Goal: Information Seeking & Learning: Find specific fact

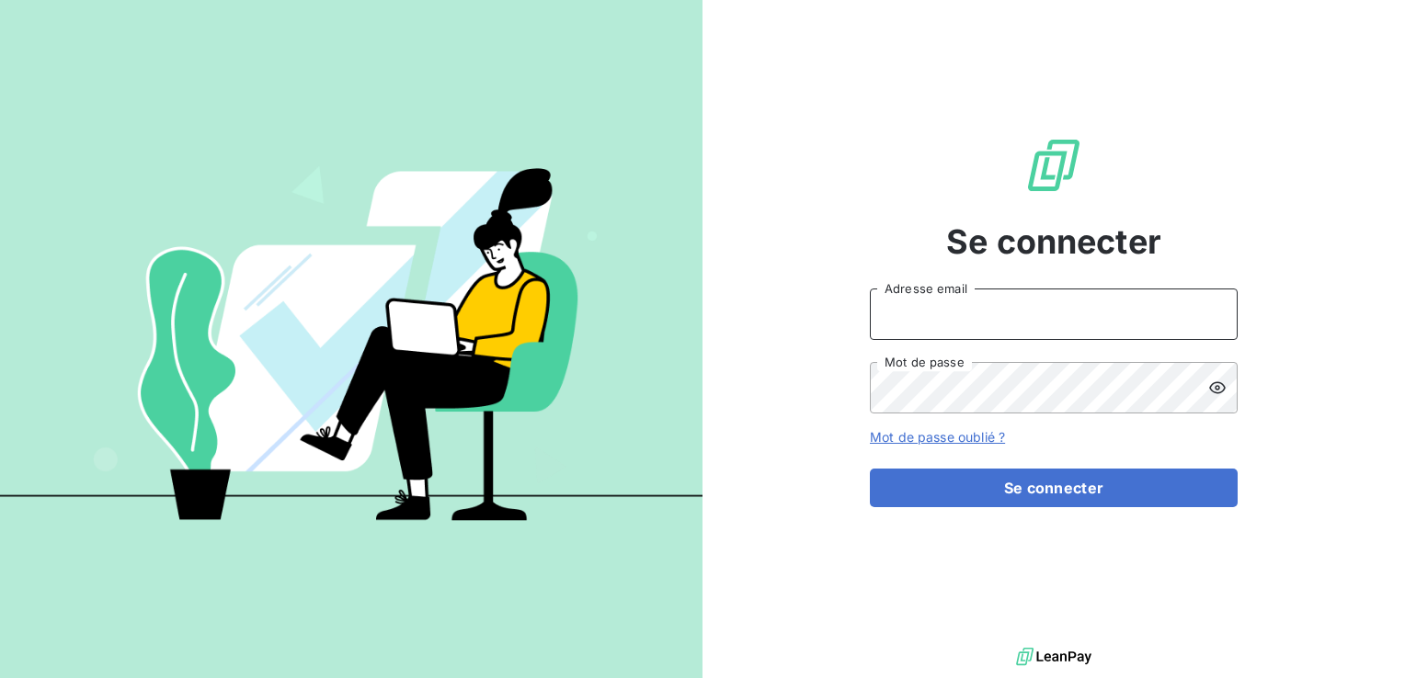
click at [986, 310] on input "Adresse email" at bounding box center [1054, 314] width 368 height 51
type input "[EMAIL_ADDRESS][PERSON_NAME][DOMAIN_NAME]"
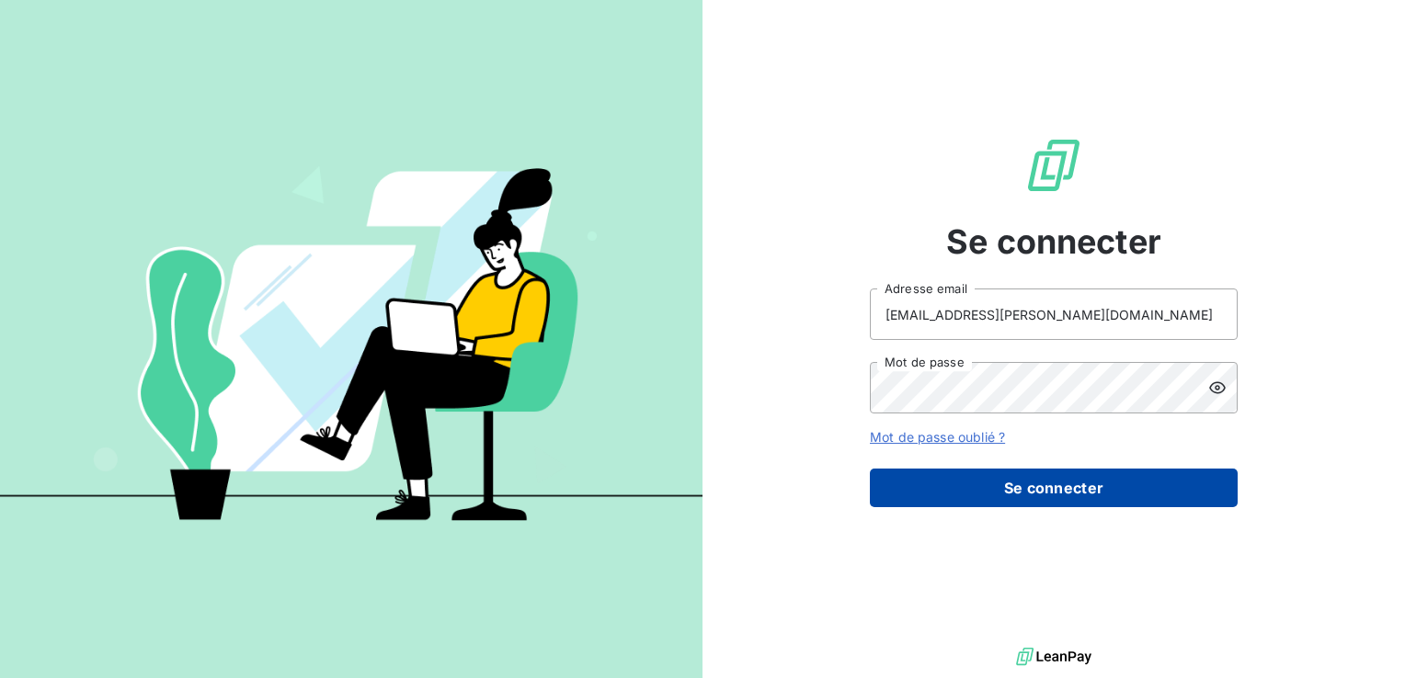
click at [1041, 477] on button "Se connecter" at bounding box center [1054, 488] width 368 height 39
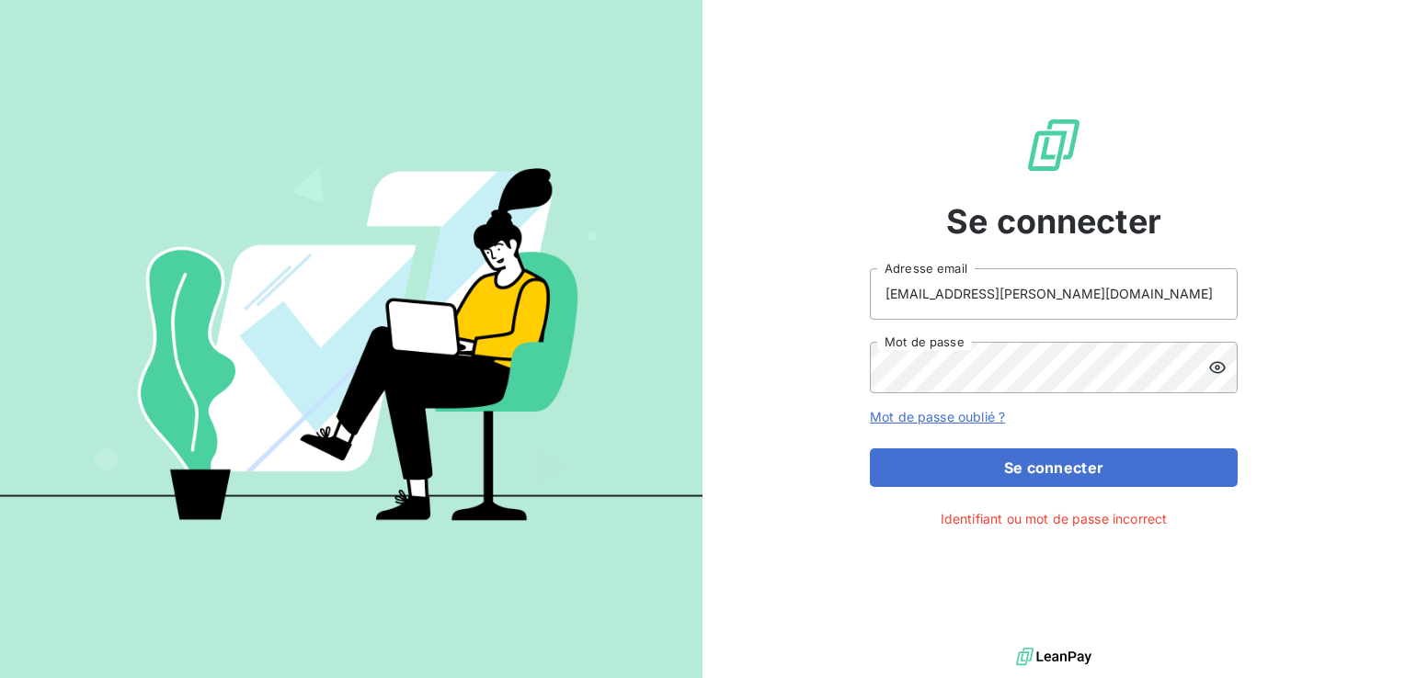
click at [1213, 367] on icon at bounding box center [1217, 368] width 18 height 18
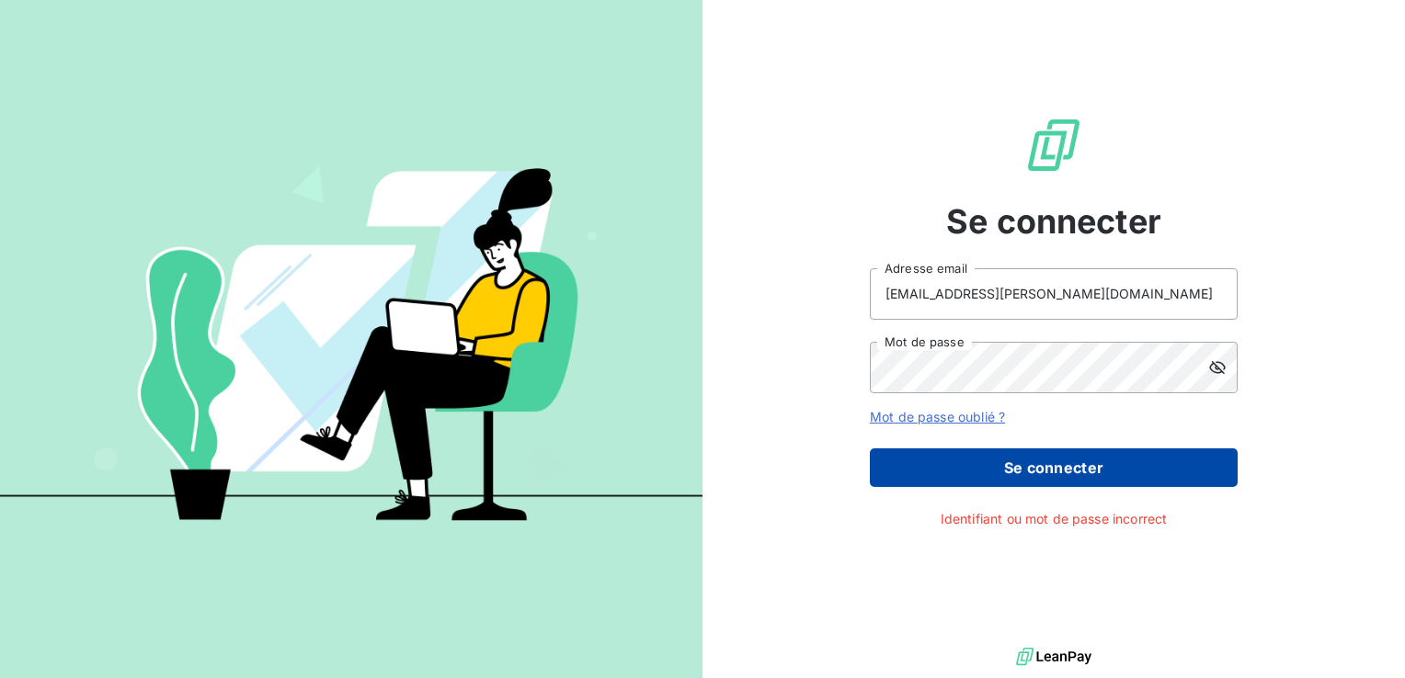
click at [1048, 458] on button "Se connecter" at bounding box center [1054, 468] width 368 height 39
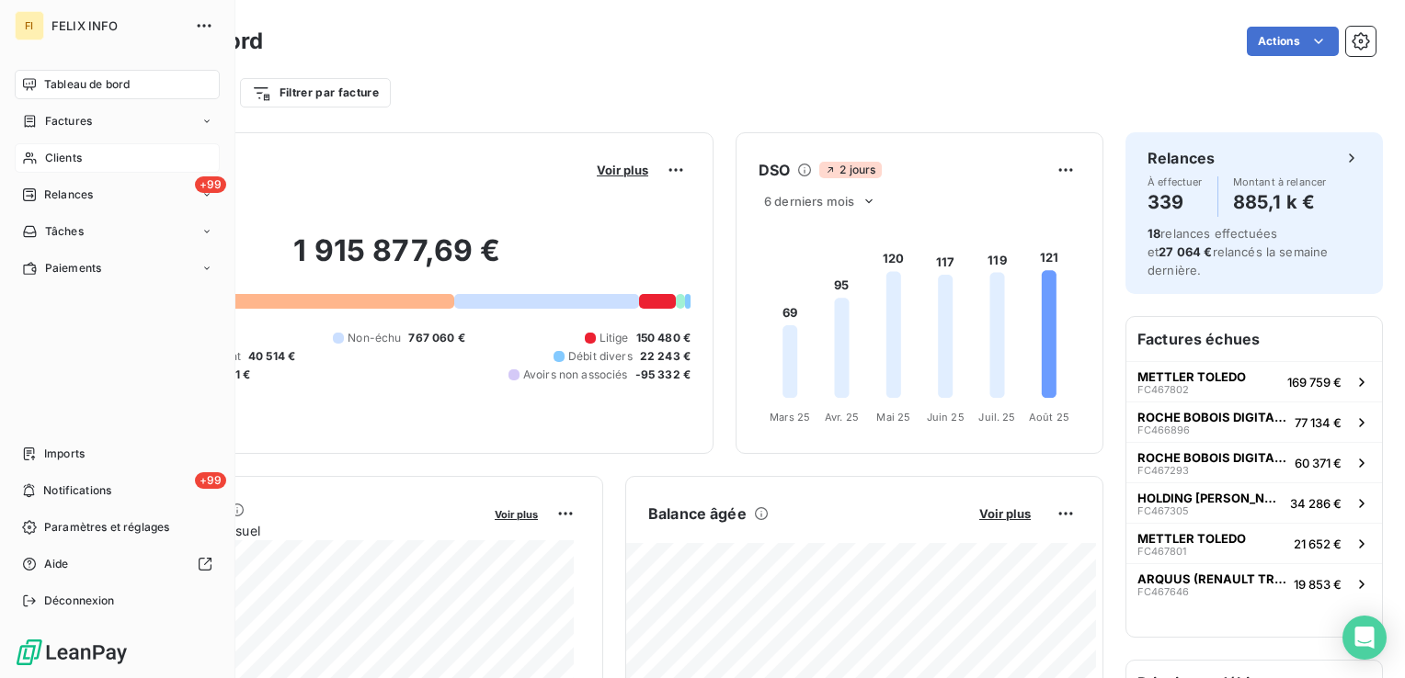
click at [42, 162] on div "Clients" at bounding box center [117, 157] width 205 height 29
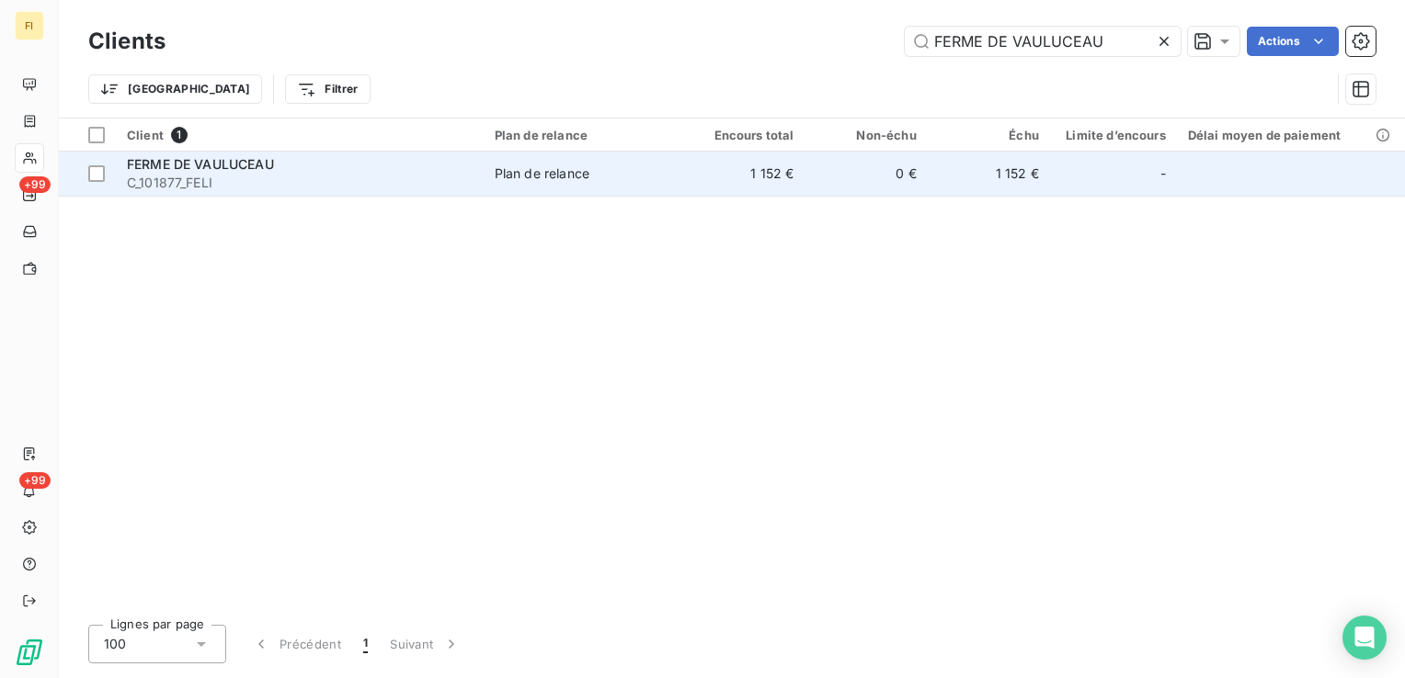
type input "FERME DE VAULUCEAU"
click at [866, 182] on td "0 €" at bounding box center [865, 174] width 122 height 44
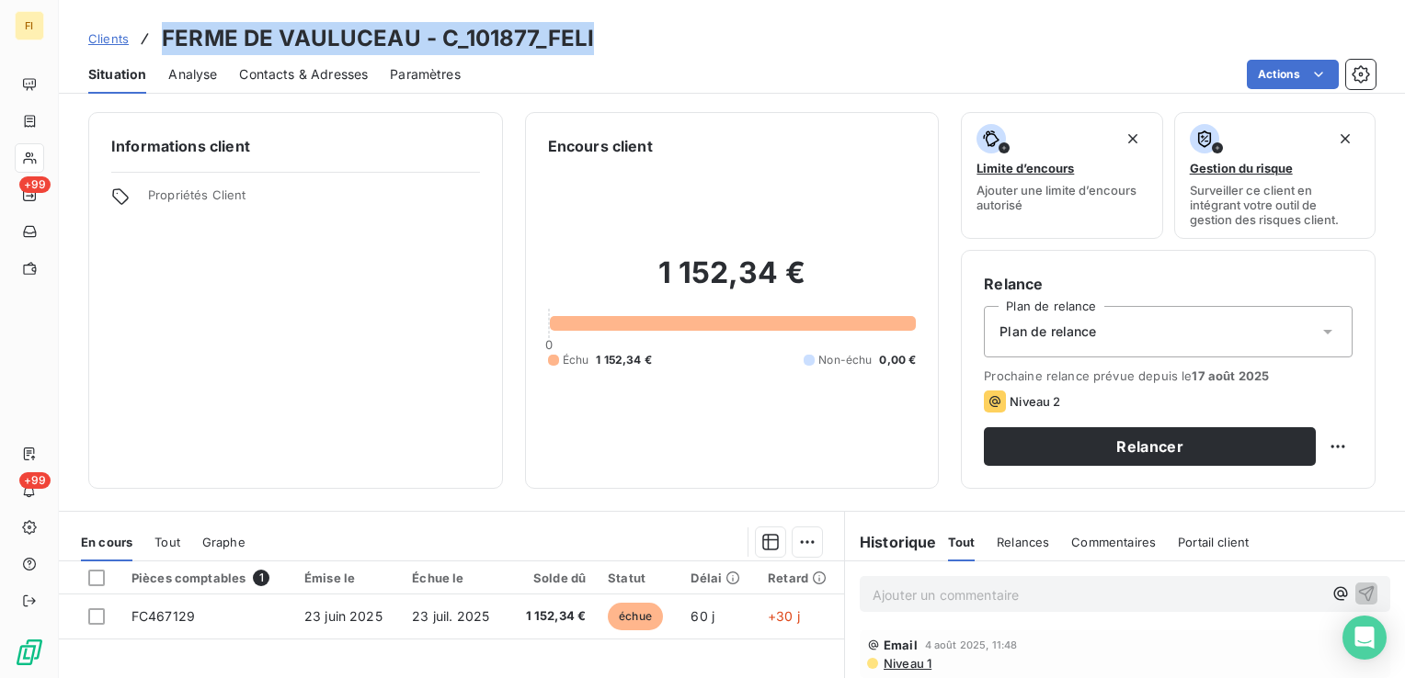
drag, startPoint x: 605, startPoint y: 47, endPoint x: 162, endPoint y: 46, distance: 443.1
click at [162, 46] on div "Clients FERME DE VAULUCEAU - C_101877_FELI" at bounding box center [732, 38] width 1346 height 33
copy h3 "FERME DE VAULUCEAU - C_101877_FELI"
click at [108, 34] on span "Clients" at bounding box center [108, 38] width 40 height 15
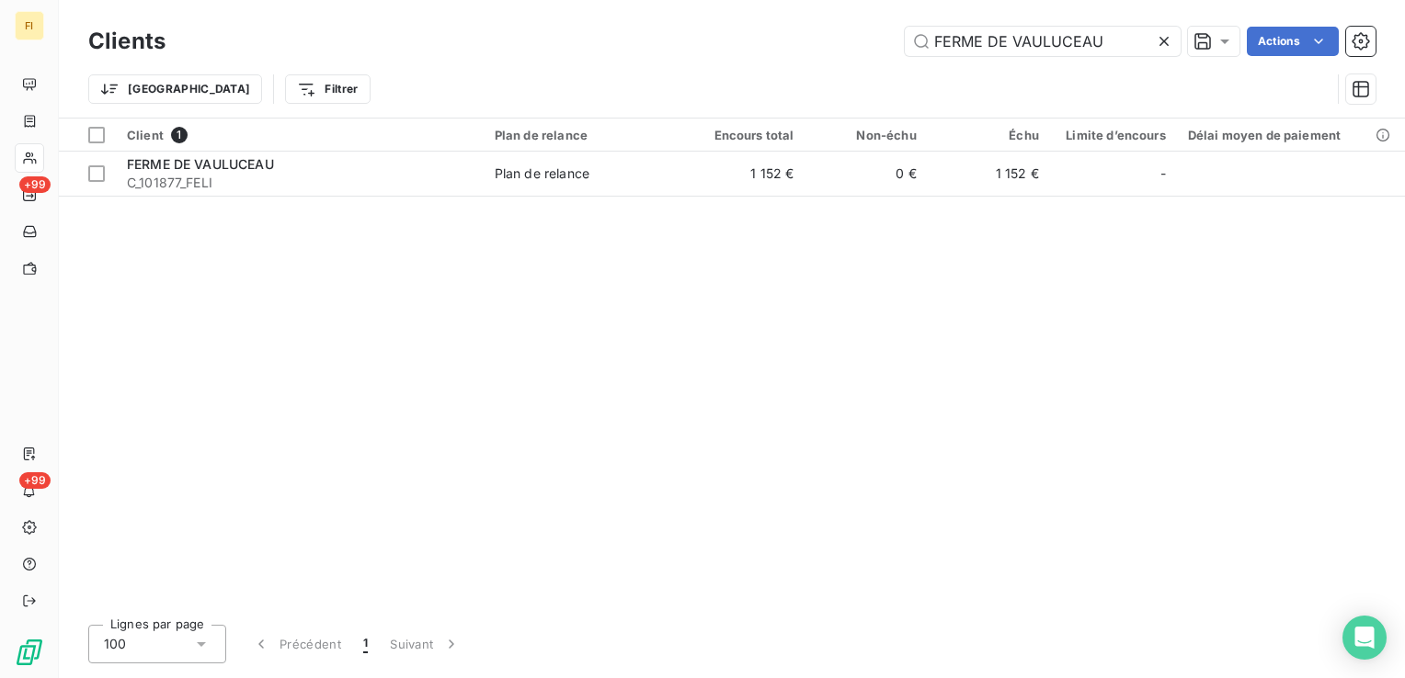
drag, startPoint x: 1139, startPoint y: 39, endPoint x: 705, endPoint y: 43, distance: 433.9
click at [779, 43] on div "FERME DE VAULUCEAU Actions" at bounding box center [782, 41] width 1188 height 29
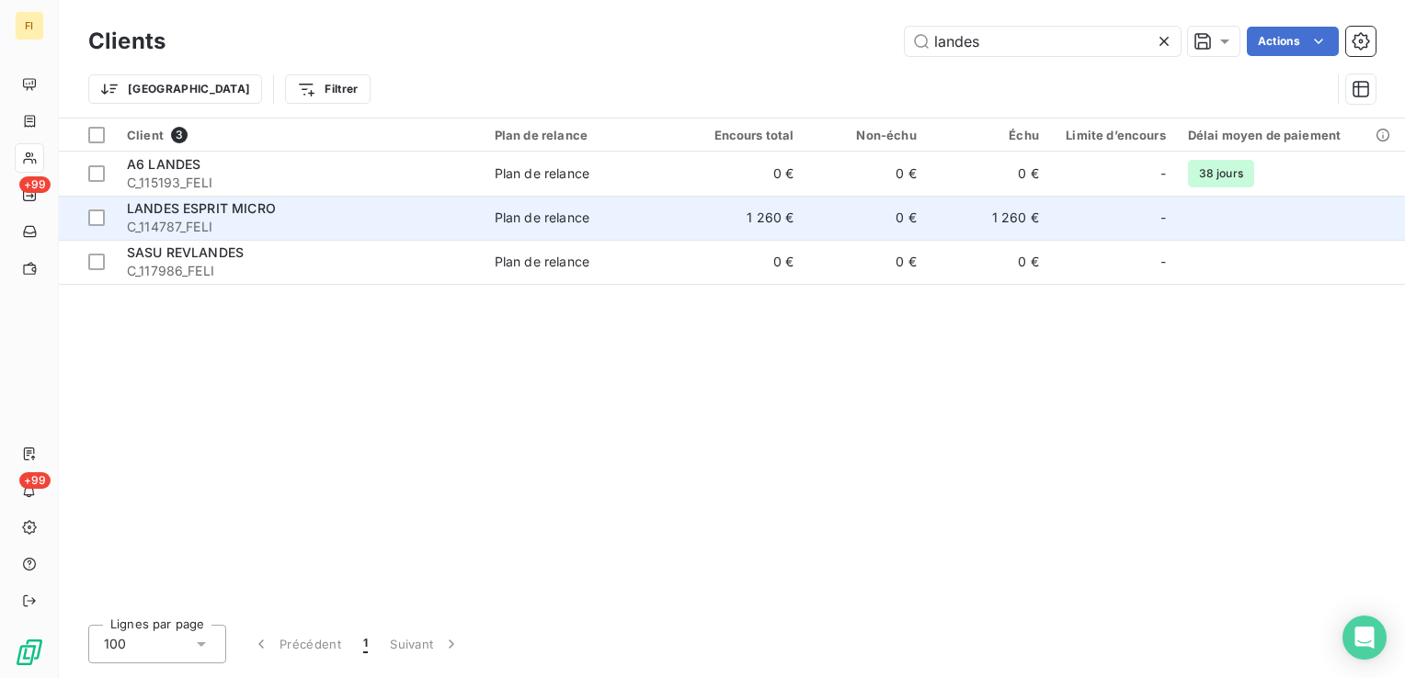
type input "landes"
click at [746, 219] on td "1 260 €" at bounding box center [743, 218] width 122 height 44
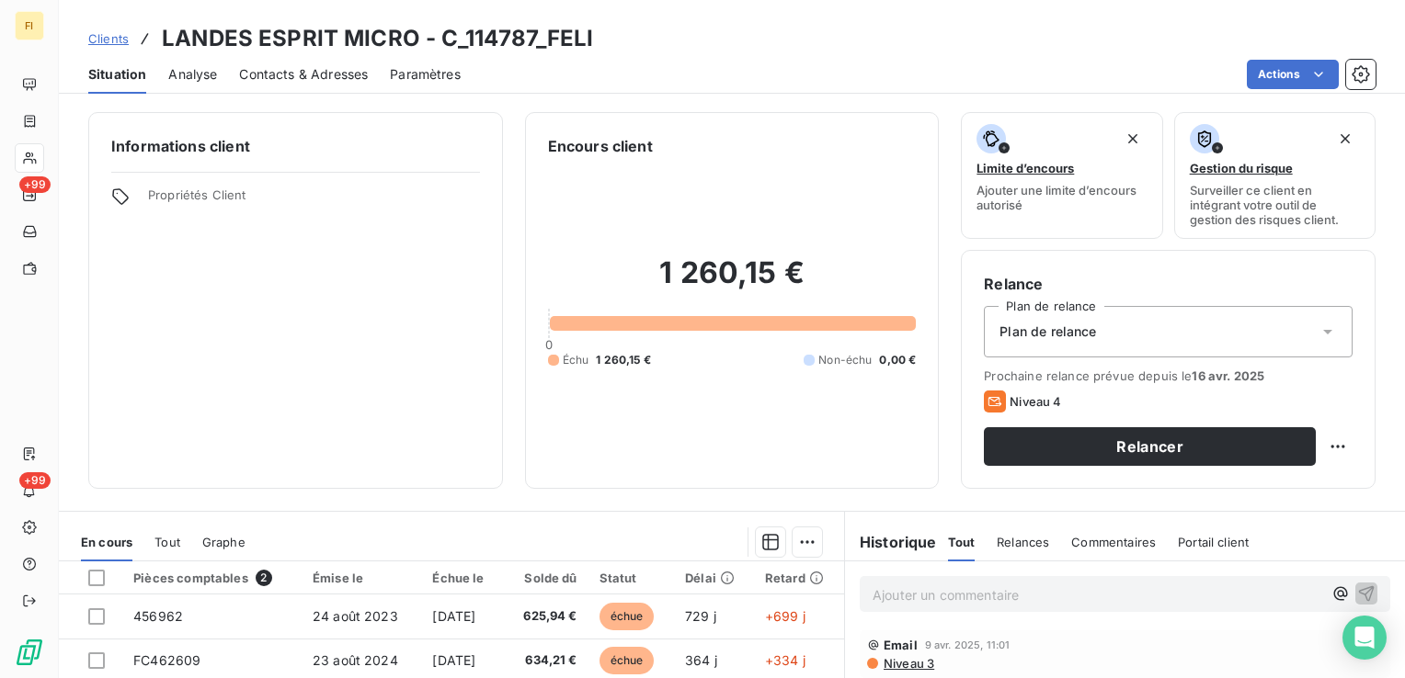
click at [354, 80] on span "Contacts & Adresses" at bounding box center [303, 74] width 129 height 18
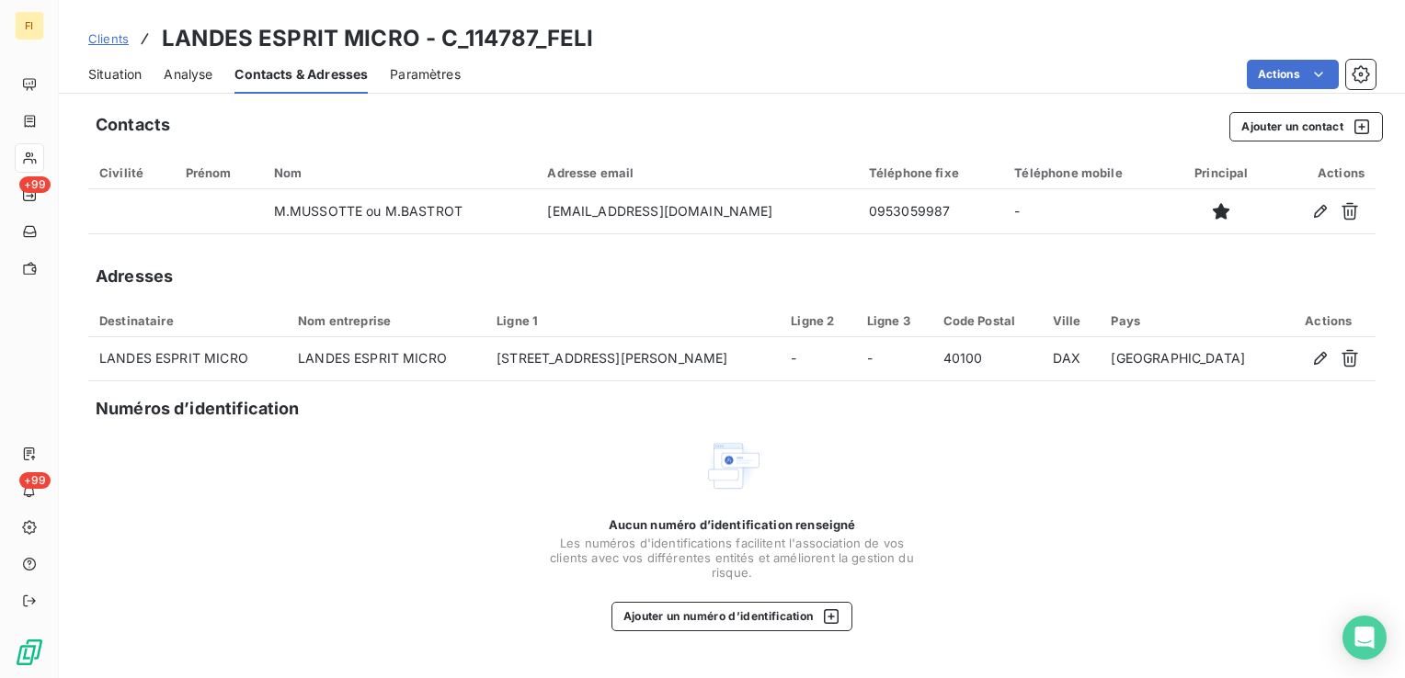
click at [120, 42] on span "Clients" at bounding box center [108, 38] width 40 height 15
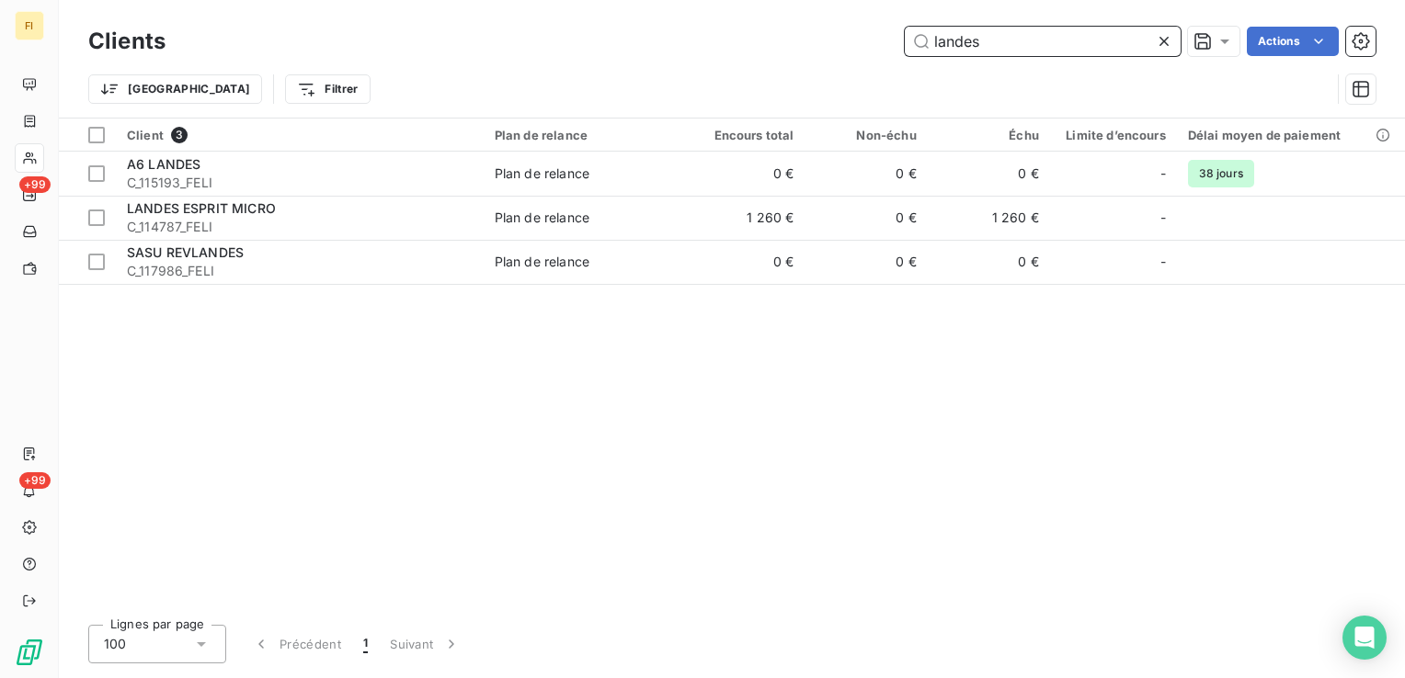
drag, startPoint x: 1014, startPoint y: 54, endPoint x: 872, endPoint y: 29, distance: 143.7
click at [867, 31] on div "landes Actions" at bounding box center [782, 41] width 1188 height 29
paste input "L'ARCHE GOURMANDE"
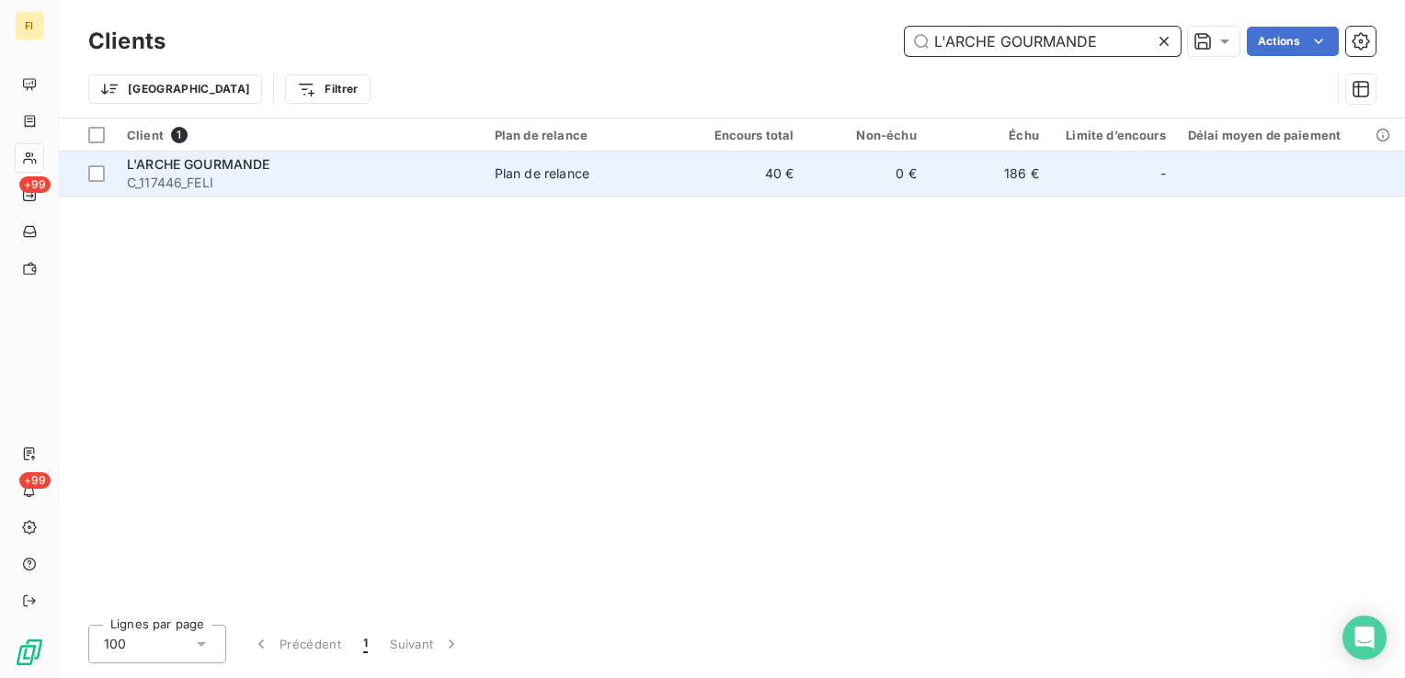
type input "L'ARCHE GOURMANDE"
click at [461, 189] on span "C_117446_FELI" at bounding box center [300, 183] width 346 height 18
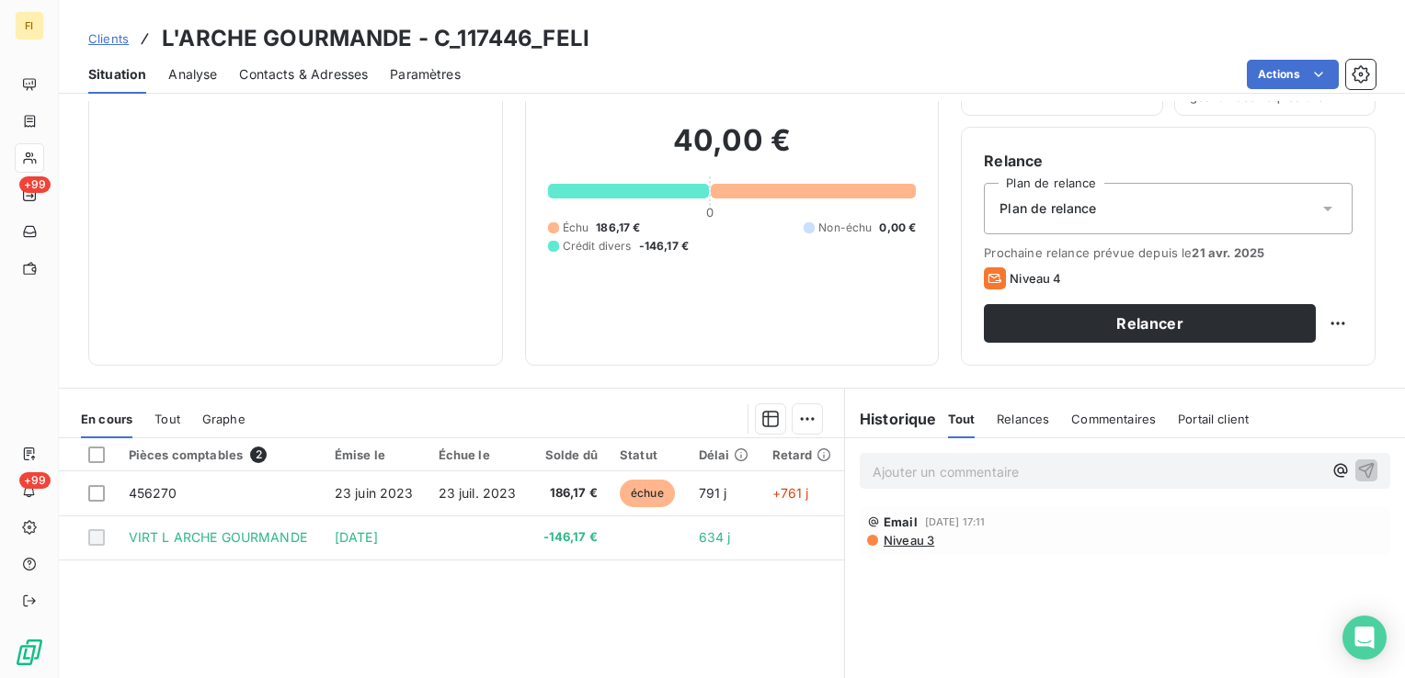
scroll to position [92, 0]
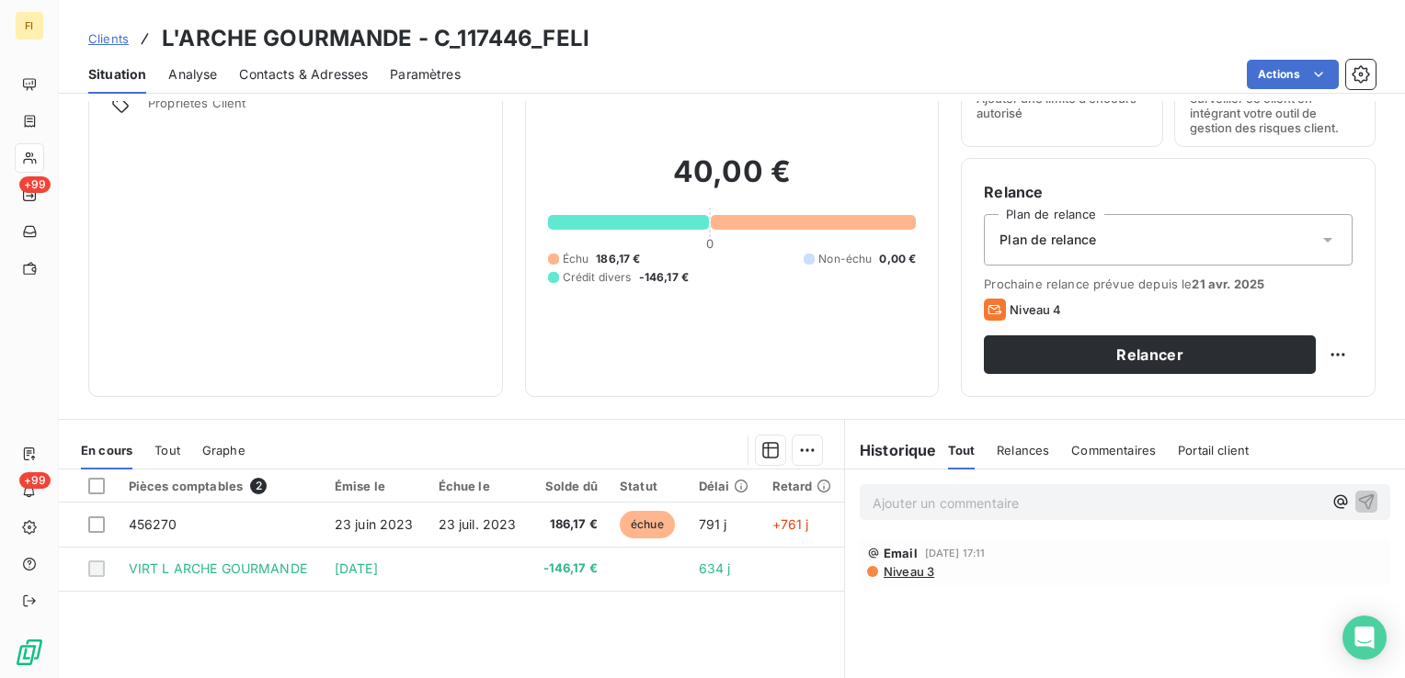
click at [114, 39] on span "Clients" at bounding box center [108, 38] width 40 height 15
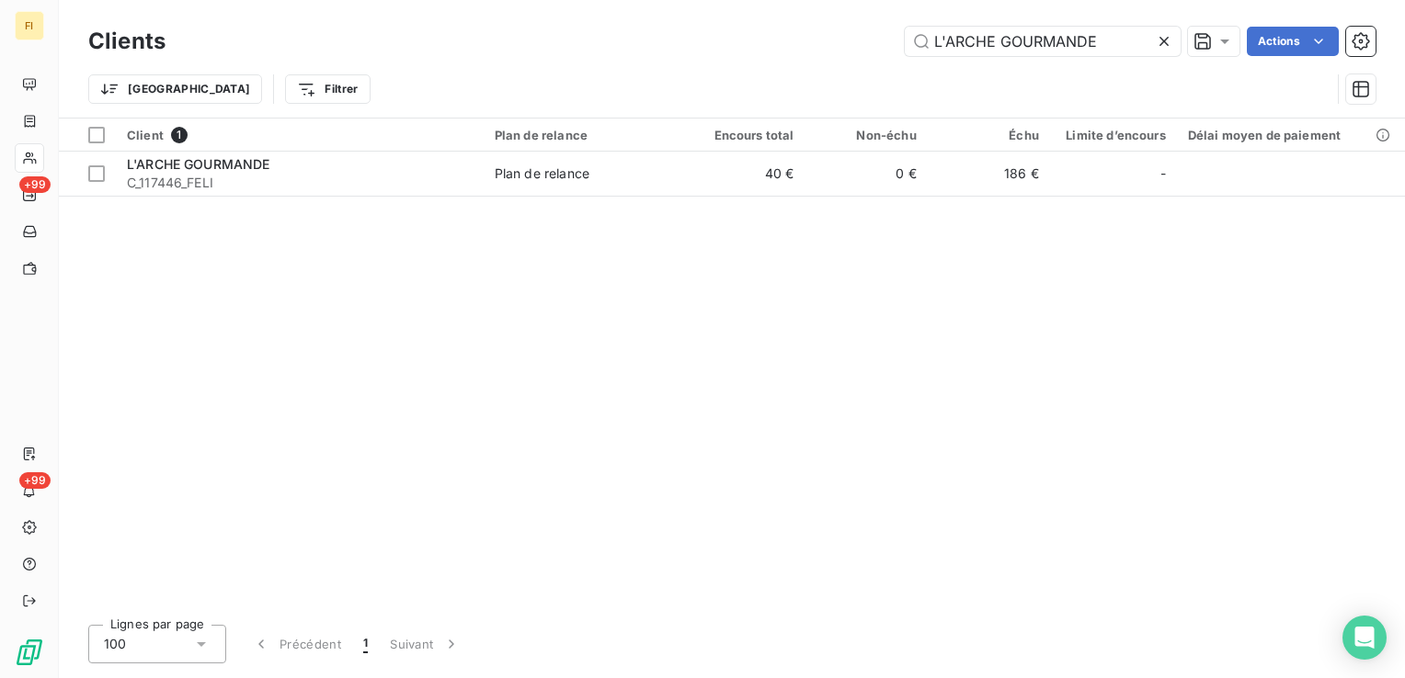
drag, startPoint x: 1111, startPoint y: 41, endPoint x: 813, endPoint y: 34, distance: 297.9
click at [809, 33] on div "L'ARCHE GOURMANDE Actions" at bounding box center [782, 41] width 1188 height 29
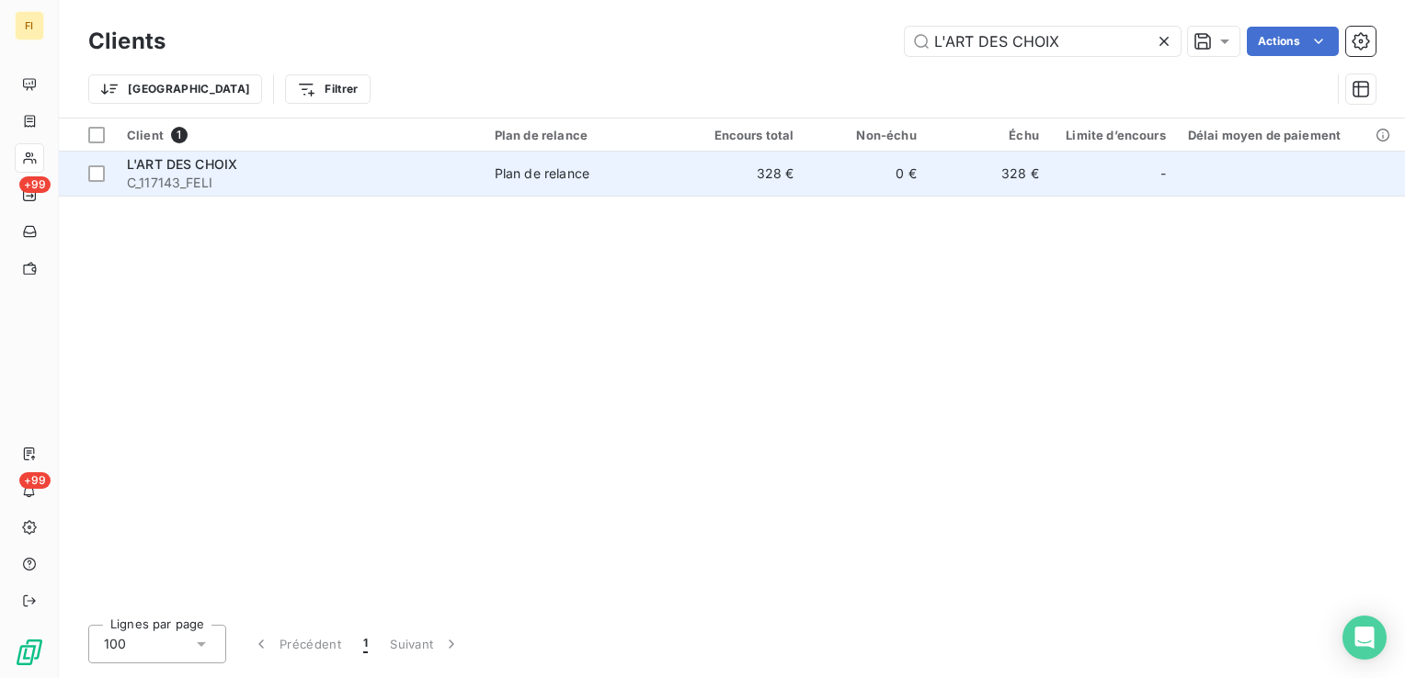
type input "L'ART DES CHOIX"
click at [962, 189] on td "328 €" at bounding box center [989, 174] width 122 height 44
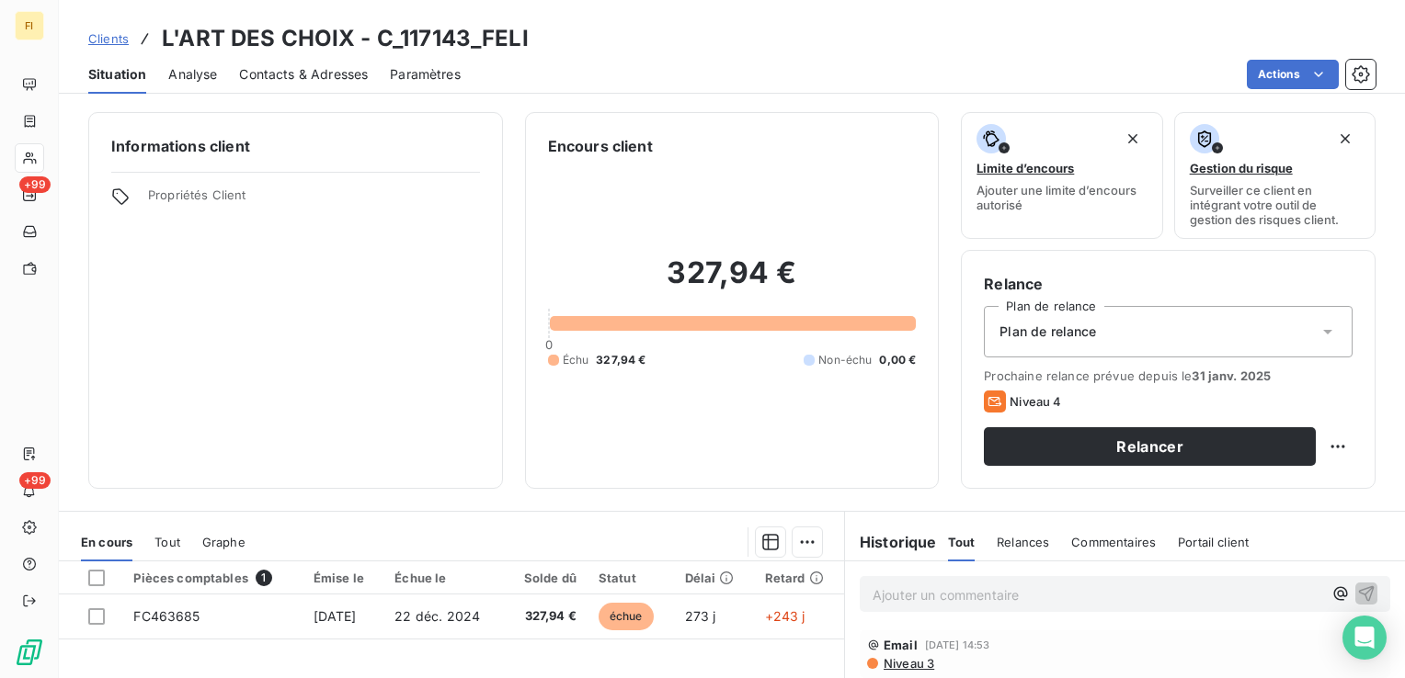
click at [116, 39] on span "Clients" at bounding box center [108, 38] width 40 height 15
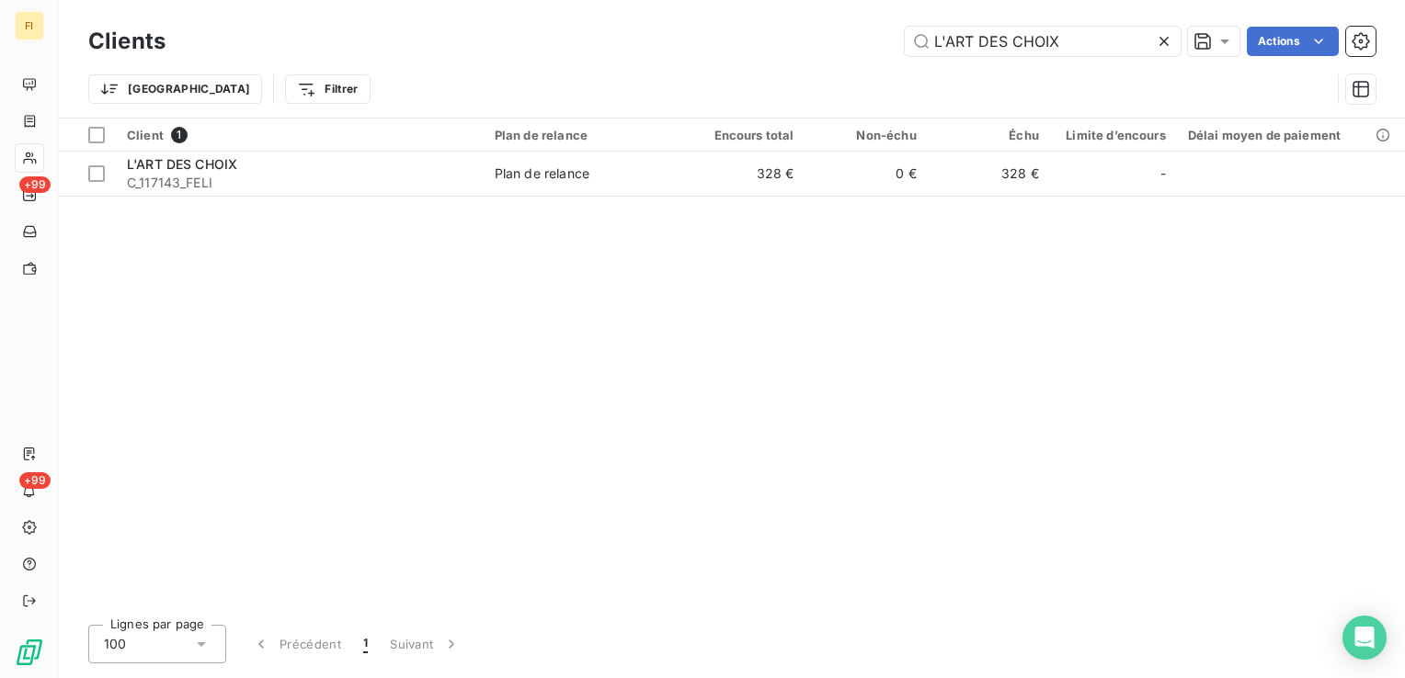
drag, startPoint x: 1070, startPoint y: 28, endPoint x: 814, endPoint y: 34, distance: 256.5
click at [815, 34] on div "L'ART DES CHOIX Actions" at bounding box center [782, 41] width 1188 height 29
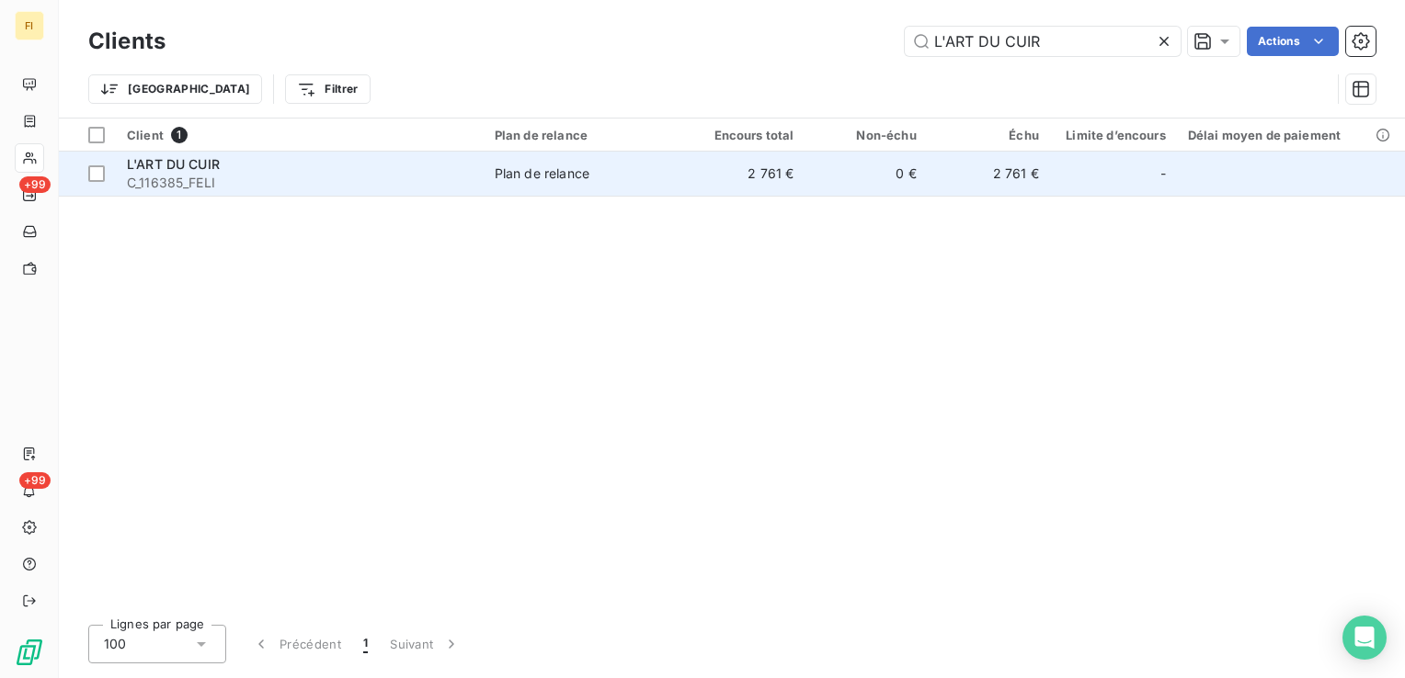
type input "L'ART DU CUIR"
click at [790, 167] on td "2 761 €" at bounding box center [743, 174] width 122 height 44
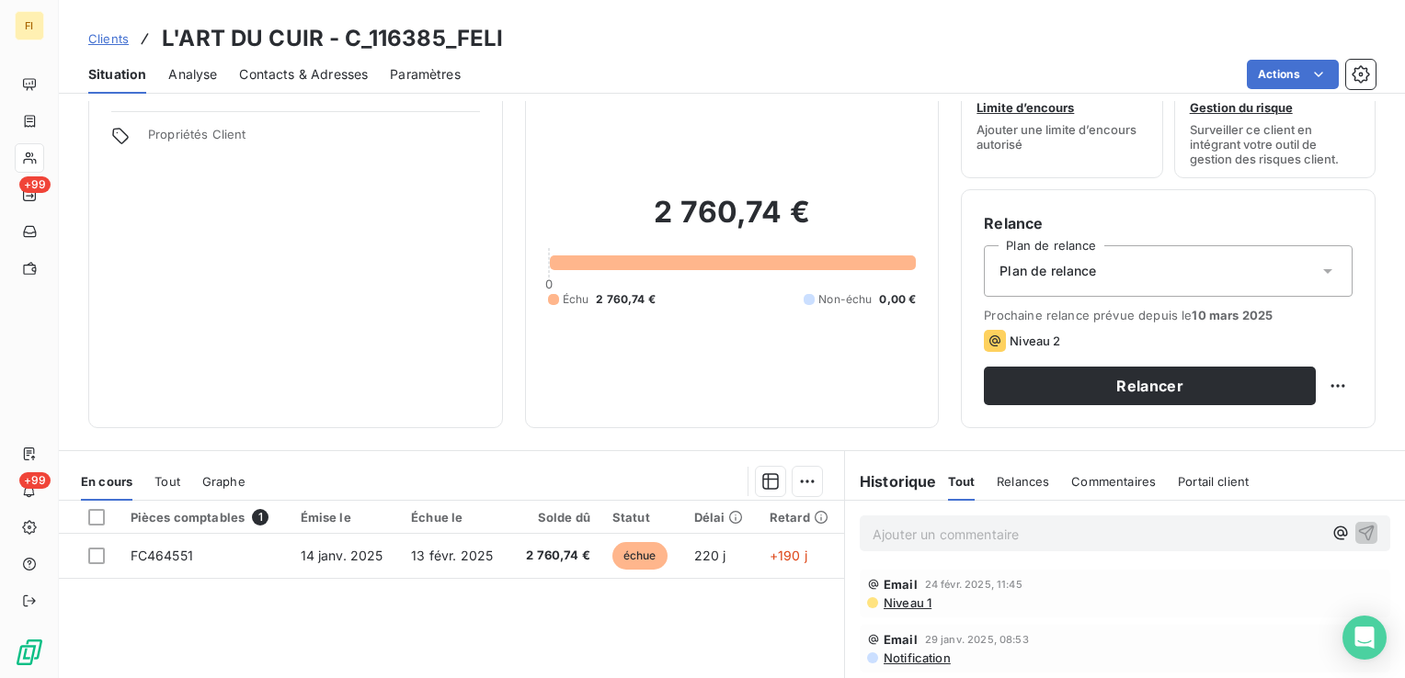
scroll to position [92, 0]
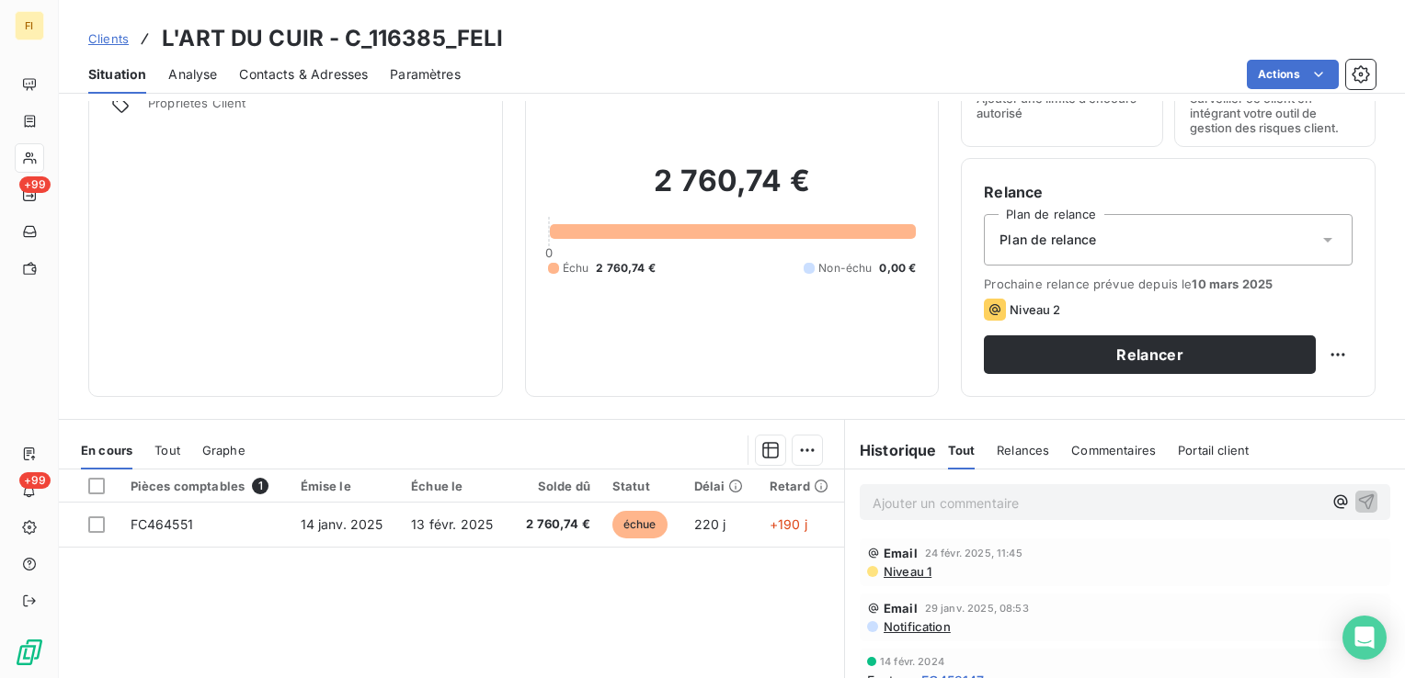
click at [119, 35] on span "Clients" at bounding box center [108, 38] width 40 height 15
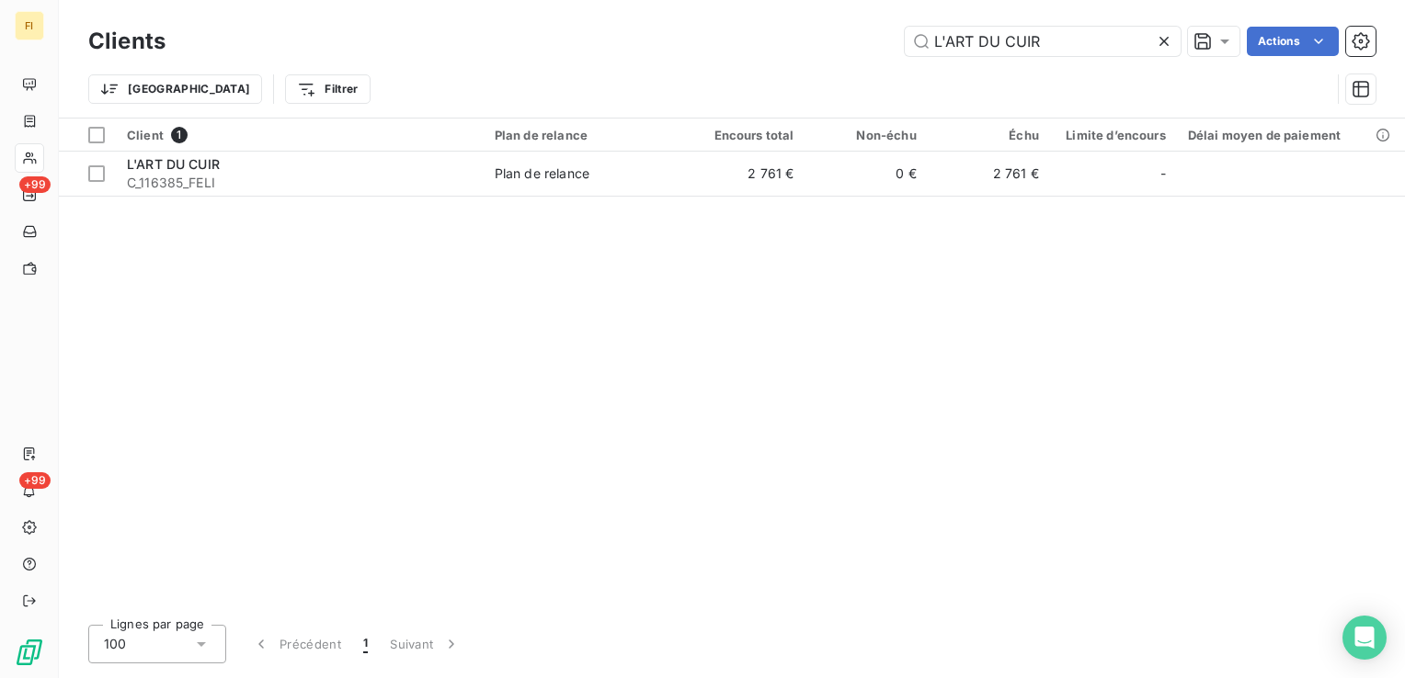
drag, startPoint x: 1069, startPoint y: 39, endPoint x: 881, endPoint y: 34, distance: 188.5
click at [883, 35] on div "L'ART DU CUIR Actions" at bounding box center [782, 41] width 1188 height 29
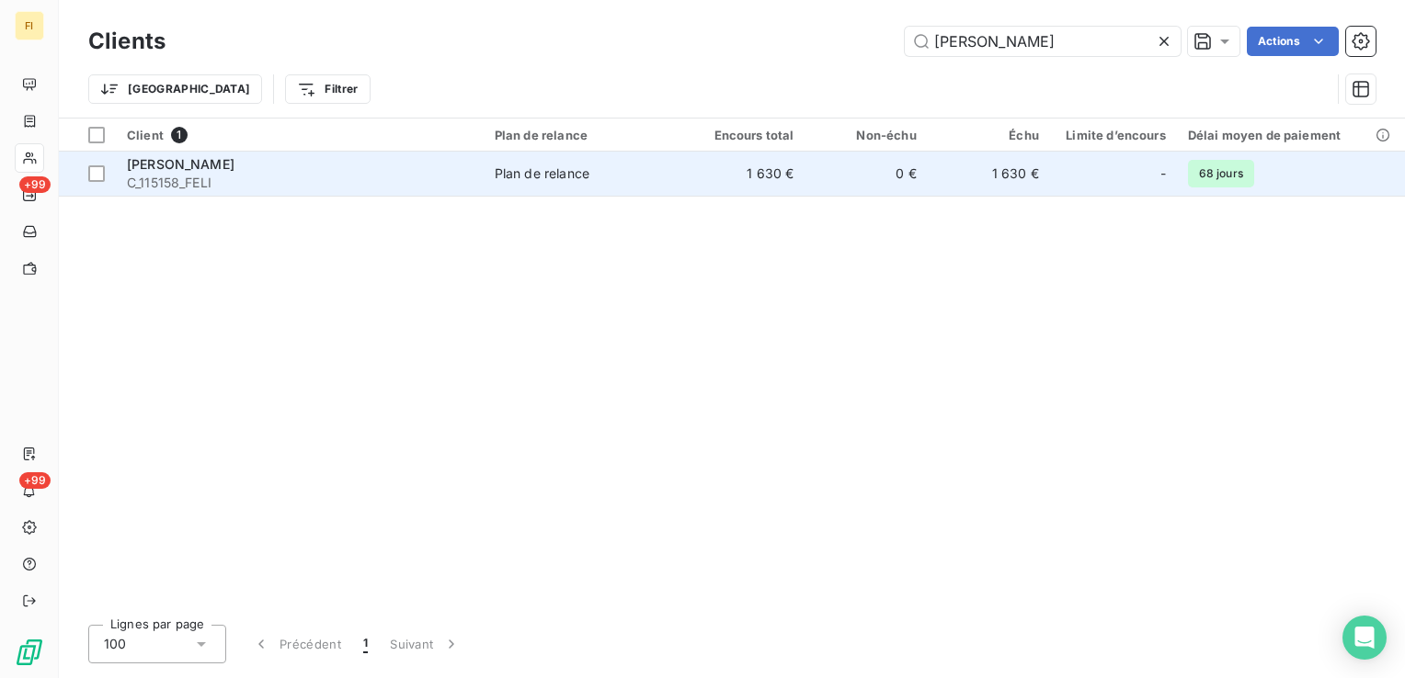
type input "[PERSON_NAME]"
click at [914, 182] on td "0 €" at bounding box center [865, 174] width 122 height 44
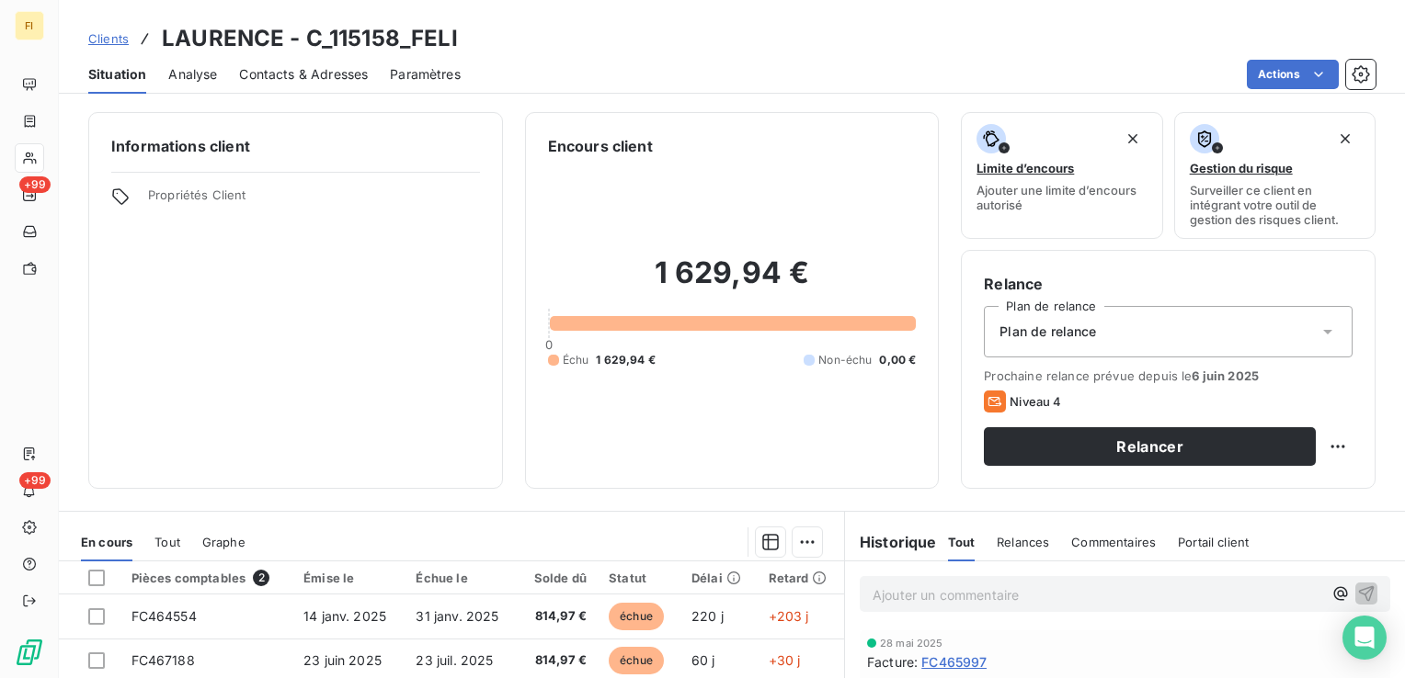
click at [347, 79] on span "Contacts & Adresses" at bounding box center [303, 74] width 129 height 18
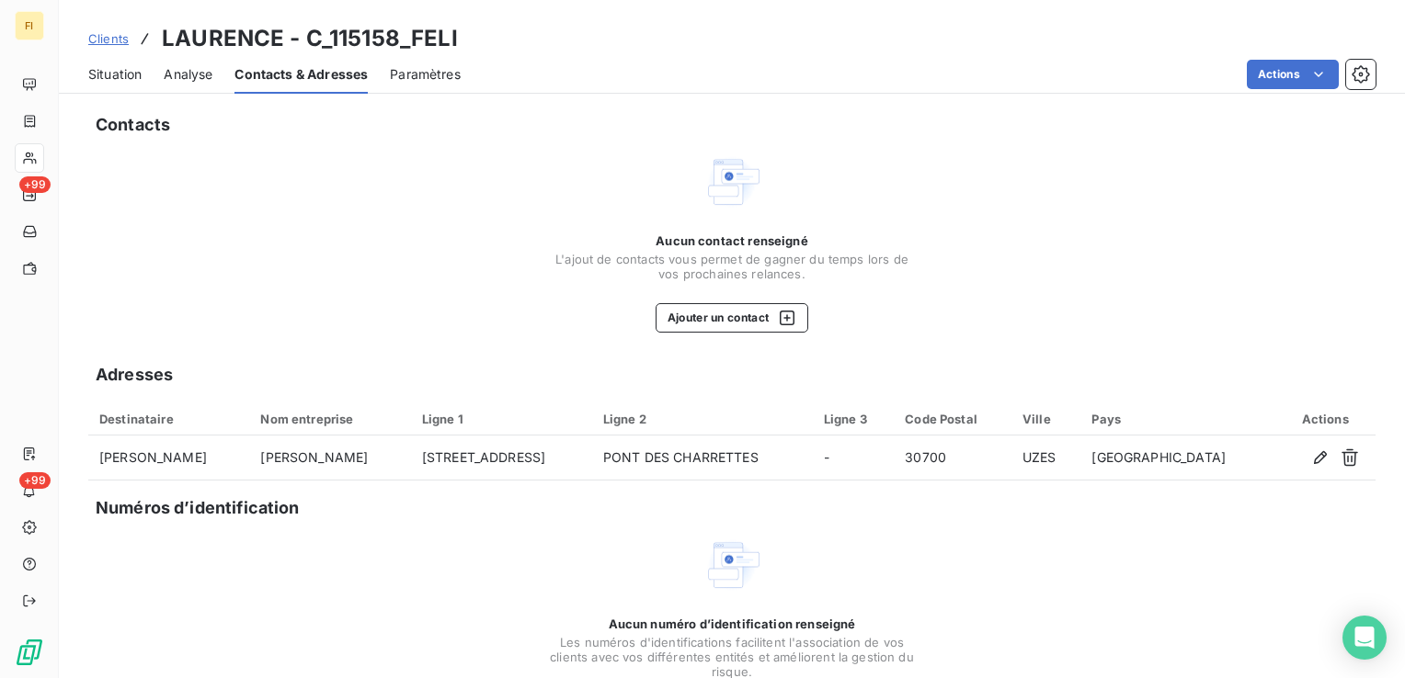
click at [108, 37] on span "Clients" at bounding box center [108, 38] width 40 height 15
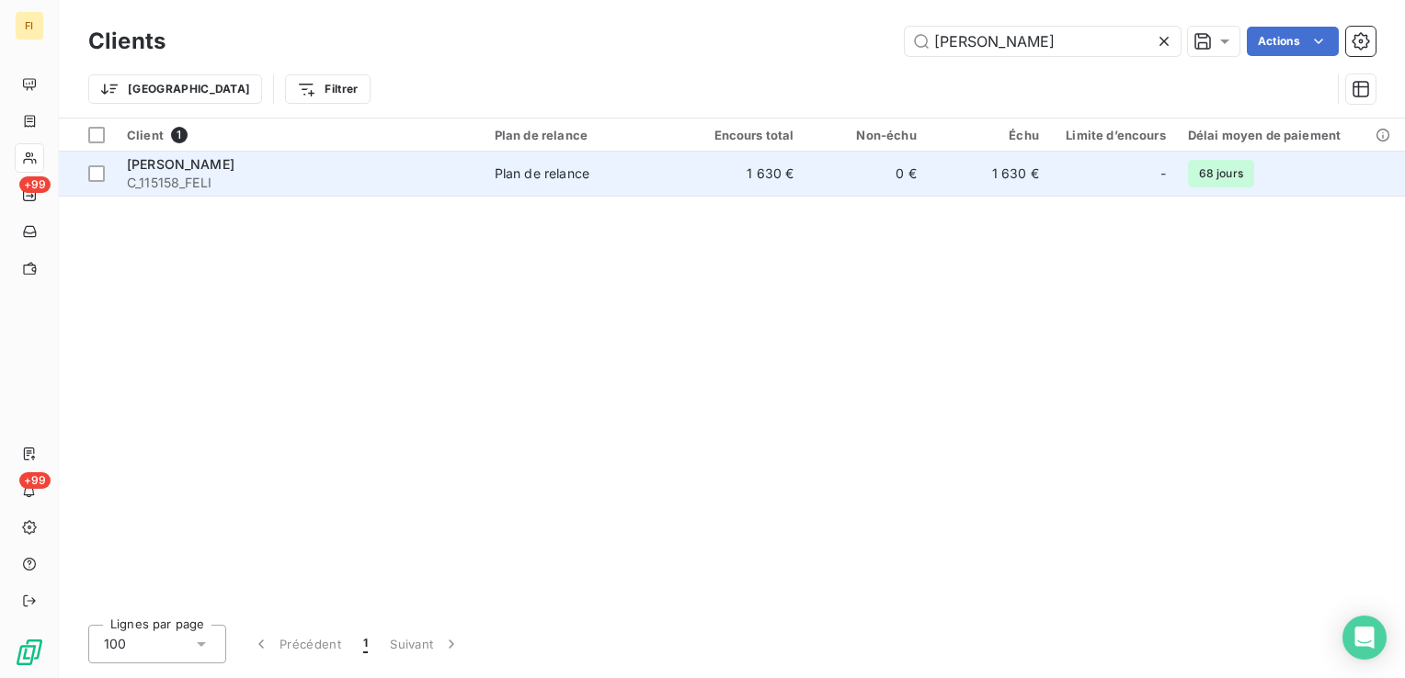
click at [488, 182] on td "Plan de relance" at bounding box center [583, 174] width 199 height 44
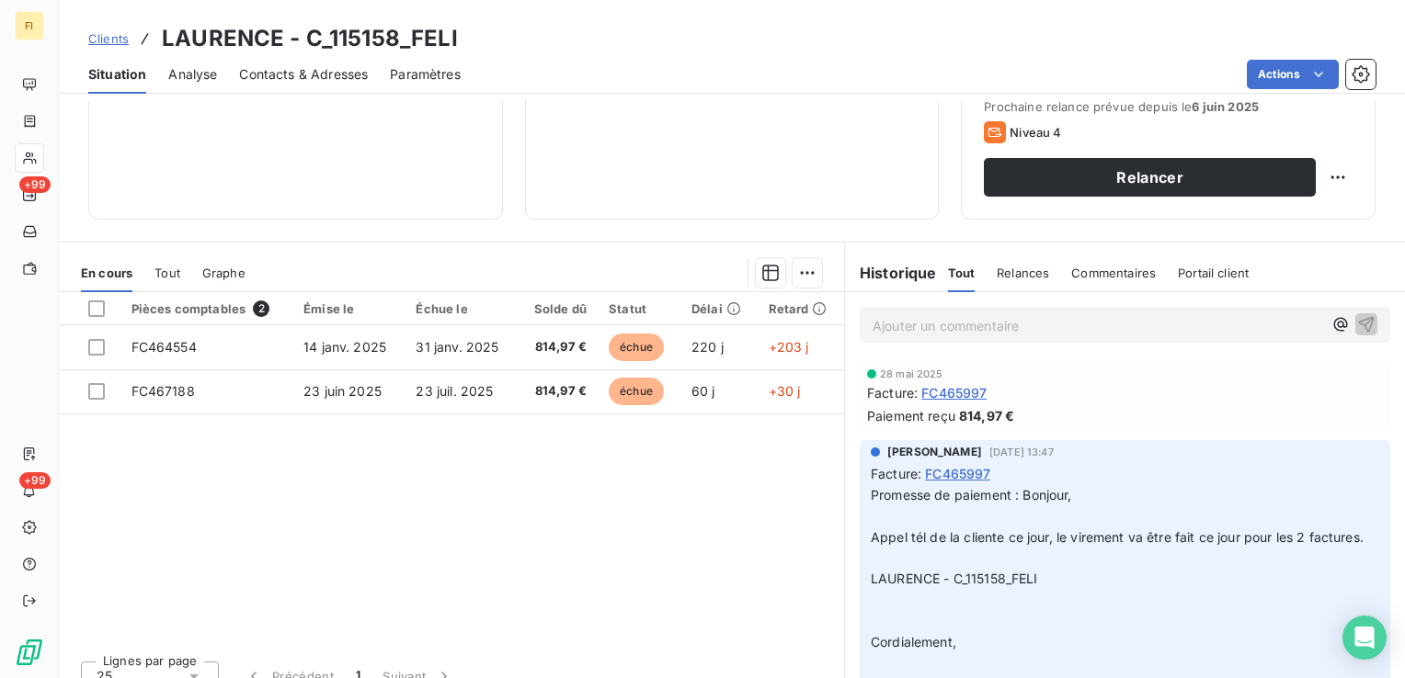
scroll to position [291, 0]
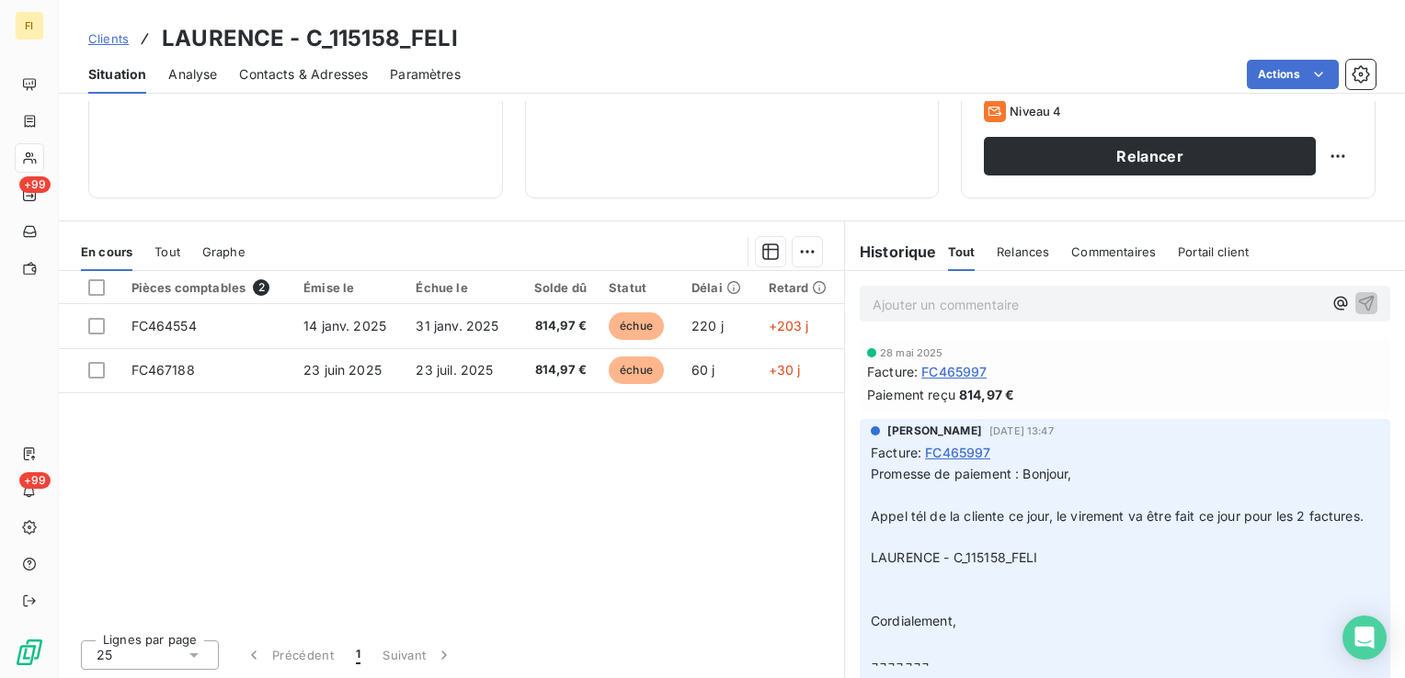
click at [107, 39] on span "Clients" at bounding box center [108, 38] width 40 height 15
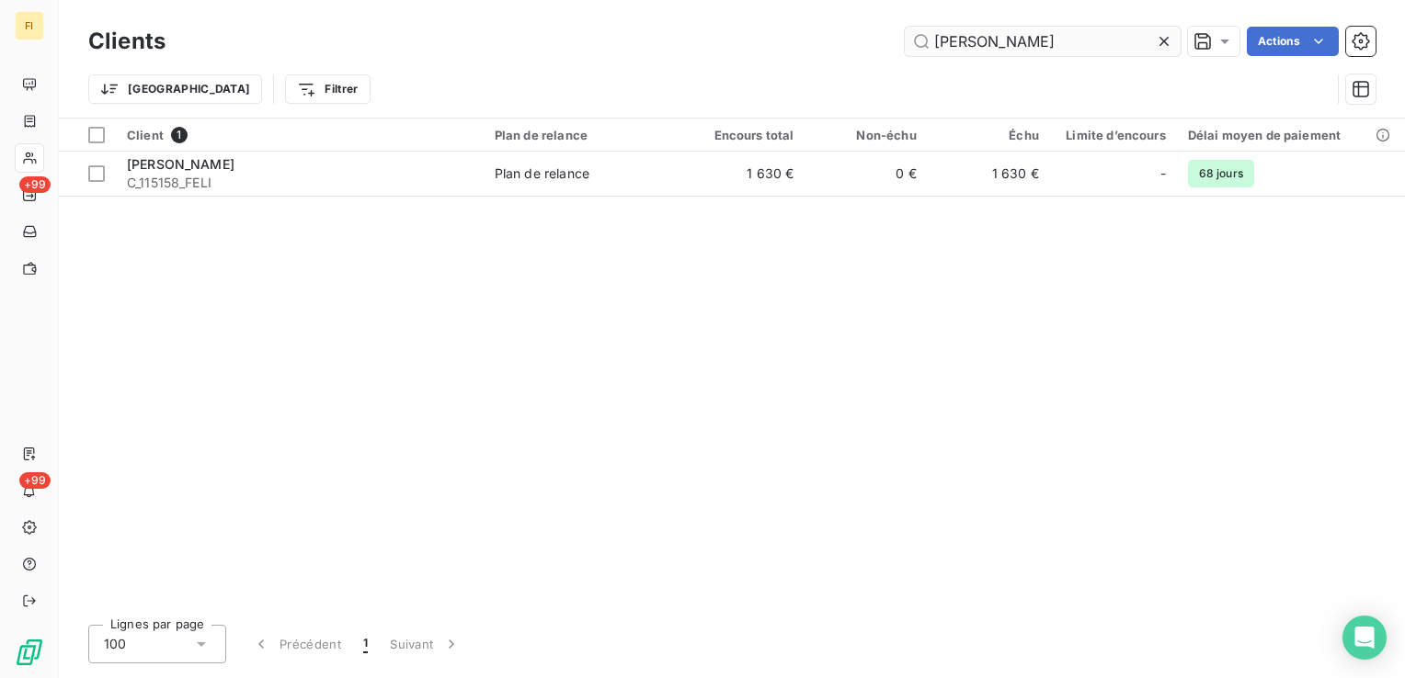
drag, startPoint x: 1036, startPoint y: 46, endPoint x: 949, endPoint y: 39, distance: 87.6
click at [859, 35] on div "LAURENCE Actions" at bounding box center [782, 41] width 1188 height 29
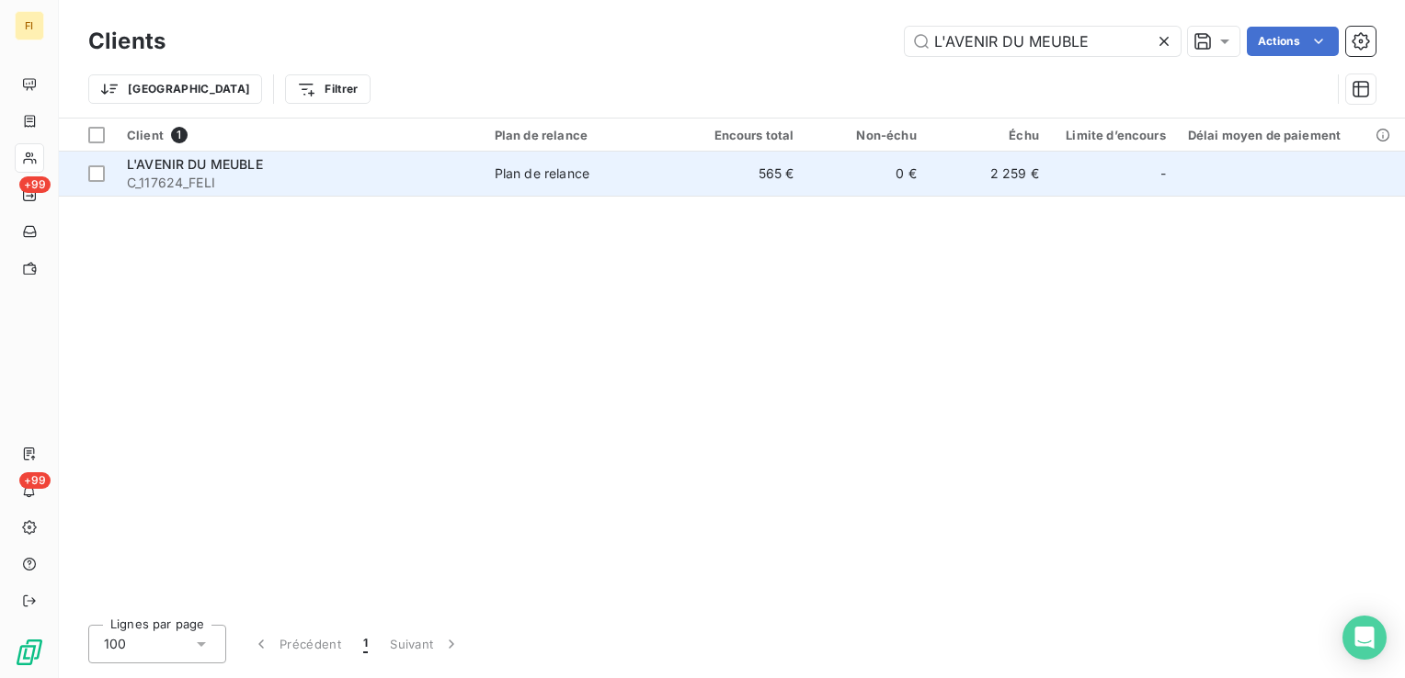
type input "L'AVENIR DU MEUBLE"
click at [925, 174] on td "0 €" at bounding box center [865, 174] width 122 height 44
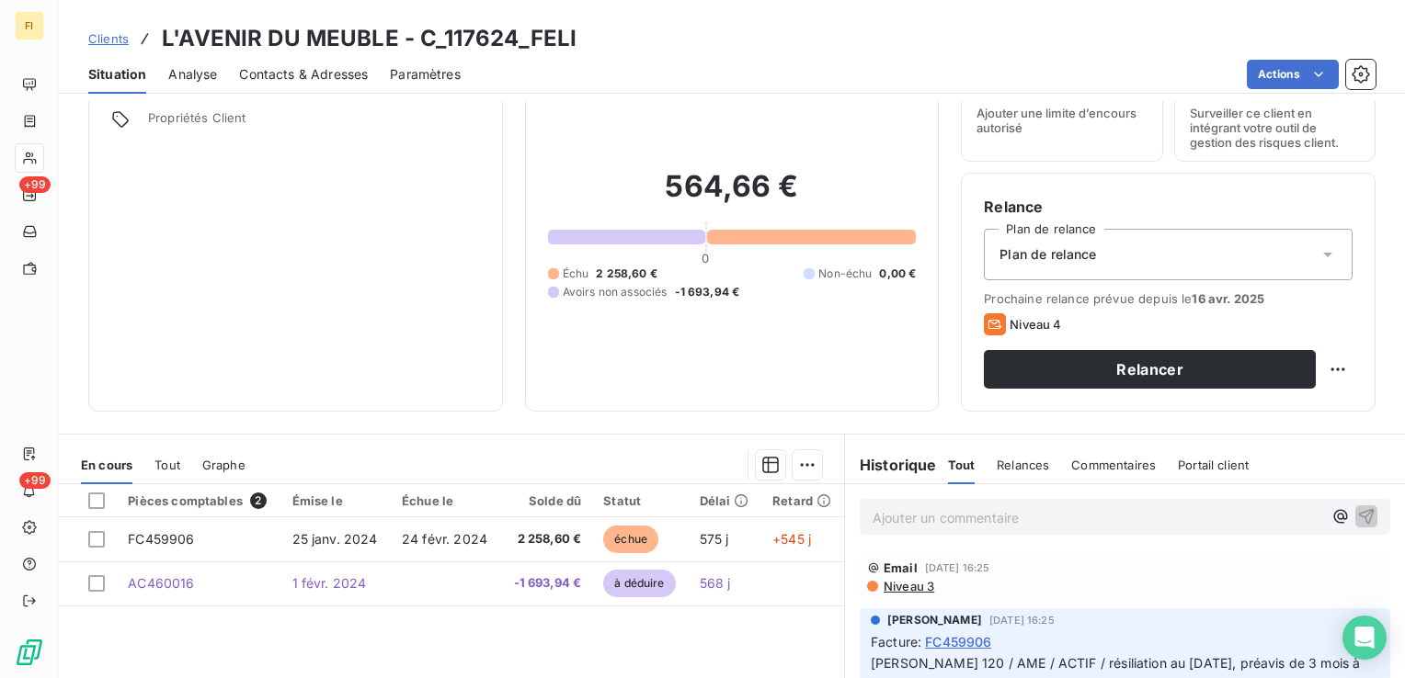
scroll to position [184, 0]
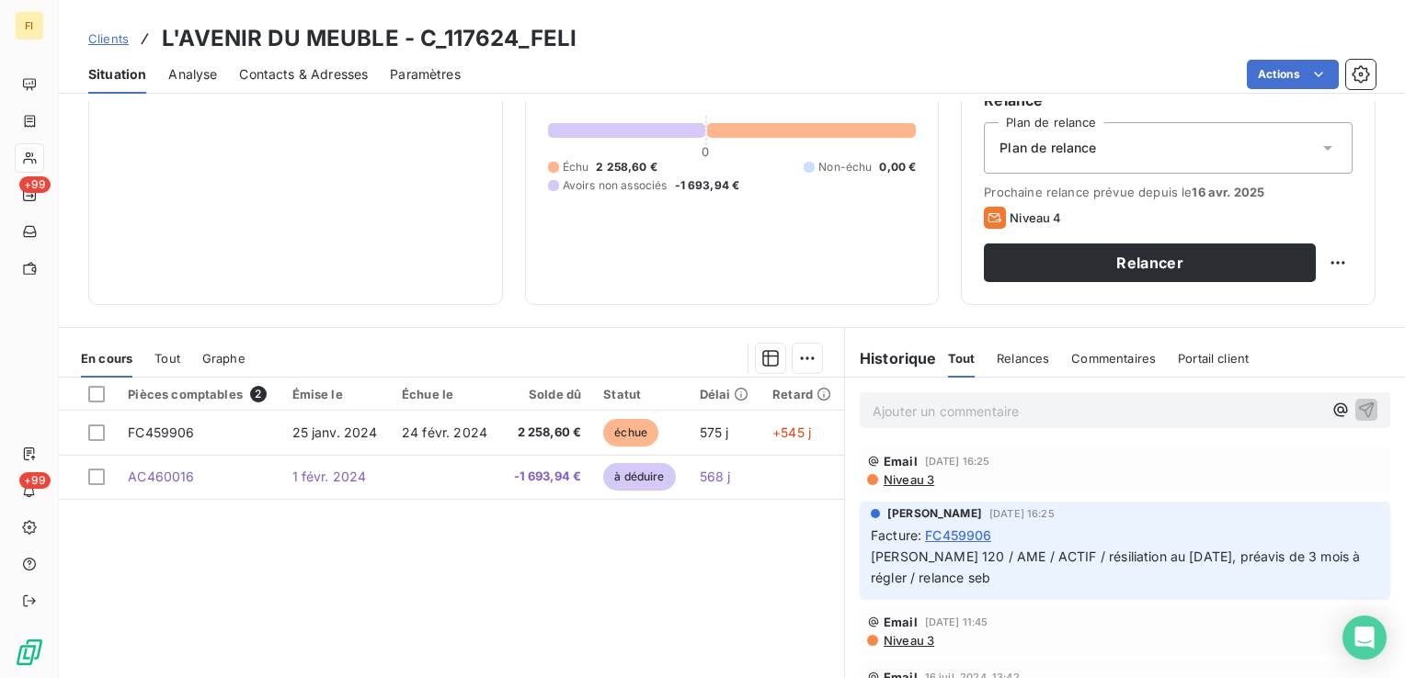
click at [118, 36] on span "Clients" at bounding box center [108, 38] width 40 height 15
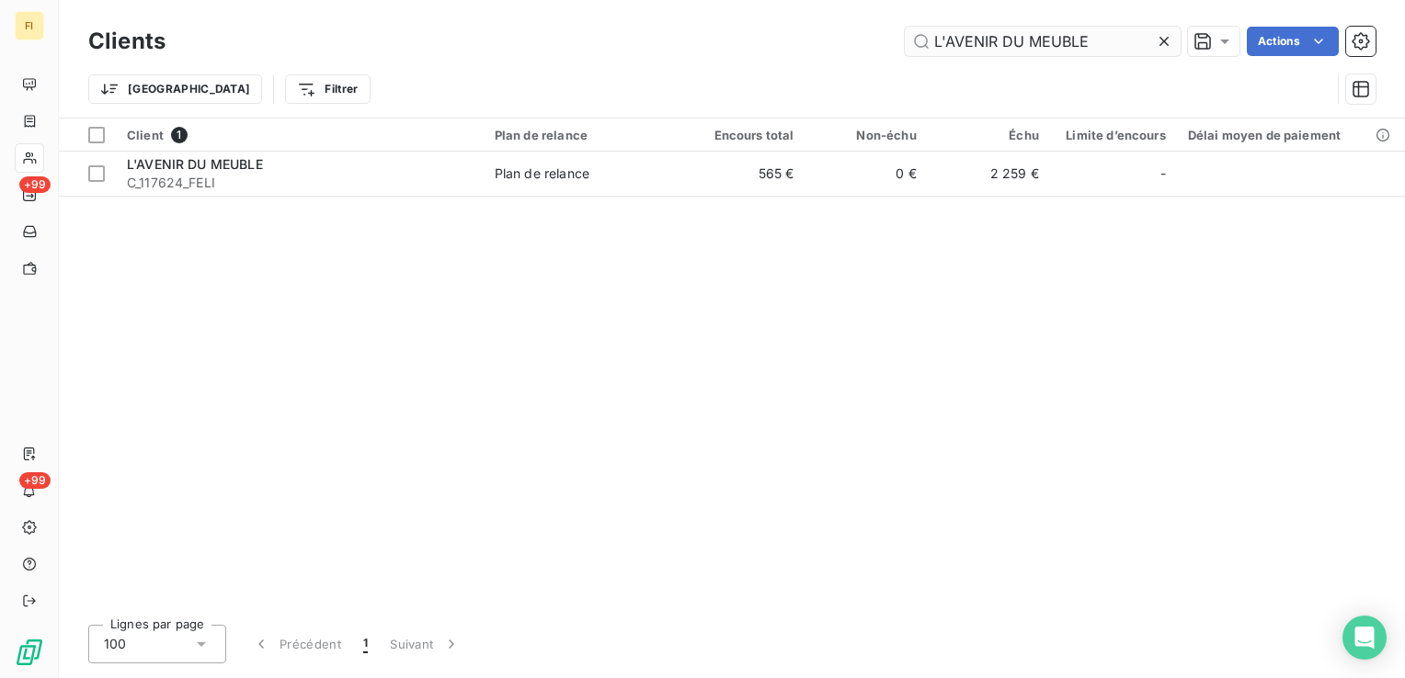
drag, startPoint x: 1126, startPoint y: 35, endPoint x: 1080, endPoint y: 30, distance: 46.2
click at [773, 14] on div "Clients L'AVENIR DU MEUBLE Actions Trier Filtrer" at bounding box center [732, 59] width 1346 height 118
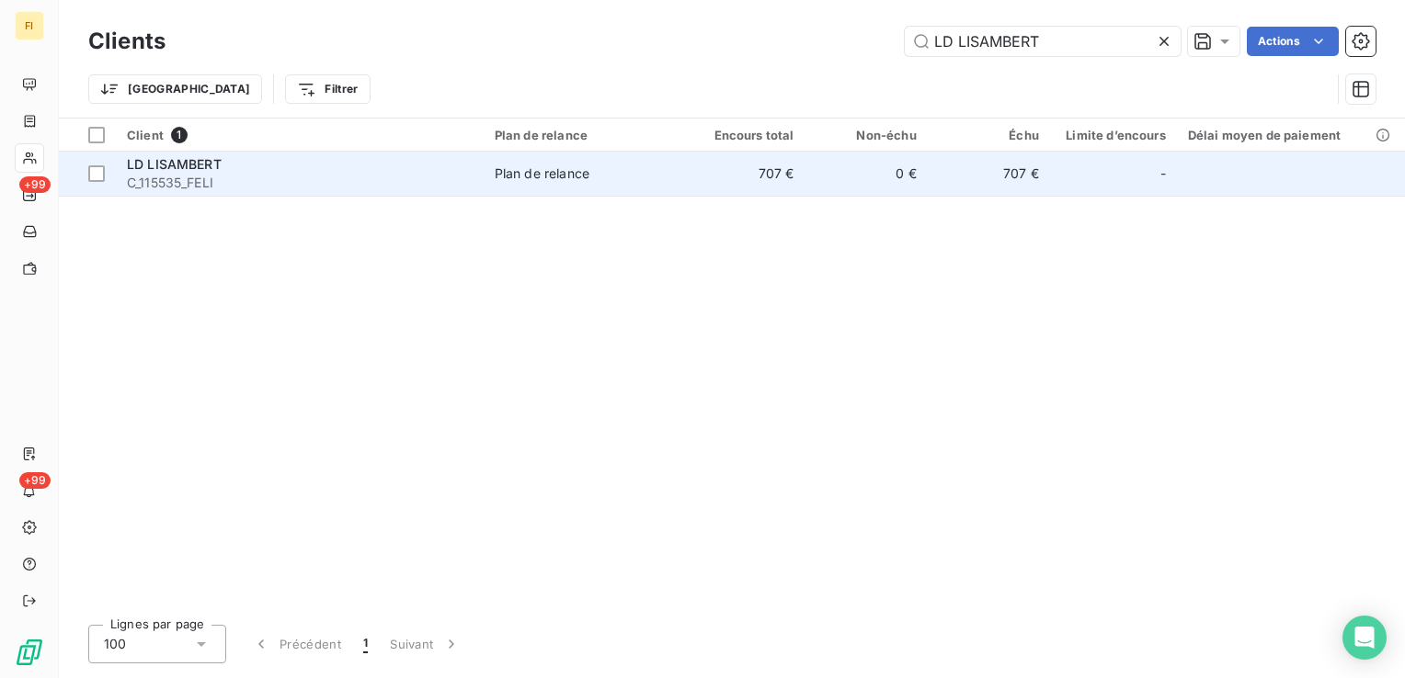
type input "LD LISAMBERT"
click at [922, 190] on td "0 €" at bounding box center [865, 174] width 122 height 44
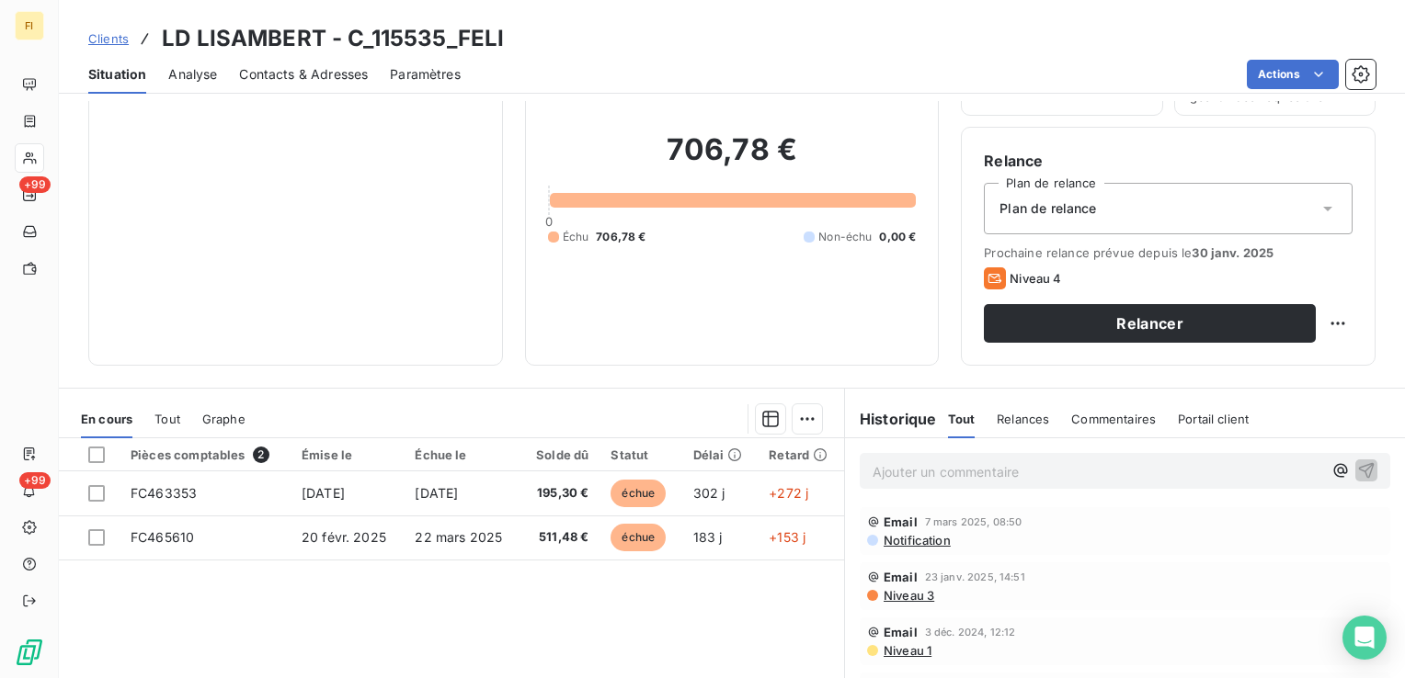
scroll to position [92, 0]
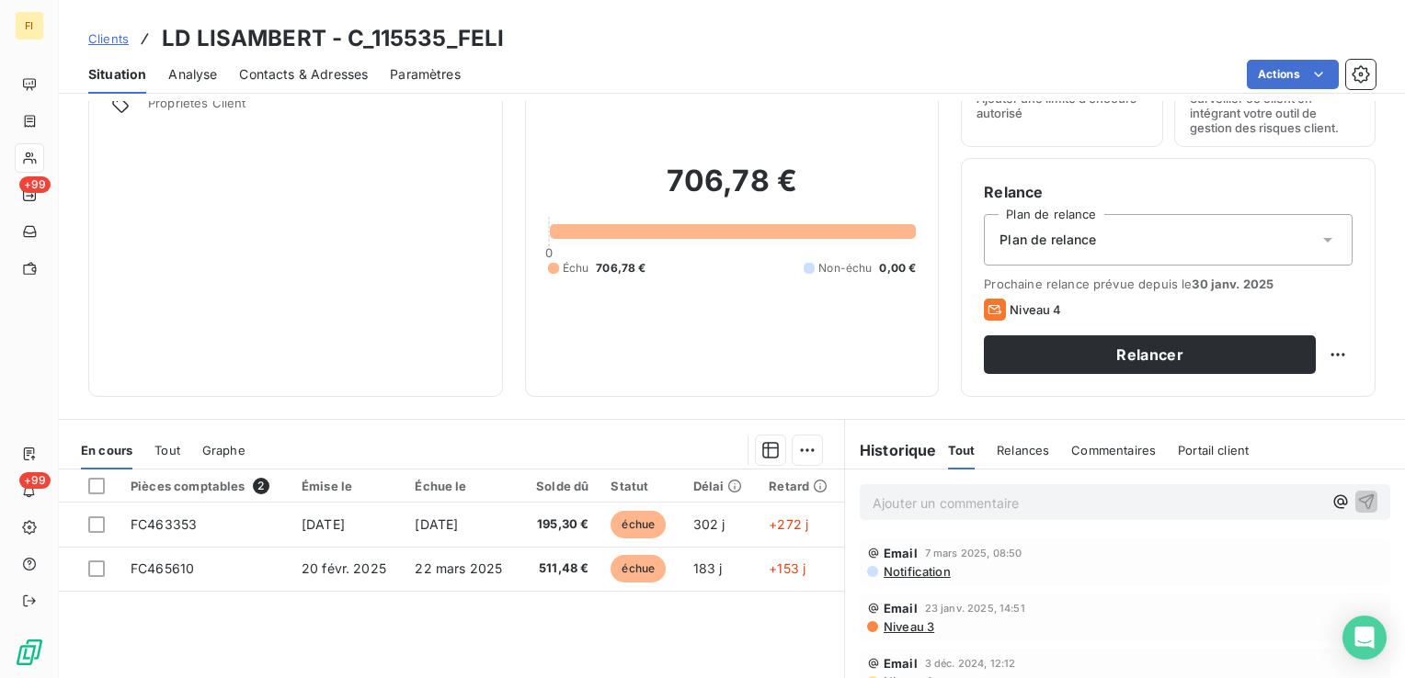
click at [117, 32] on span "Clients" at bounding box center [108, 38] width 40 height 15
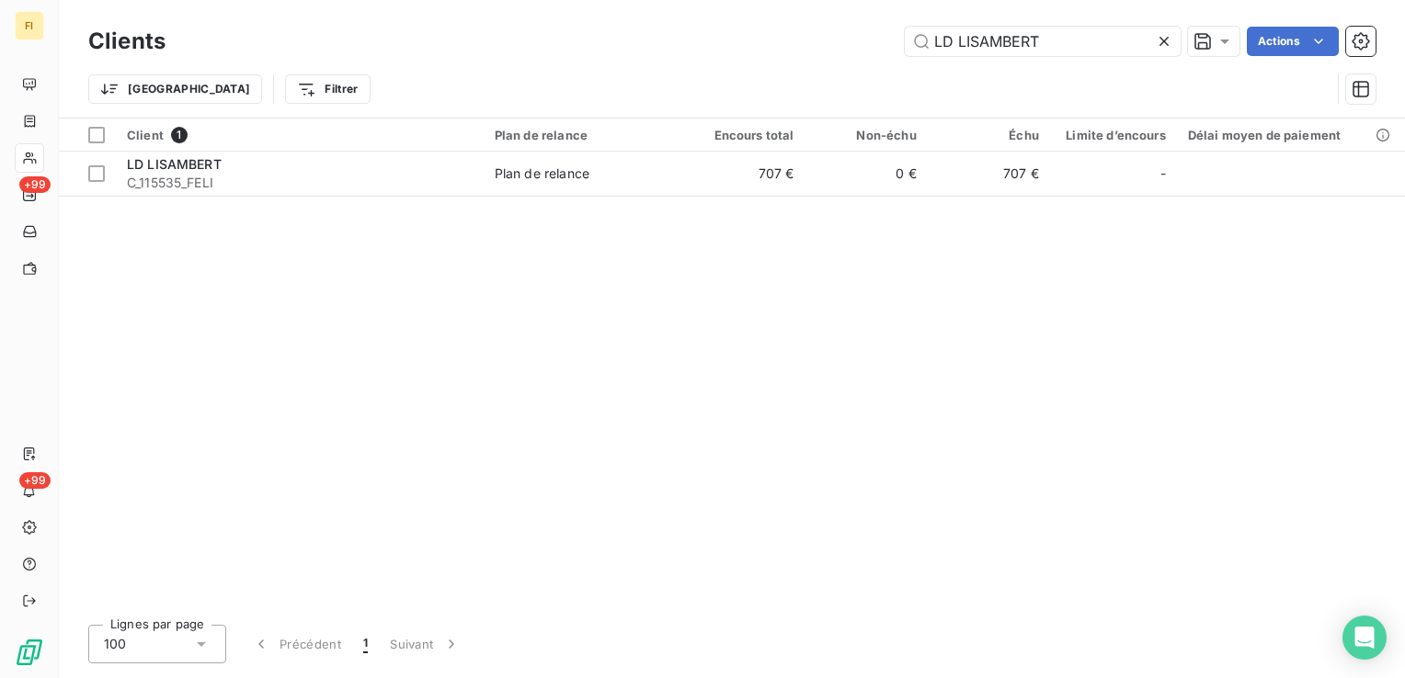
drag, startPoint x: 1054, startPoint y: 42, endPoint x: 774, endPoint y: 50, distance: 279.6
click at [776, 50] on div "LD LISAMBERT Actions" at bounding box center [782, 41] width 1188 height 29
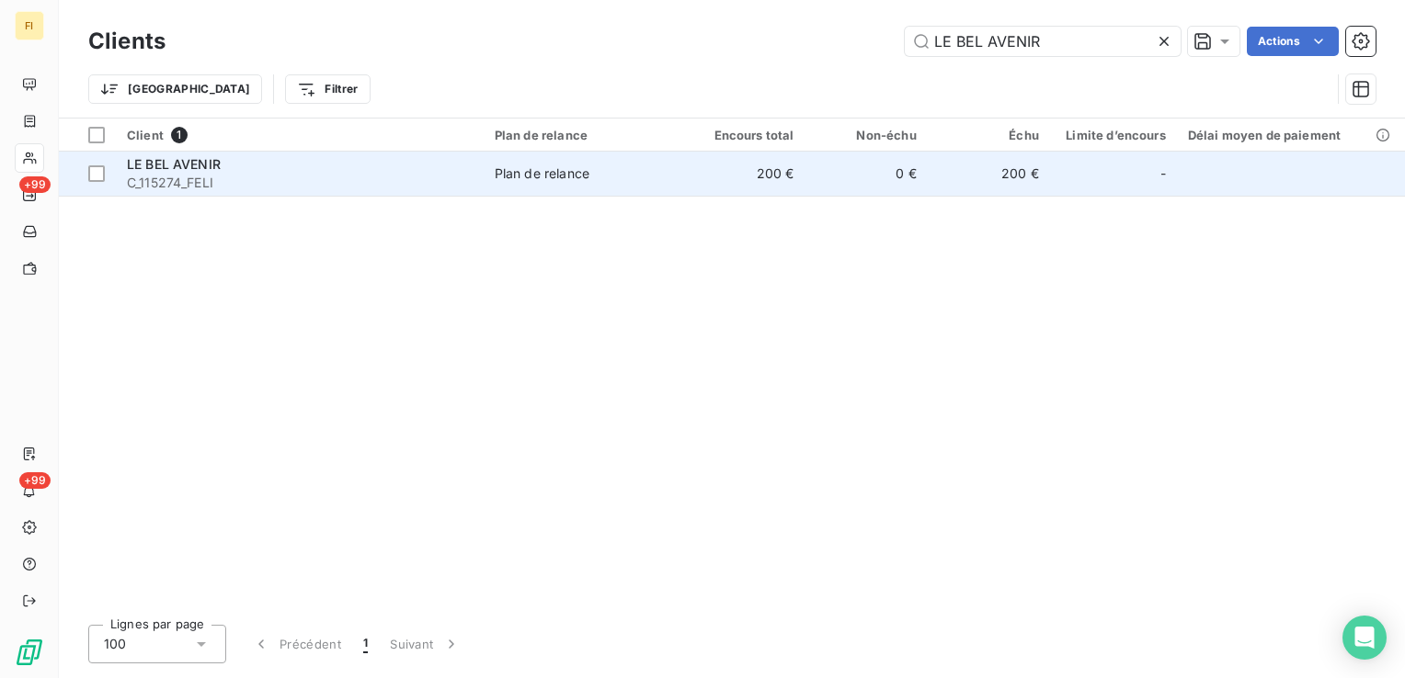
type input "LE BEL AVENIR"
click at [783, 170] on td "200 €" at bounding box center [743, 174] width 122 height 44
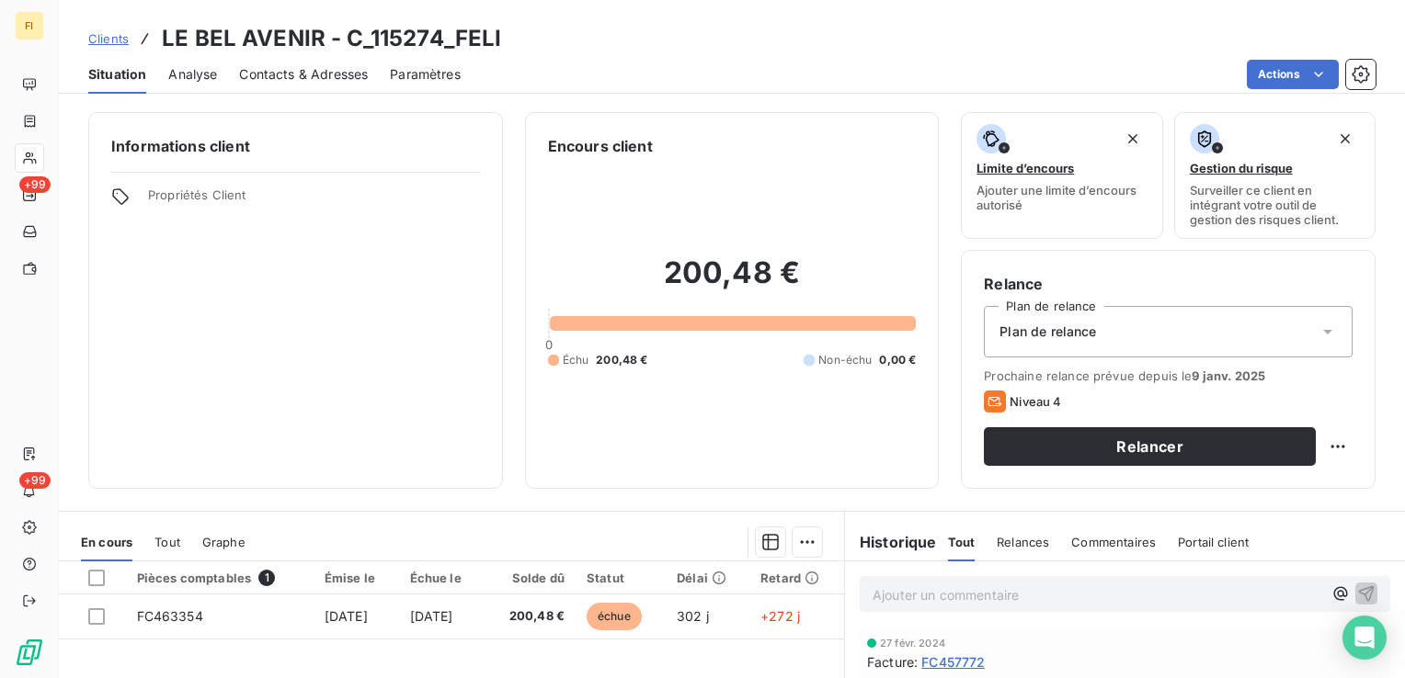
scroll to position [92, 0]
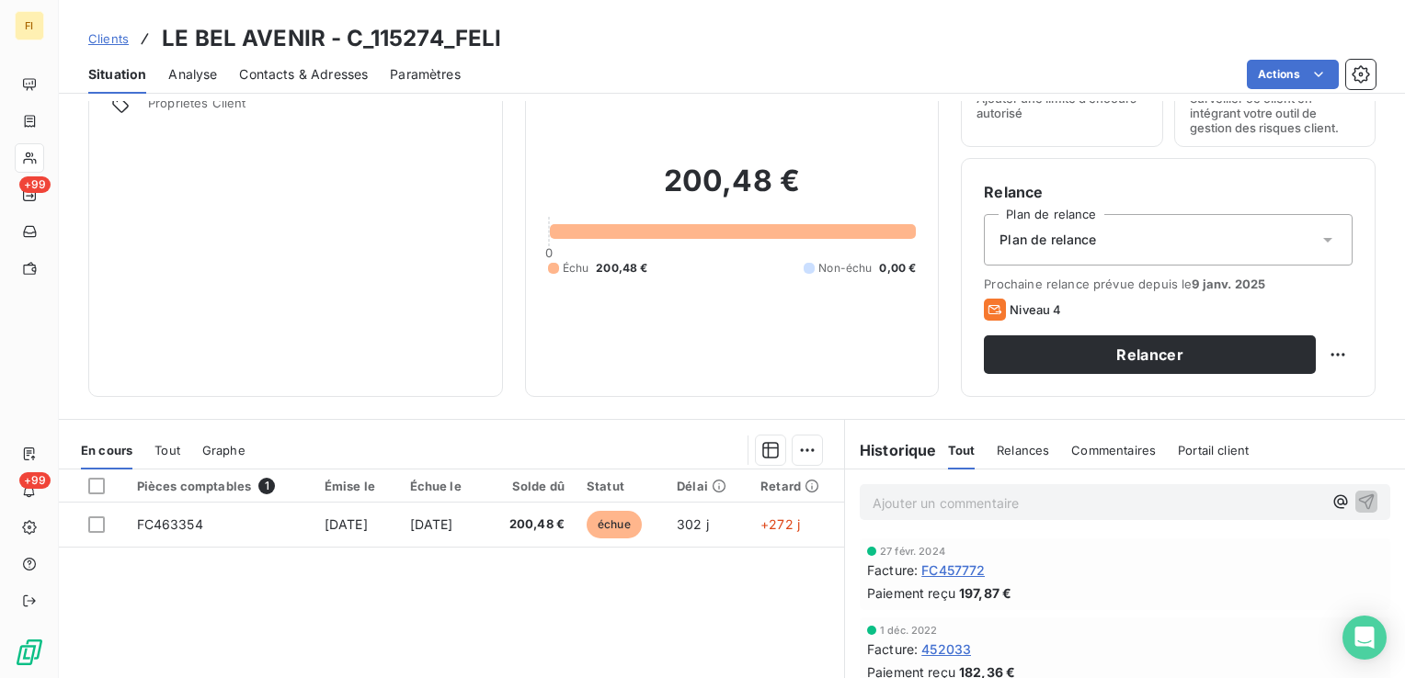
click at [331, 74] on span "Contacts & Adresses" at bounding box center [303, 74] width 129 height 18
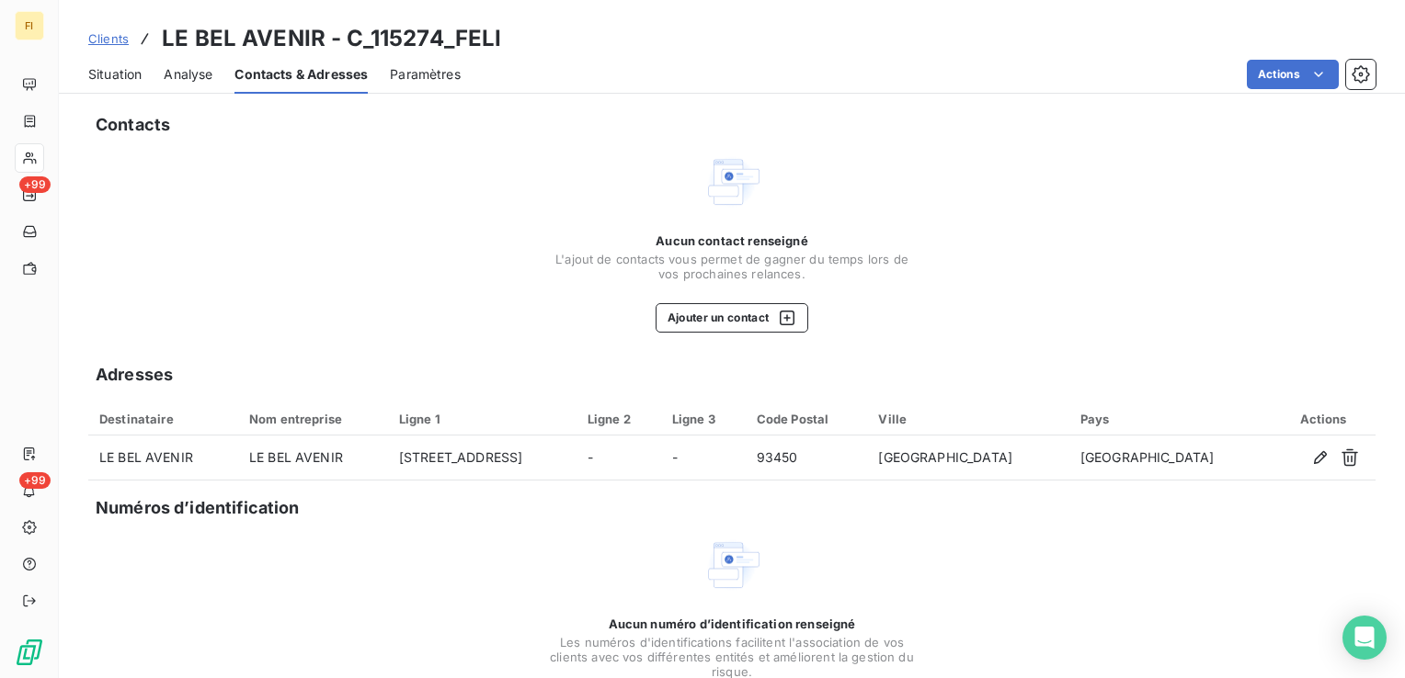
click at [117, 40] on span "Clients" at bounding box center [108, 38] width 40 height 15
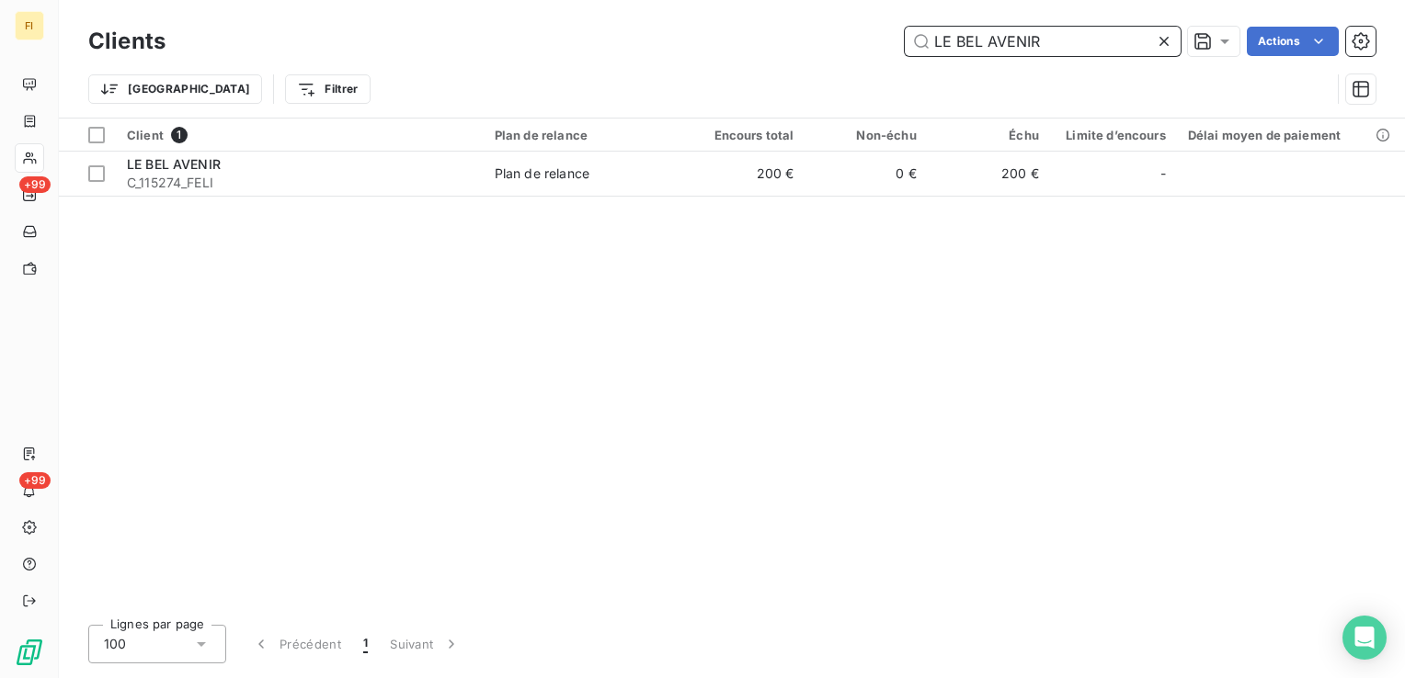
drag, startPoint x: 1075, startPoint y: 37, endPoint x: 847, endPoint y: 40, distance: 228.0
click at [853, 38] on div "LE BEL AVENIR Actions" at bounding box center [782, 41] width 1188 height 29
paste input "ISTROT DES CLERCS"
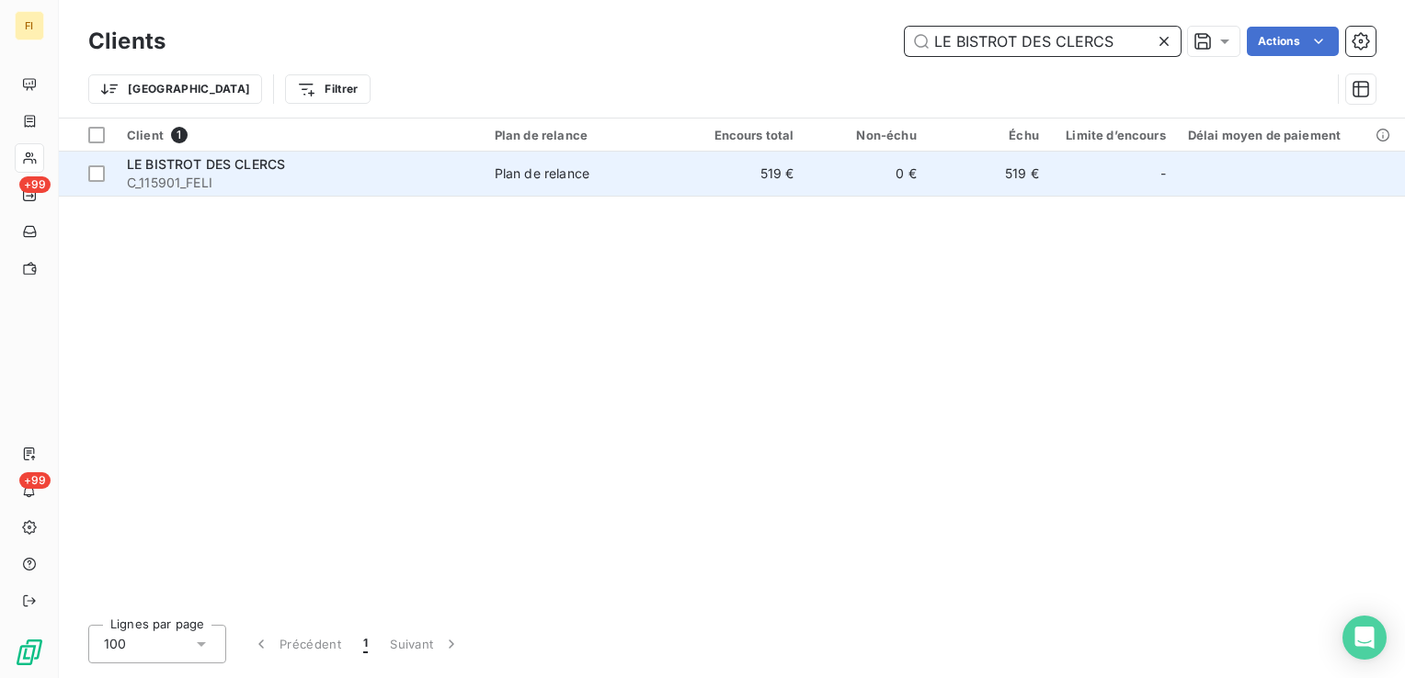
type input "LE BISTROT DES CLERCS"
click at [608, 184] on td "Plan de relance" at bounding box center [583, 174] width 199 height 44
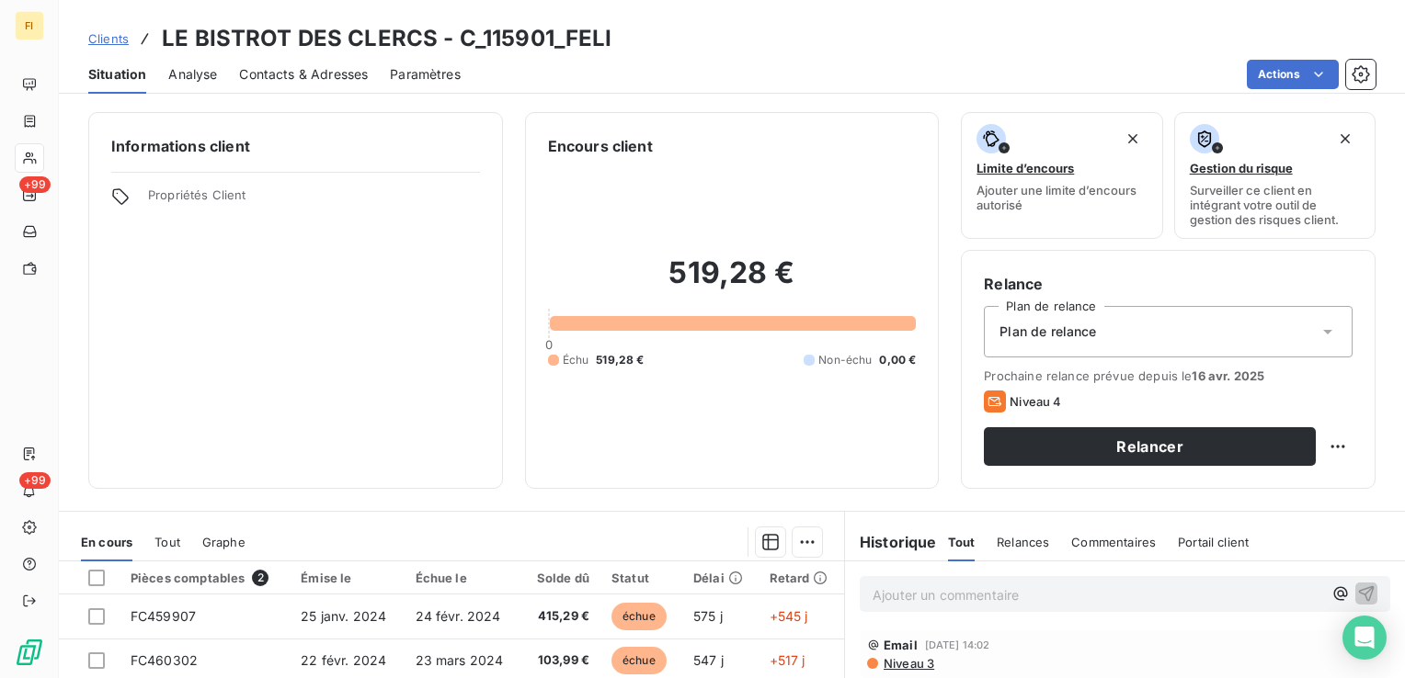
scroll to position [92, 0]
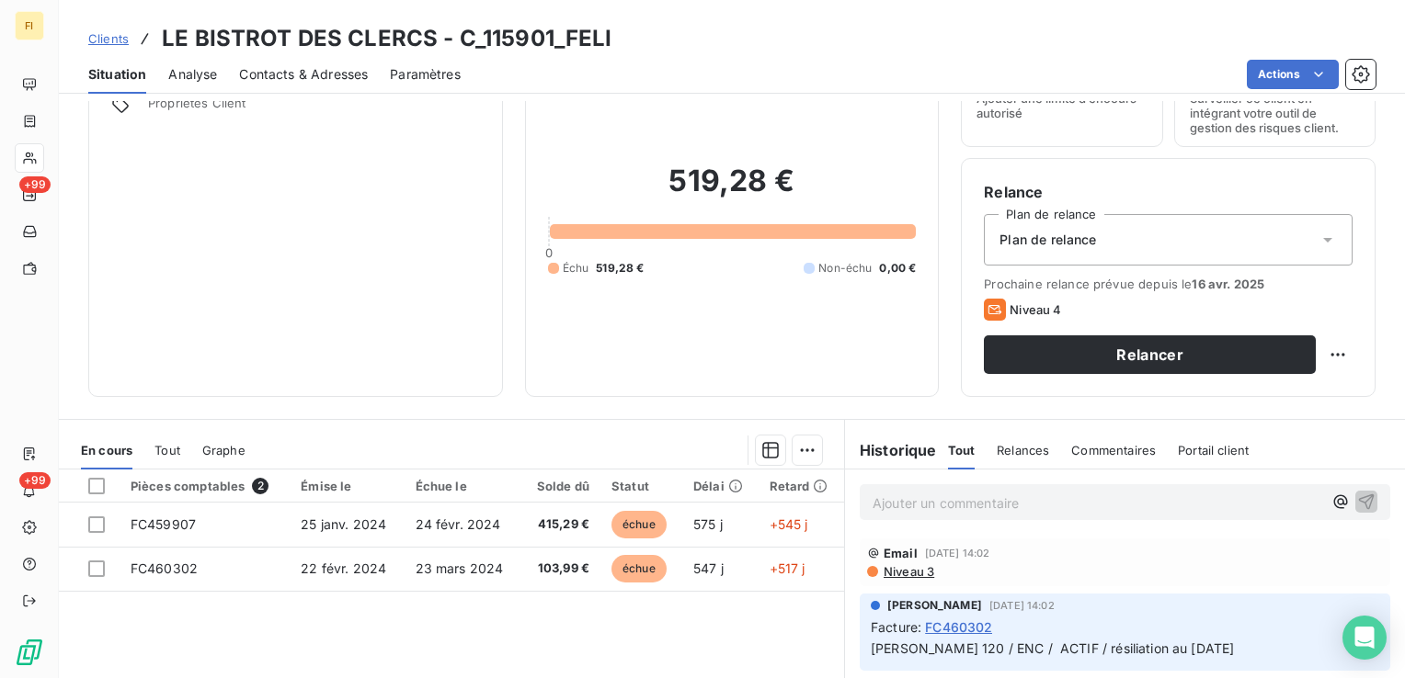
click at [342, 76] on span "Contacts & Adresses" at bounding box center [303, 74] width 129 height 18
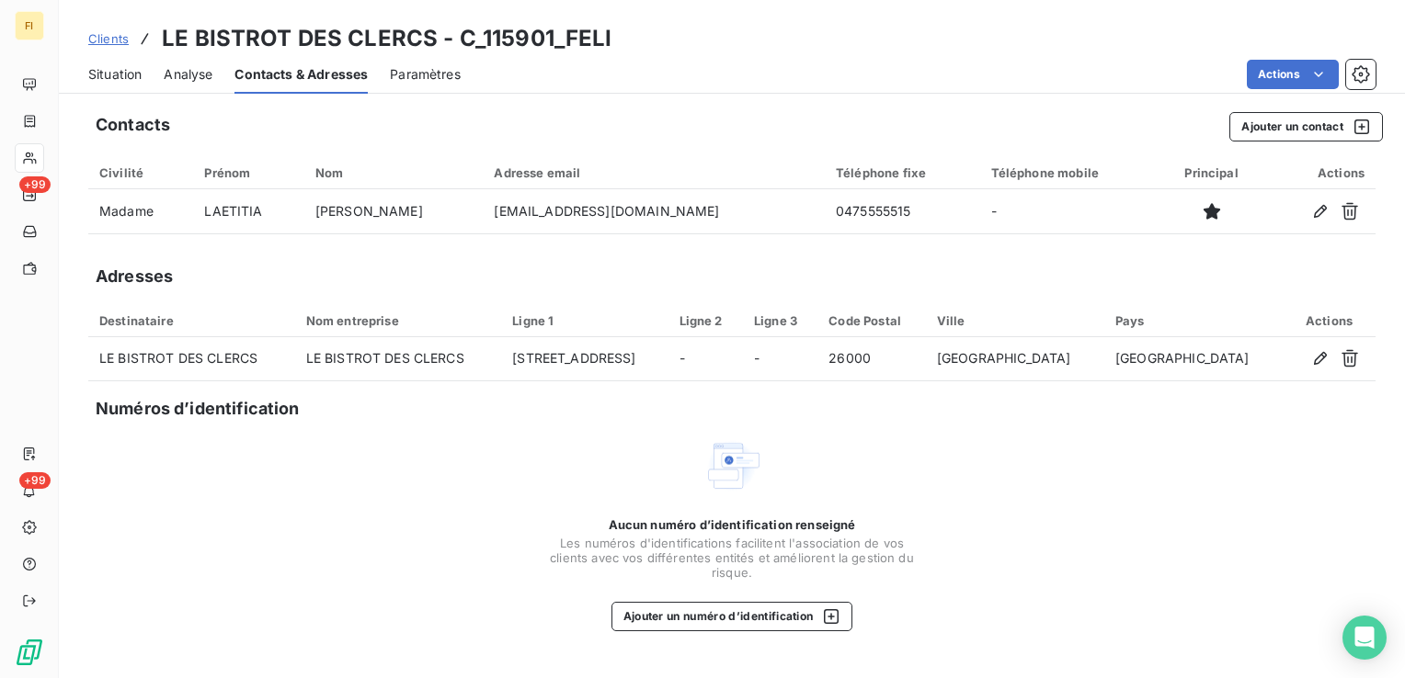
click at [118, 46] on link "Clients" at bounding box center [108, 38] width 40 height 18
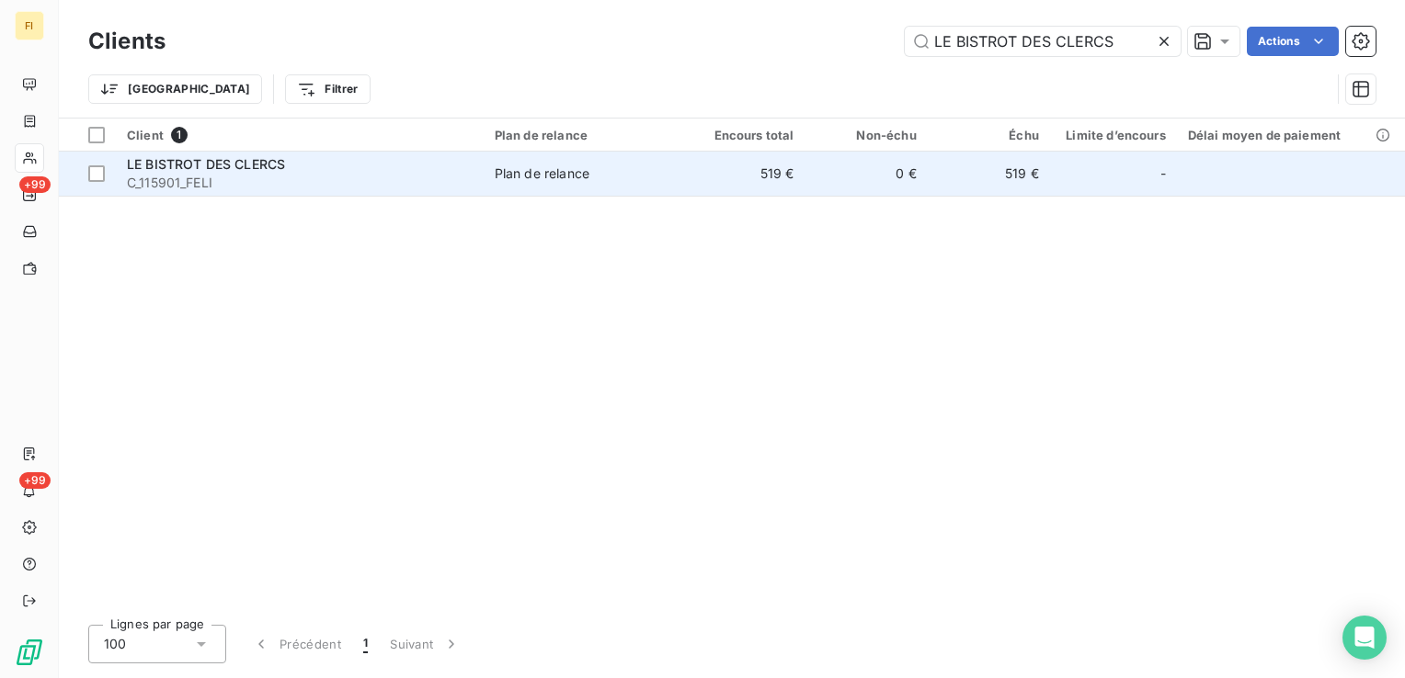
click at [341, 171] on div "LE BISTROT DES CLERCS" at bounding box center [300, 164] width 346 height 18
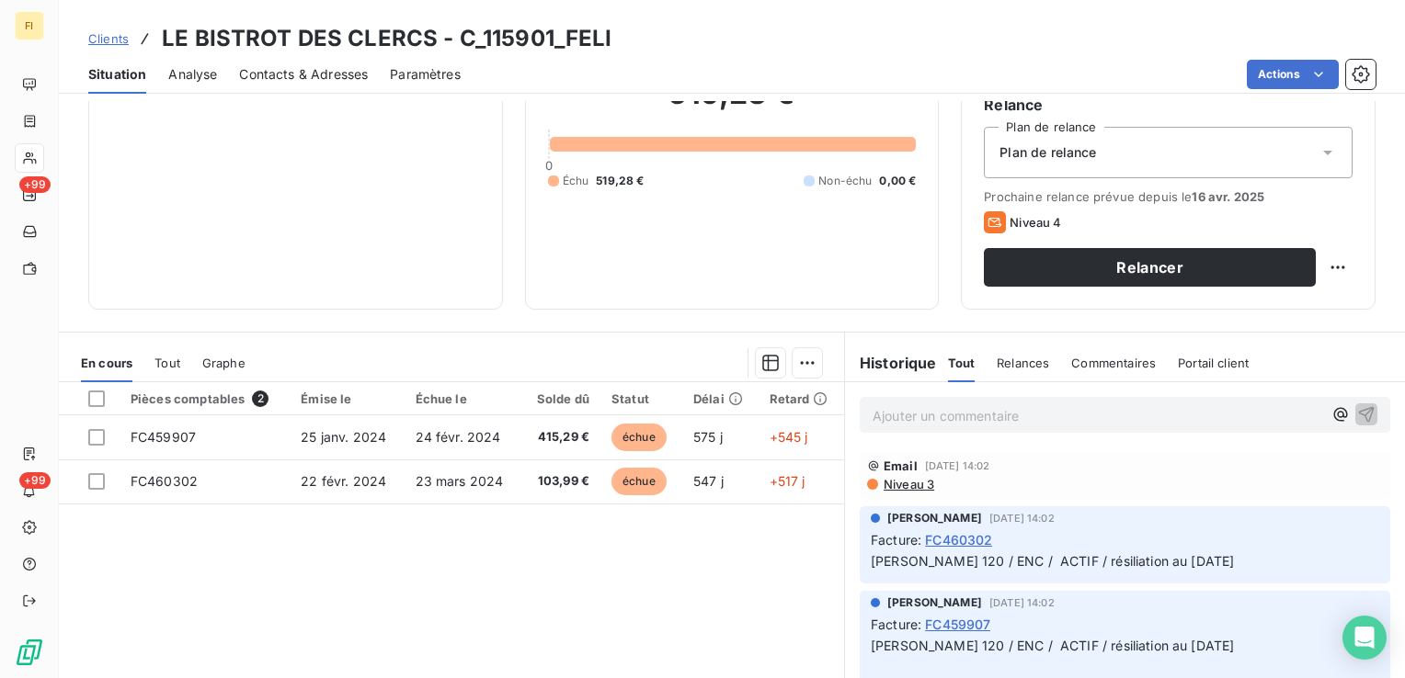
scroll to position [184, 0]
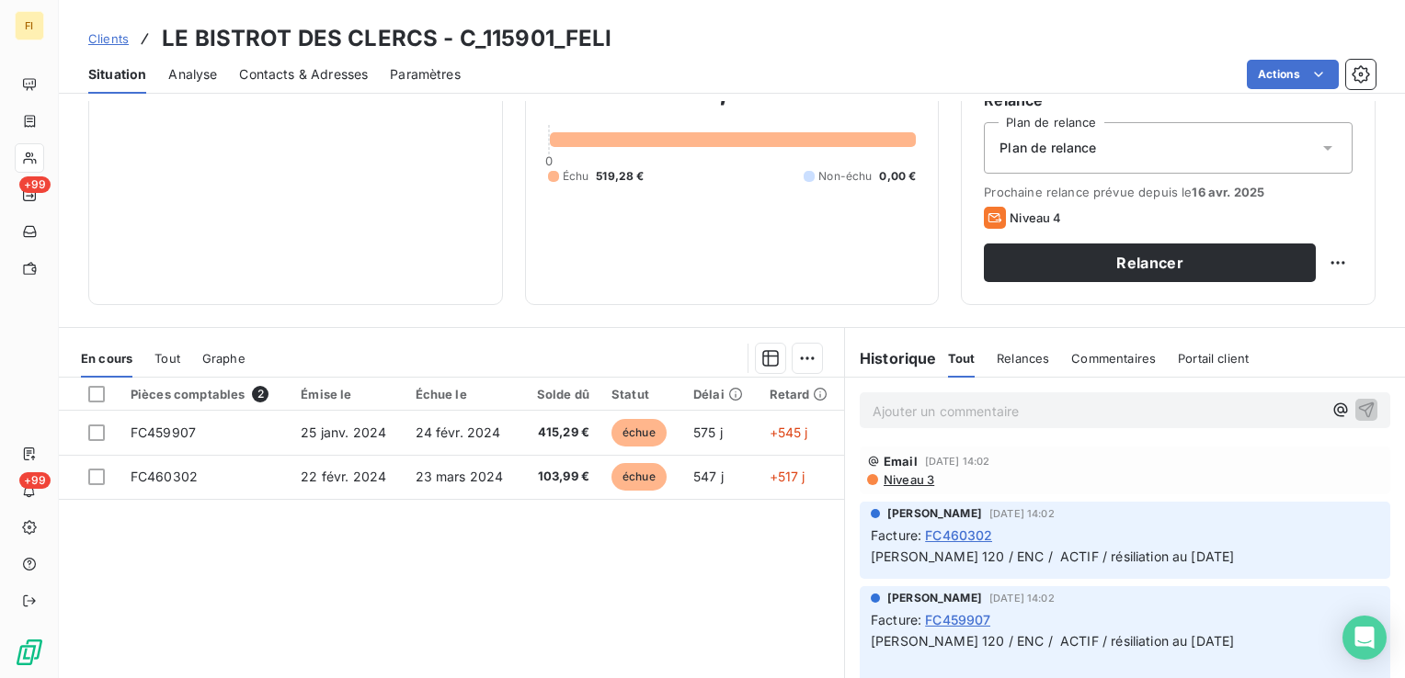
click at [347, 80] on span "Contacts & Adresses" at bounding box center [303, 74] width 129 height 18
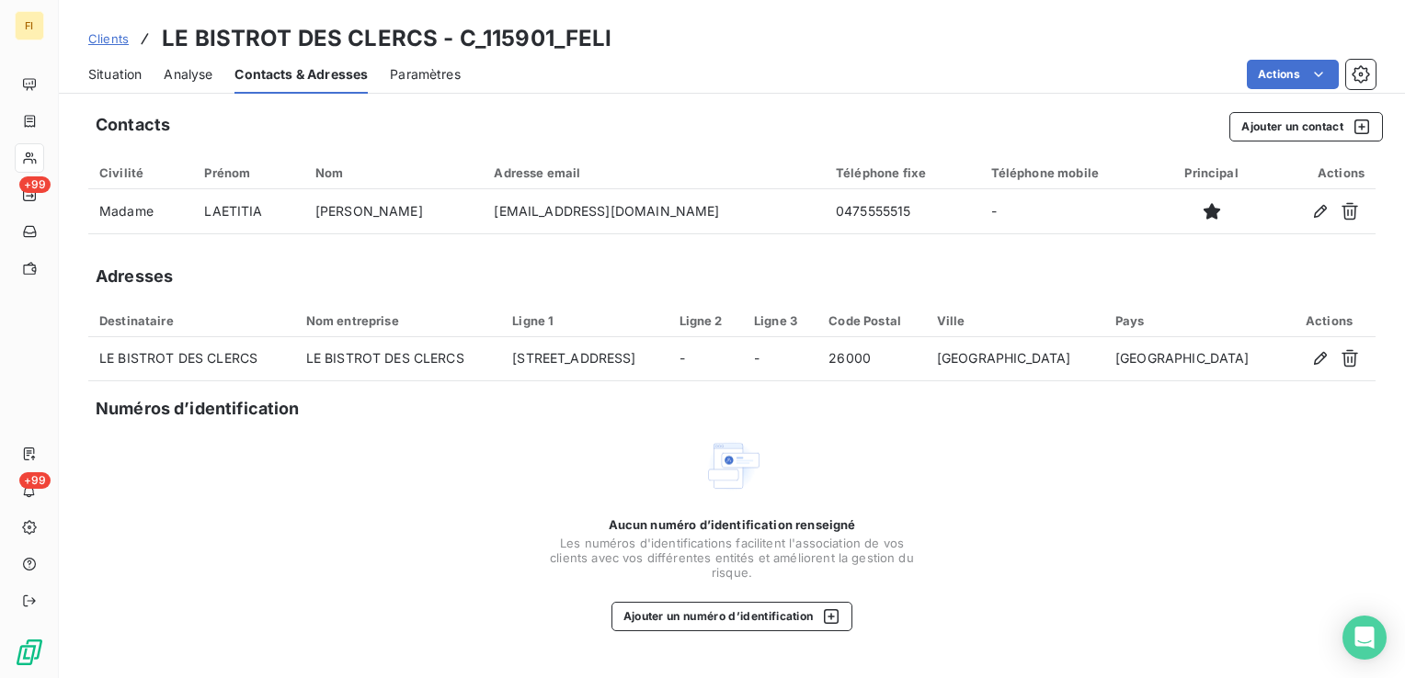
click at [112, 37] on span "Clients" at bounding box center [108, 38] width 40 height 15
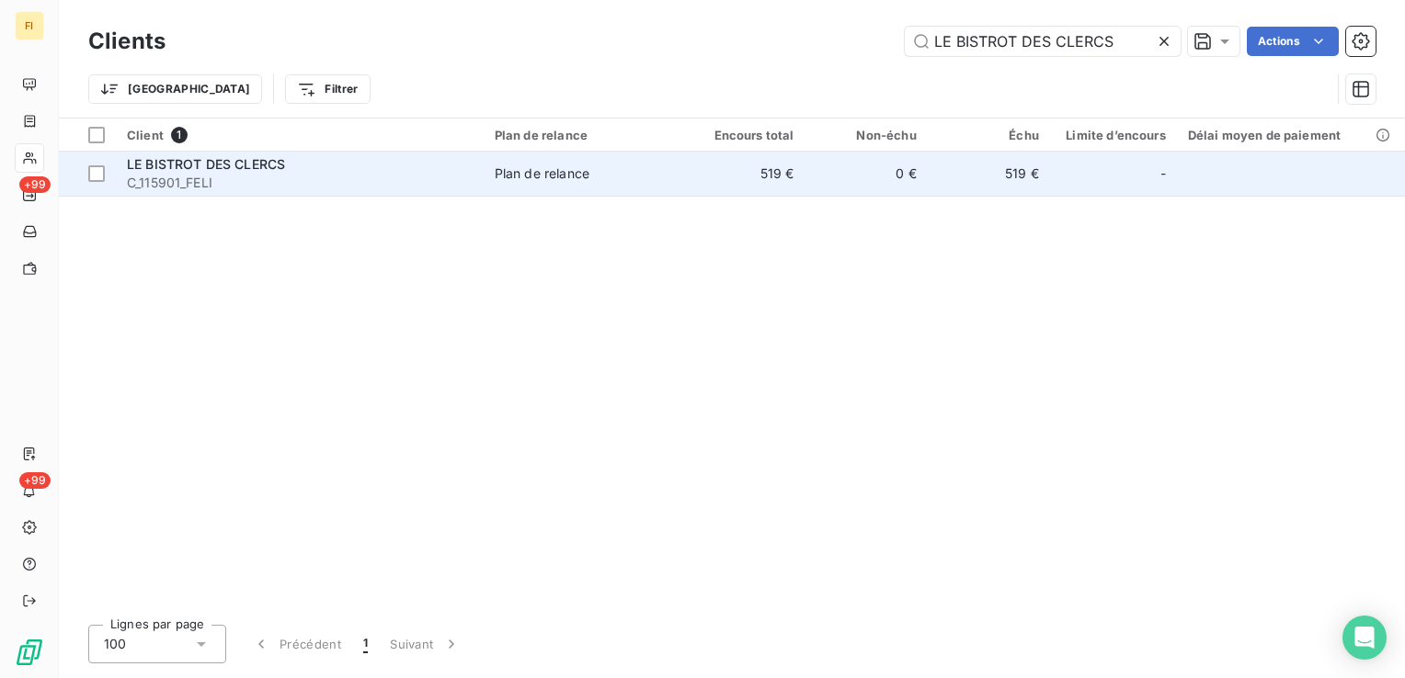
click at [269, 175] on span "C_115901_FELI" at bounding box center [300, 183] width 346 height 18
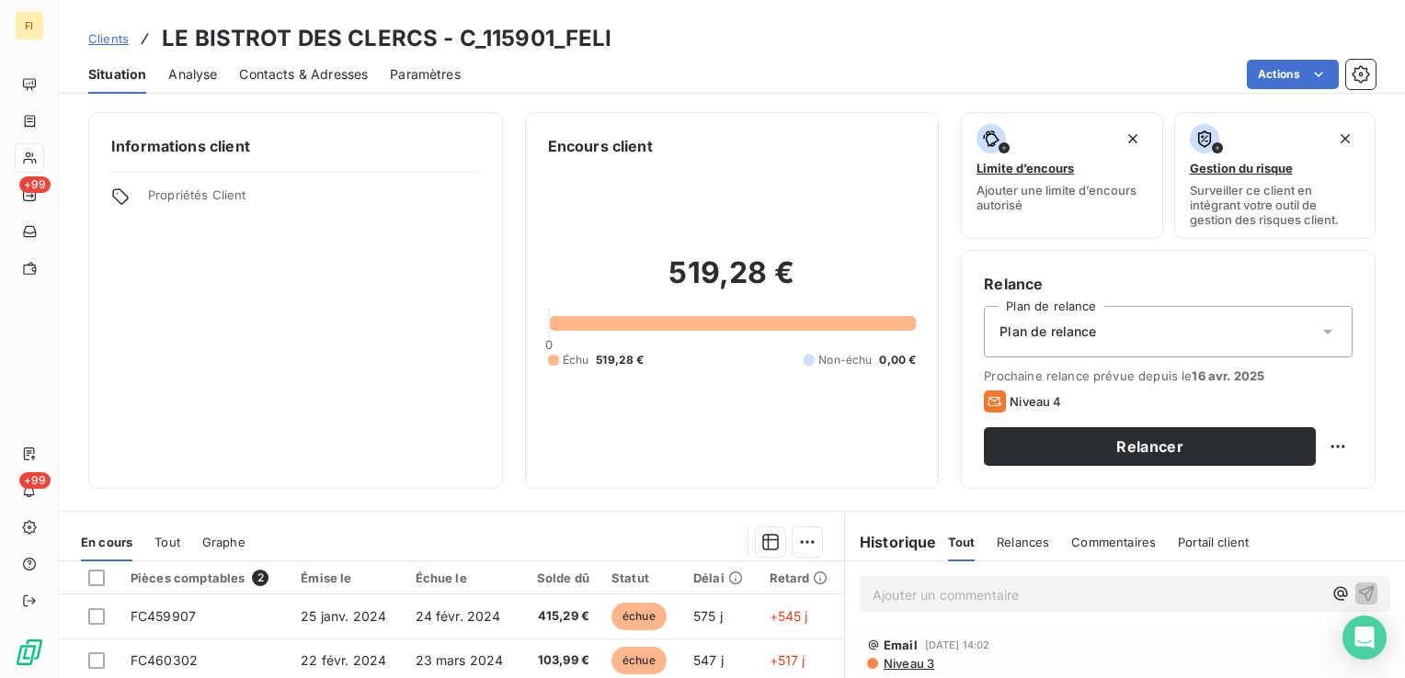
scroll to position [184, 0]
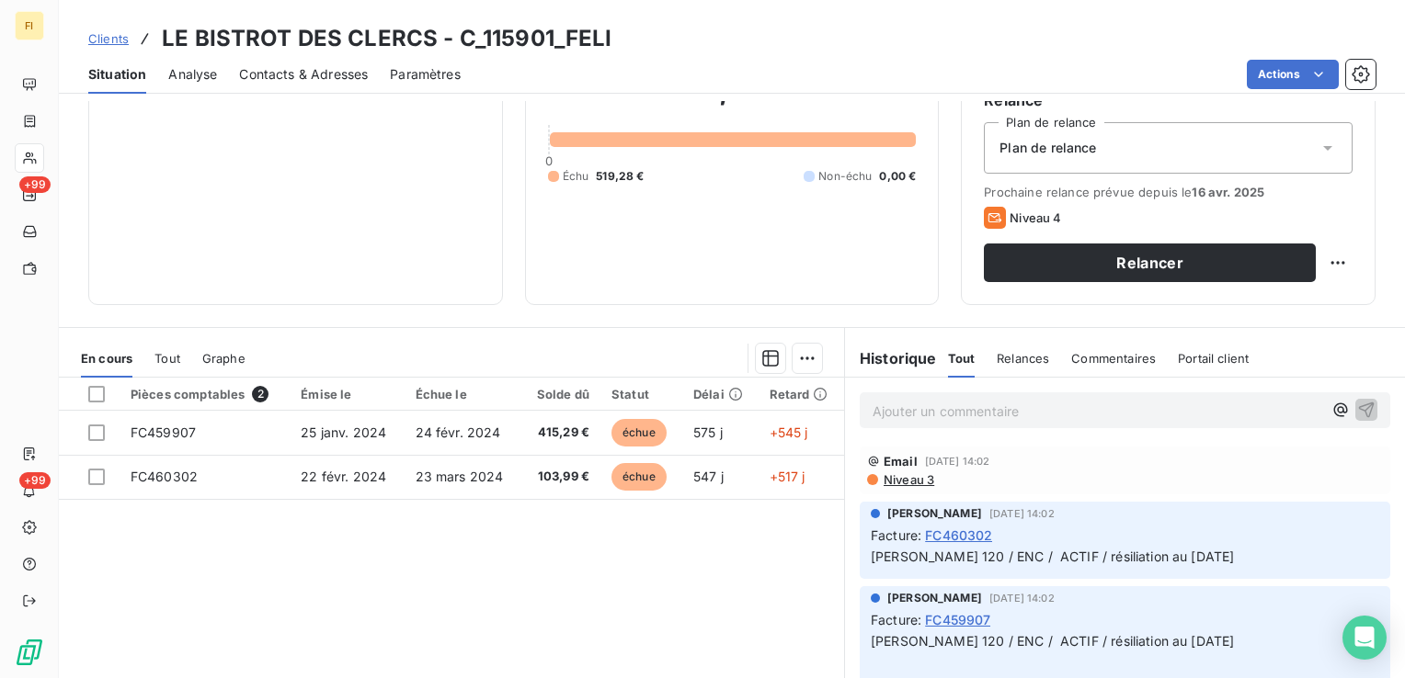
click at [118, 40] on span "Clients" at bounding box center [108, 38] width 40 height 15
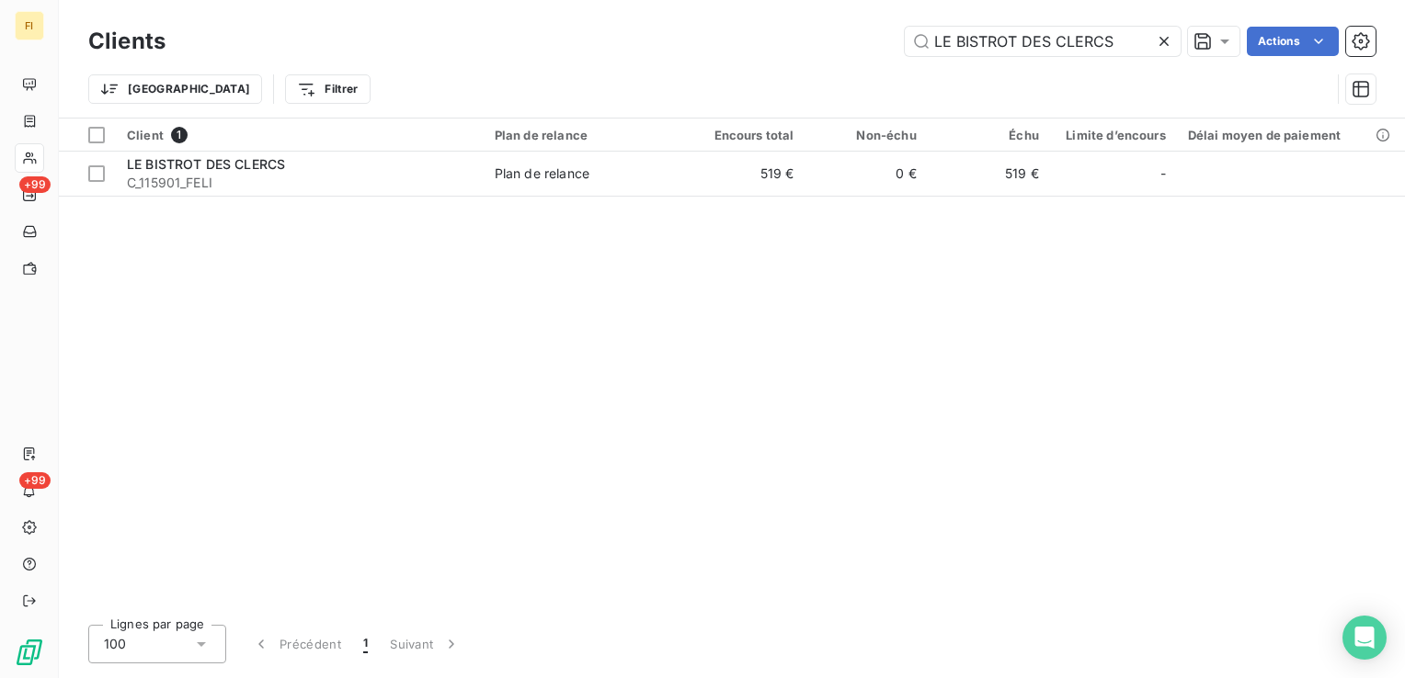
drag, startPoint x: 1130, startPoint y: 40, endPoint x: 771, endPoint y: 47, distance: 358.6
click at [850, 36] on div "LE BISTROT DES CLERCS Actions" at bounding box center [782, 41] width 1188 height 29
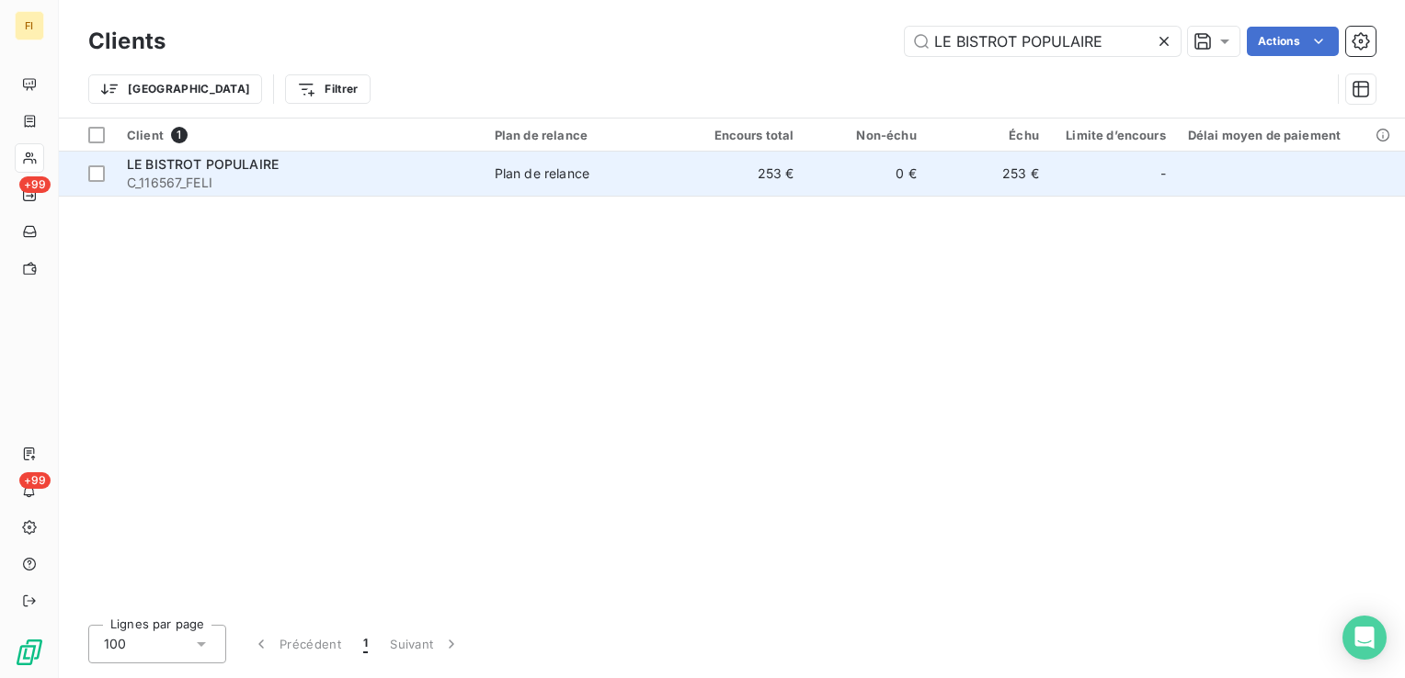
type input "LE BISTROT POPULAIRE"
click at [816, 167] on td "0 €" at bounding box center [865, 174] width 122 height 44
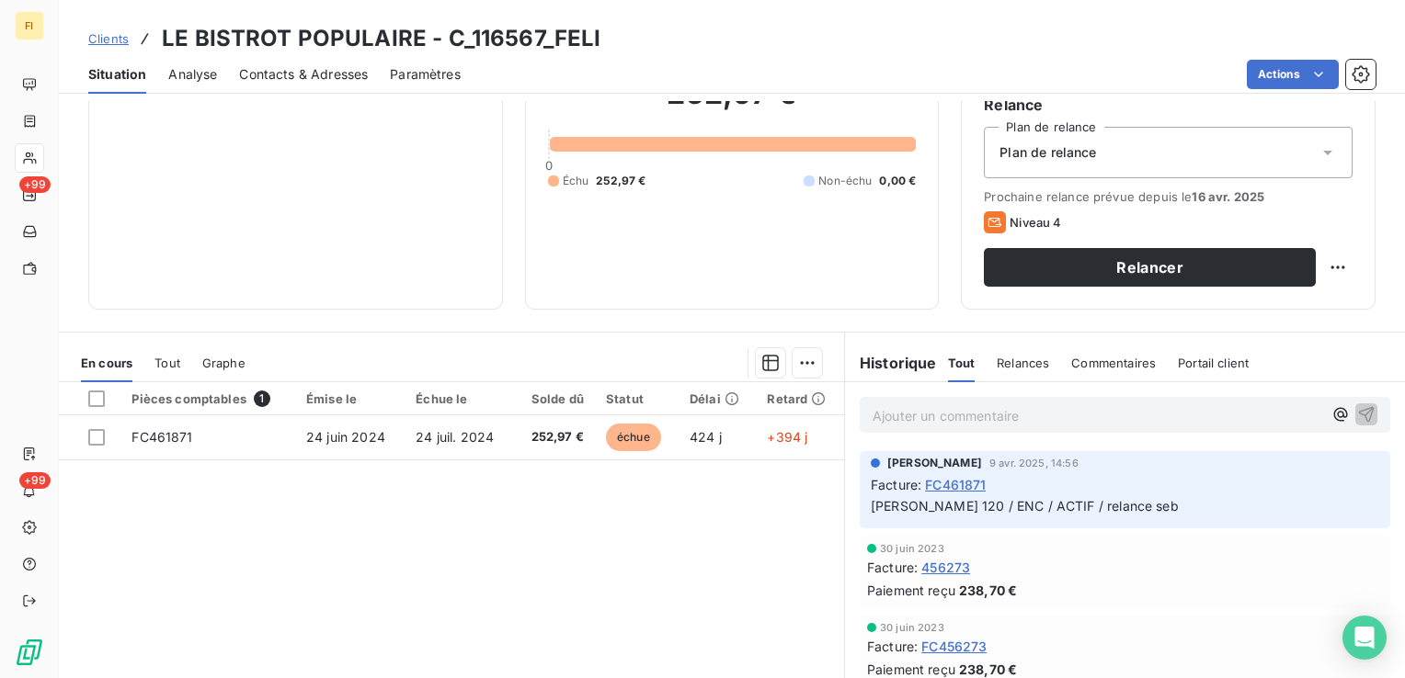
scroll to position [184, 0]
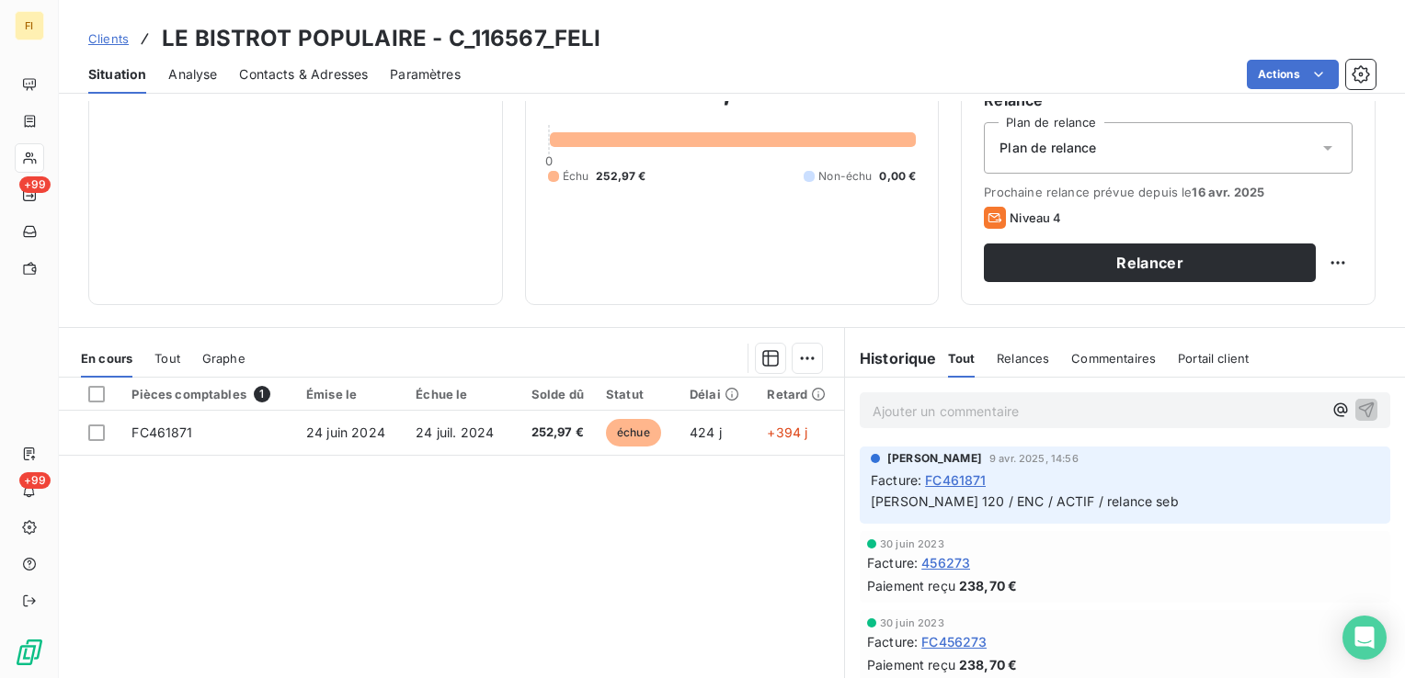
click at [337, 75] on span "Contacts & Adresses" at bounding box center [303, 74] width 129 height 18
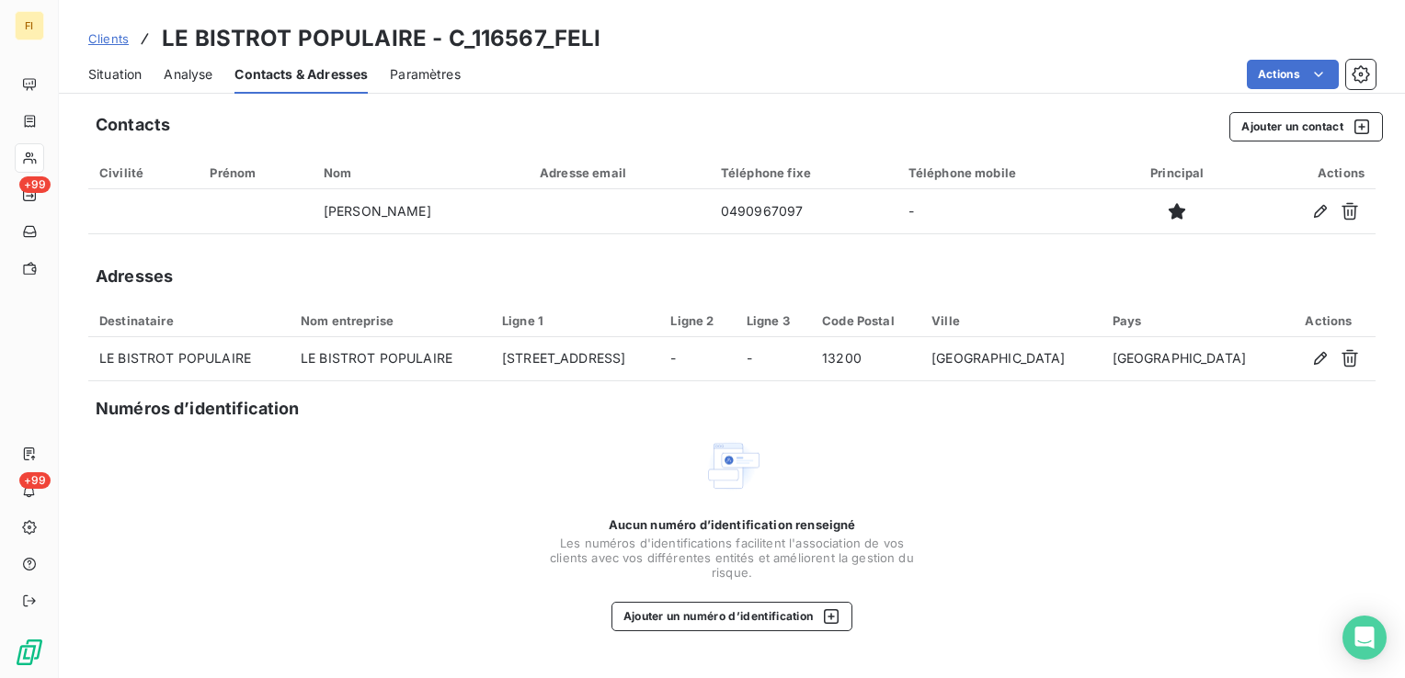
click at [121, 42] on span "Clients" at bounding box center [108, 38] width 40 height 15
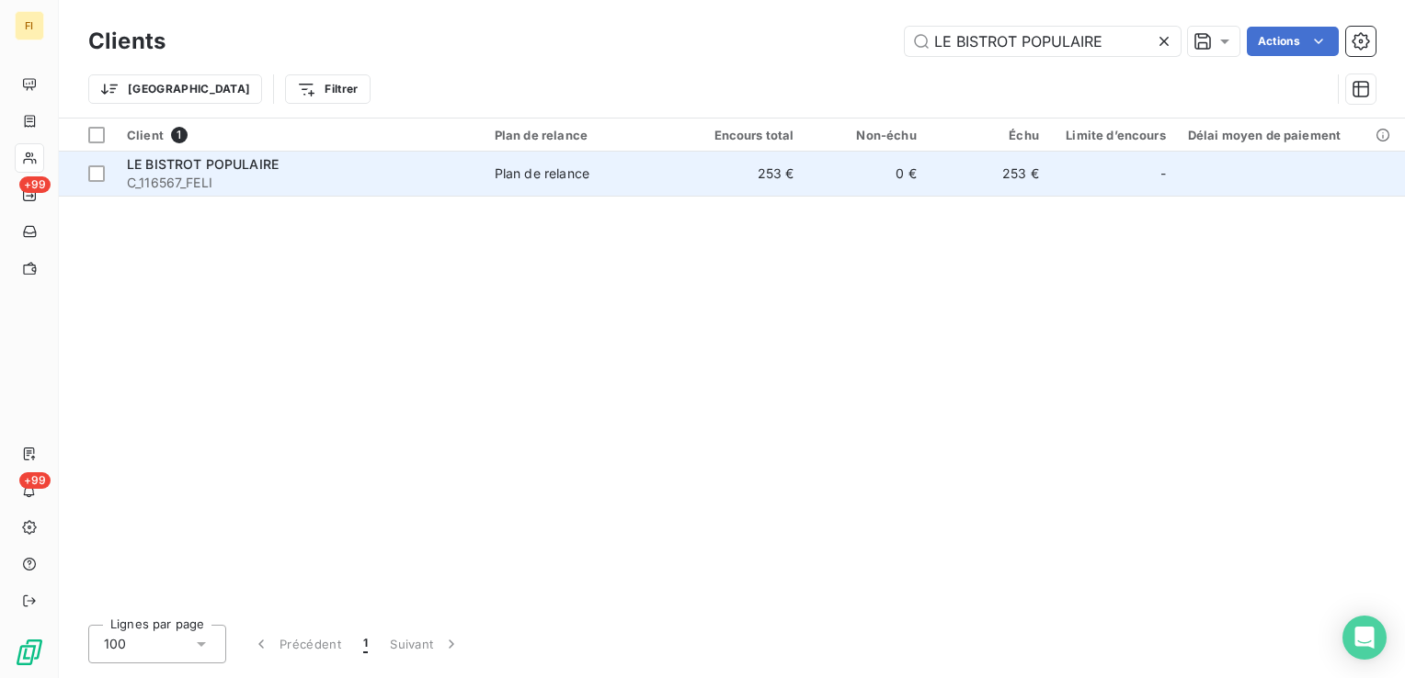
click at [296, 179] on span "C_116567_FELI" at bounding box center [300, 183] width 346 height 18
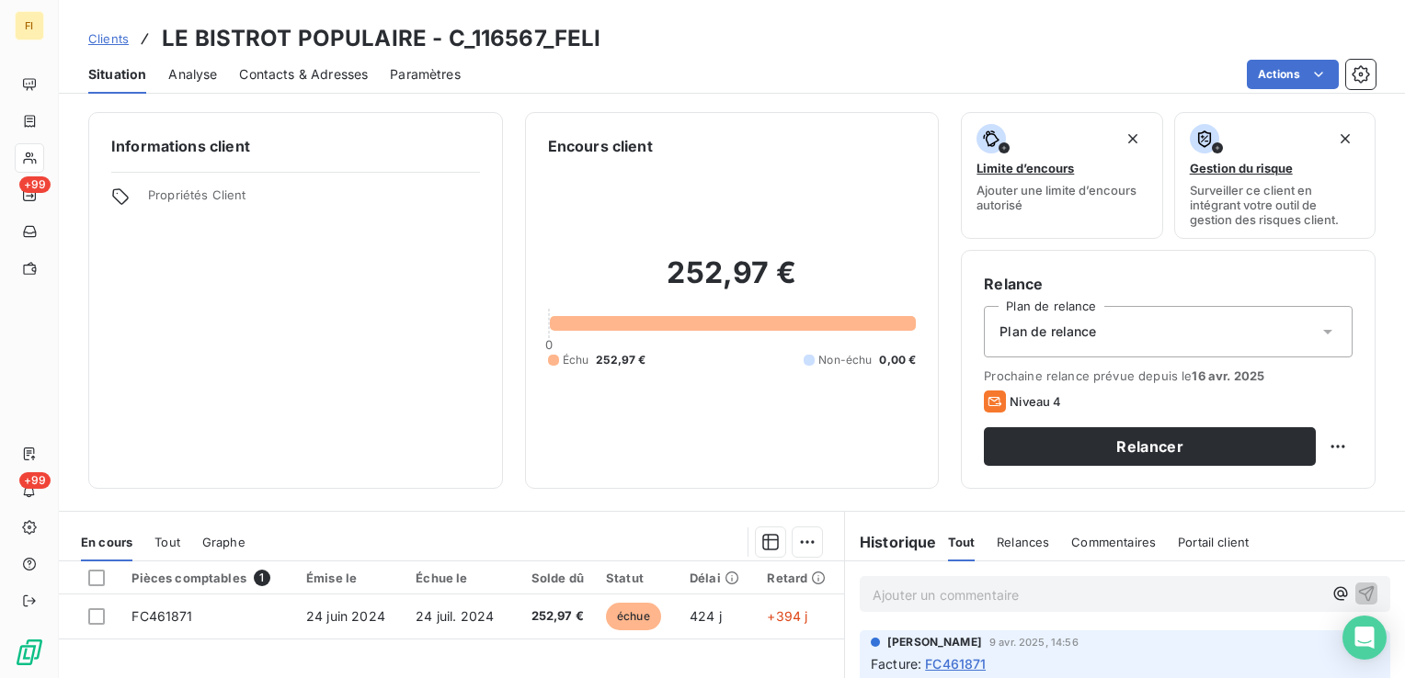
scroll to position [92, 0]
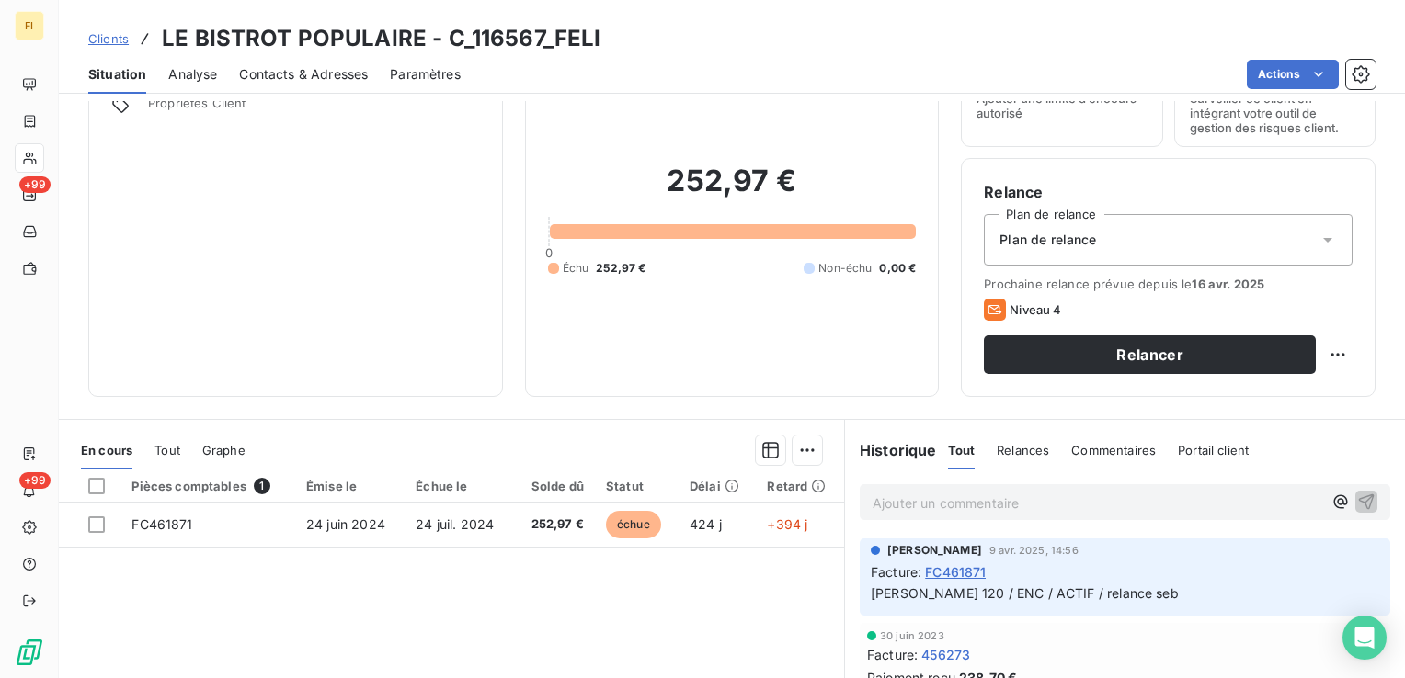
click at [115, 37] on span "Clients" at bounding box center [108, 38] width 40 height 15
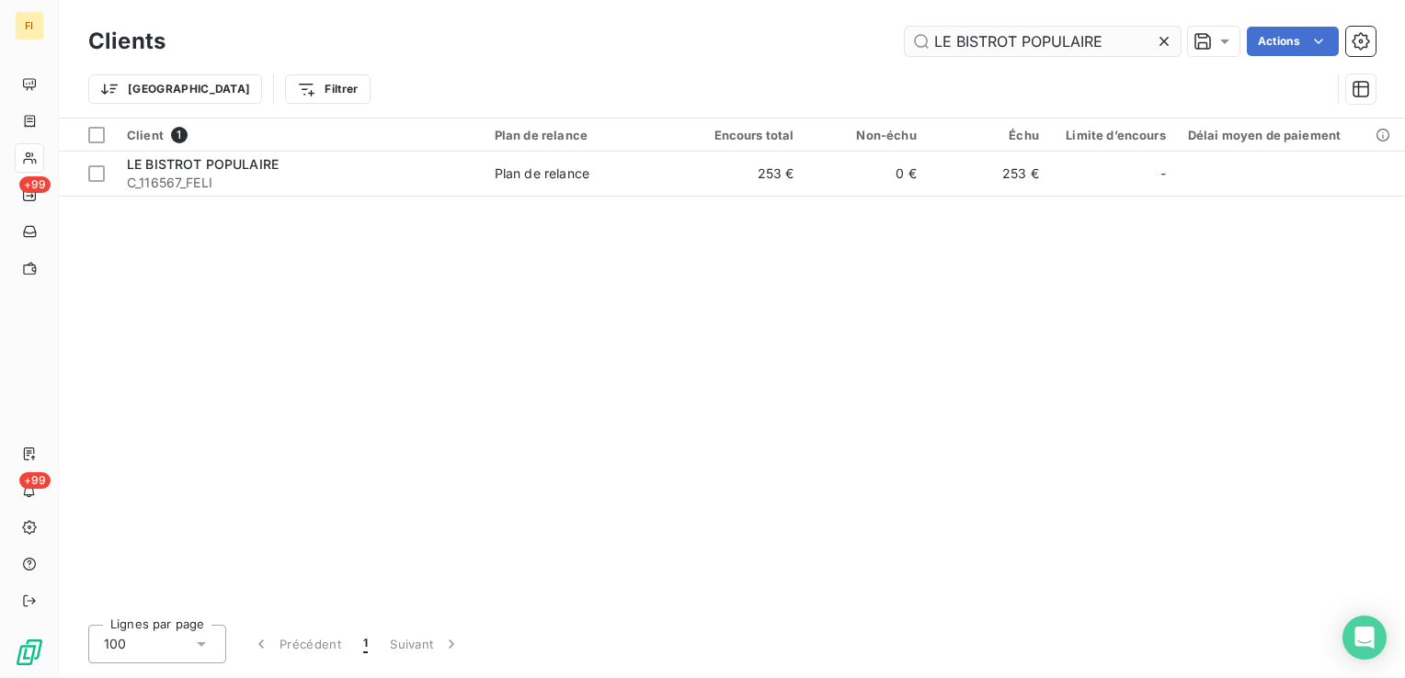
drag, startPoint x: 1124, startPoint y: 36, endPoint x: 903, endPoint y: 49, distance: 221.9
click at [910, 48] on input "LE BISTROT POPULAIRE" at bounding box center [1043, 41] width 276 height 29
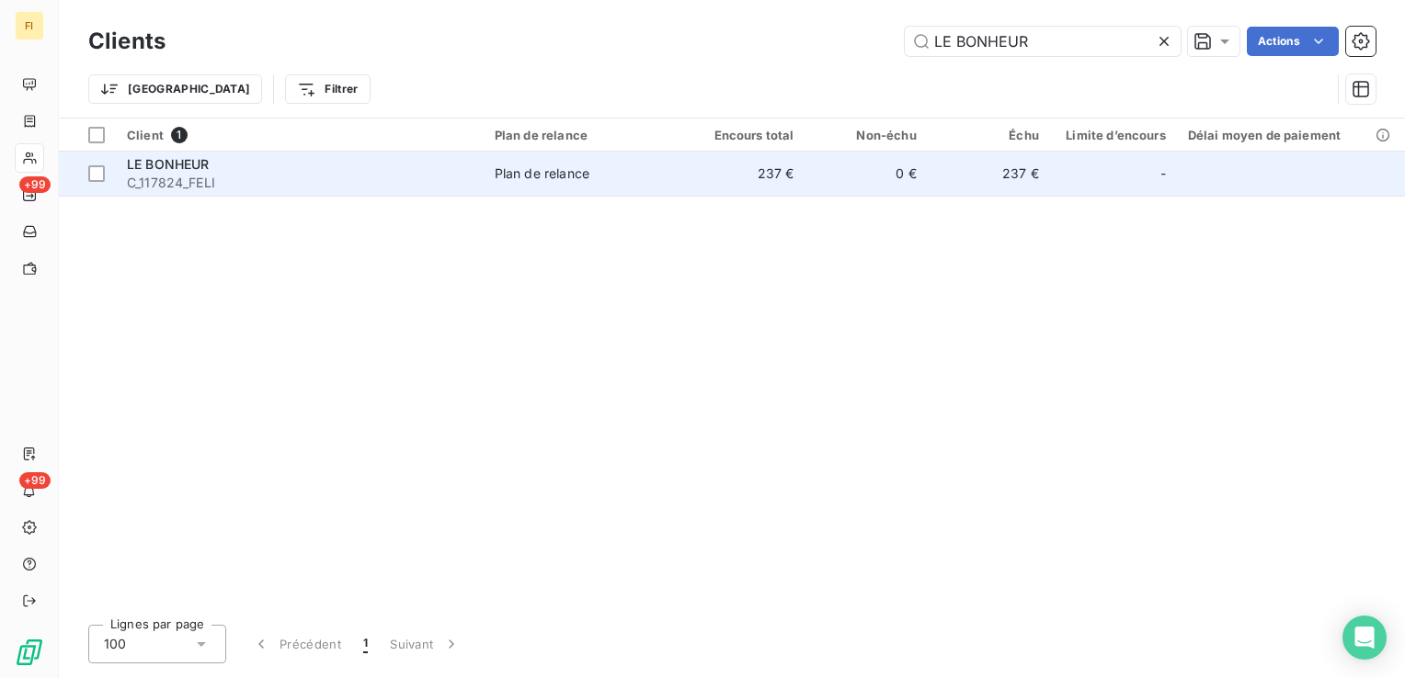
type input "LE BONHEUR"
click at [780, 184] on td "237 €" at bounding box center [743, 174] width 122 height 44
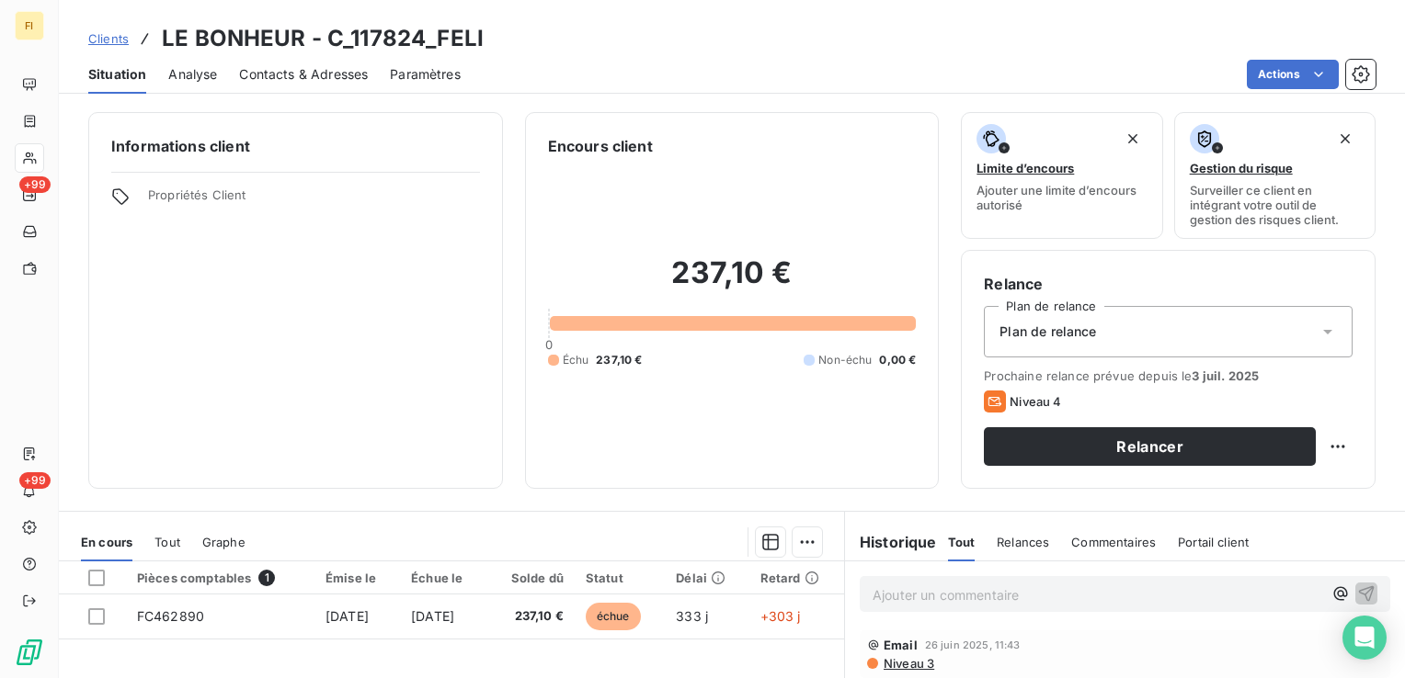
click at [309, 76] on span "Contacts & Adresses" at bounding box center [303, 74] width 129 height 18
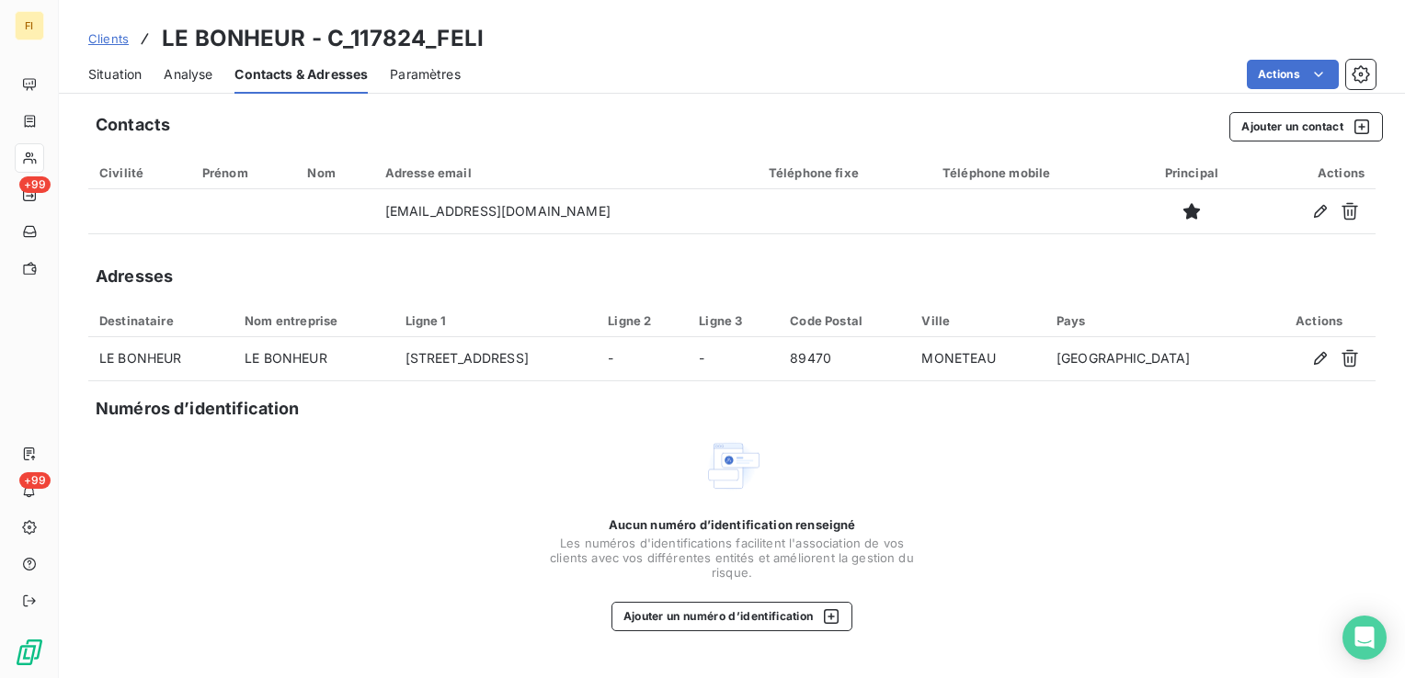
click at [120, 39] on span "Clients" at bounding box center [108, 38] width 40 height 15
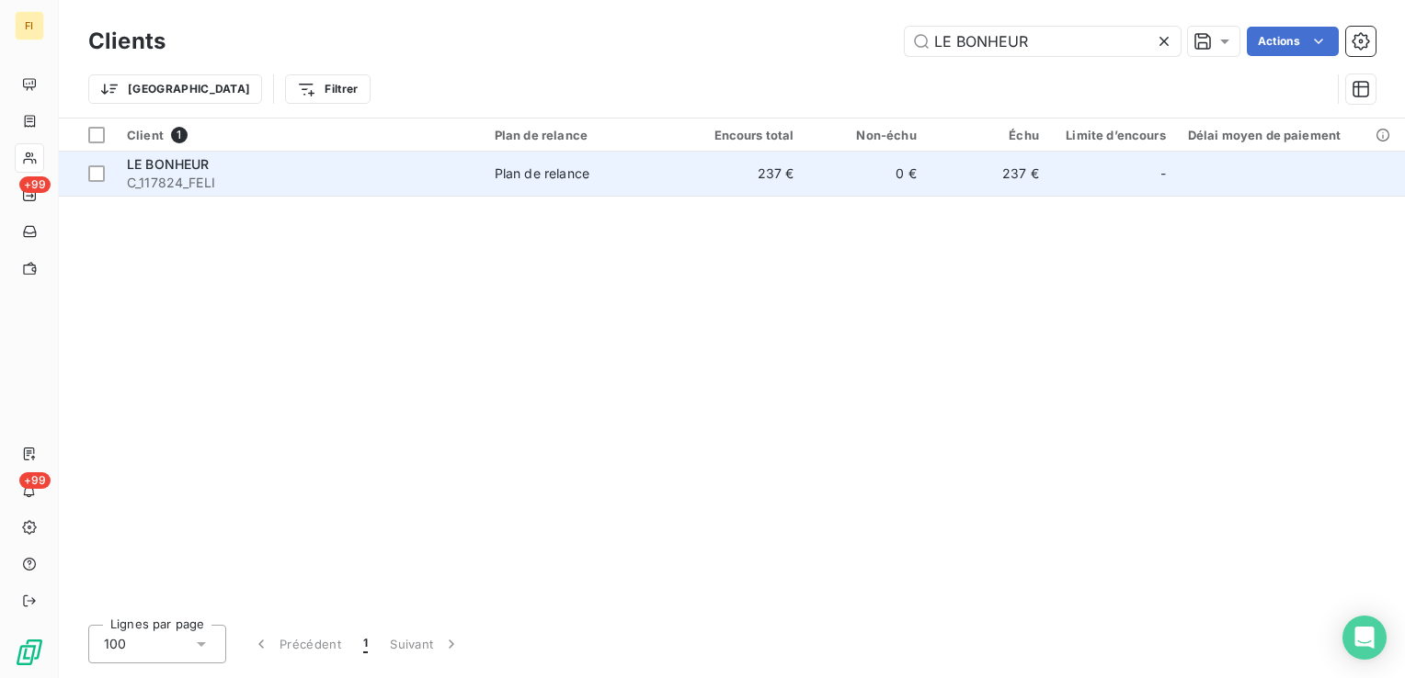
click at [169, 175] on span "C_117824_FELI" at bounding box center [300, 183] width 346 height 18
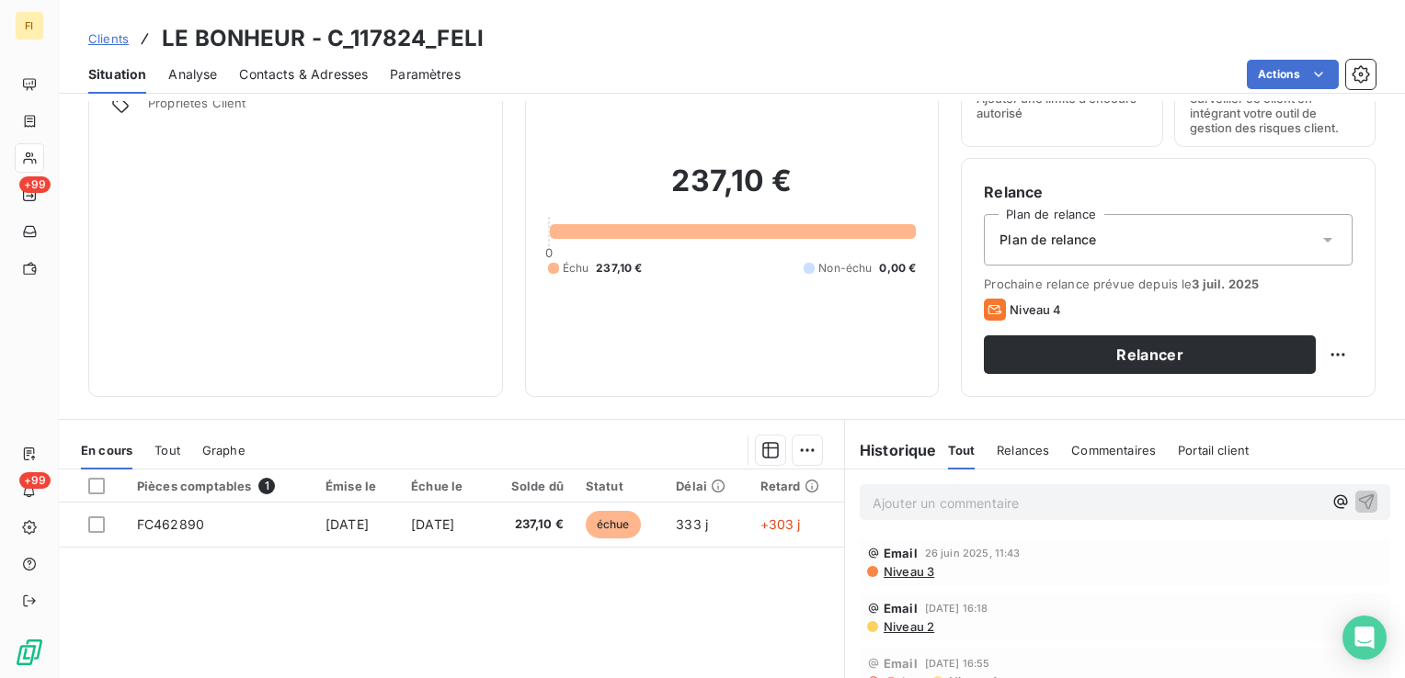
scroll to position [276, 0]
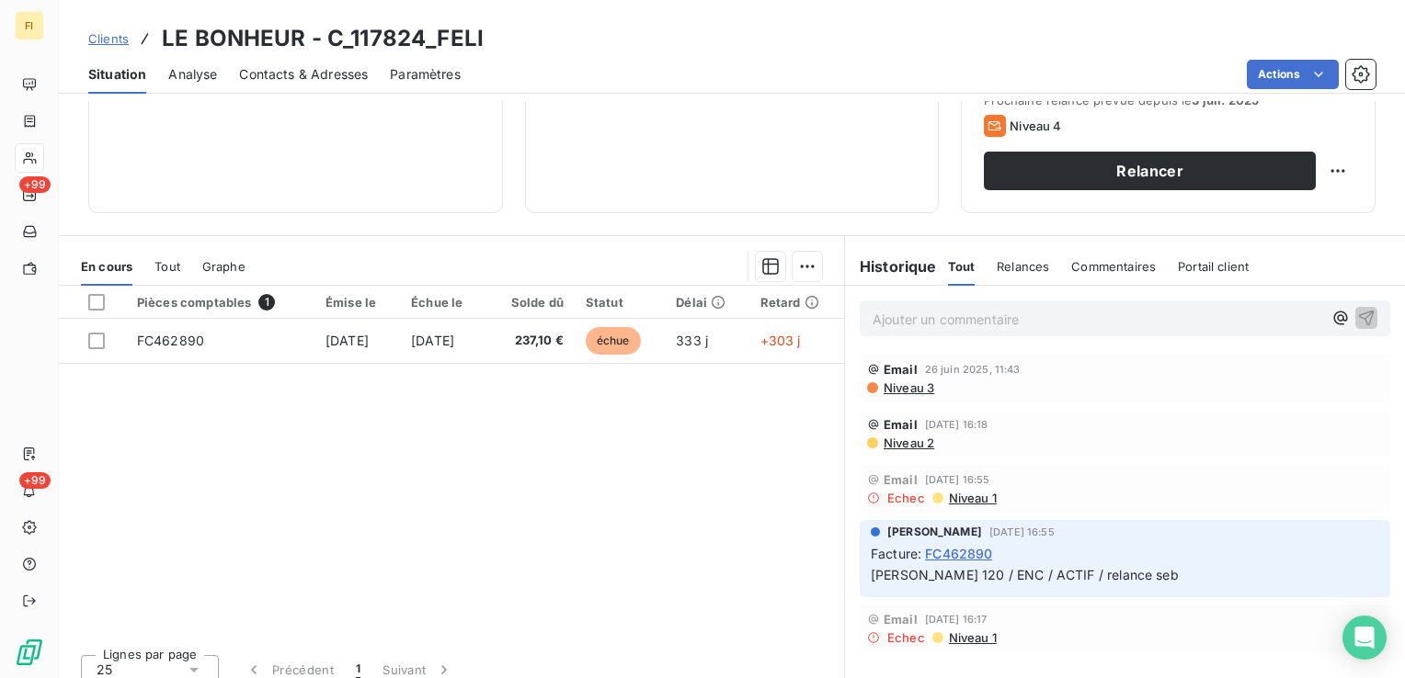
click at [107, 39] on span "Clients" at bounding box center [108, 38] width 40 height 15
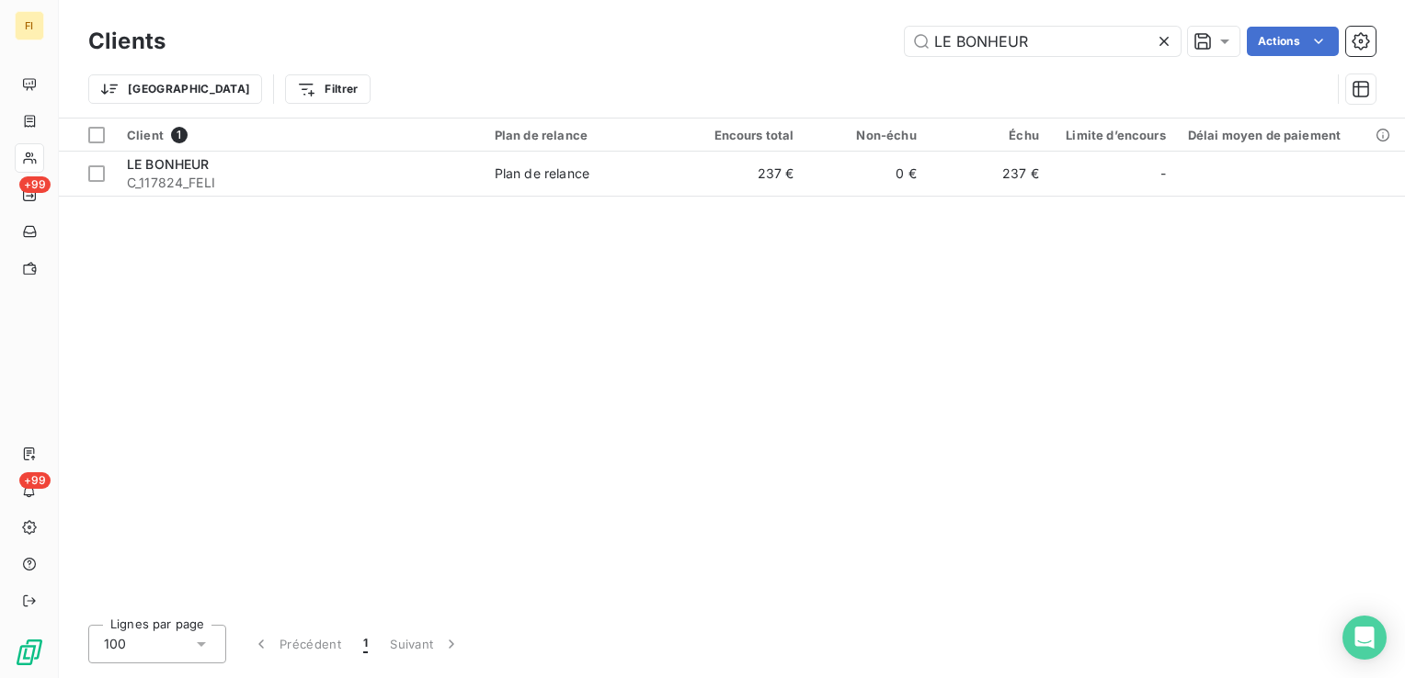
drag, startPoint x: 1077, startPoint y: 37, endPoint x: 598, endPoint y: 39, distance: 479.0
click at [633, 35] on div "LE BONHEUR Actions" at bounding box center [782, 41] width 1188 height 29
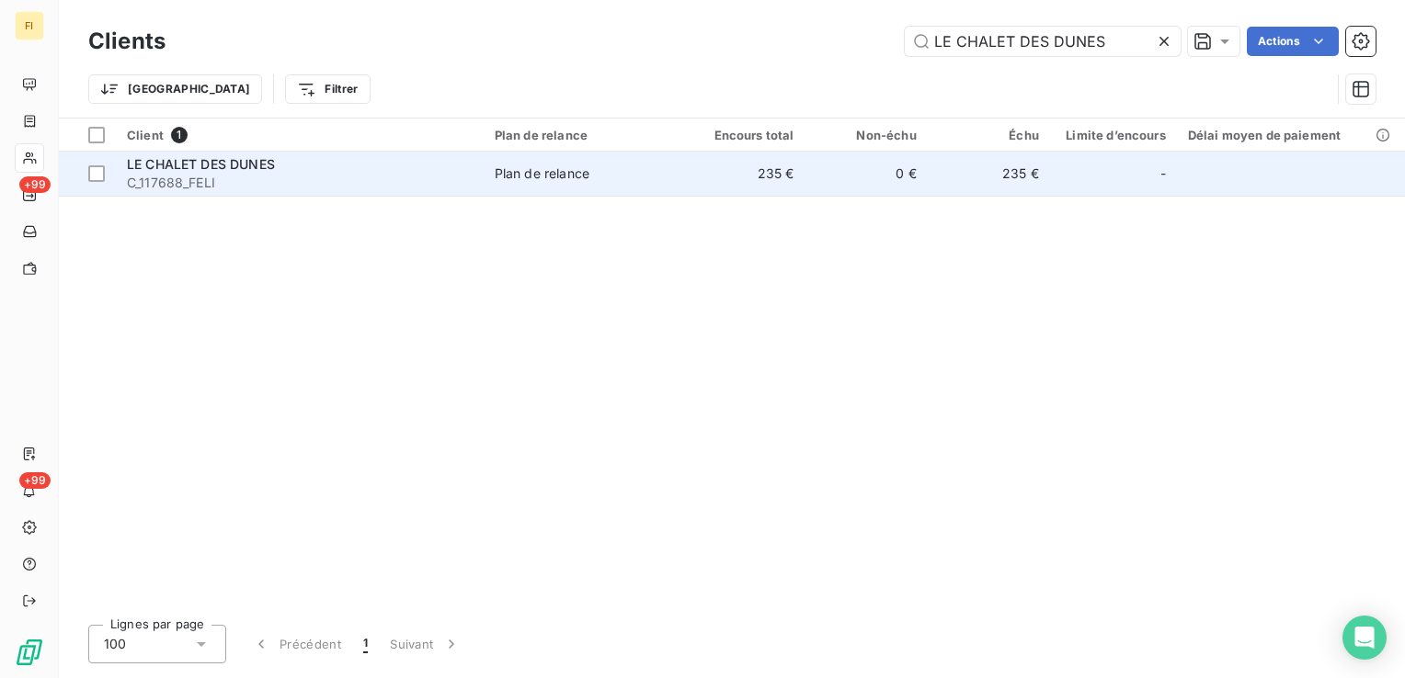
type input "LE CHALET DES DUNES"
click at [745, 167] on td "235 €" at bounding box center [743, 174] width 122 height 44
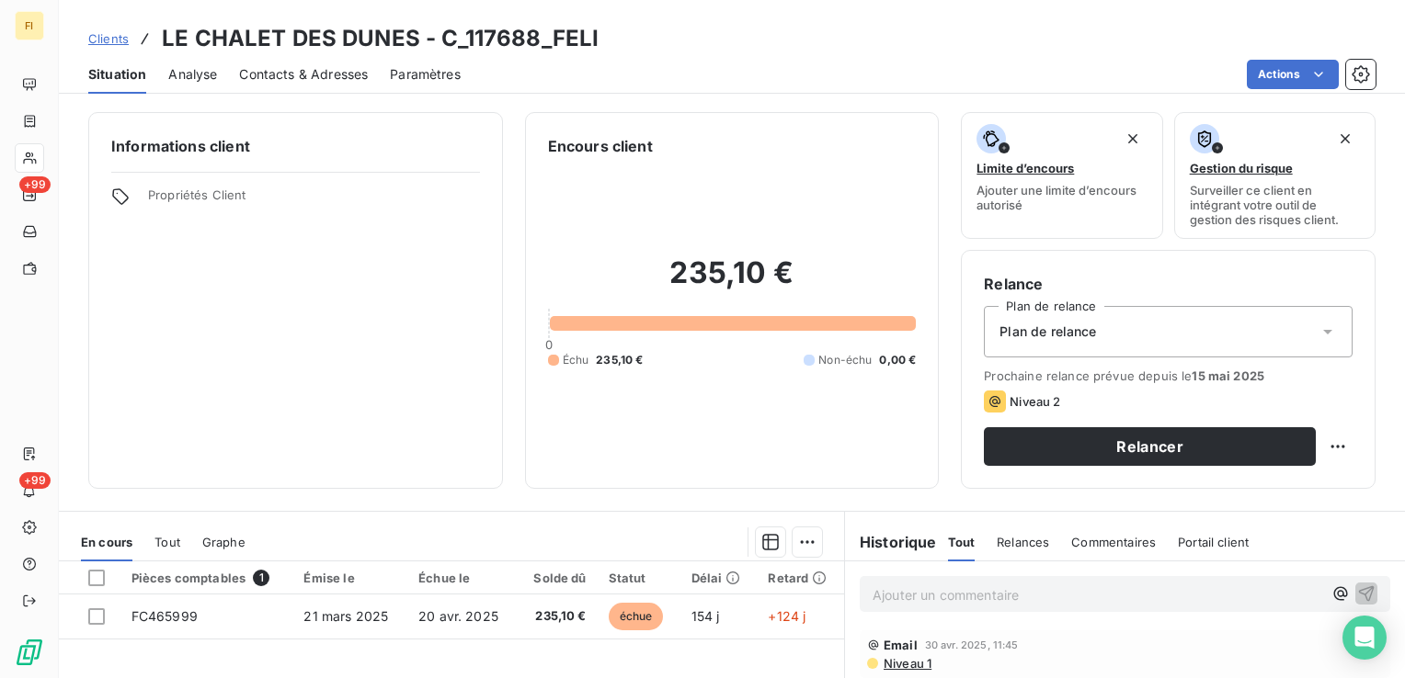
click at [118, 39] on span "Clients" at bounding box center [108, 38] width 40 height 15
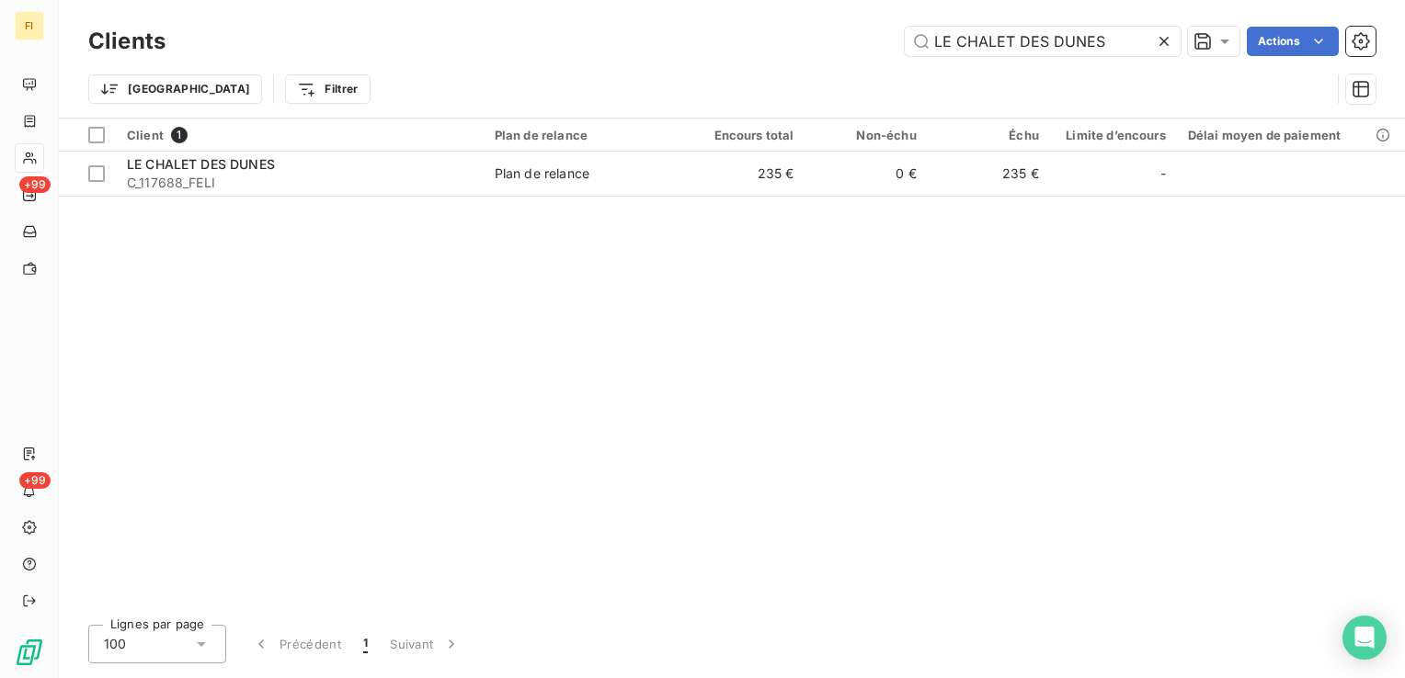
drag, startPoint x: 857, startPoint y: 44, endPoint x: 843, endPoint y: 44, distance: 13.8
click at [846, 44] on div "LE CHALET DES DUNES Actions" at bounding box center [782, 41] width 1188 height 29
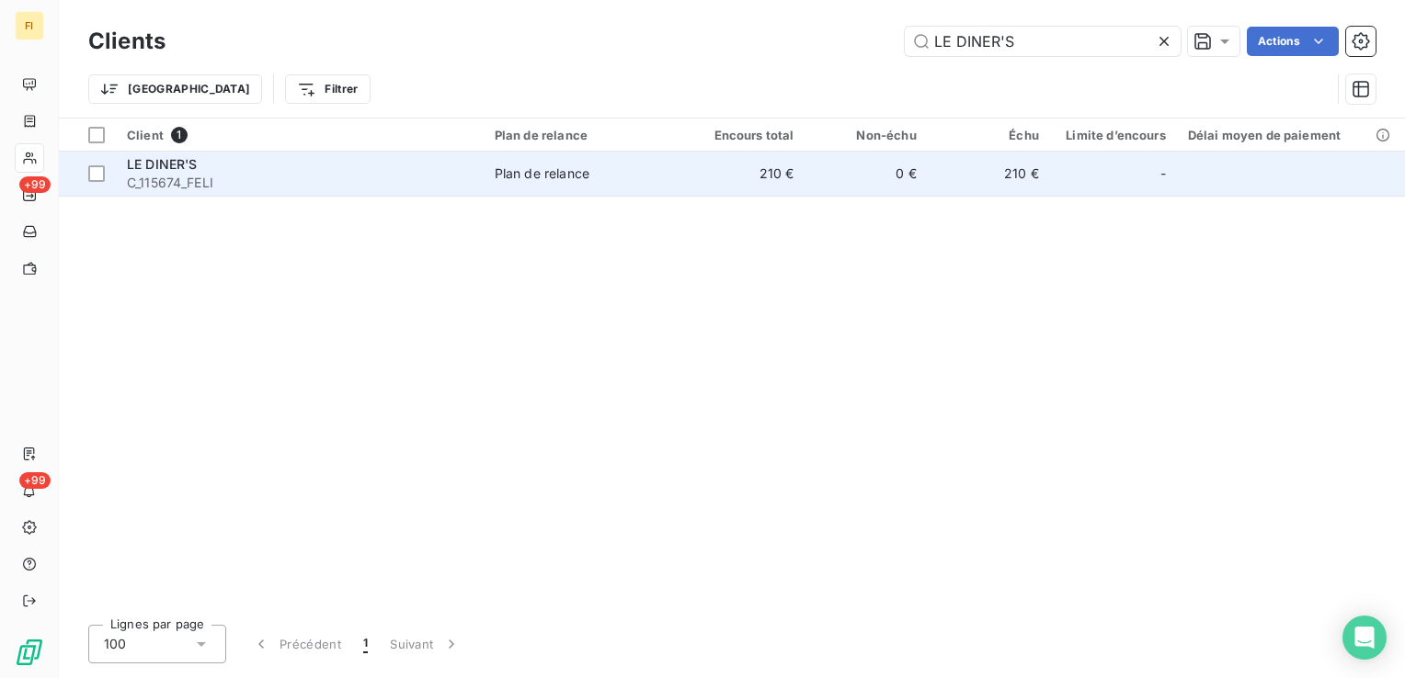
type input "LE DINER'S"
click at [840, 175] on td "0 €" at bounding box center [865, 174] width 122 height 44
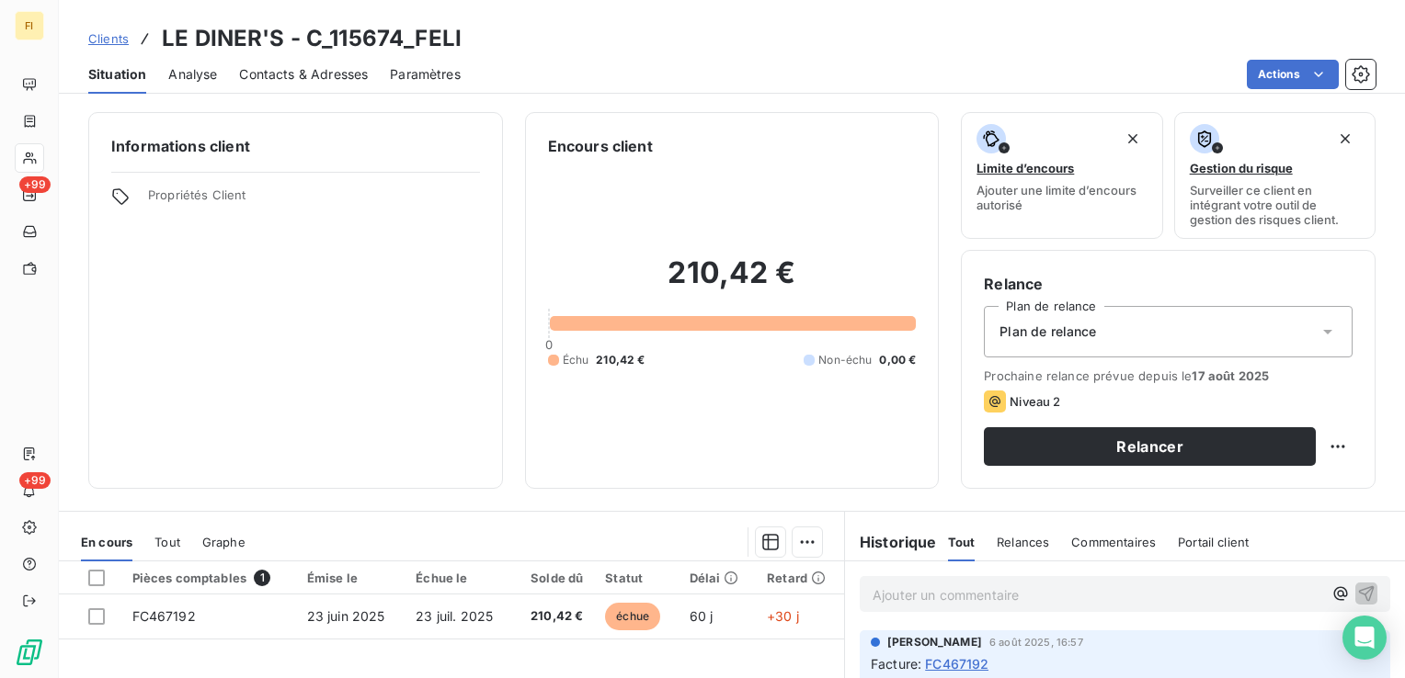
click at [120, 38] on span "Clients" at bounding box center [108, 38] width 40 height 15
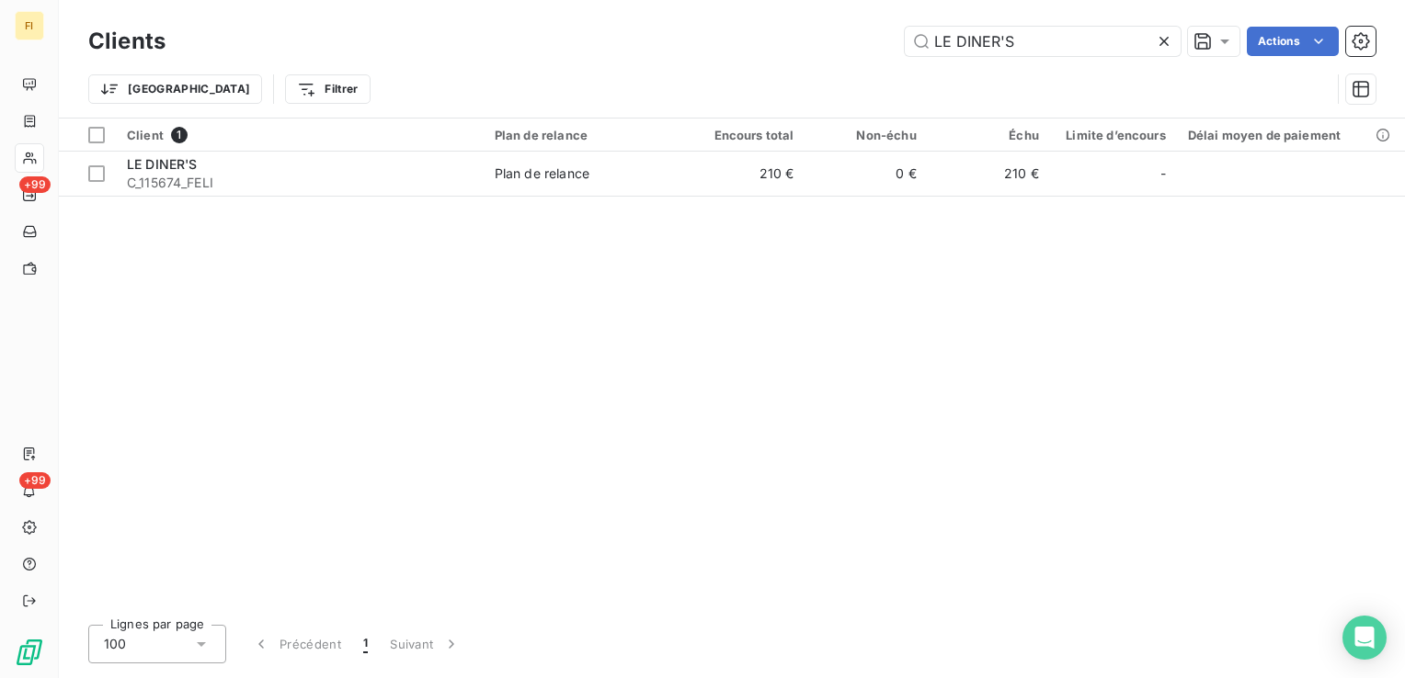
drag, startPoint x: 1085, startPoint y: 32, endPoint x: 783, endPoint y: 45, distance: 301.8
click at [784, 39] on div "LE DINER'S Actions" at bounding box center [782, 41] width 1188 height 29
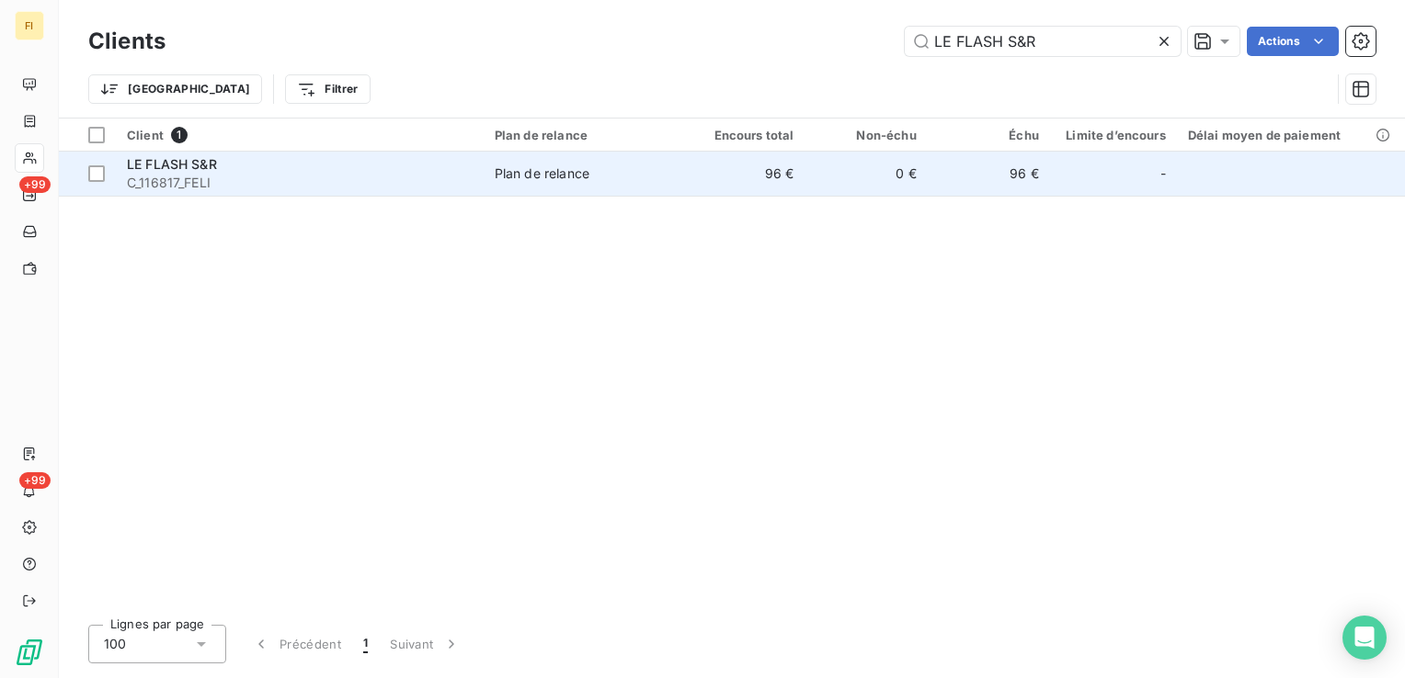
type input "LE FLASH S&R"
click at [957, 179] on td "96 €" at bounding box center [989, 174] width 122 height 44
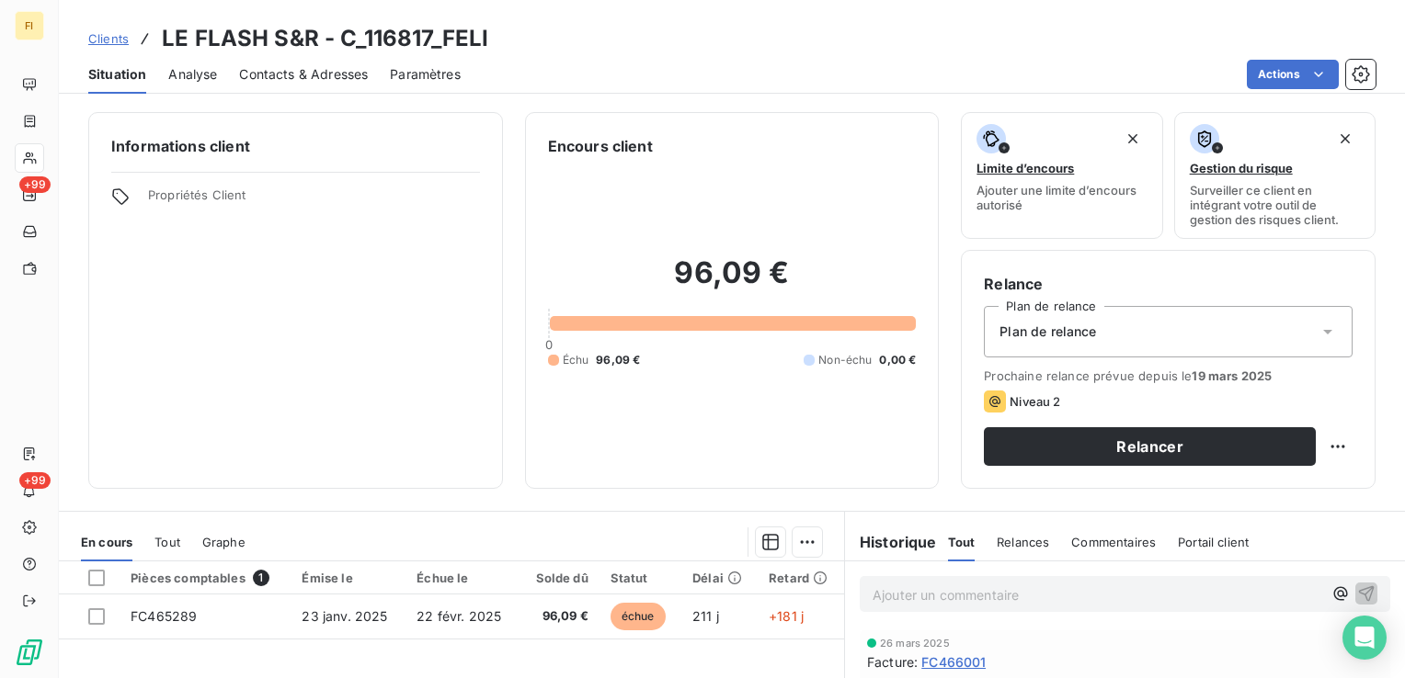
scroll to position [92, 0]
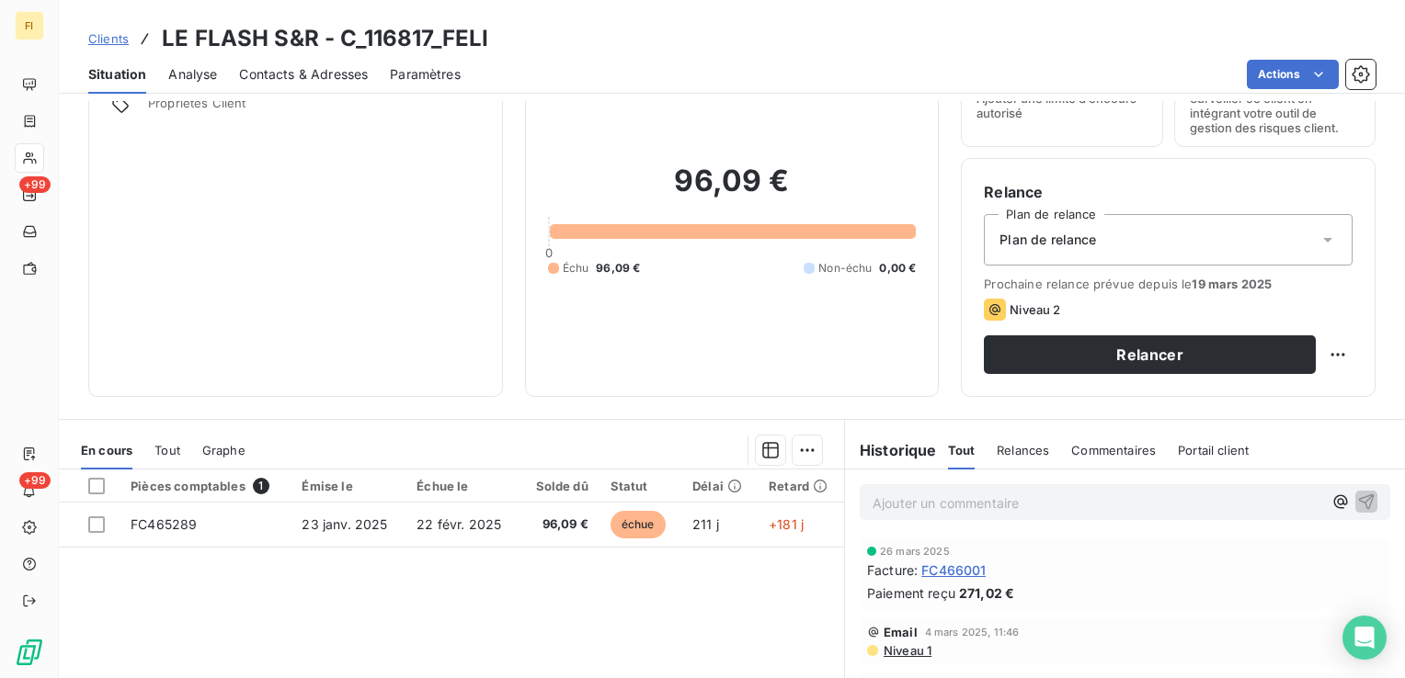
click at [329, 78] on span "Contacts & Adresses" at bounding box center [303, 74] width 129 height 18
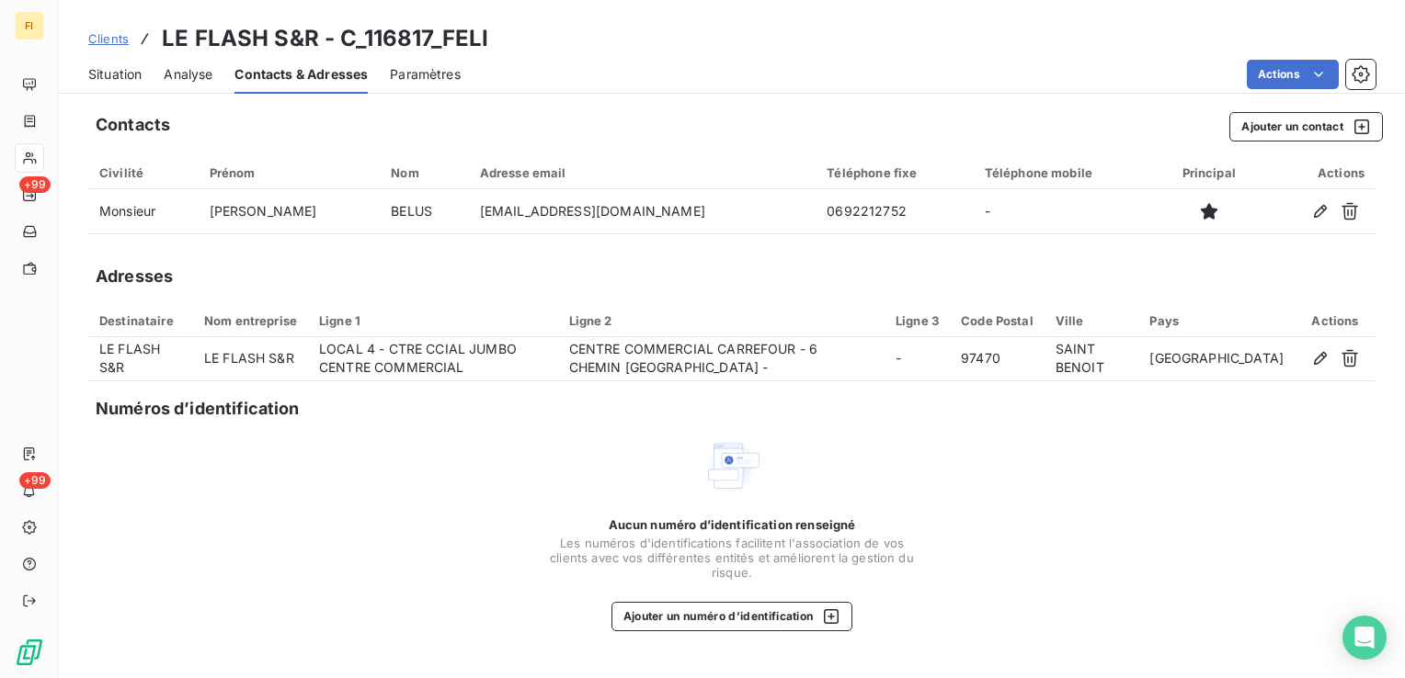
click at [114, 38] on span "Clients" at bounding box center [108, 38] width 40 height 15
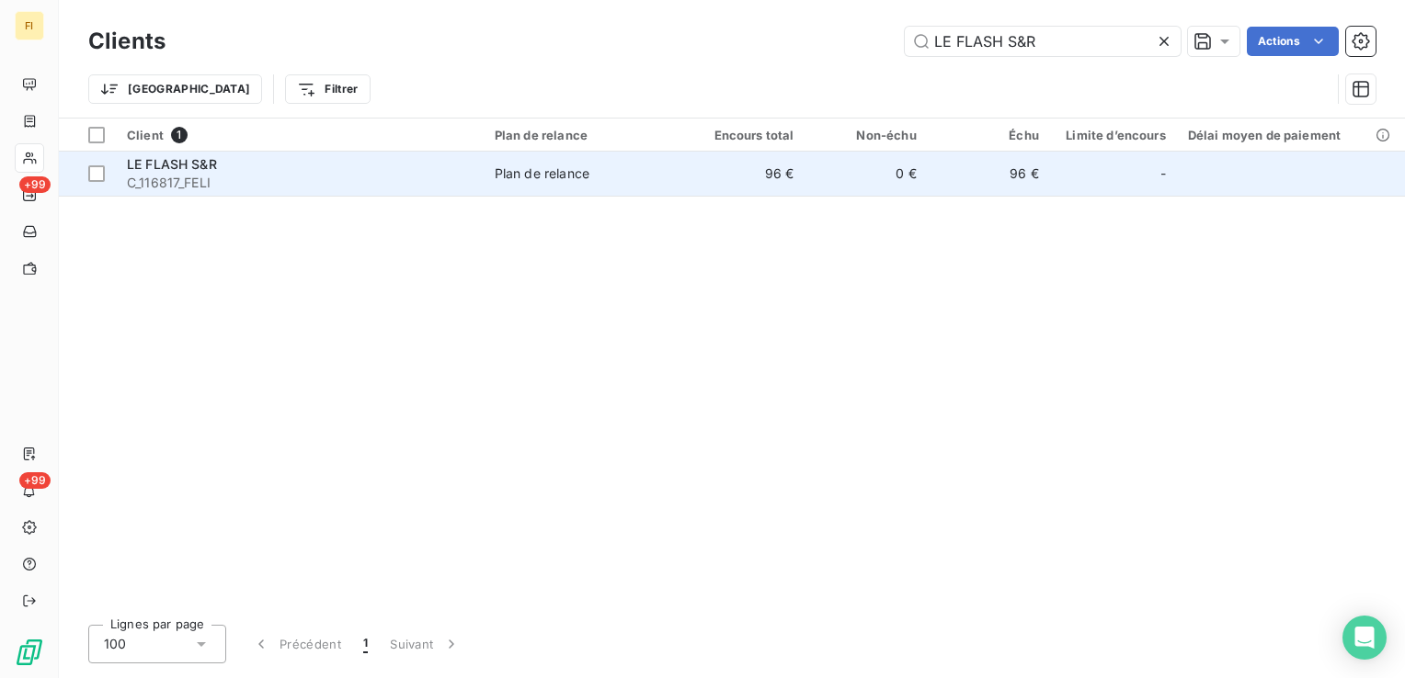
click at [731, 172] on td "96 €" at bounding box center [743, 174] width 122 height 44
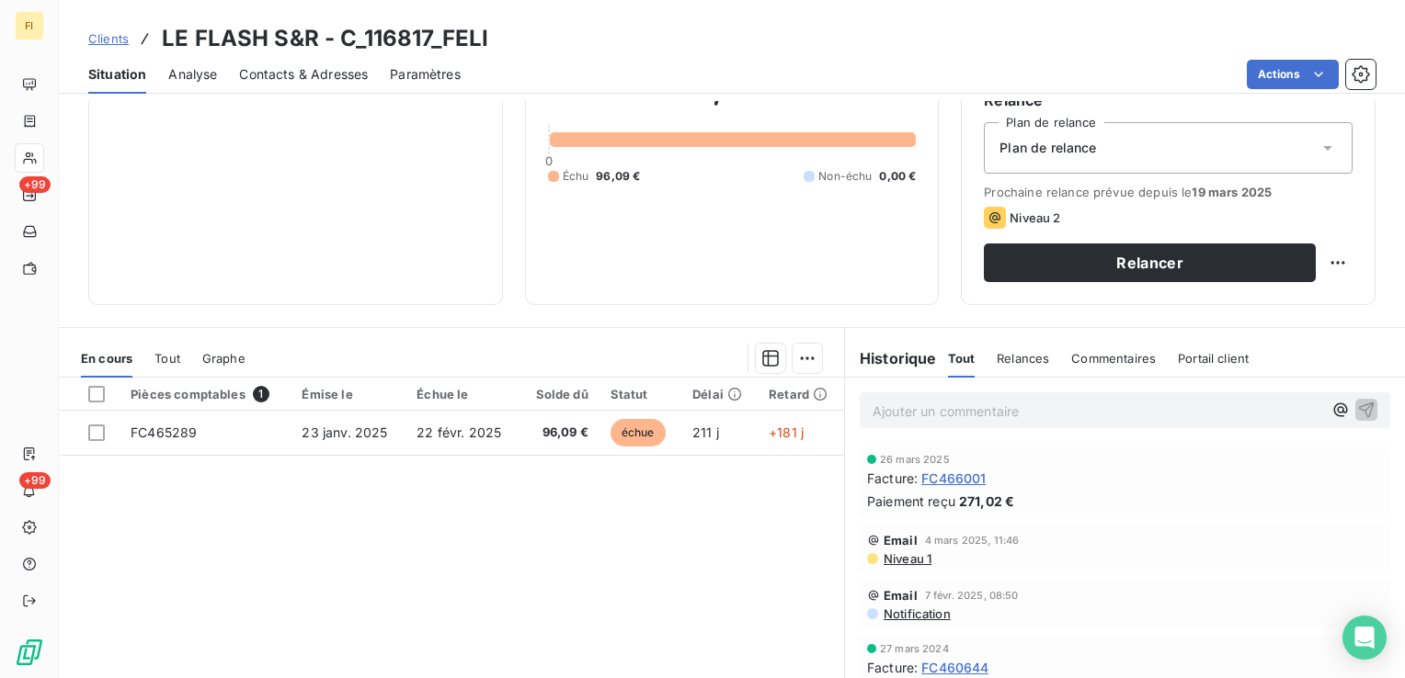
scroll to position [92, 0]
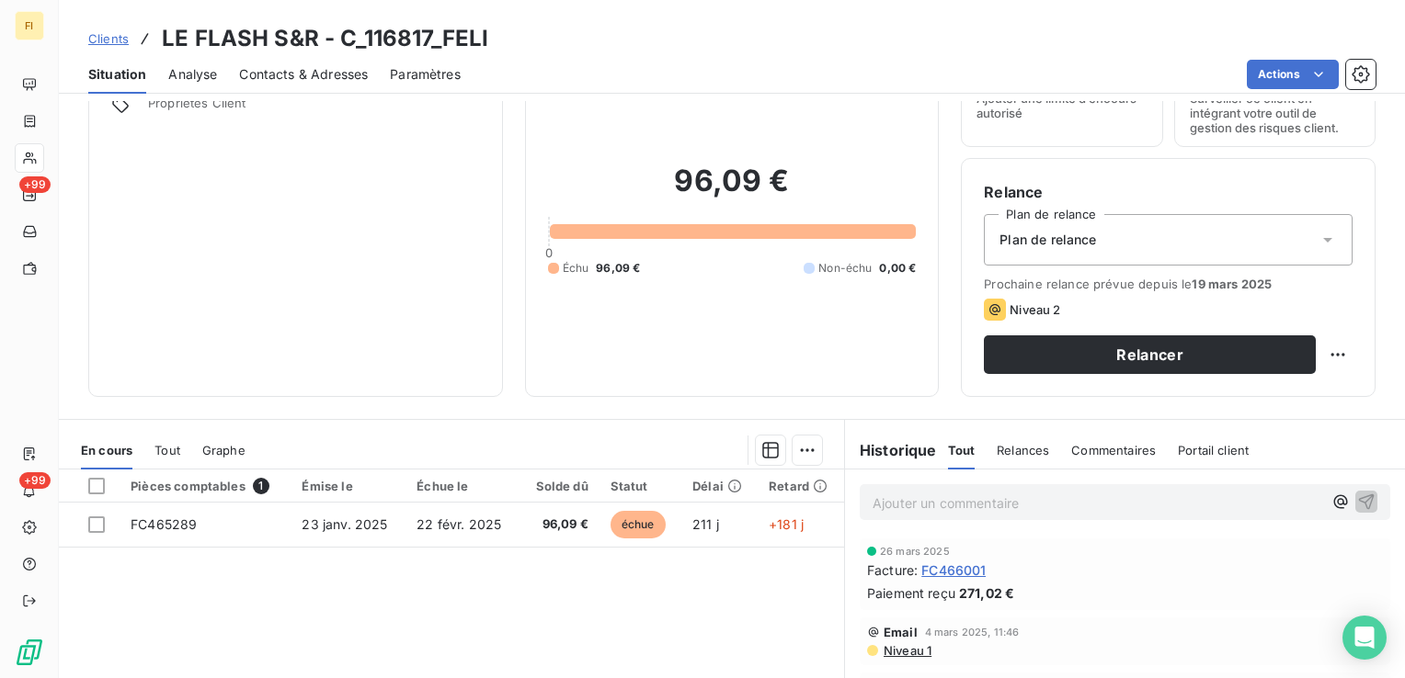
click at [110, 39] on span "Clients" at bounding box center [108, 38] width 40 height 15
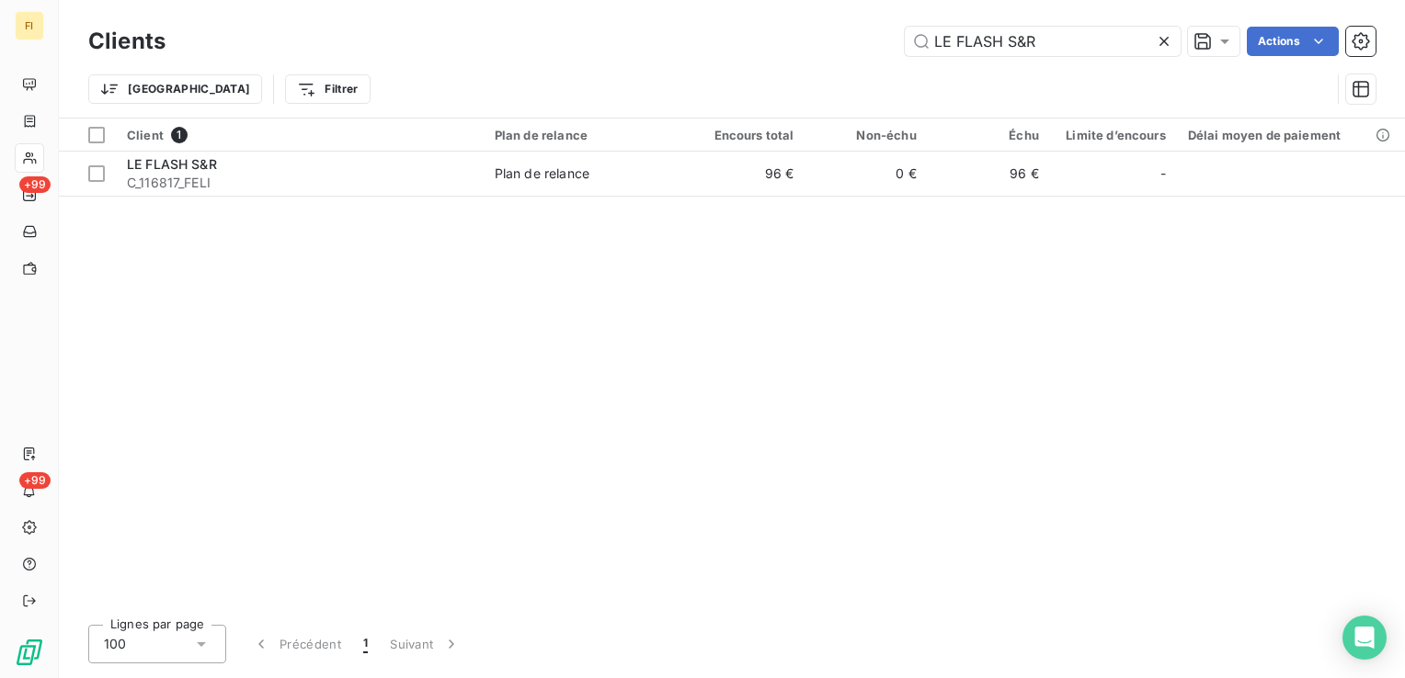
drag, startPoint x: 1087, startPoint y: 35, endPoint x: 721, endPoint y: 13, distance: 366.6
click at [740, 13] on div "Clients LE FLASH S&R Actions Trier Filtrer" at bounding box center [732, 59] width 1346 height 118
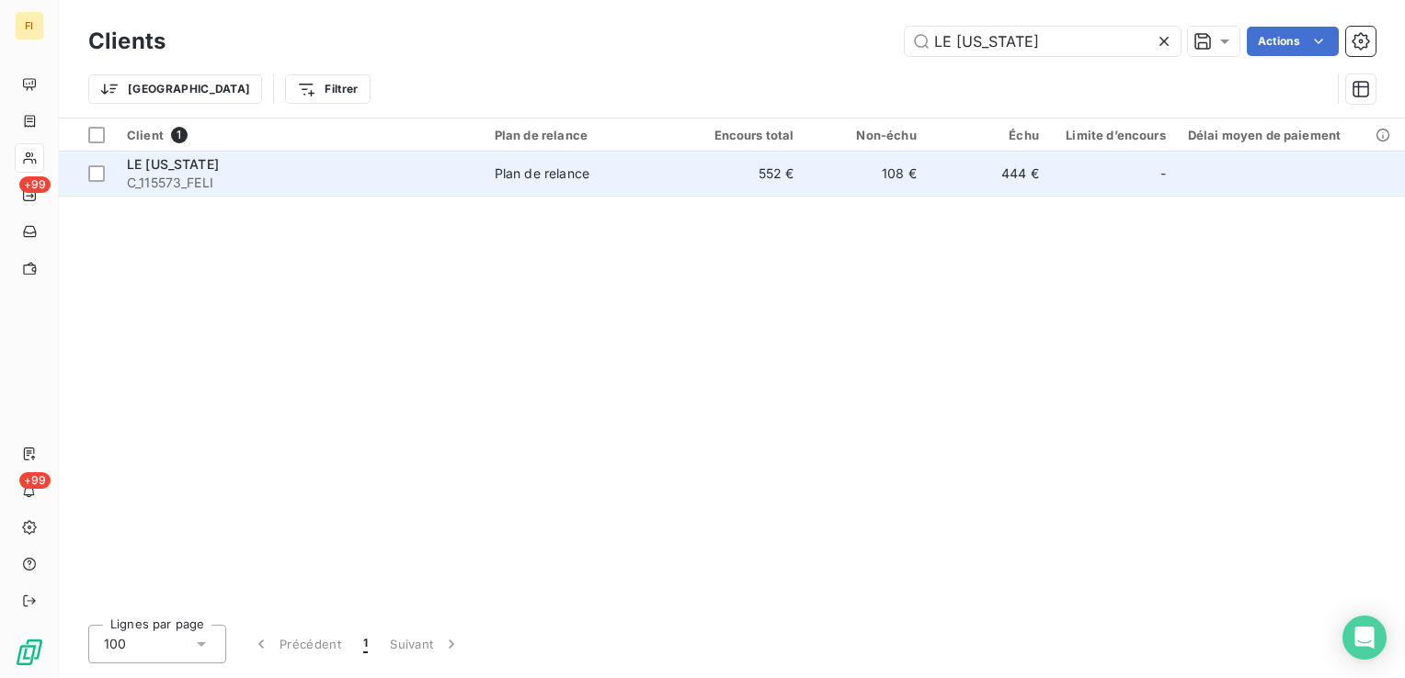
type input "LE [US_STATE]"
click at [922, 175] on td "108 €" at bounding box center [865, 174] width 122 height 44
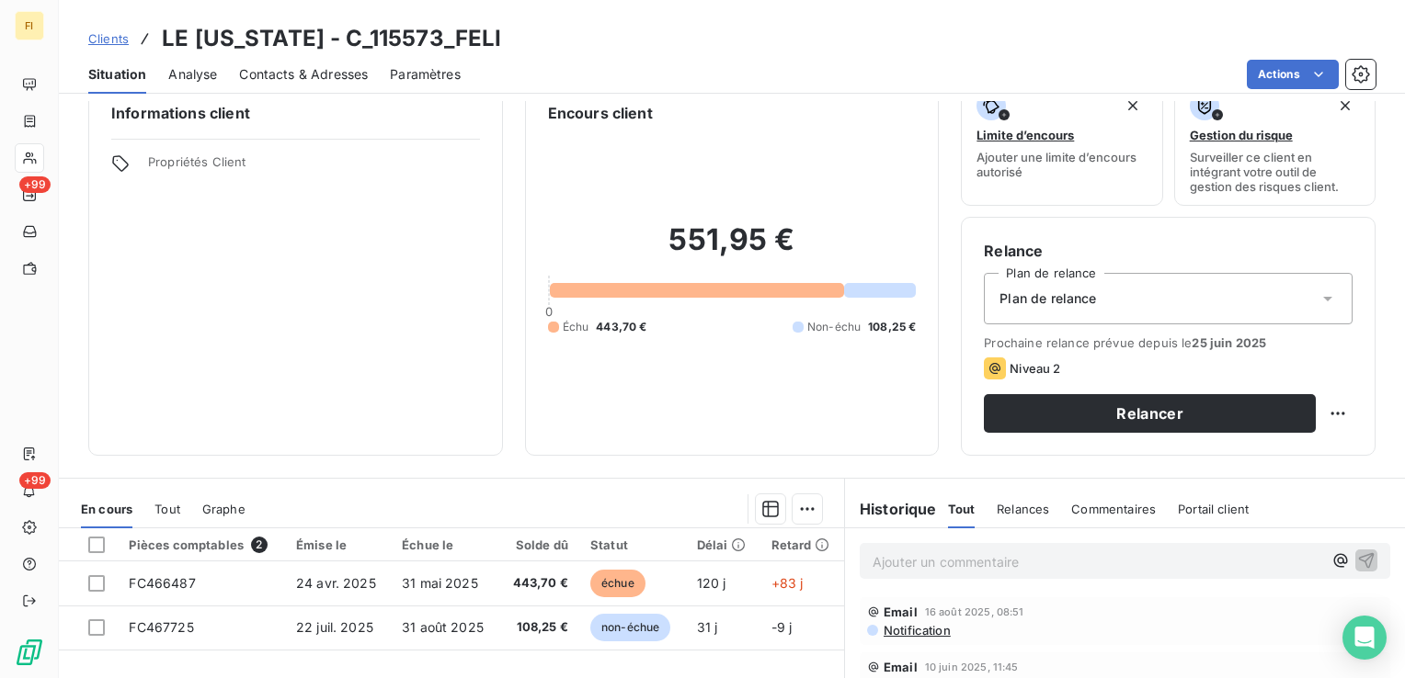
scroll to position [92, 0]
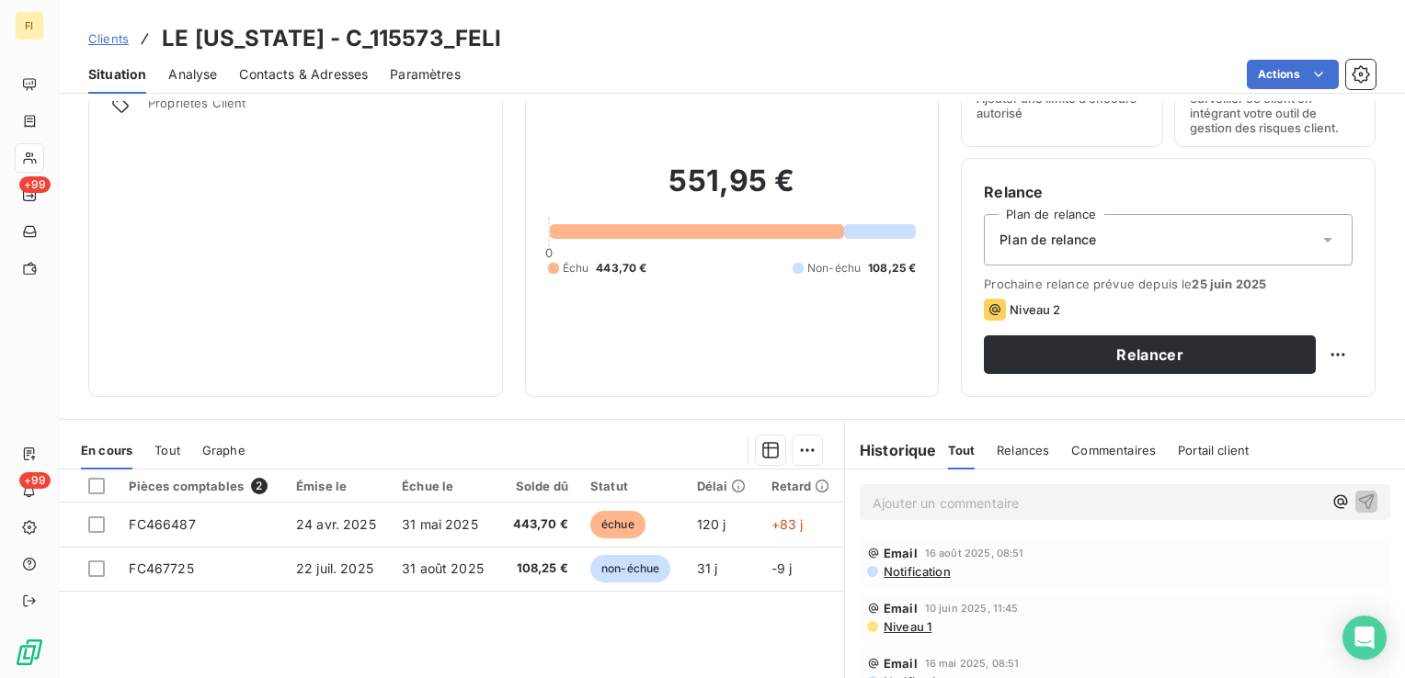
click at [98, 40] on span "Clients" at bounding box center [108, 38] width 40 height 15
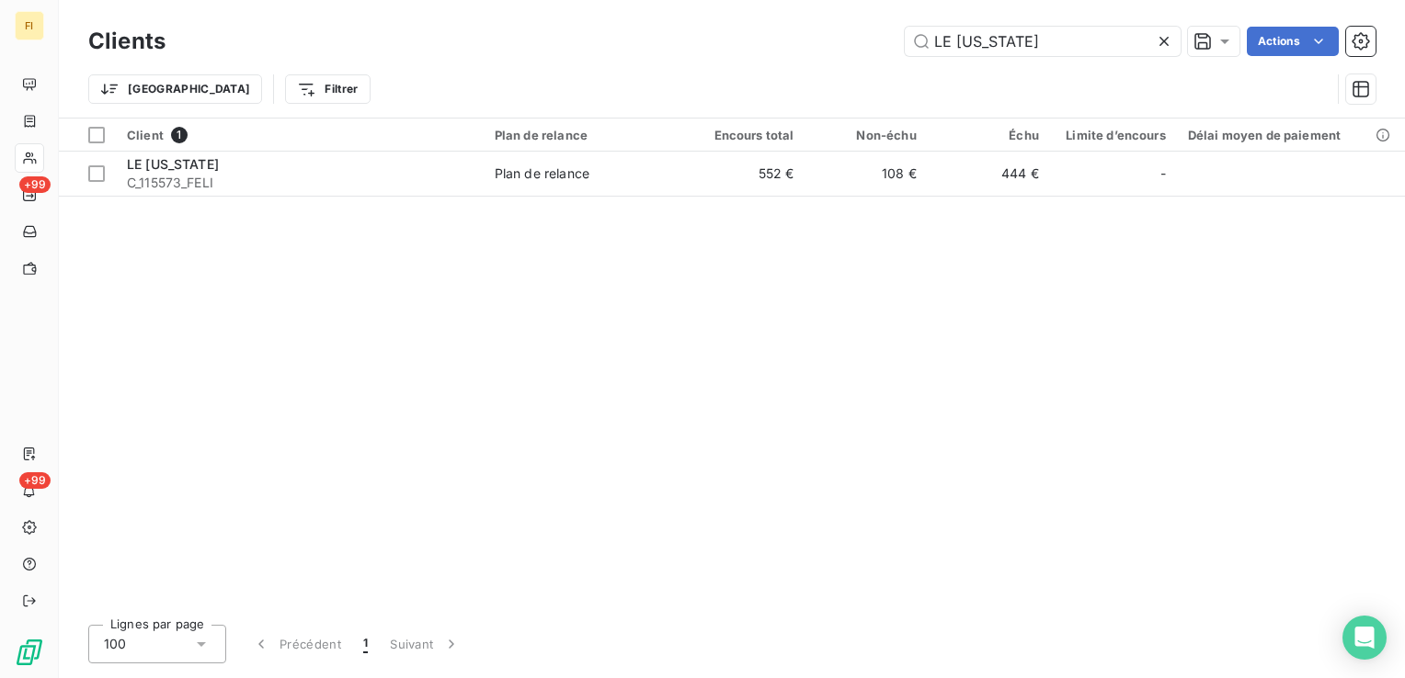
drag, startPoint x: 1071, startPoint y: 51, endPoint x: 763, endPoint y: 39, distance: 308.2
click at [764, 39] on div "LE [US_STATE] Actions" at bounding box center [782, 41] width 1188 height 29
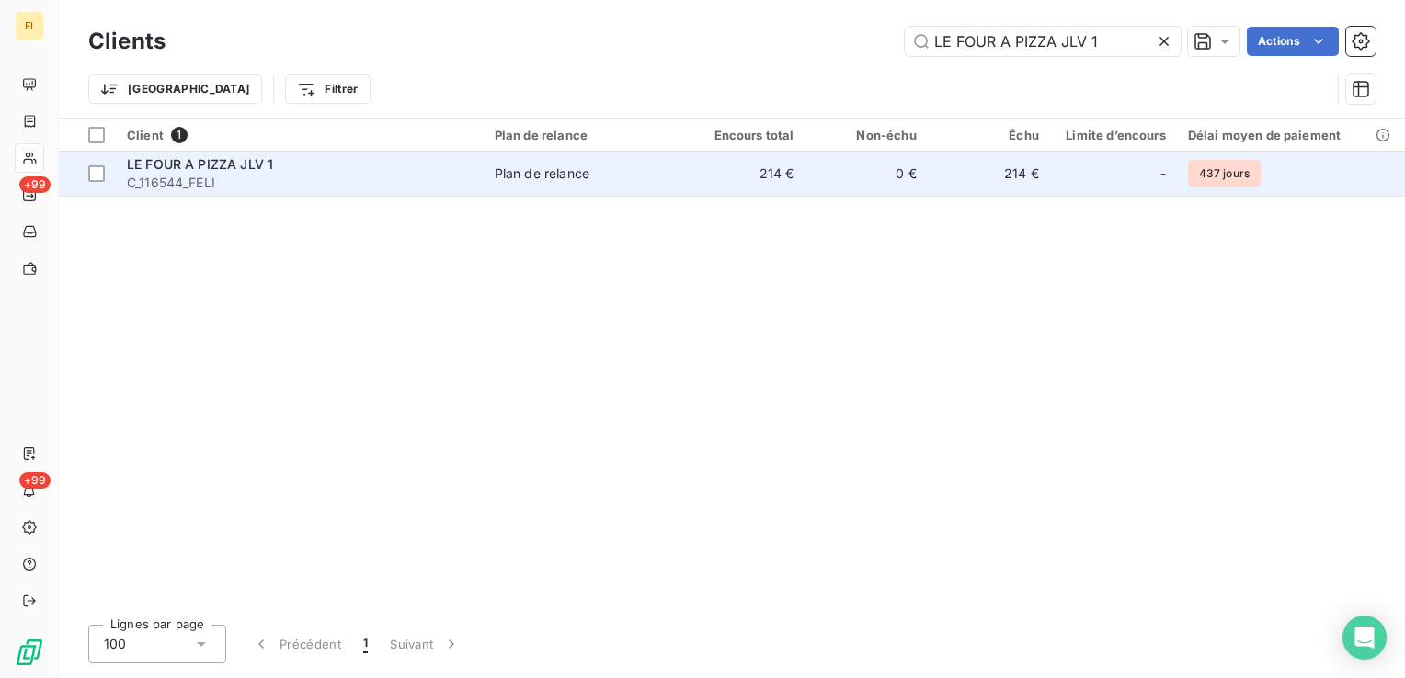
type input "LE FOUR A PIZZA JLV 1"
click at [779, 183] on td "214 €" at bounding box center [743, 174] width 122 height 44
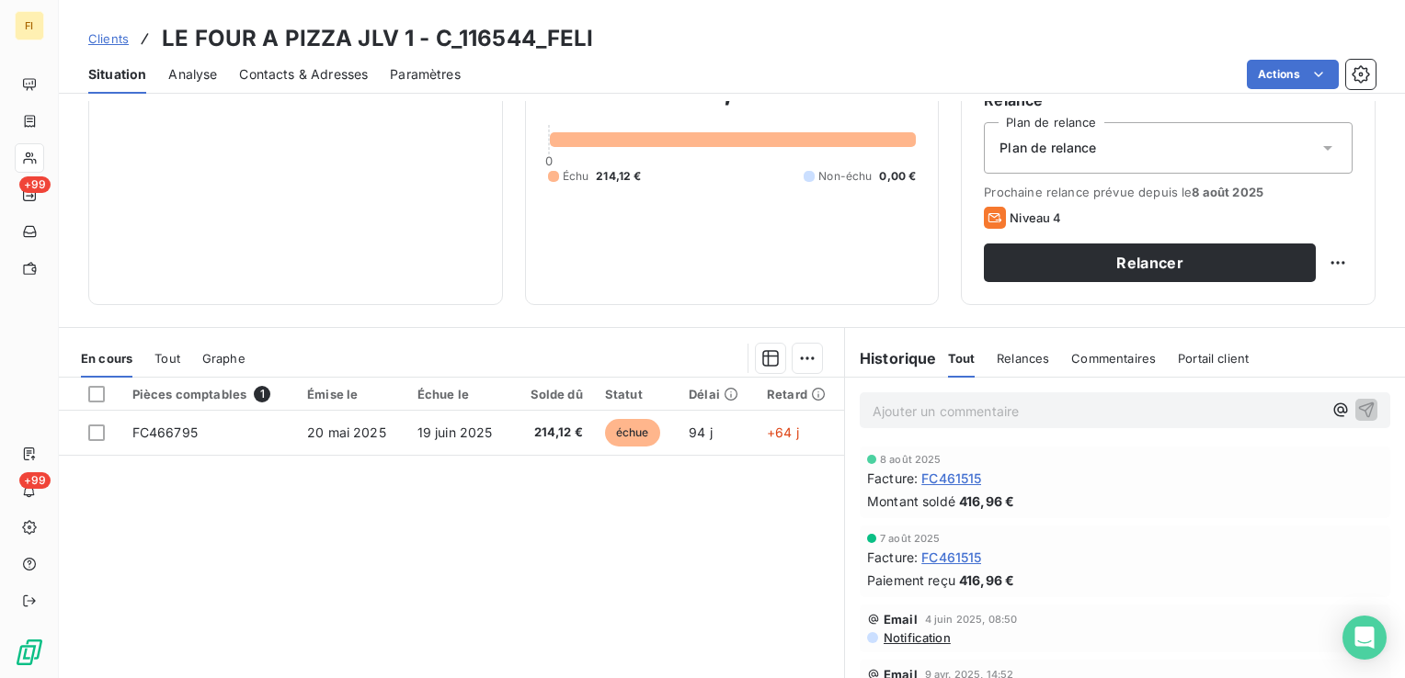
click at [114, 40] on span "Clients" at bounding box center [108, 38] width 40 height 15
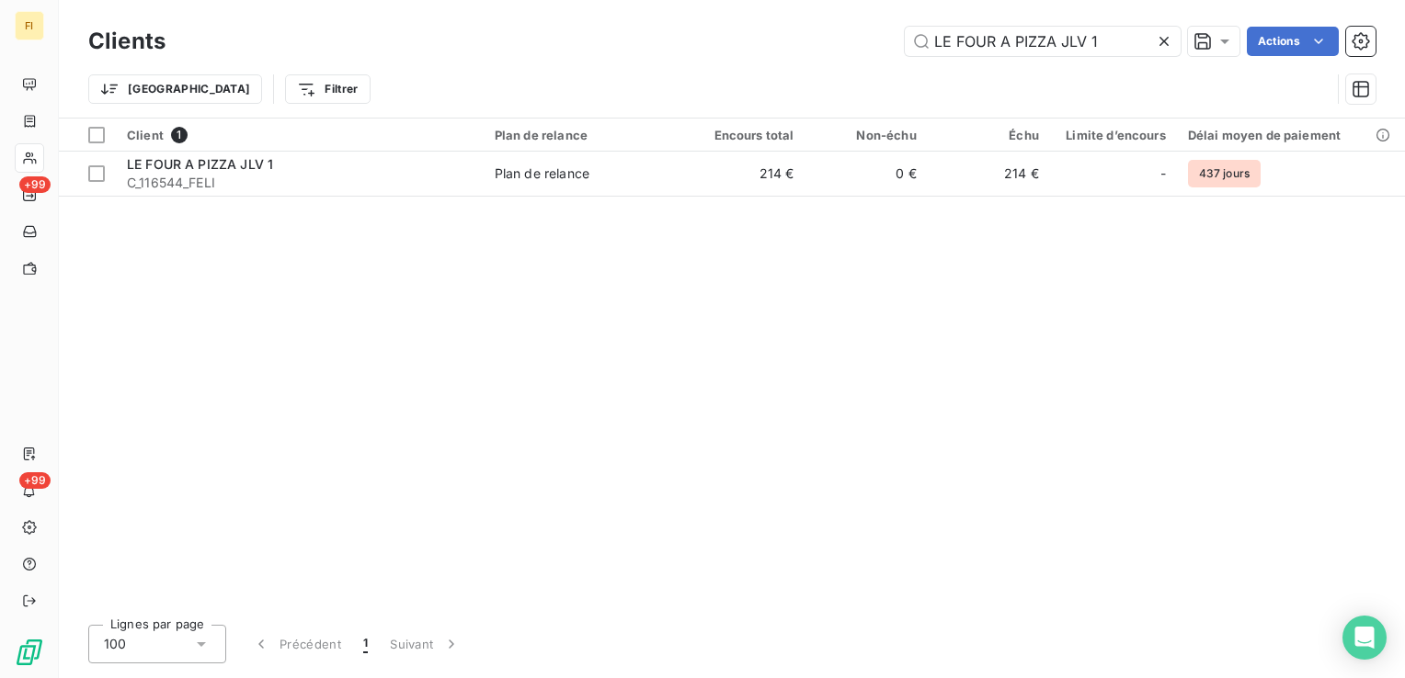
drag, startPoint x: 1107, startPoint y: 38, endPoint x: 810, endPoint y: 35, distance: 297.0
click at [810, 35] on div "LE FOUR A PIZZA JLV 1 Actions" at bounding box center [782, 41] width 1188 height 29
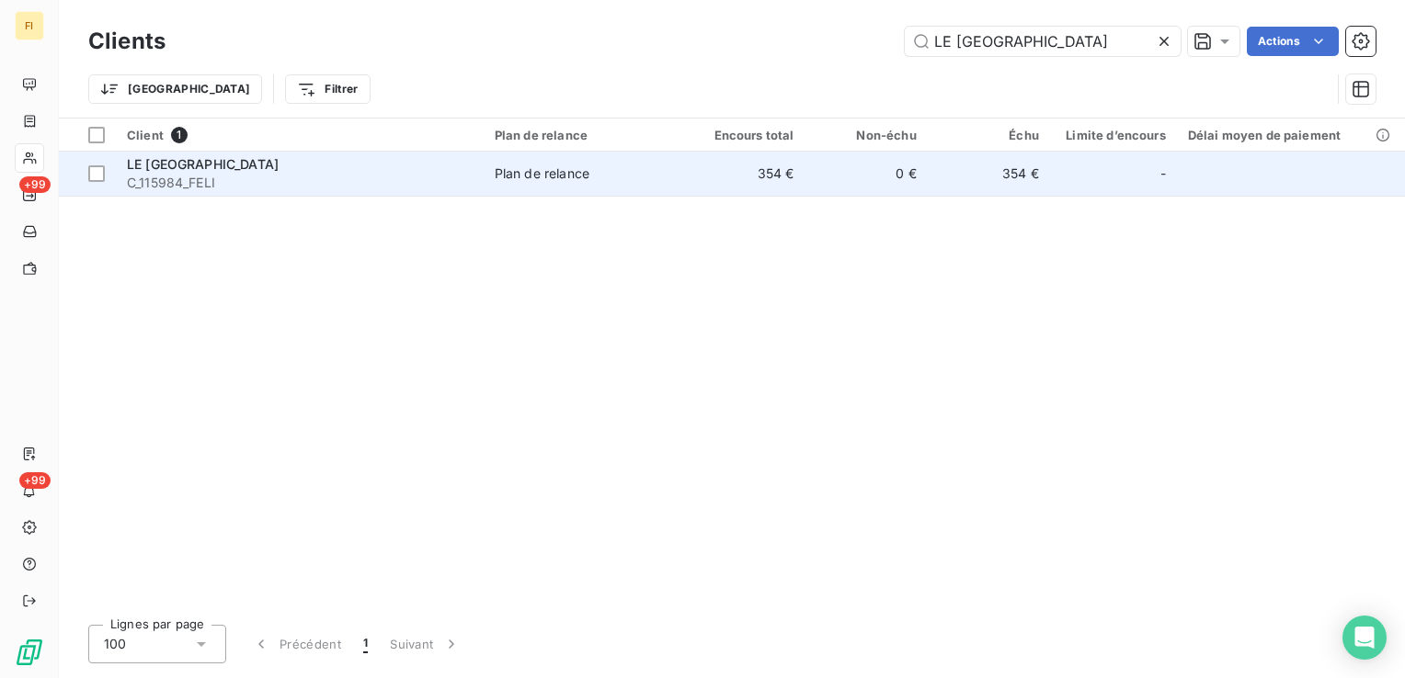
type input "LE [GEOGRAPHIC_DATA]"
click at [791, 178] on td "354 €" at bounding box center [743, 174] width 122 height 44
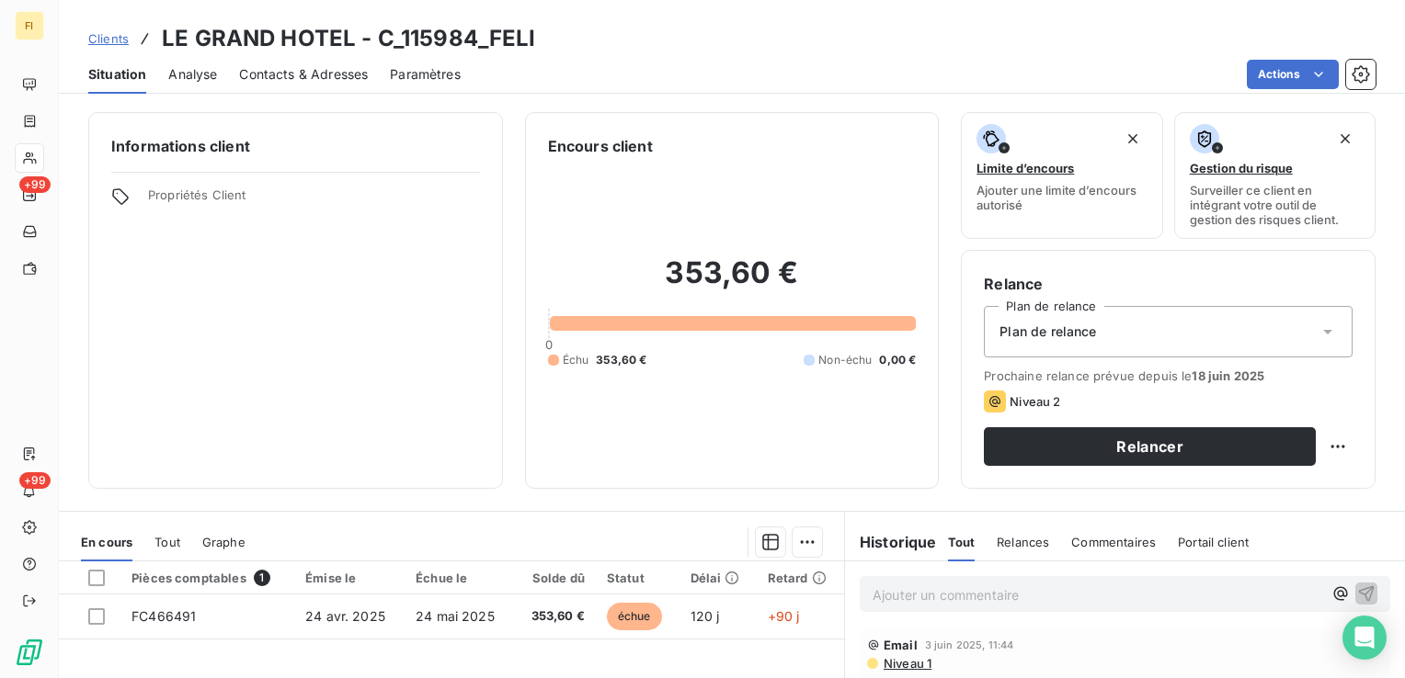
scroll to position [92, 0]
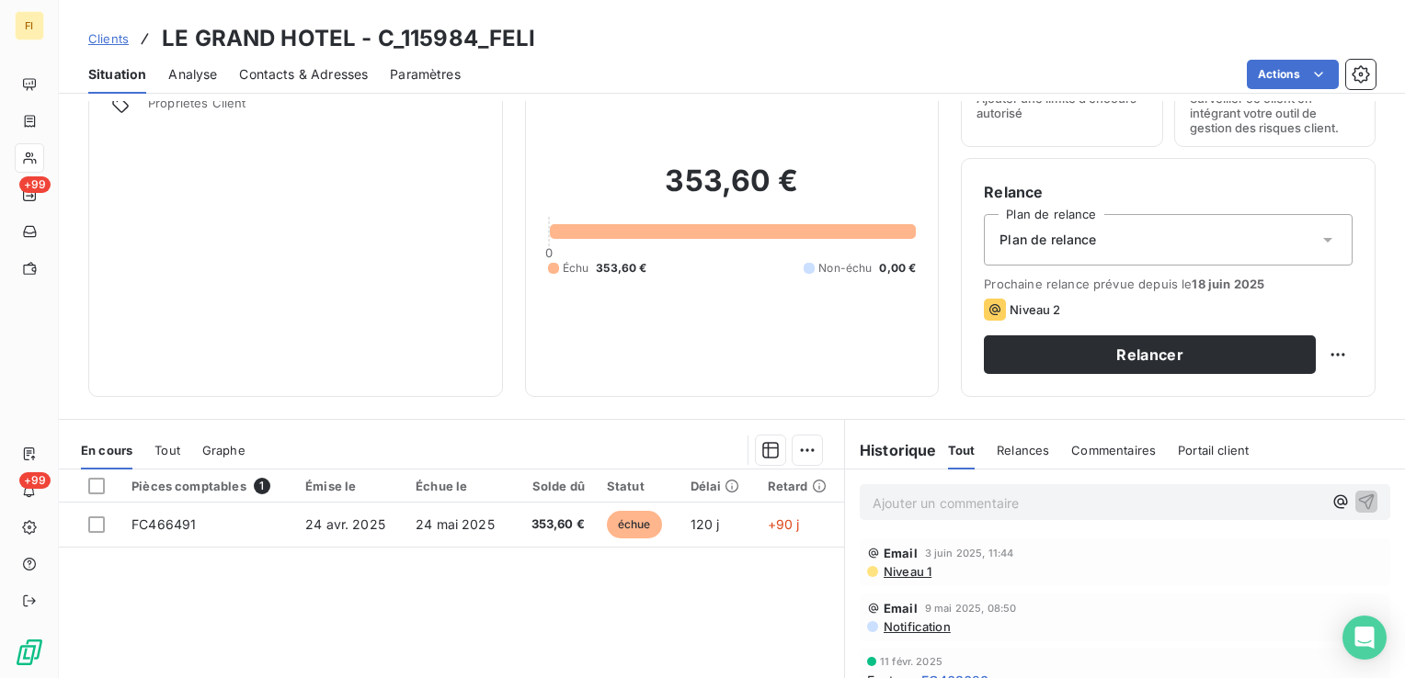
click at [115, 35] on span "Clients" at bounding box center [108, 38] width 40 height 15
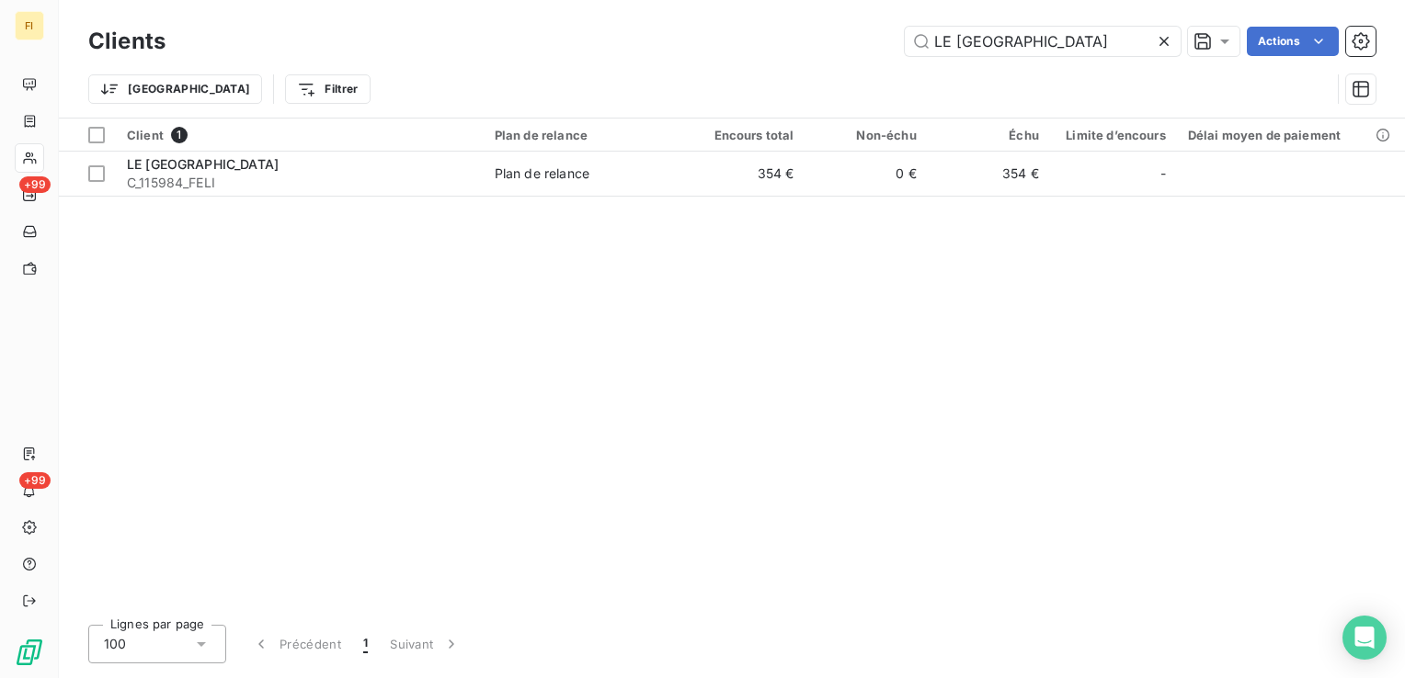
drag, startPoint x: 1096, startPoint y: 42, endPoint x: 653, endPoint y: 40, distance: 443.1
click at [653, 40] on div "LE GRAND HOTEL Actions" at bounding box center [782, 41] width 1188 height 29
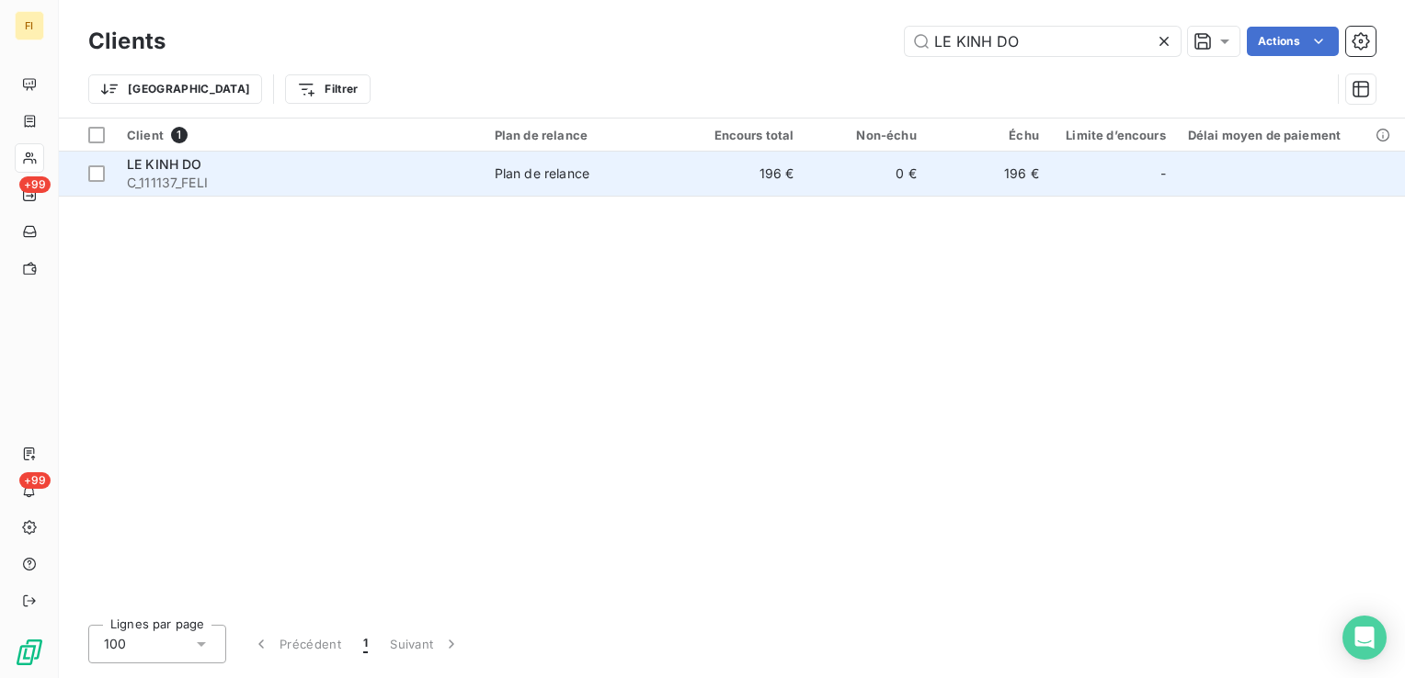
type input "LE KINH DO"
click at [648, 186] on td "Plan de relance" at bounding box center [583, 174] width 199 height 44
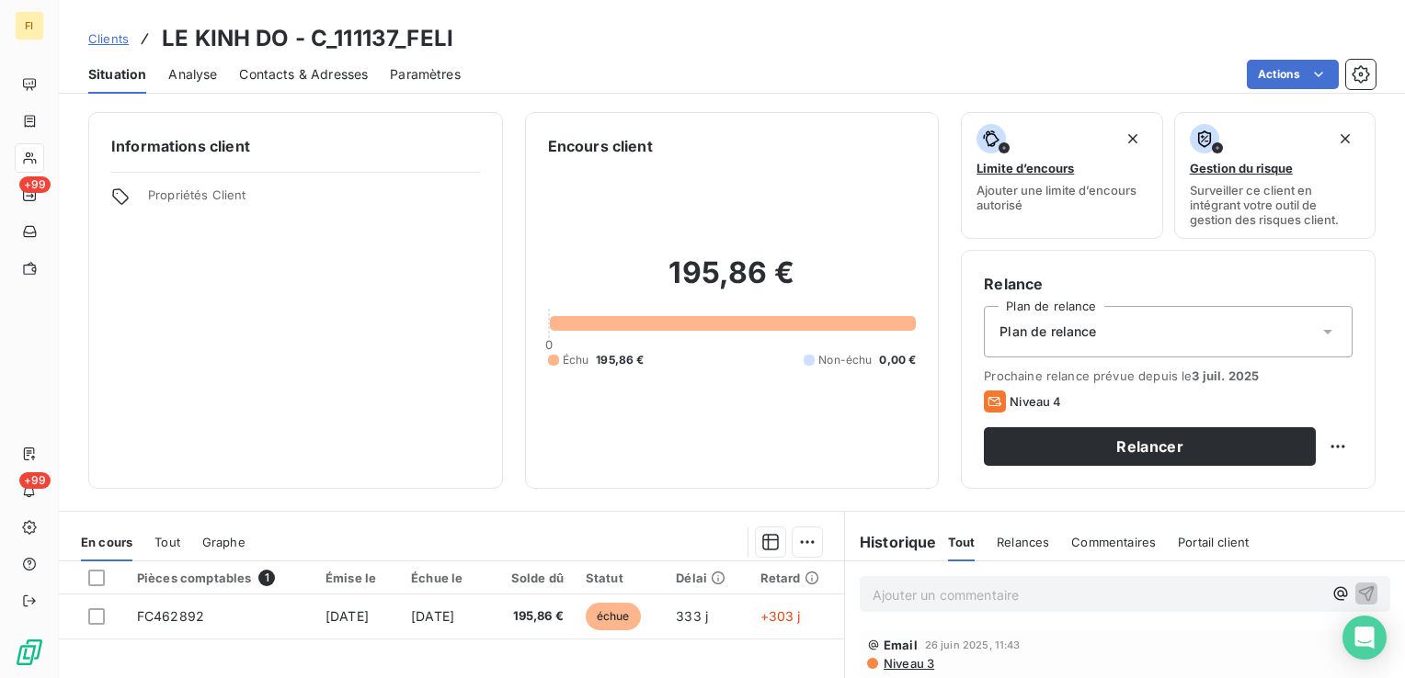
scroll to position [92, 0]
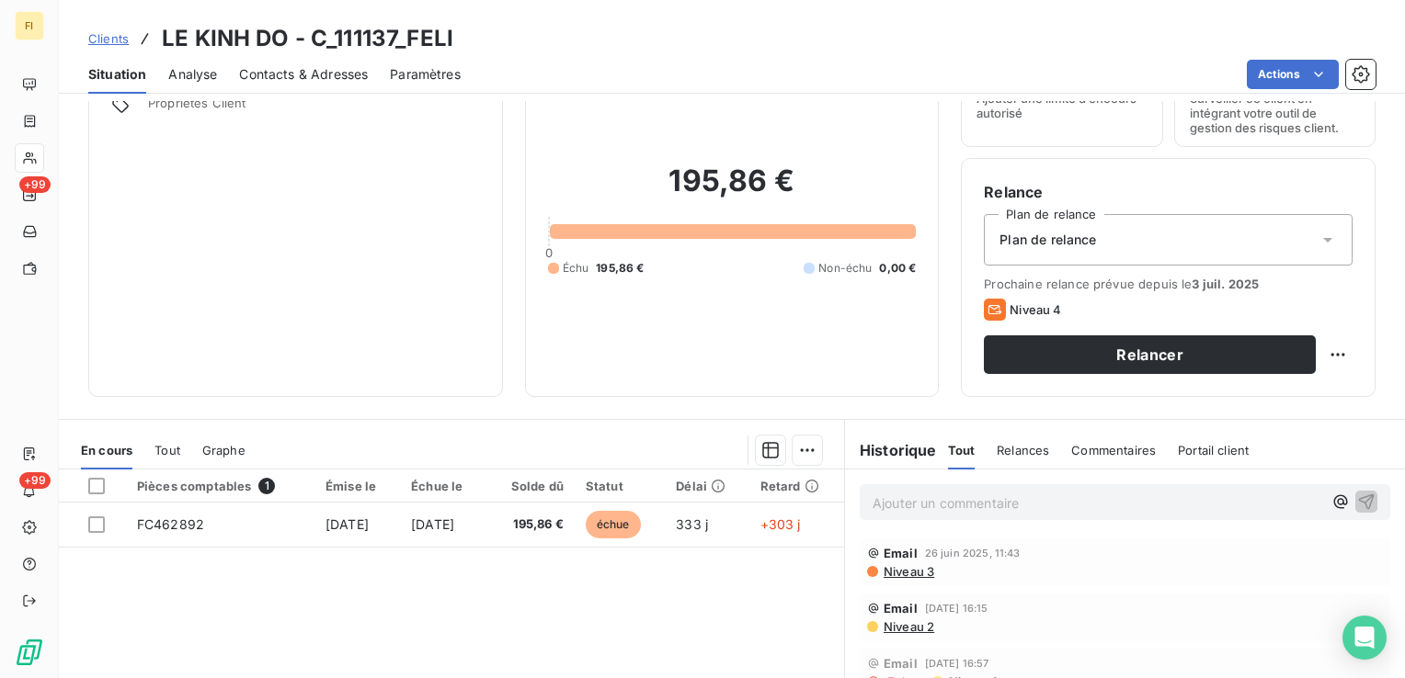
click at [346, 80] on span "Contacts & Adresses" at bounding box center [303, 74] width 129 height 18
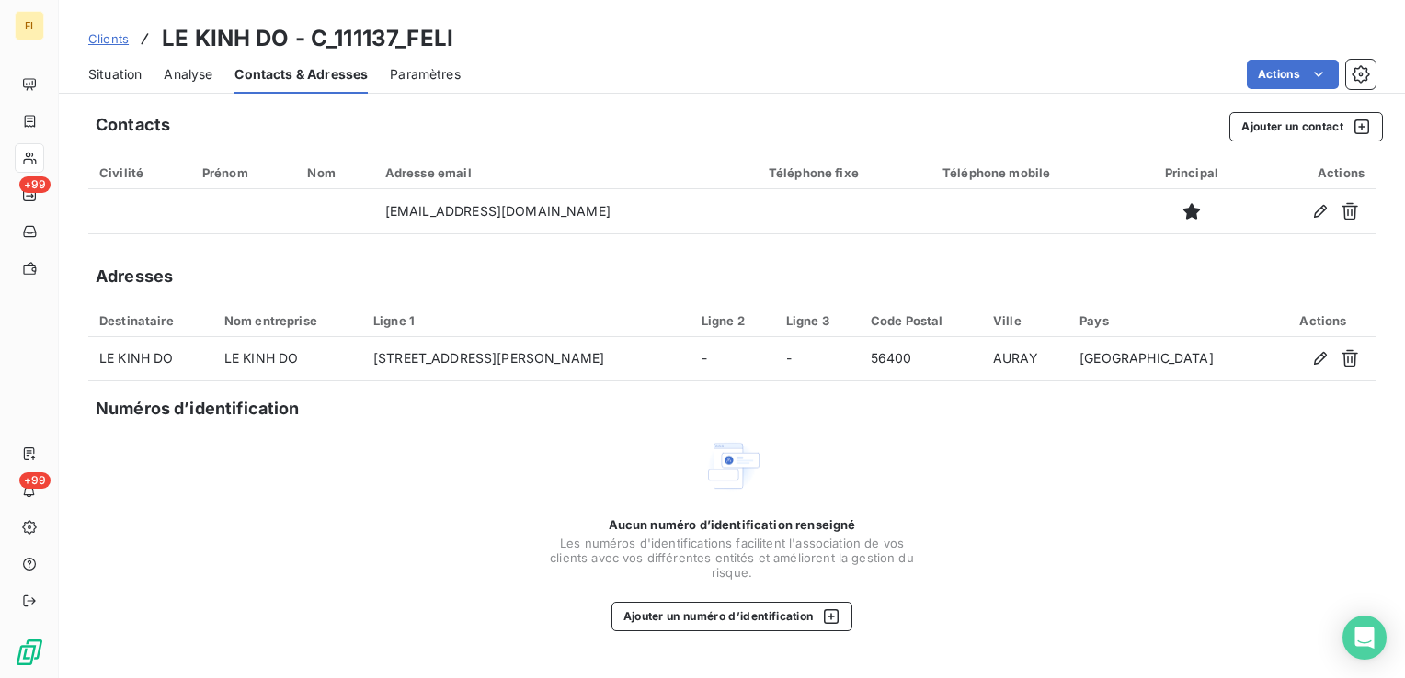
click at [122, 39] on span "Clients" at bounding box center [108, 38] width 40 height 15
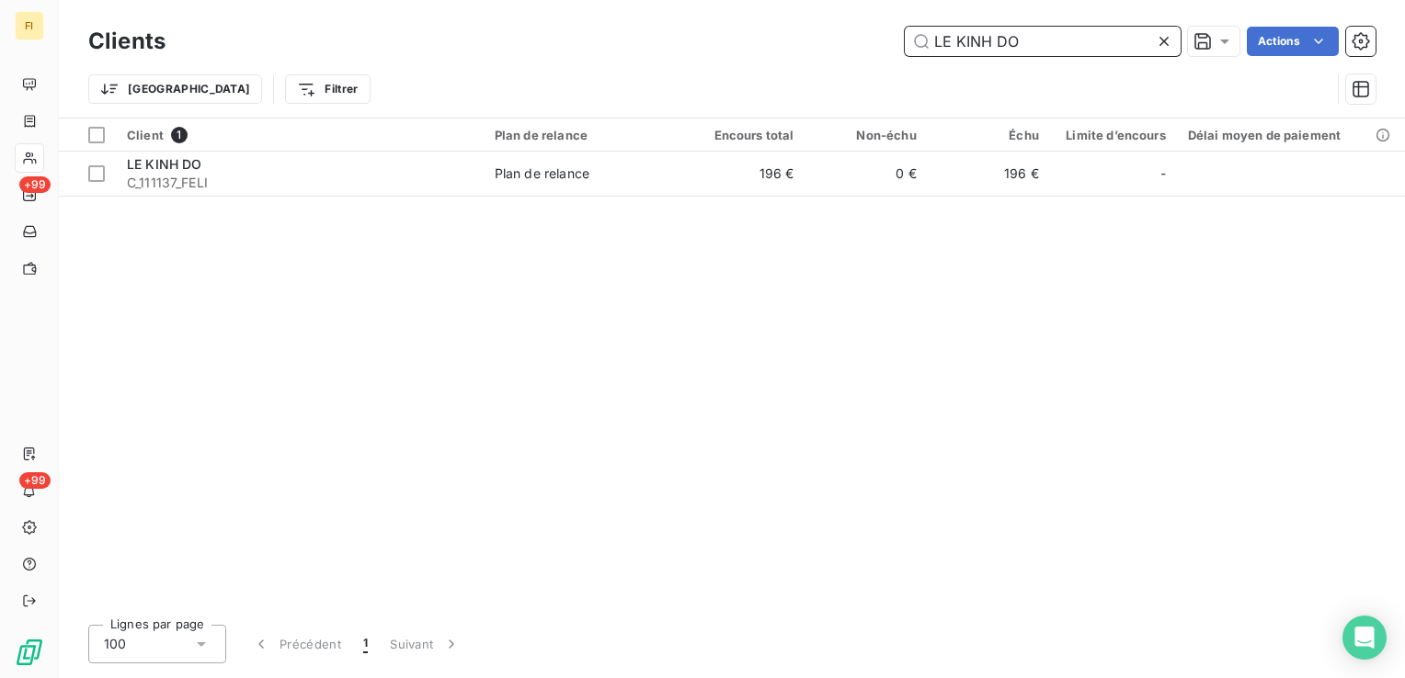
drag, startPoint x: 1042, startPoint y: 45, endPoint x: 731, endPoint y: 54, distance: 310.9
click at [757, 51] on div "LE KINH DO Actions" at bounding box center [782, 41] width 1188 height 29
paste input "MARINE"
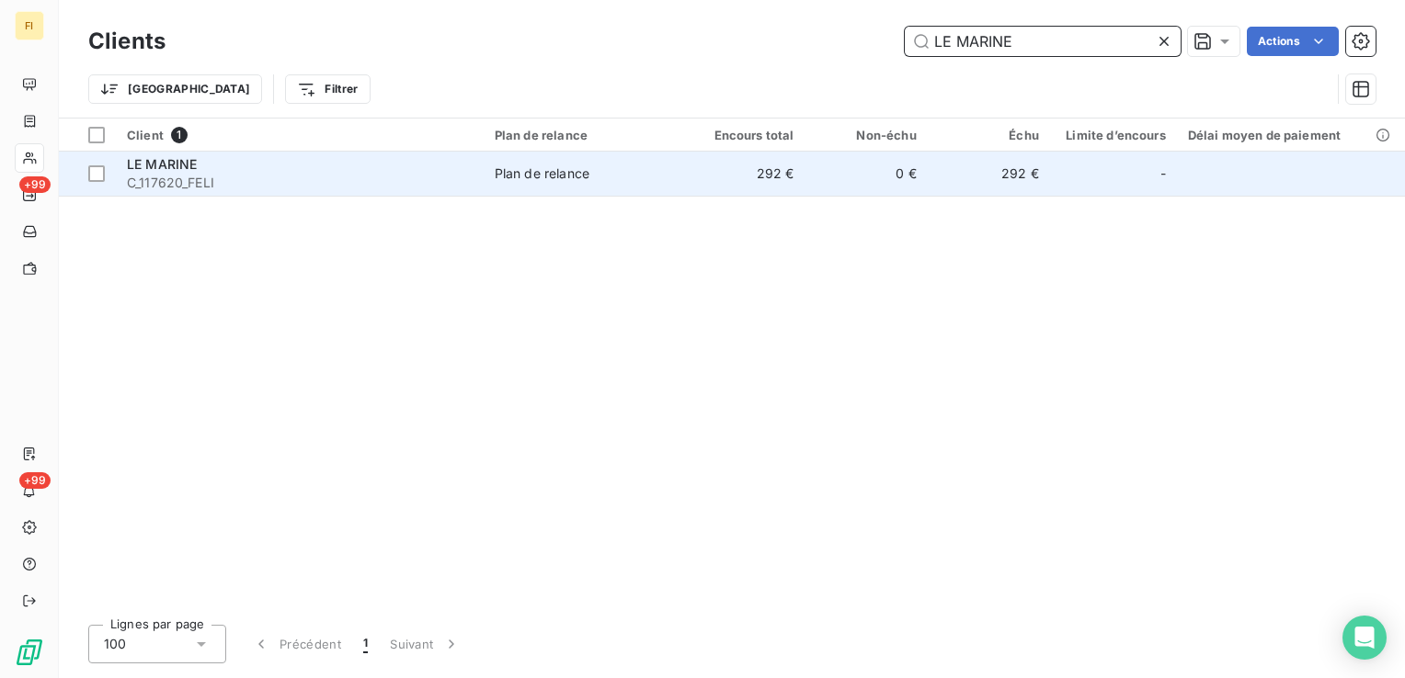
type input "LE MARINE"
click at [765, 177] on td "292 €" at bounding box center [743, 174] width 122 height 44
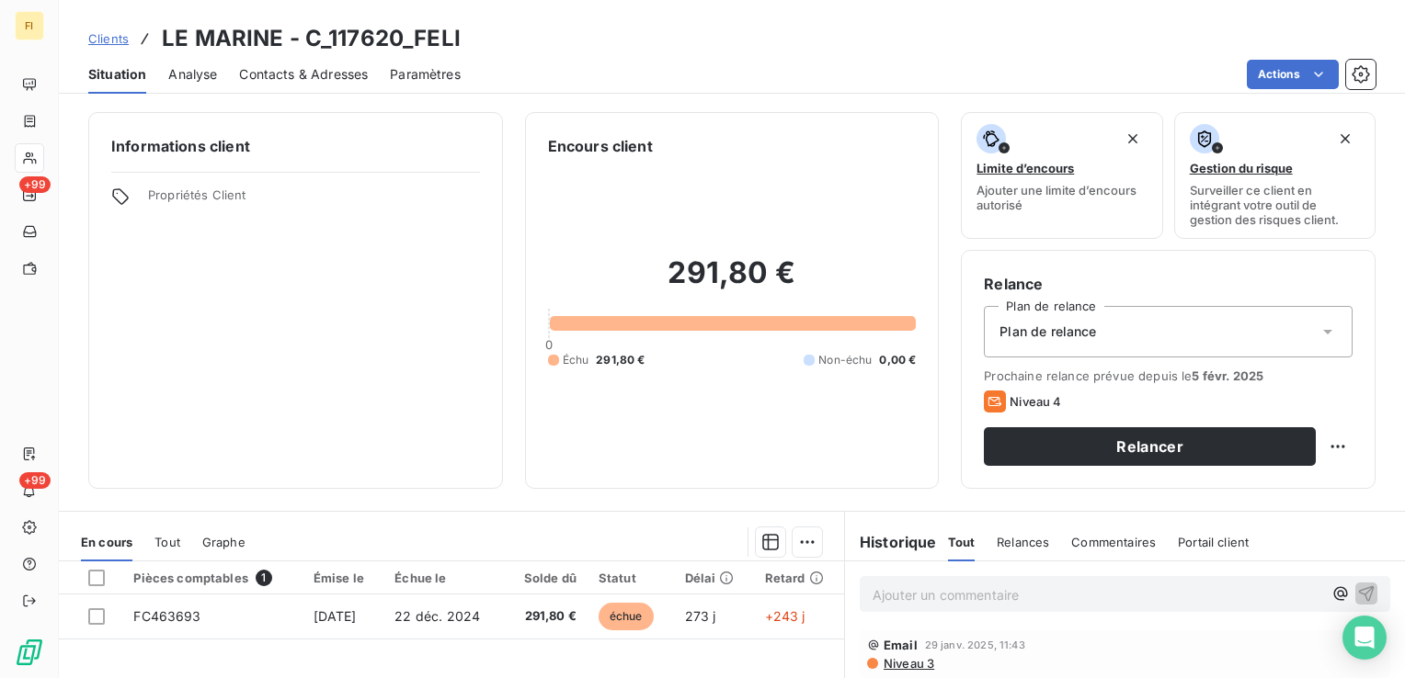
click at [327, 81] on span "Contacts & Adresses" at bounding box center [303, 74] width 129 height 18
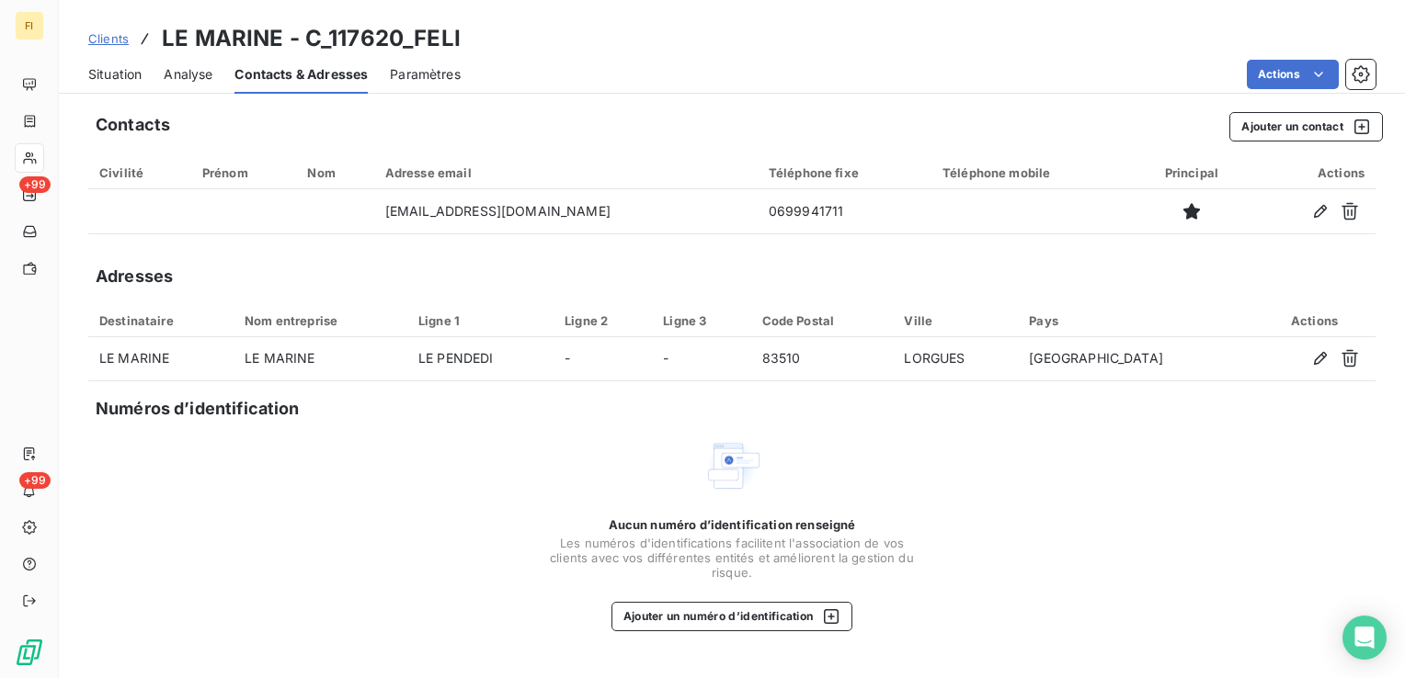
click at [107, 41] on span "Clients" at bounding box center [108, 38] width 40 height 15
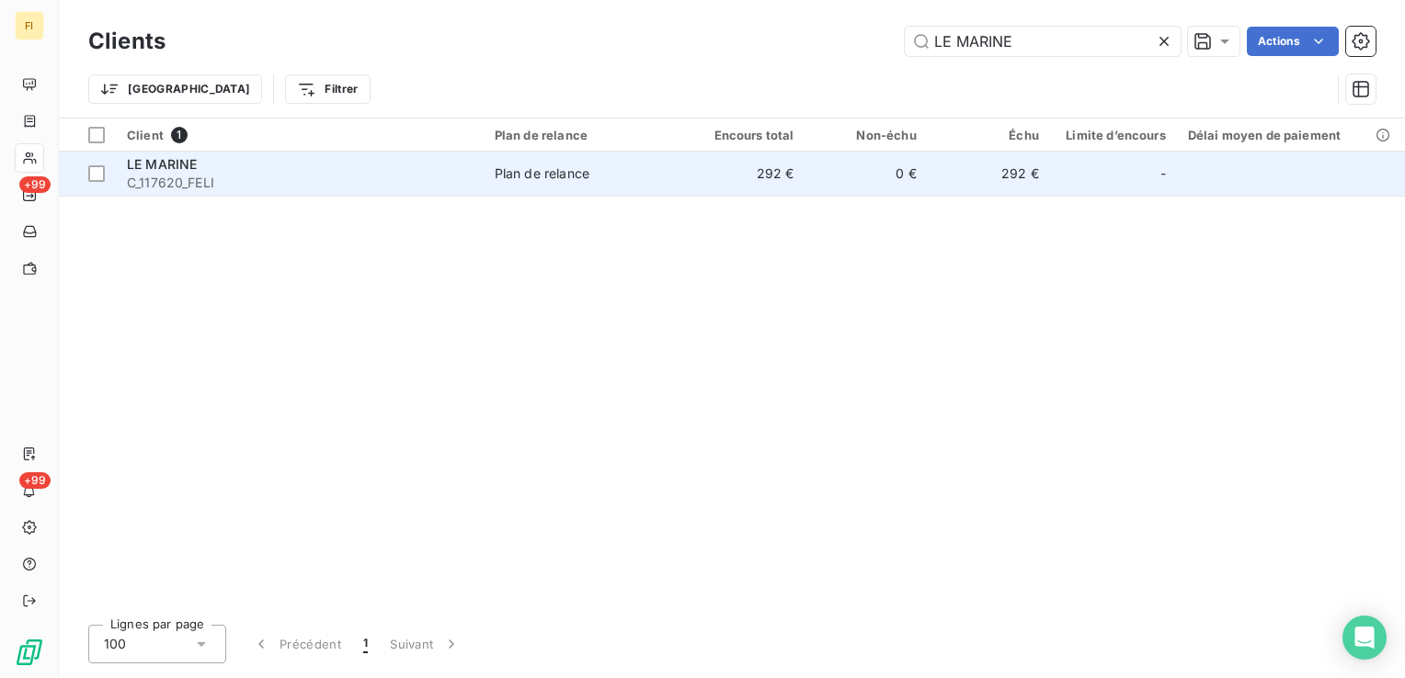
click at [596, 161] on td "Plan de relance" at bounding box center [583, 174] width 199 height 44
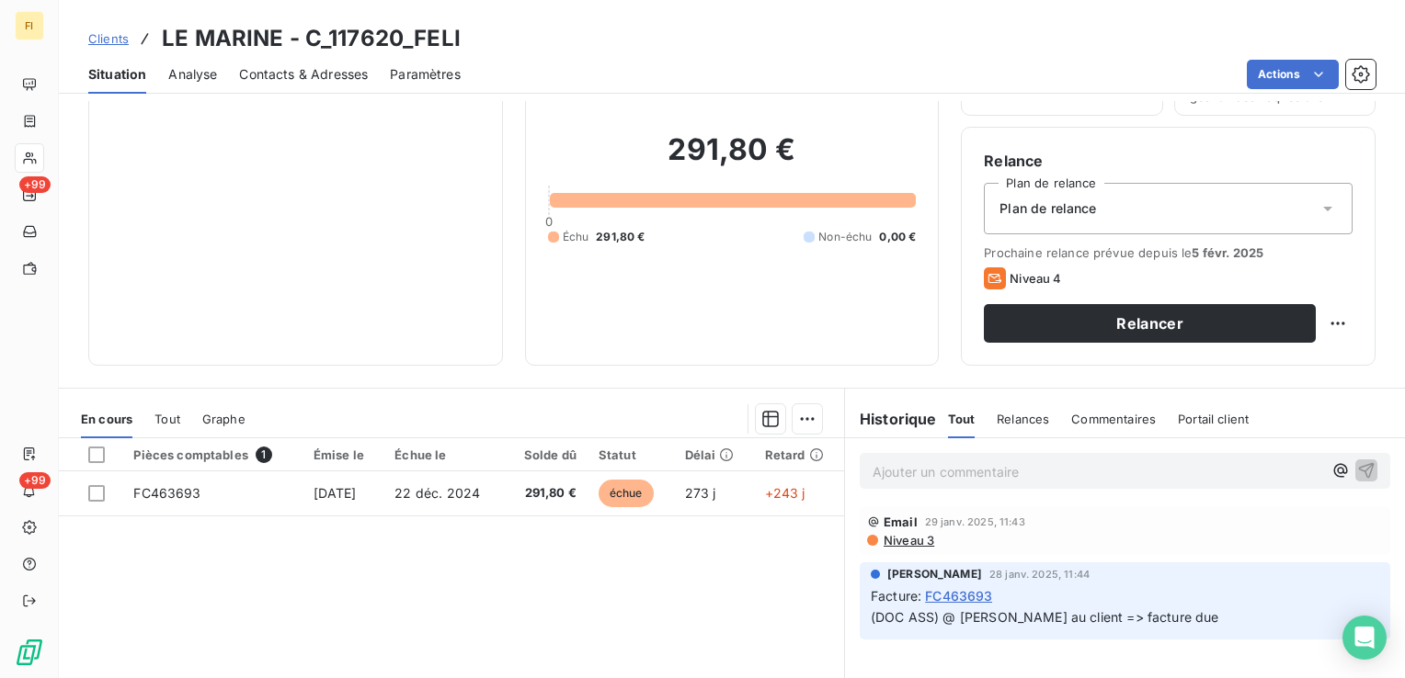
scroll to position [92, 0]
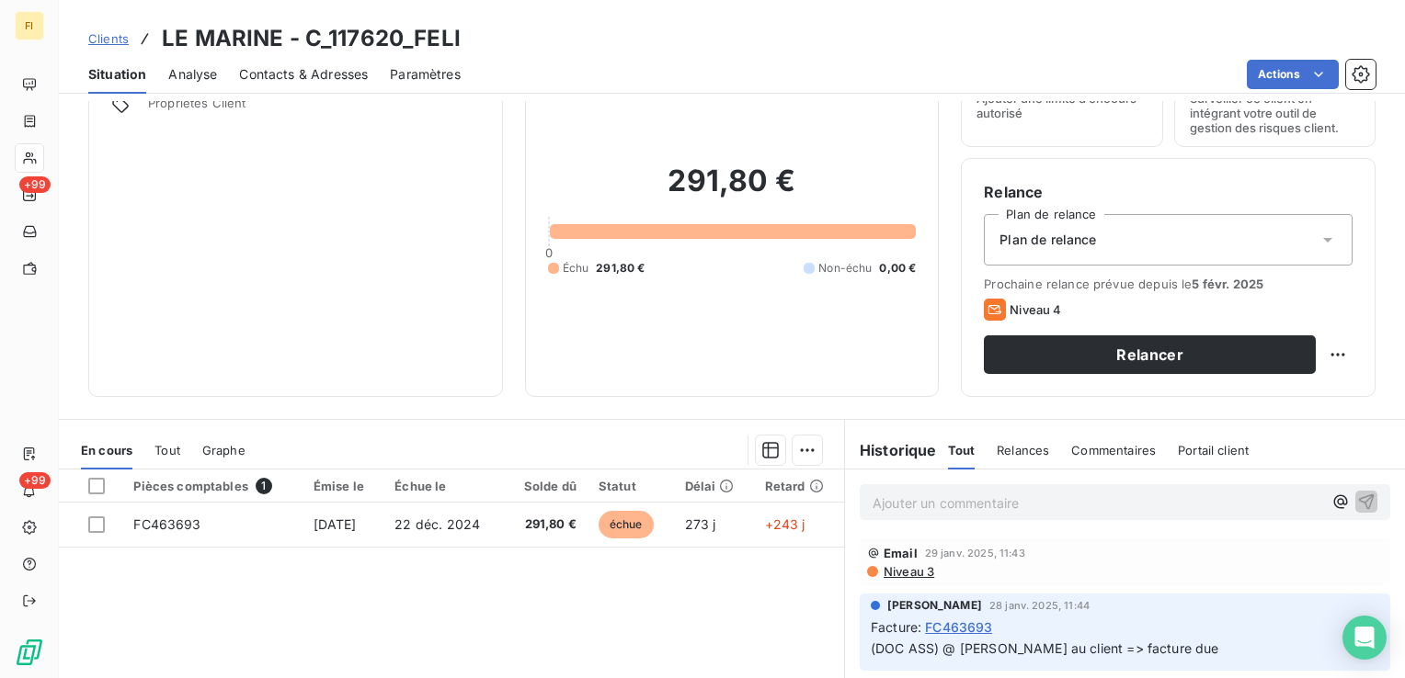
click at [112, 37] on span "Clients" at bounding box center [108, 38] width 40 height 15
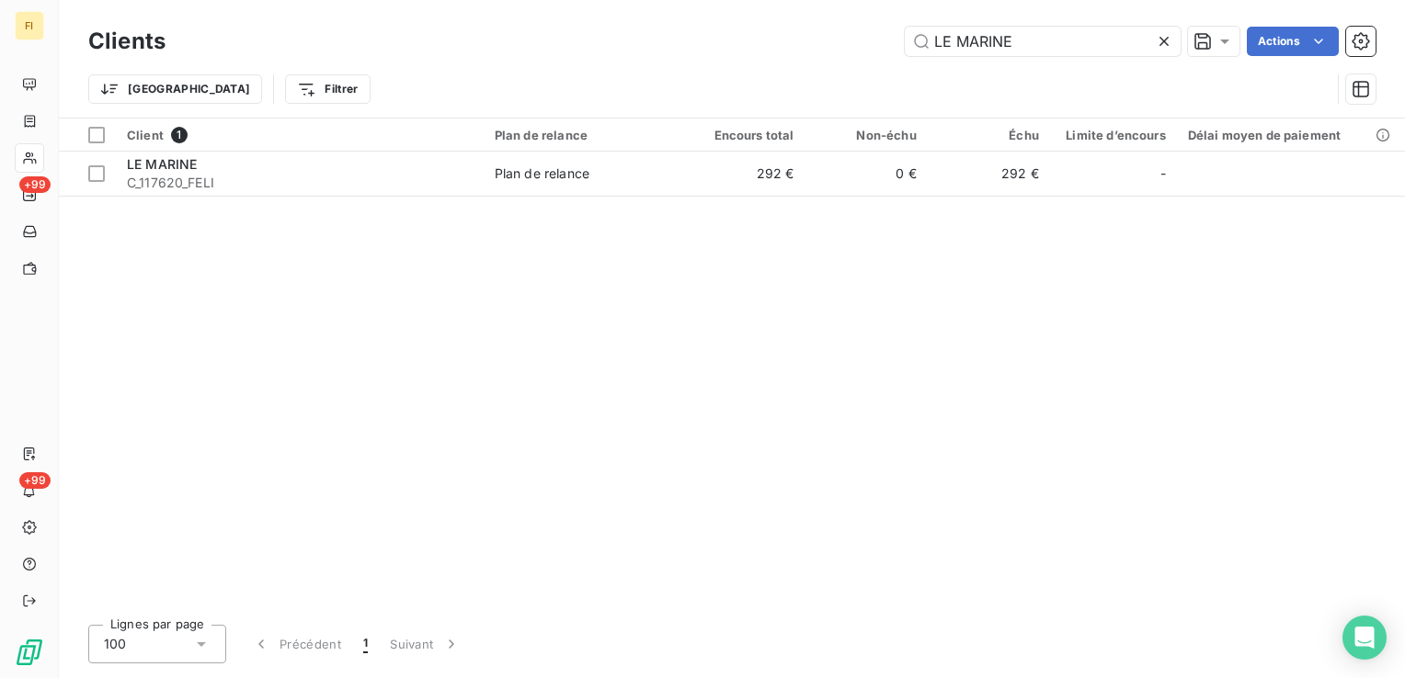
drag, startPoint x: 1061, startPoint y: 45, endPoint x: 617, endPoint y: 49, distance: 444.0
click at [668, 46] on div "LE MARINE Actions" at bounding box center [782, 41] width 1188 height 29
type input "LE MAS DES PONTS D'ARLES"
click at [622, 179] on span "Plan de relance" at bounding box center [583, 174] width 177 height 18
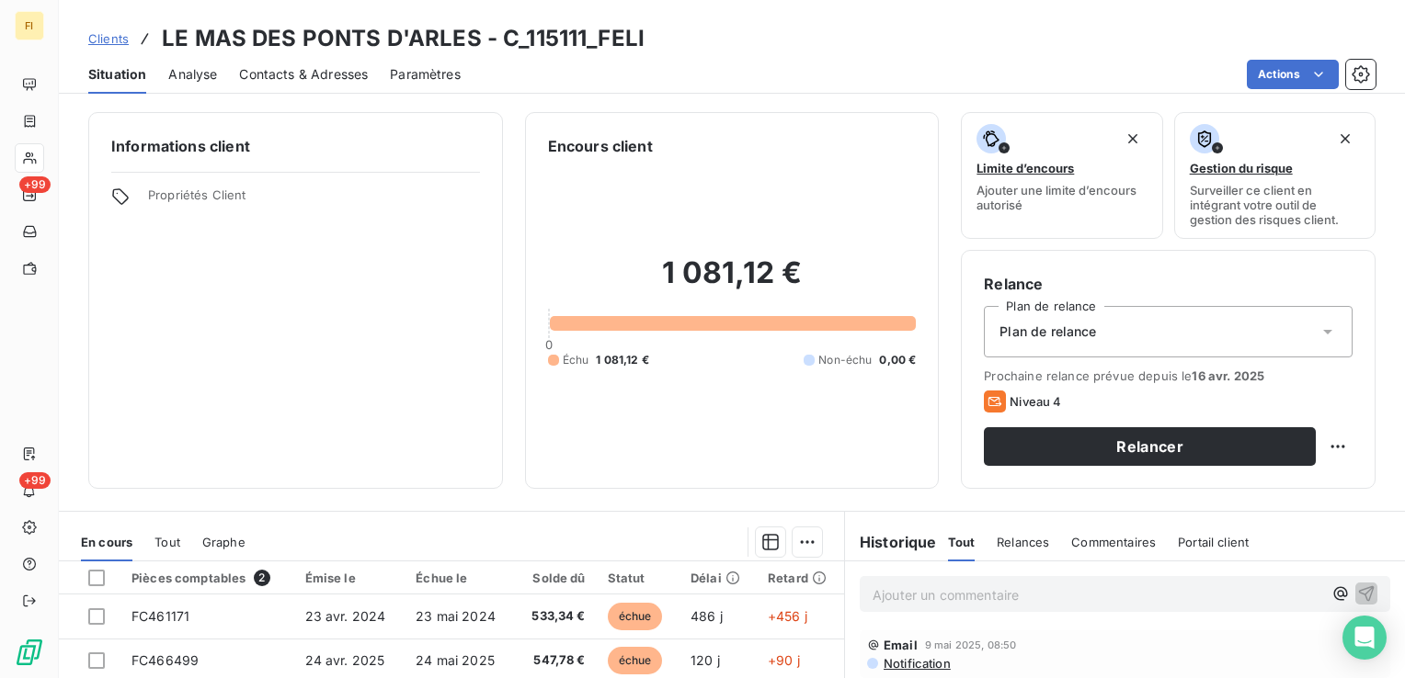
scroll to position [184, 0]
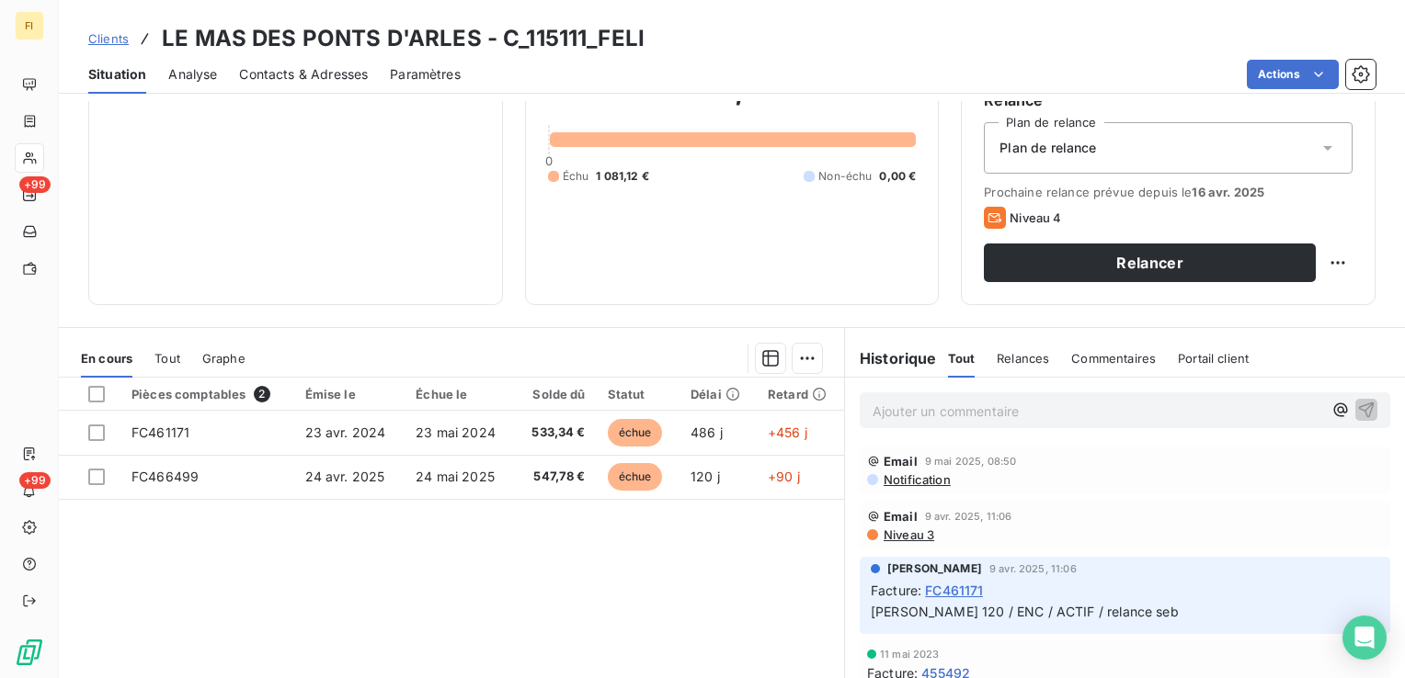
click at [107, 34] on span "Clients" at bounding box center [108, 38] width 40 height 15
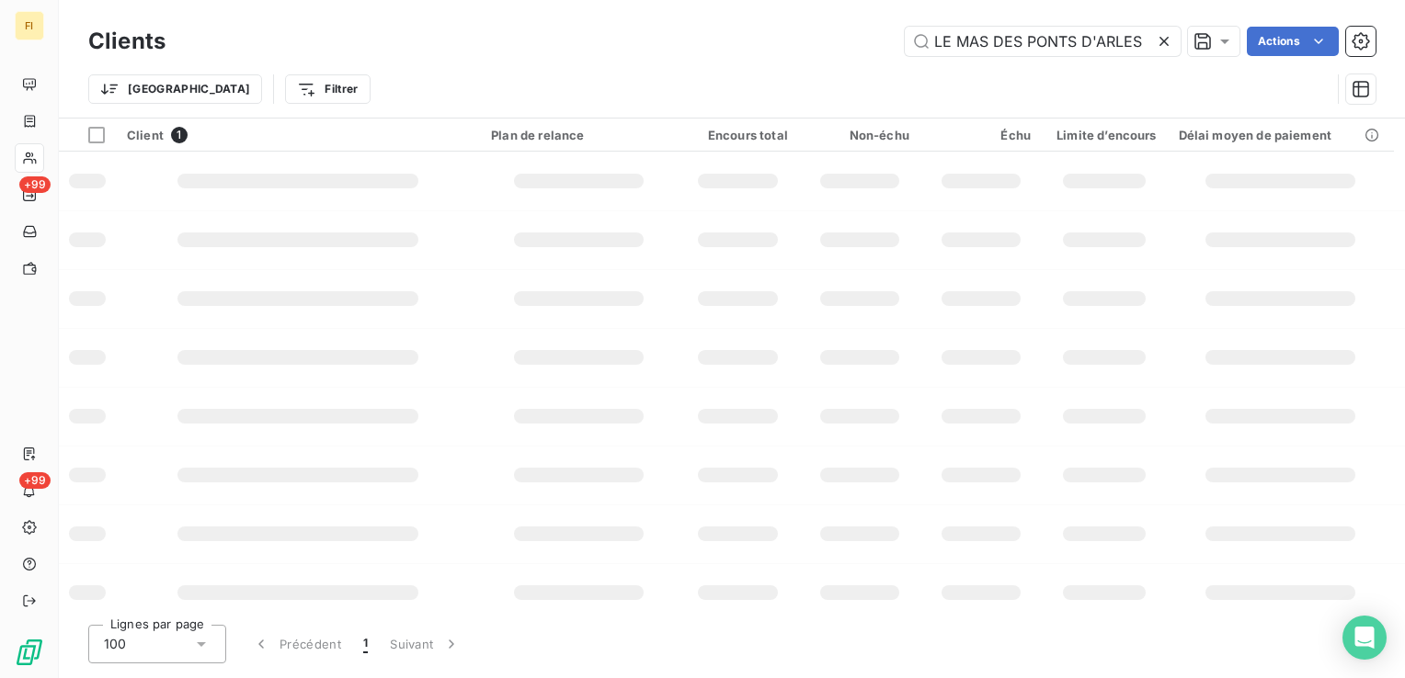
drag, startPoint x: 1144, startPoint y: 38, endPoint x: 717, endPoint y: 57, distance: 427.0
click at [717, 57] on div "Clients LE MAS DES PONTS D'ARLES Actions" at bounding box center [731, 41] width 1287 height 39
type input "LE MOULIN"
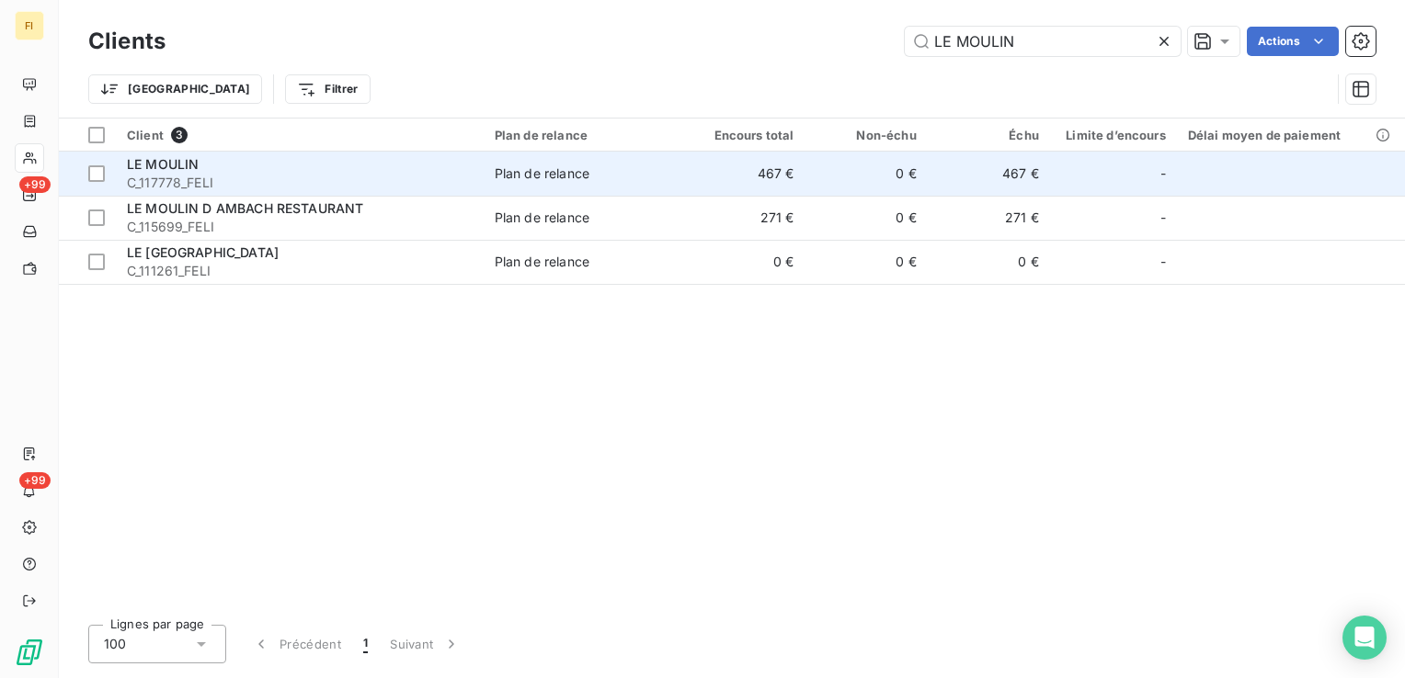
click at [540, 172] on div "Plan de relance" at bounding box center [542, 174] width 95 height 18
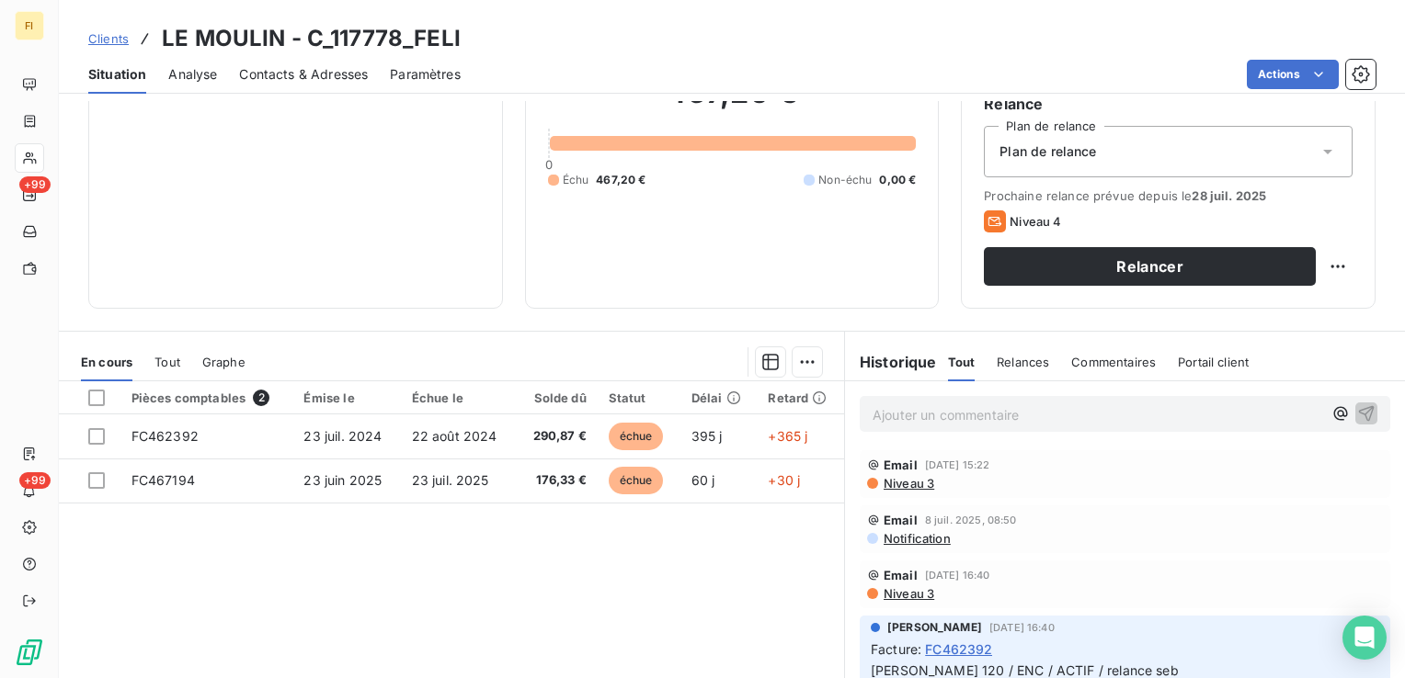
scroll to position [184, 0]
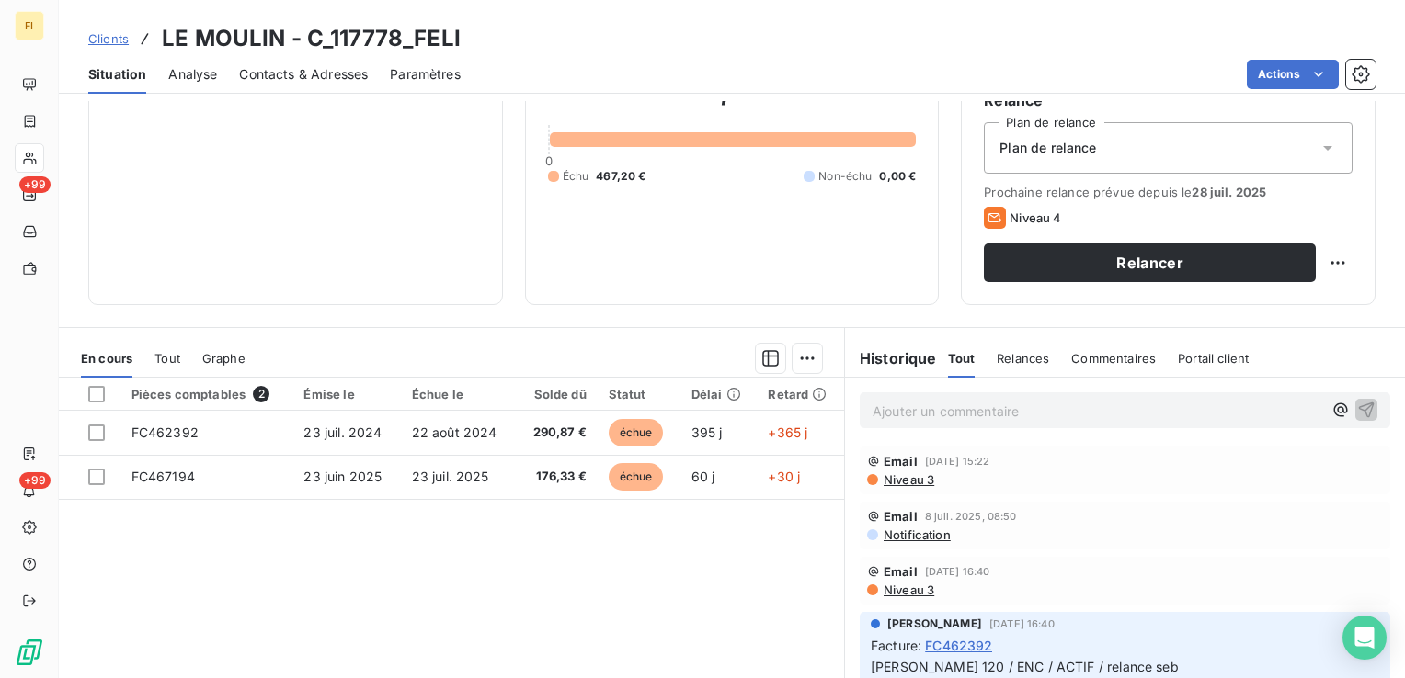
click at [94, 34] on span "Clients" at bounding box center [108, 38] width 40 height 15
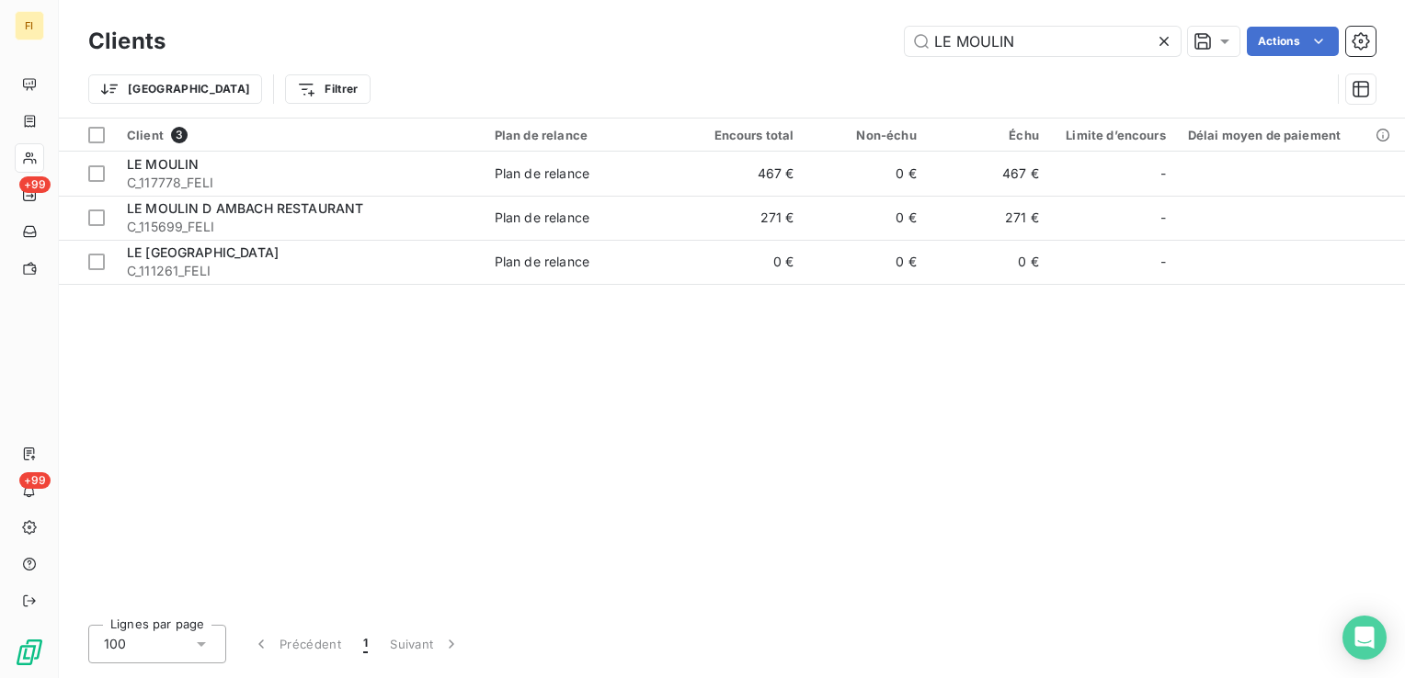
drag, startPoint x: 1057, startPoint y: 46, endPoint x: 557, endPoint y: 68, distance: 500.6
click at [588, 63] on div "Clients LE MOULIN Actions Trier Filtrer" at bounding box center [731, 70] width 1287 height 96
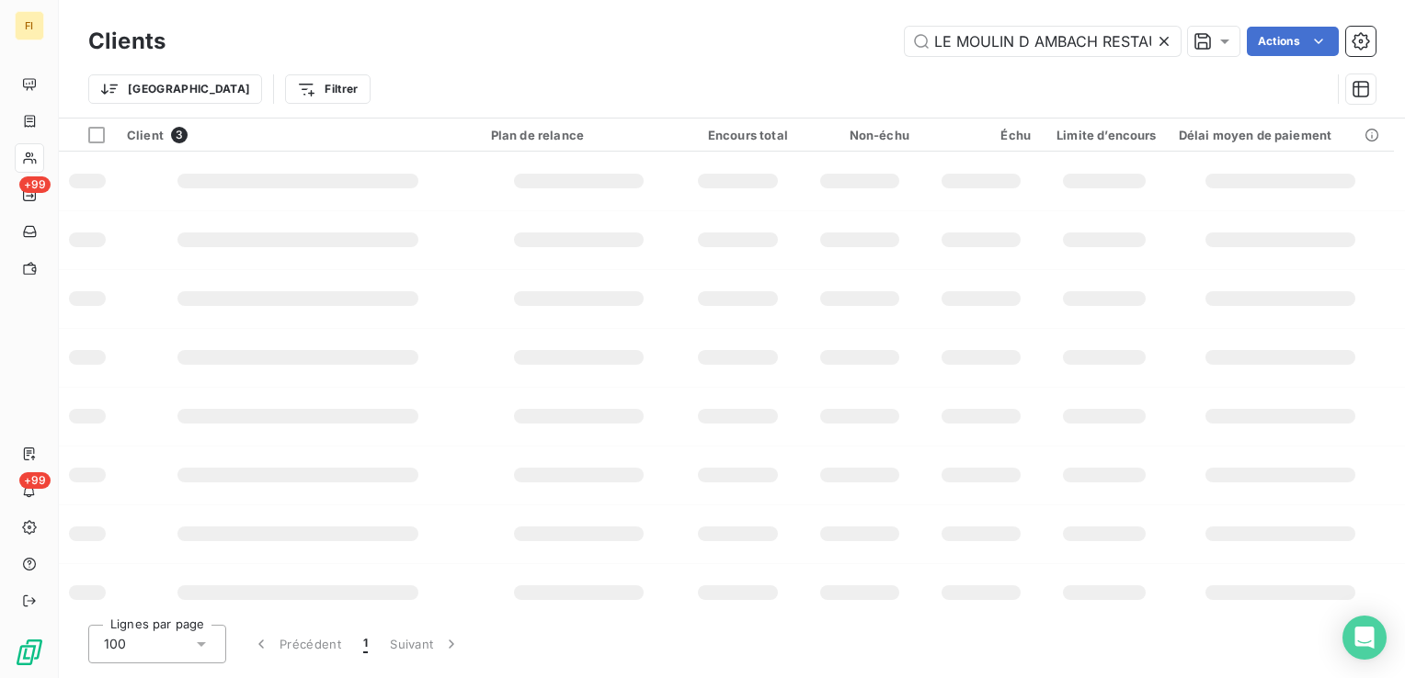
scroll to position [0, 47]
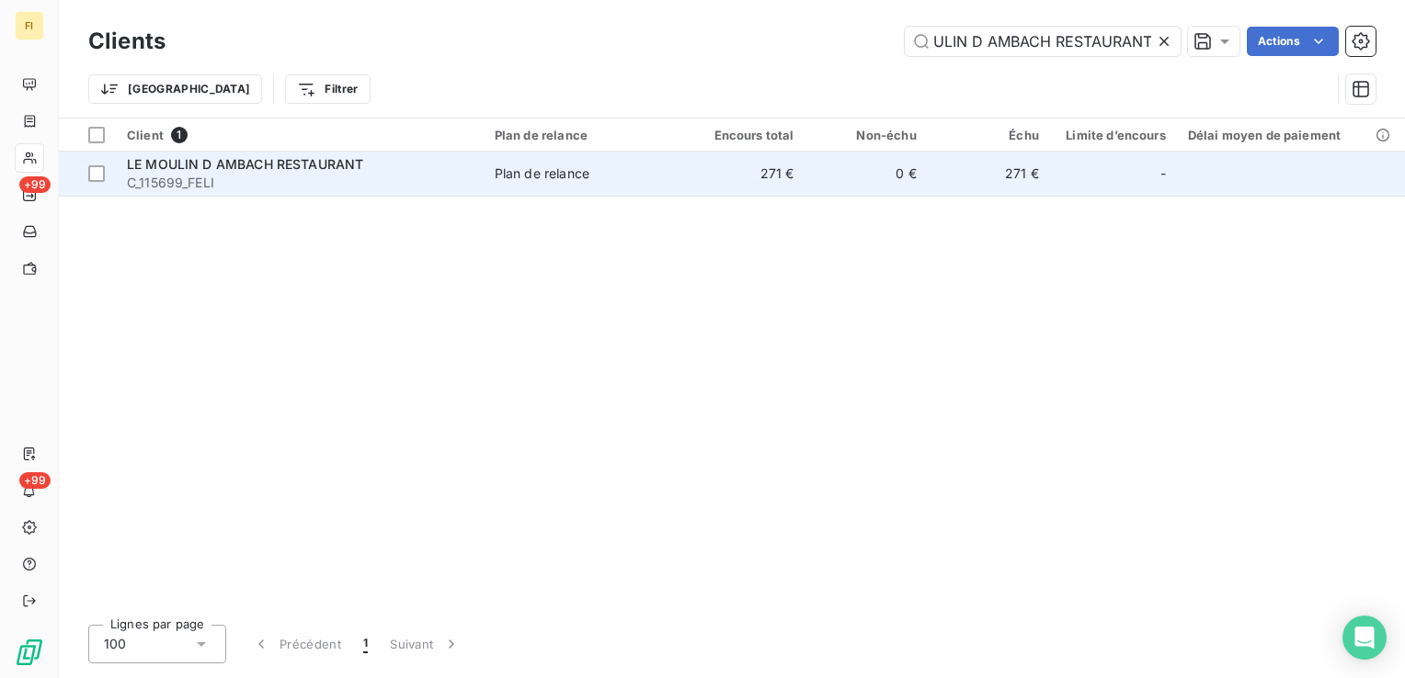
type input "LE MOULIN D AMBACH RESTAURANT"
click at [658, 172] on span "Plan de relance" at bounding box center [583, 174] width 177 height 18
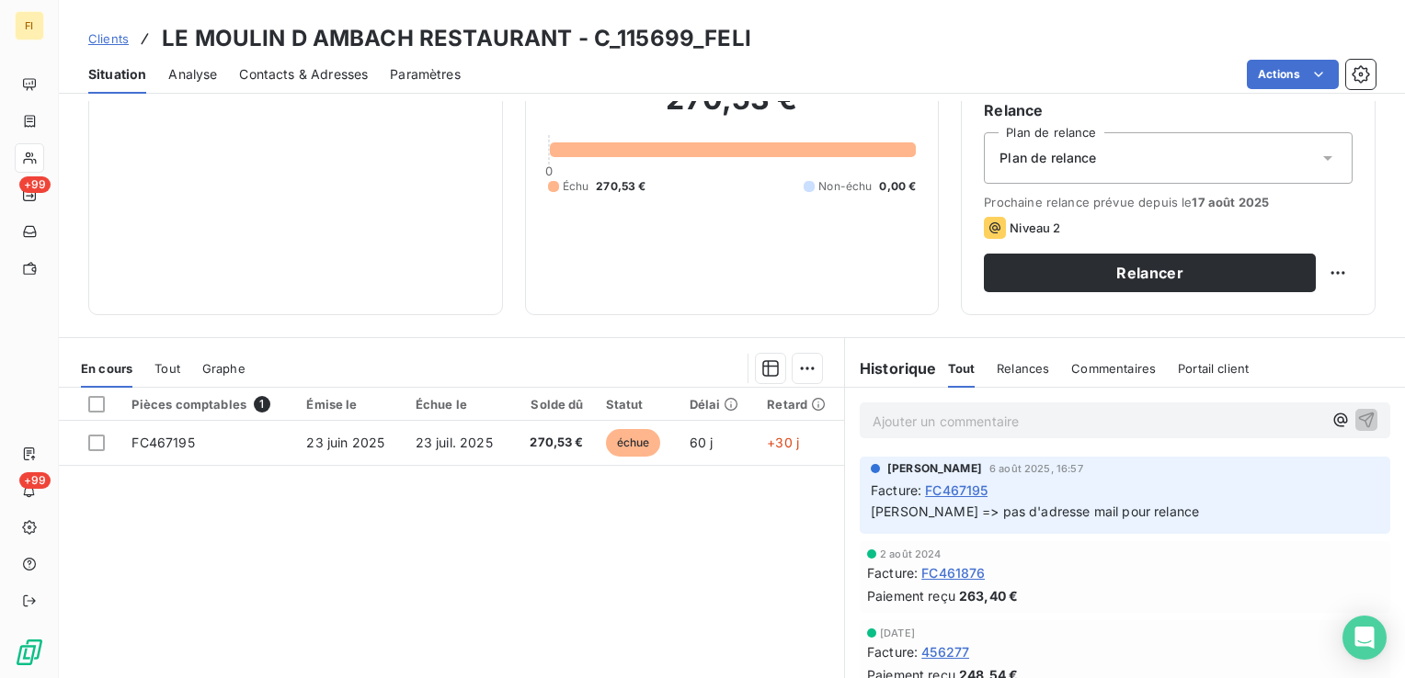
scroll to position [184, 0]
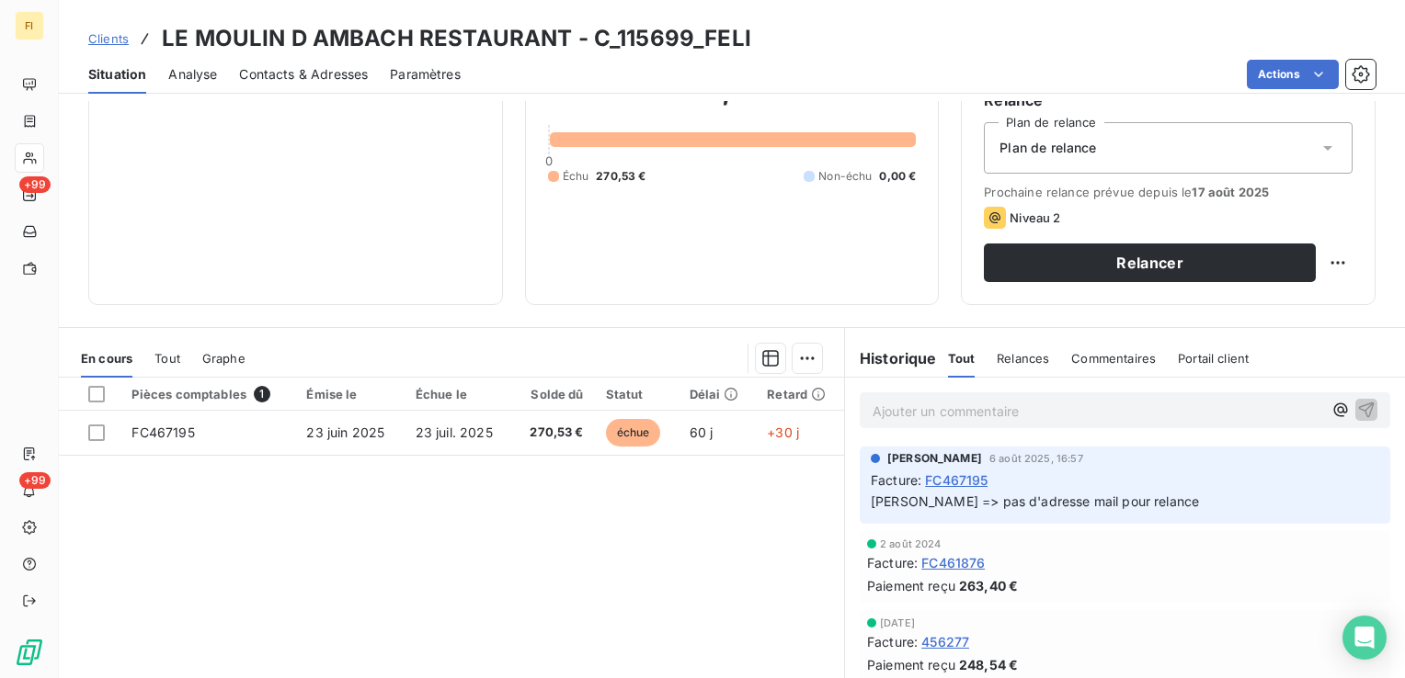
click at [117, 32] on span "Clients" at bounding box center [108, 38] width 40 height 15
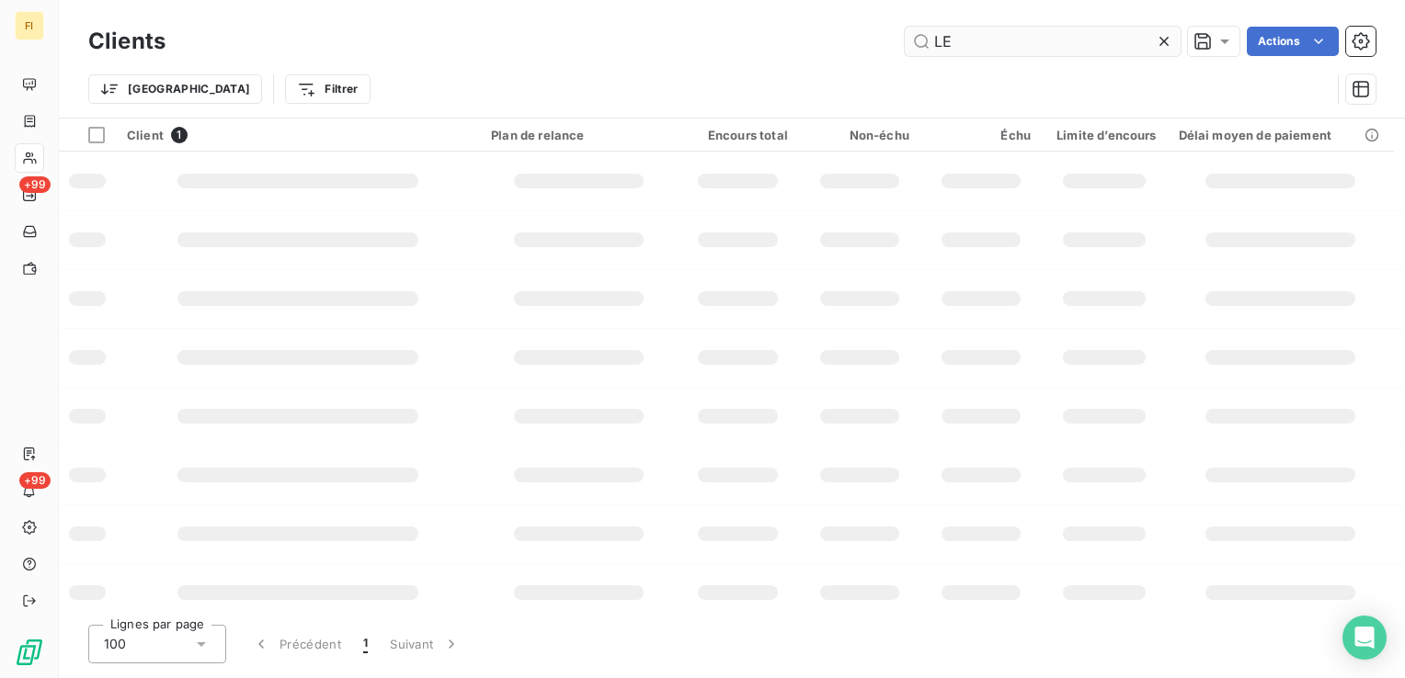
type input "L"
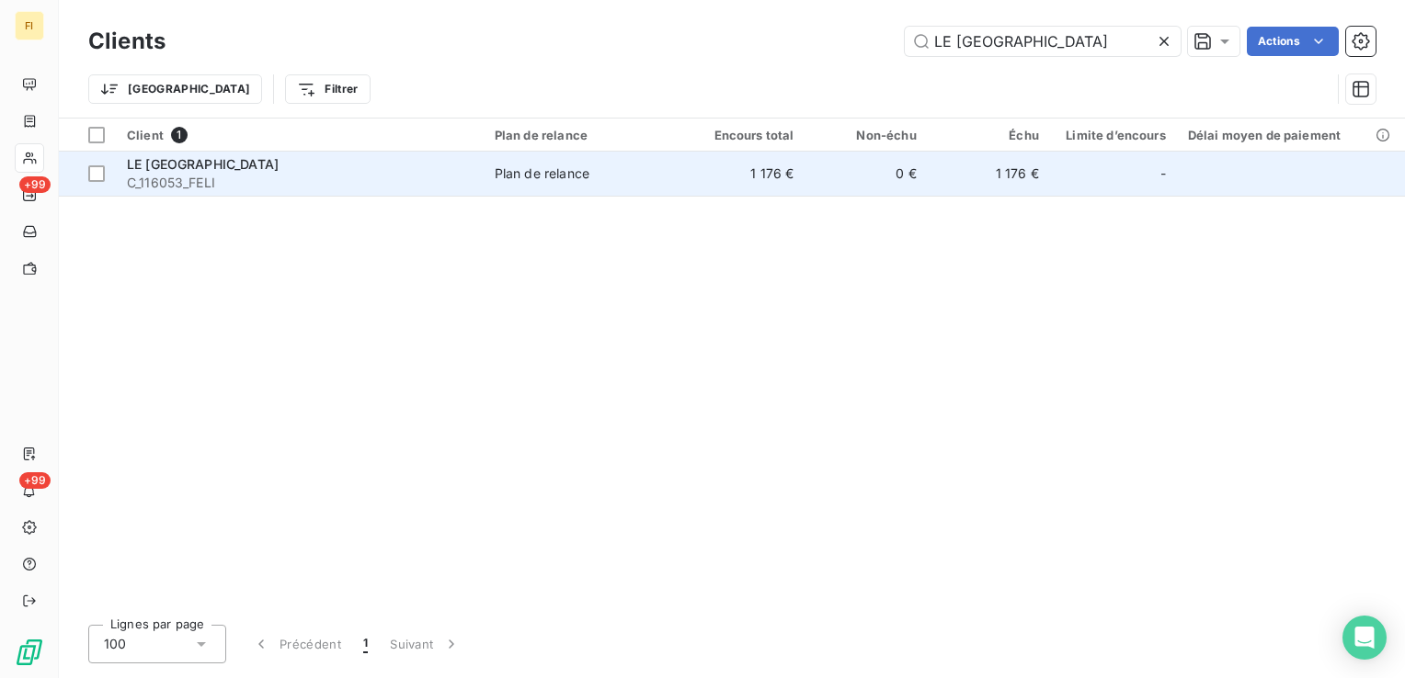
type input "LE [GEOGRAPHIC_DATA]"
click at [511, 173] on div "Plan de relance" at bounding box center [542, 174] width 95 height 18
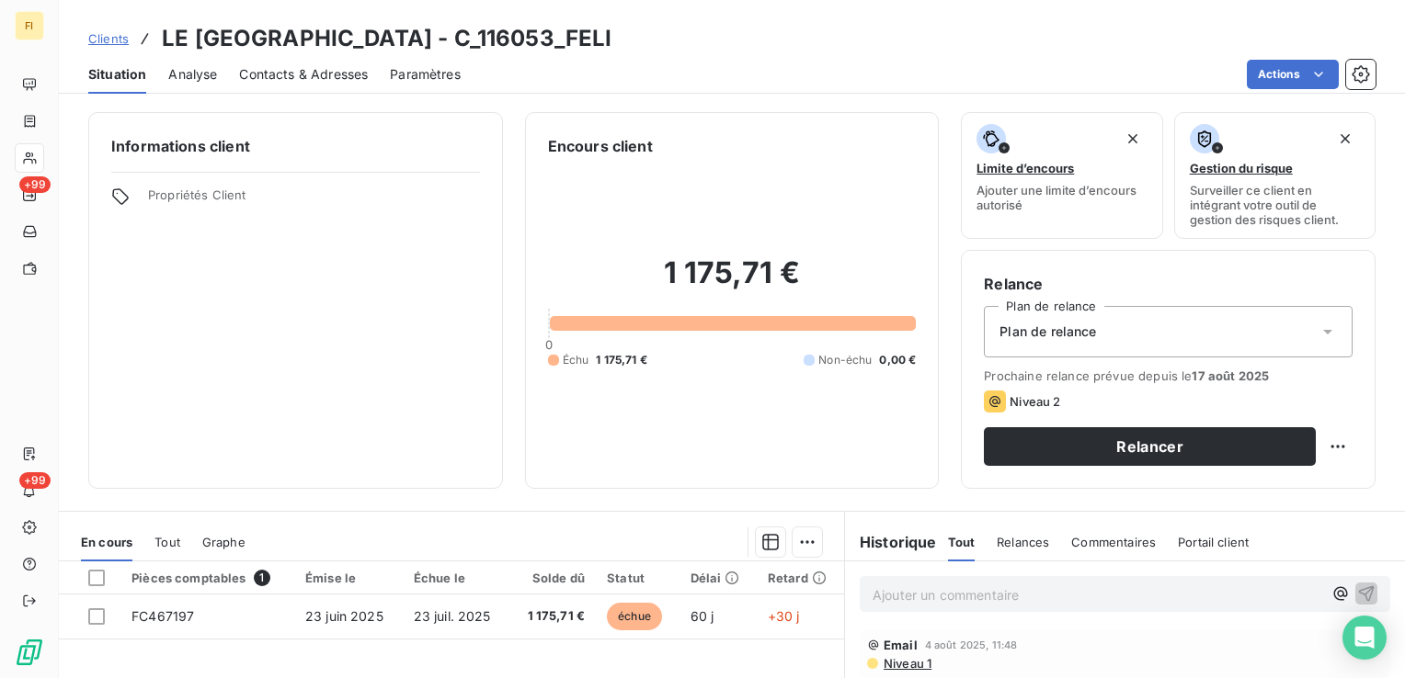
scroll to position [92, 0]
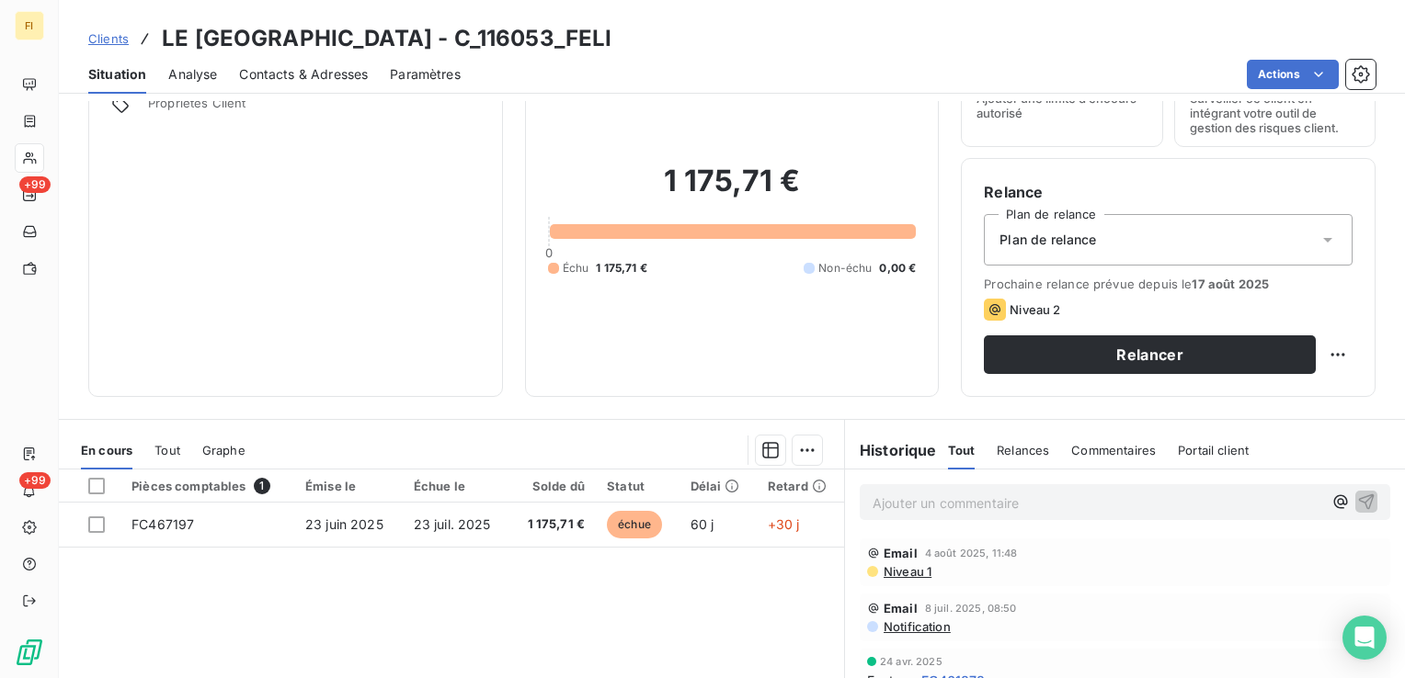
click at [110, 39] on span "Clients" at bounding box center [108, 38] width 40 height 15
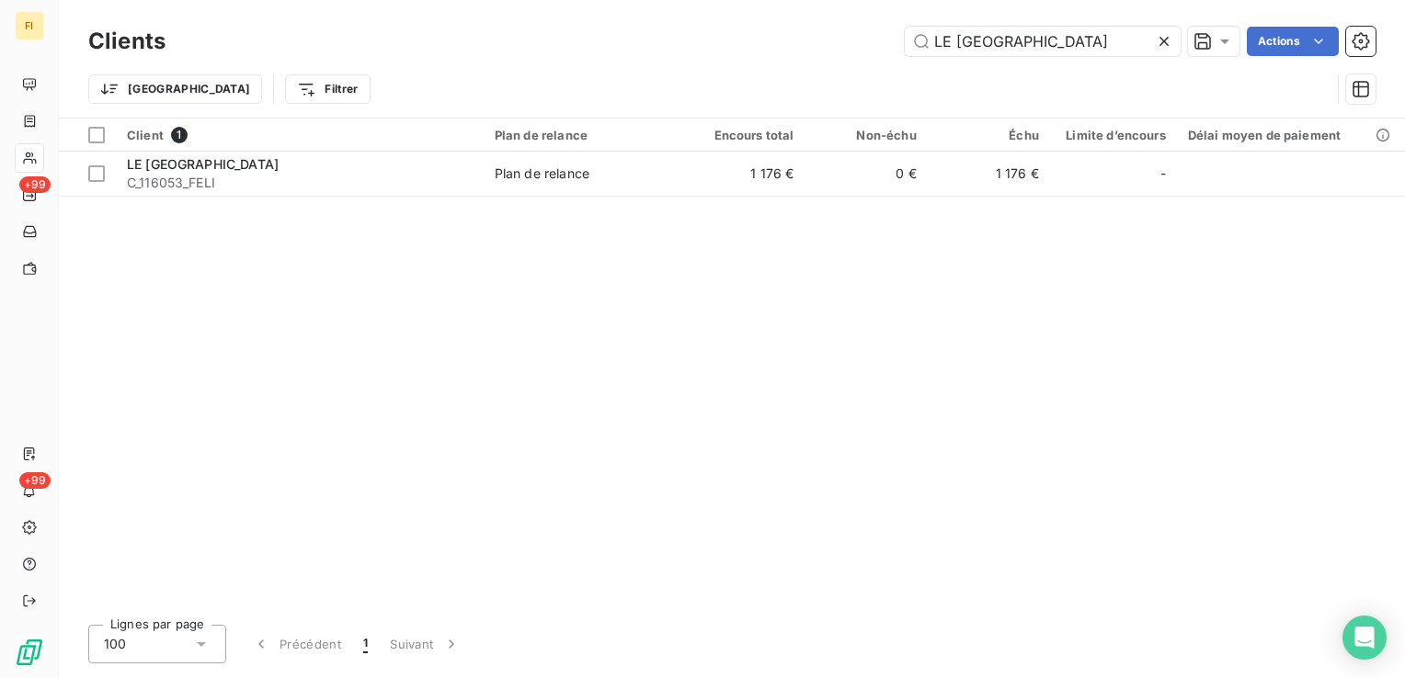
drag, startPoint x: 1111, startPoint y: 50, endPoint x: 835, endPoint y: 37, distance: 276.1
click at [871, 40] on div "LE PATIO BRIT'HOTEL Actions" at bounding box center [782, 41] width 1188 height 29
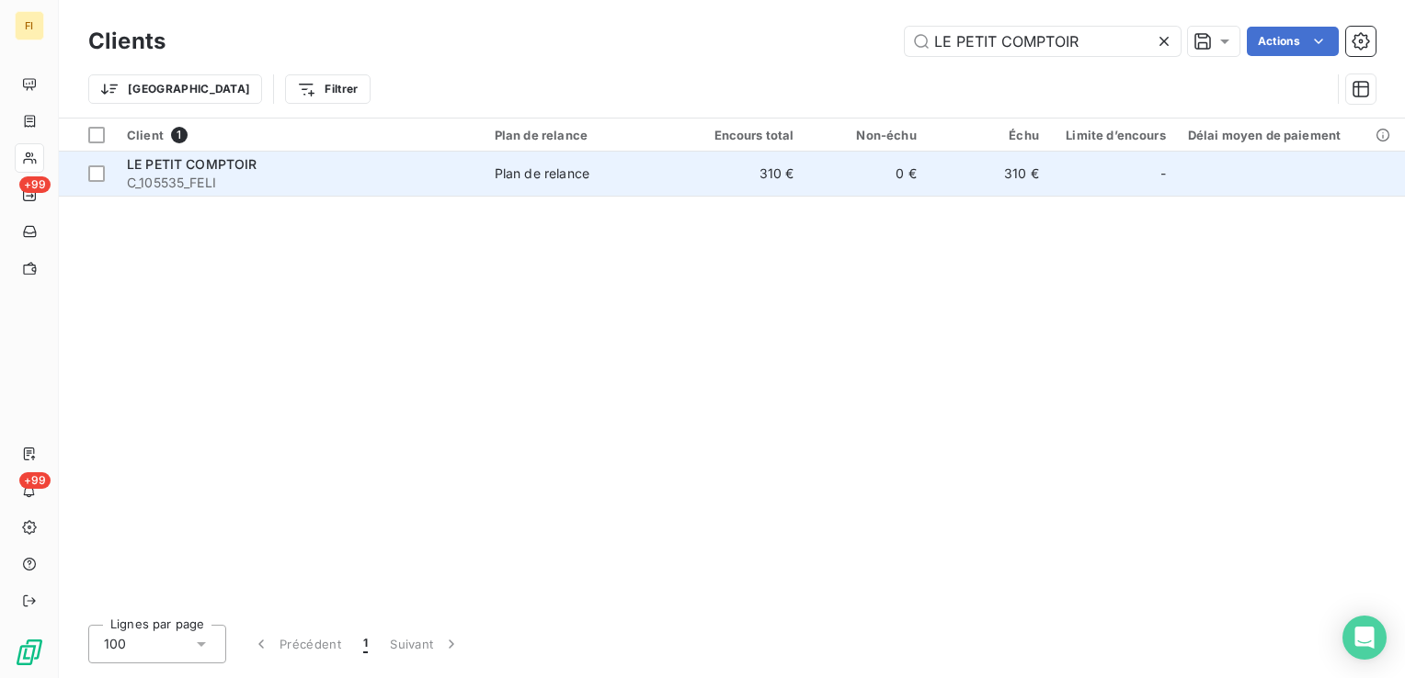
type input "LE PETIT COMPTOIR"
click at [1109, 180] on div "-" at bounding box center [1113, 173] width 105 height 29
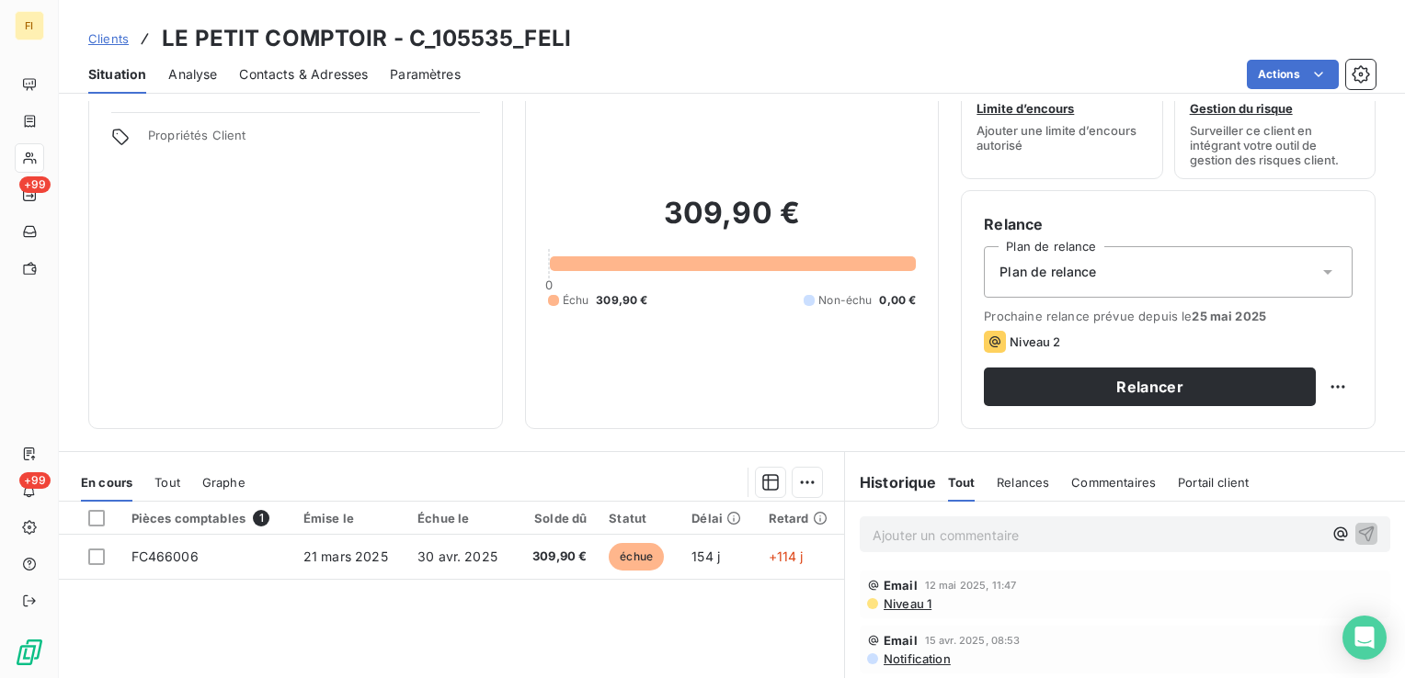
scroll to position [92, 0]
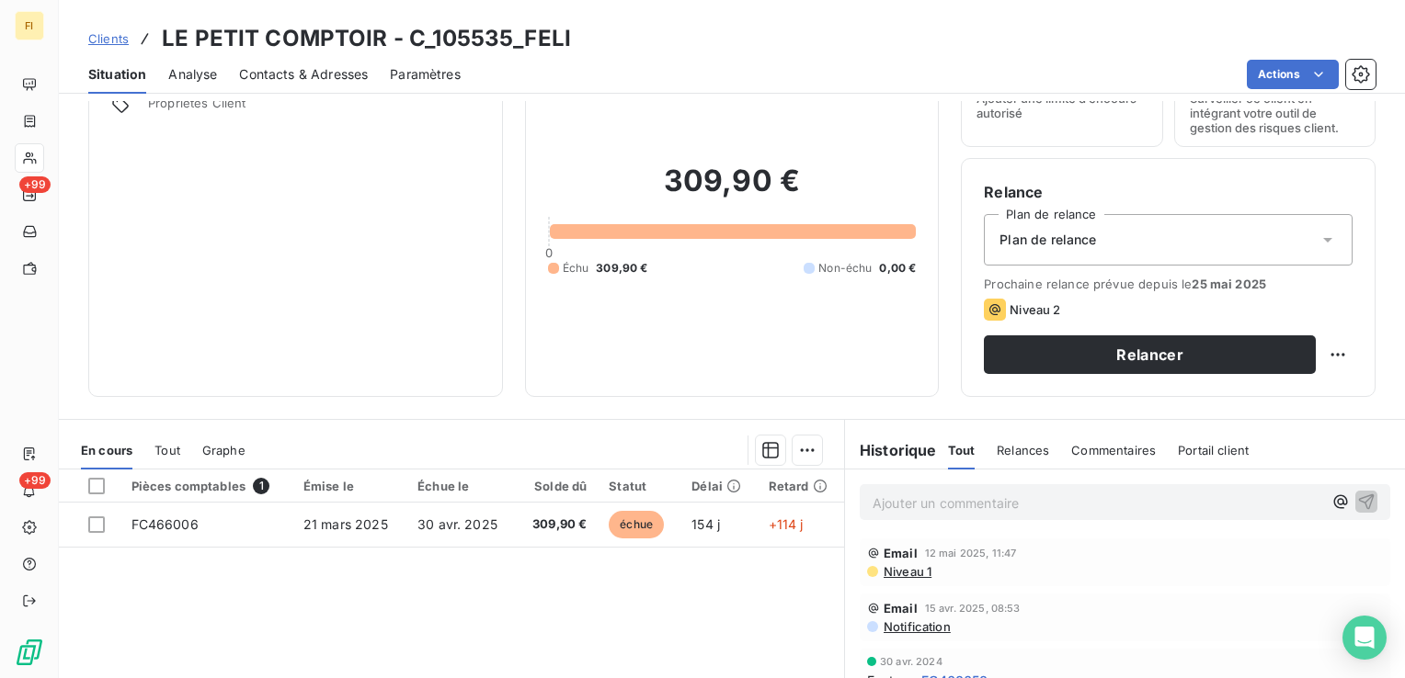
click at [313, 77] on span "Contacts & Adresses" at bounding box center [303, 74] width 129 height 18
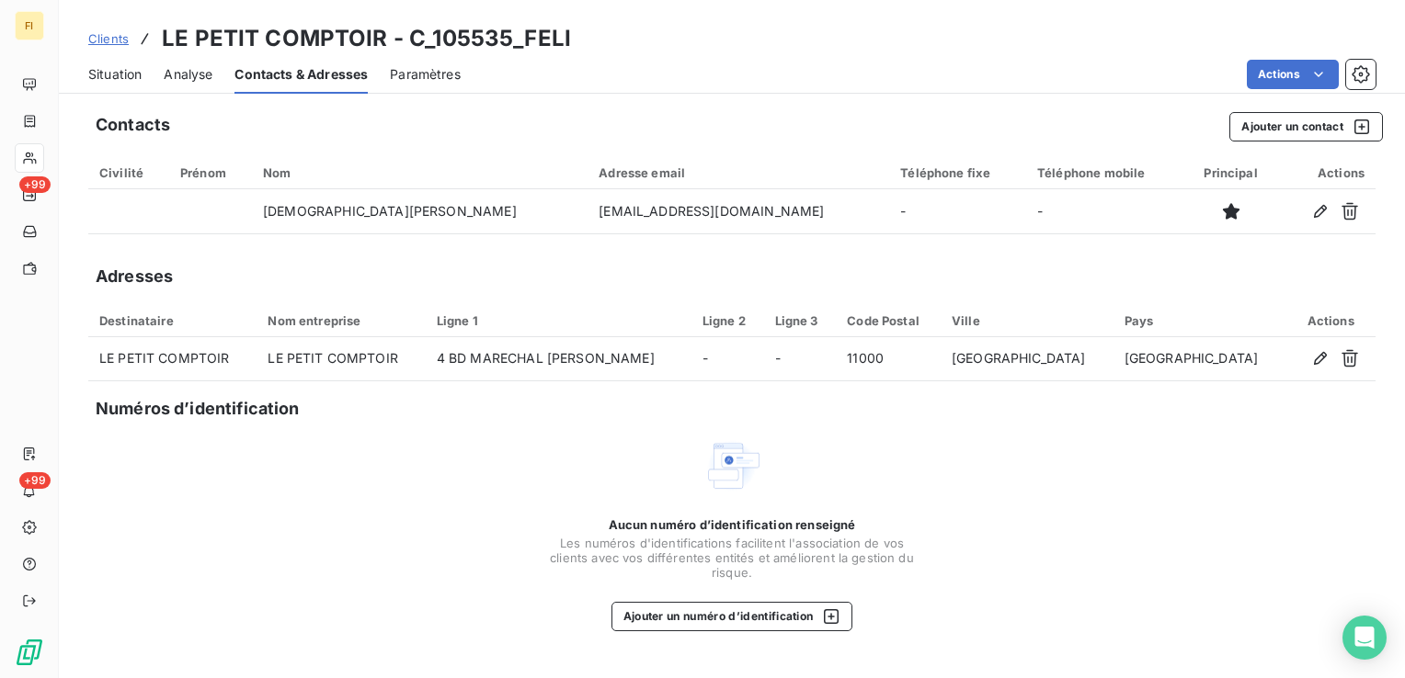
click at [95, 35] on span "Clients" at bounding box center [108, 38] width 40 height 15
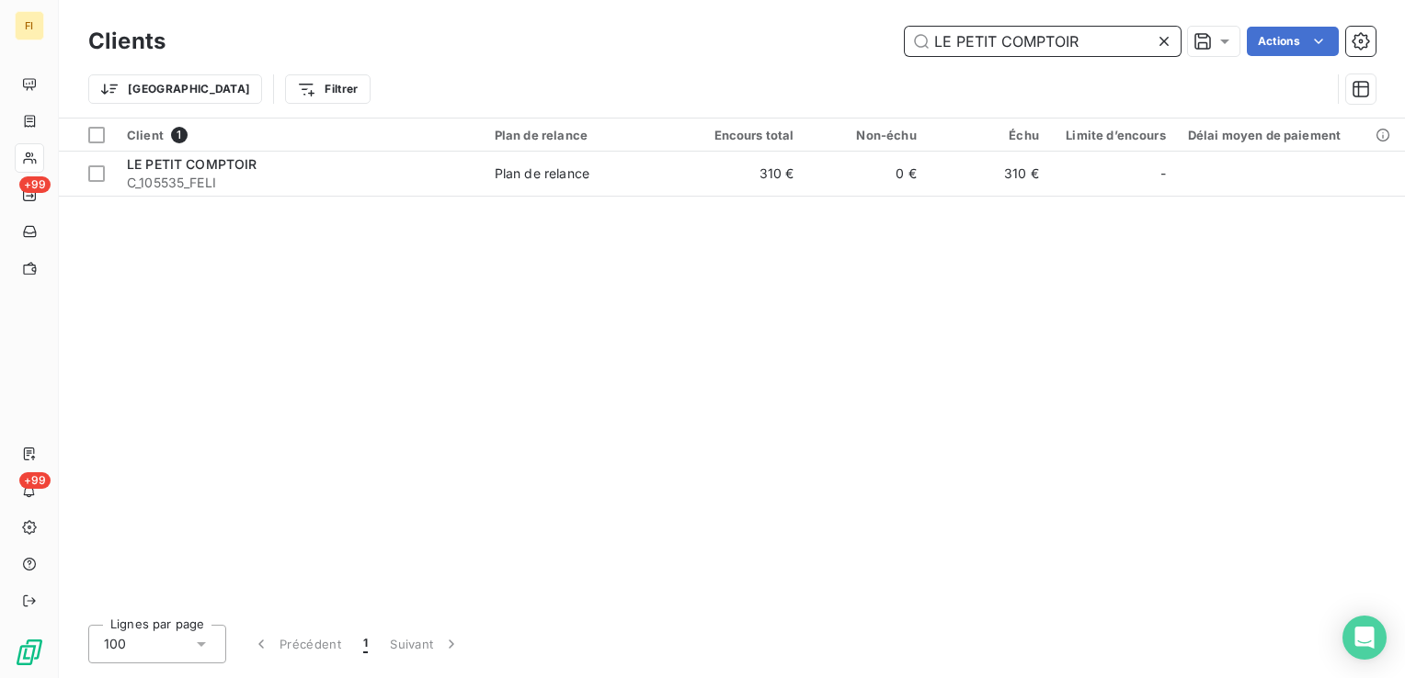
drag, startPoint x: 1109, startPoint y: 42, endPoint x: 514, endPoint y: 28, distance: 595.0
click at [739, 28] on div "LE PETIT COMPTOIR Actions" at bounding box center [782, 41] width 1188 height 29
paste input "IMENT"
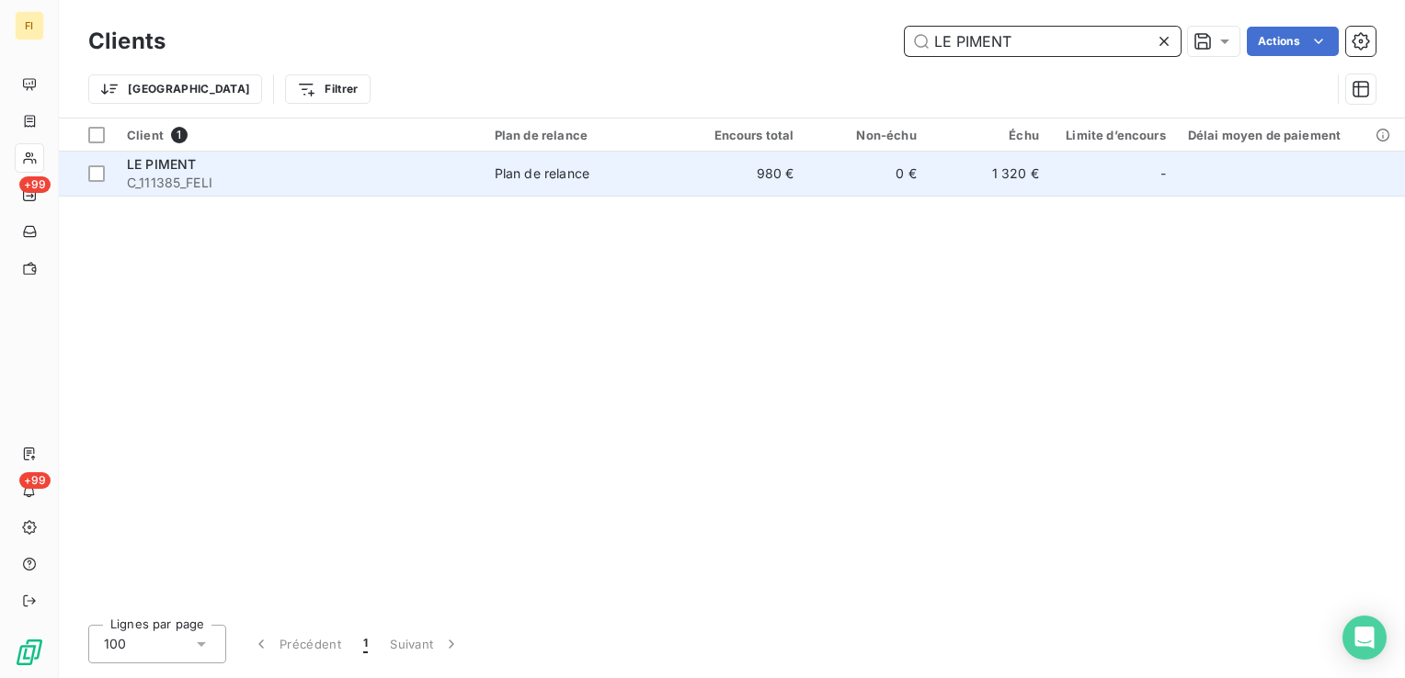
type input "LE PIMENT"
click at [672, 187] on td "Plan de relance" at bounding box center [583, 174] width 199 height 44
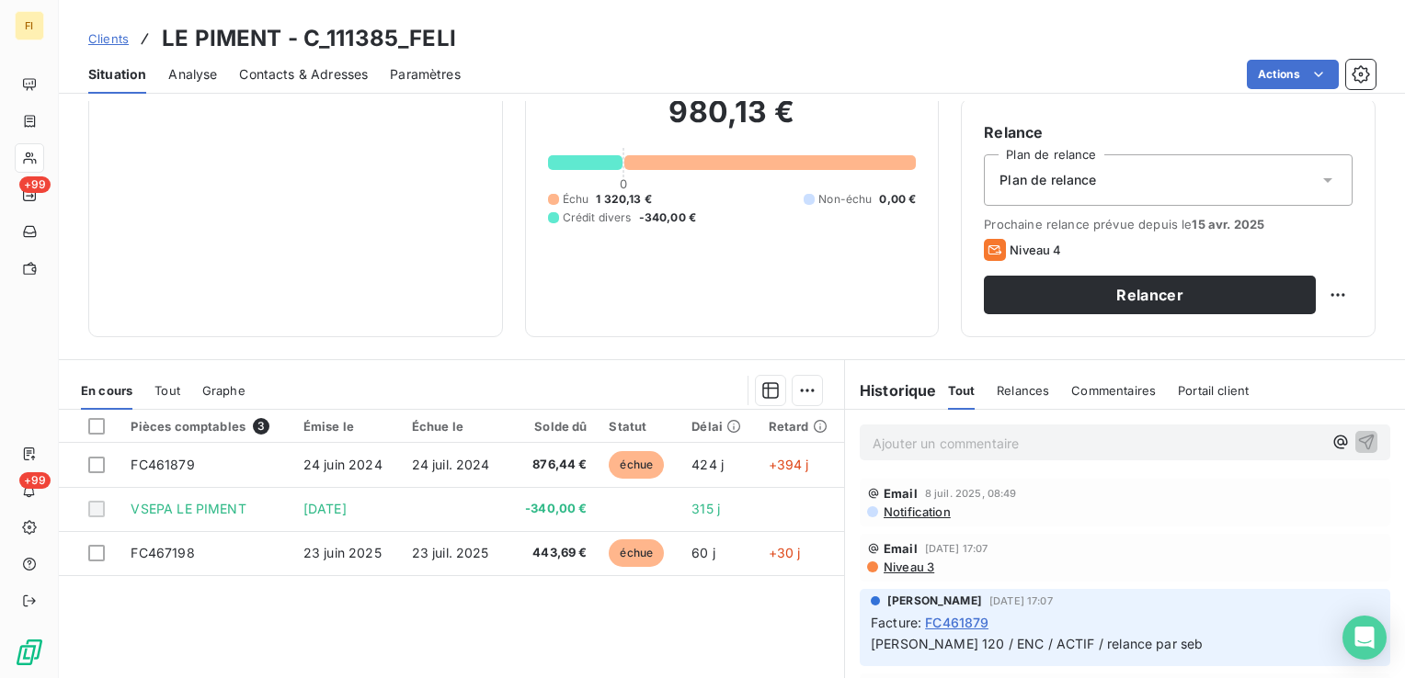
scroll to position [184, 0]
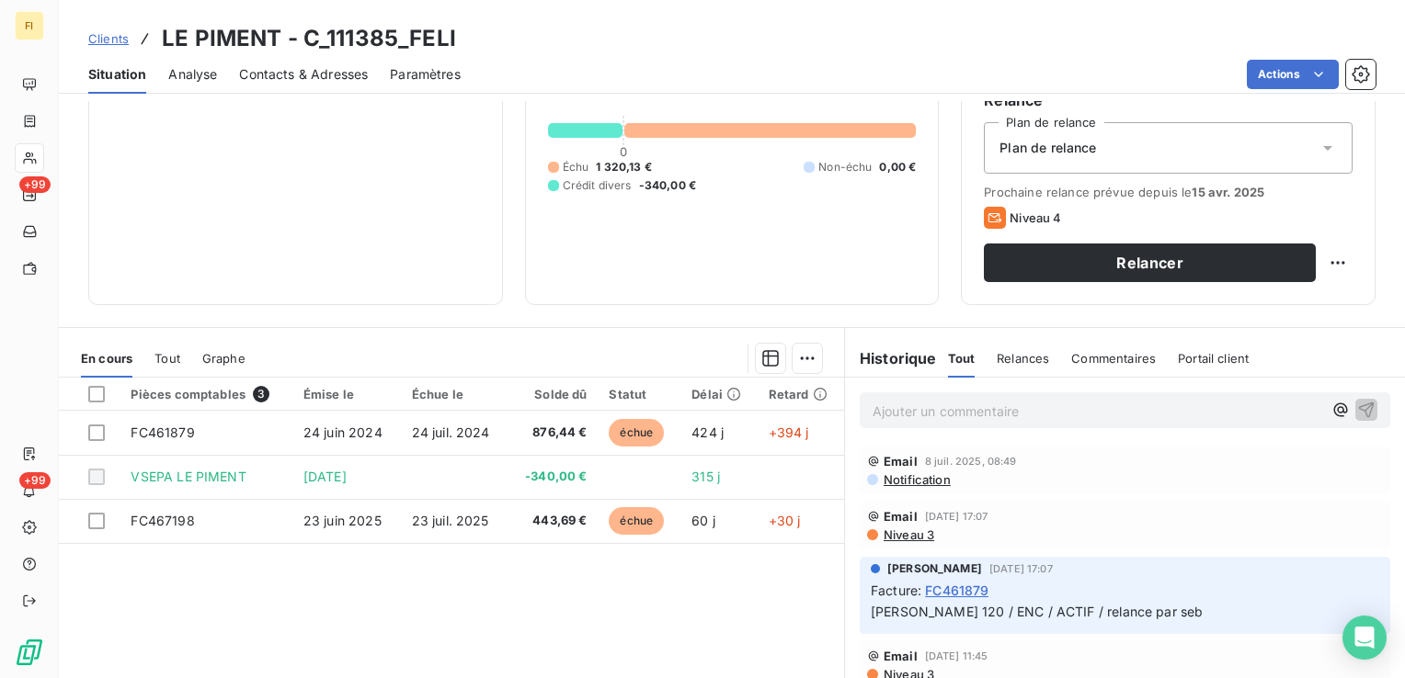
click at [108, 38] on span "Clients" at bounding box center [108, 38] width 40 height 15
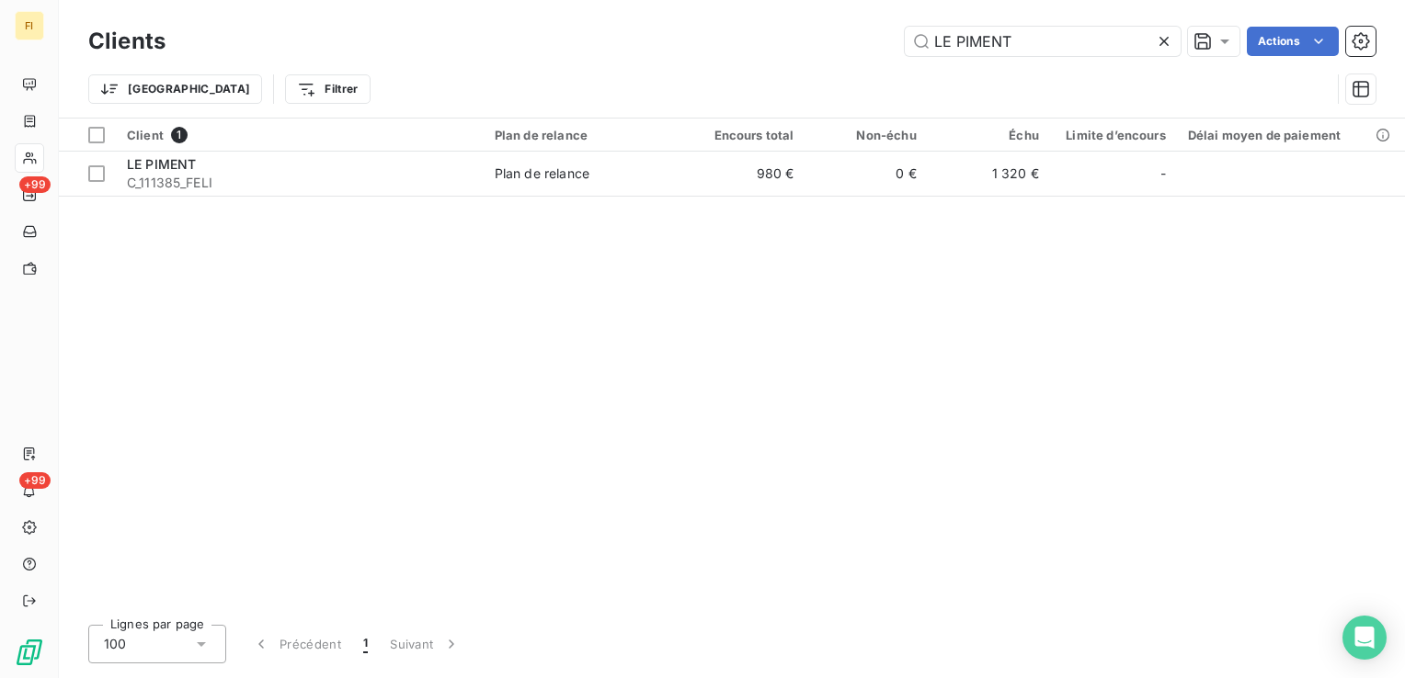
drag, startPoint x: 1044, startPoint y: 51, endPoint x: 769, endPoint y: 55, distance: 274.9
click at [816, 51] on div "LE PIMENT Actions" at bounding box center [782, 41] width 1188 height 29
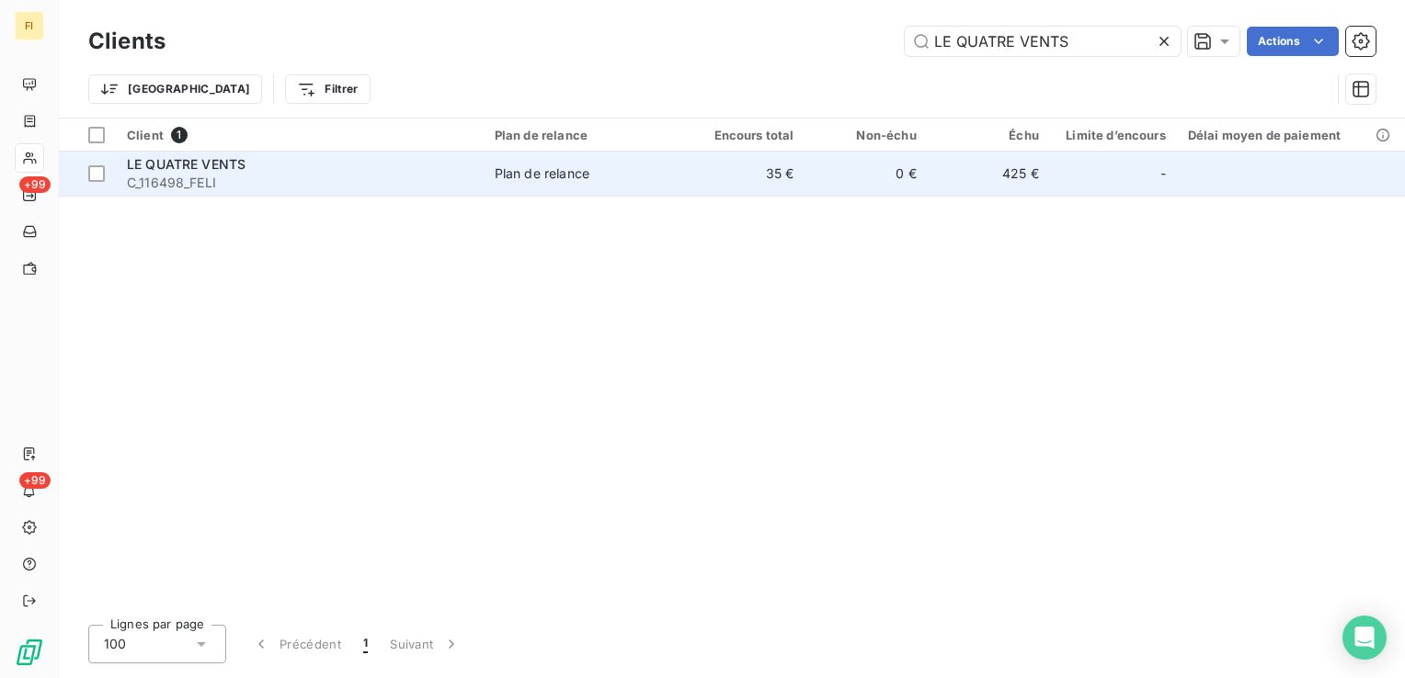
type input "LE QUATRE VENTS"
click at [750, 178] on td "35 €" at bounding box center [743, 174] width 122 height 44
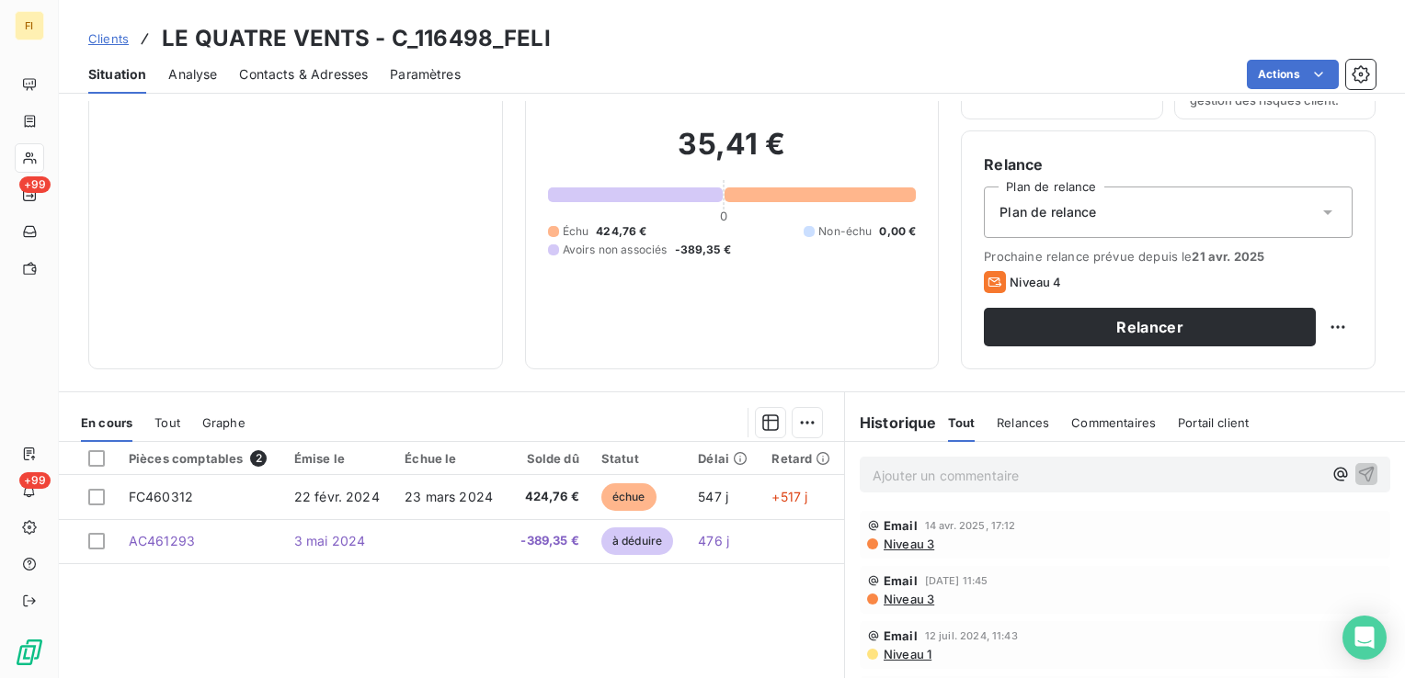
scroll to position [92, 0]
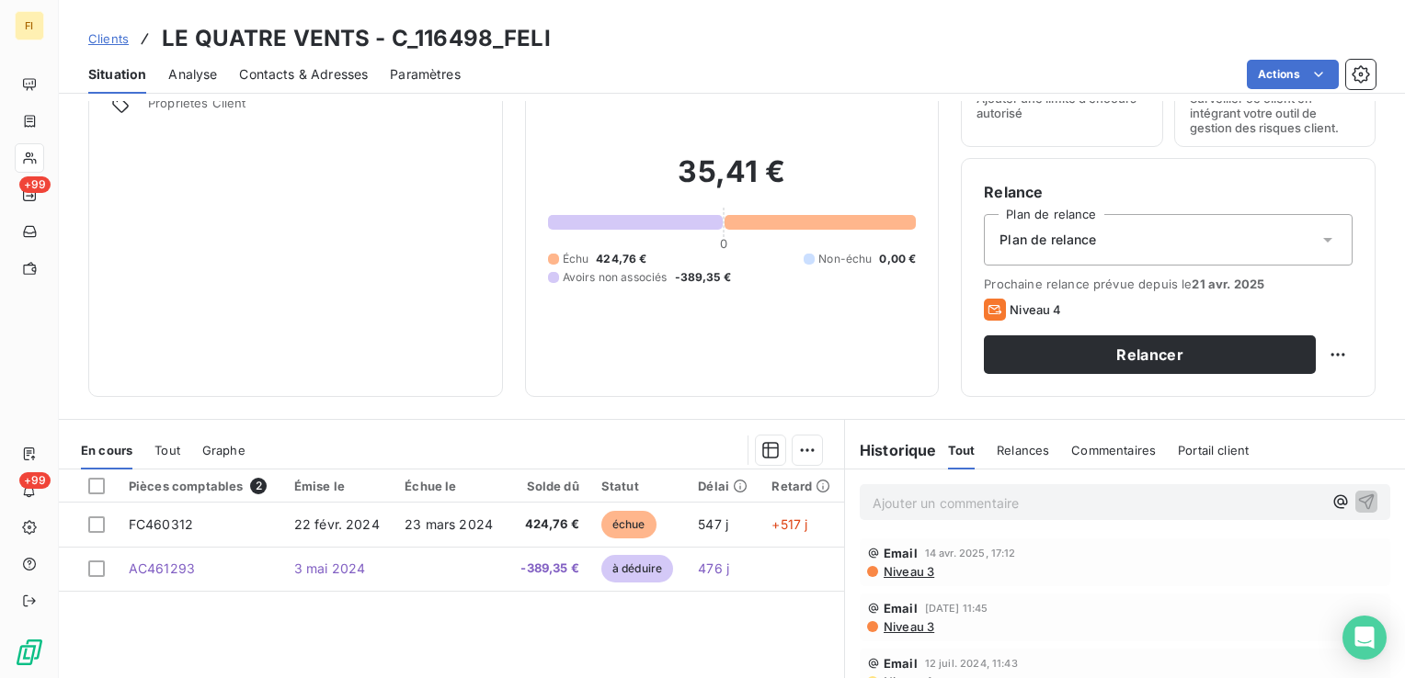
click at [120, 35] on span "Clients" at bounding box center [108, 38] width 40 height 15
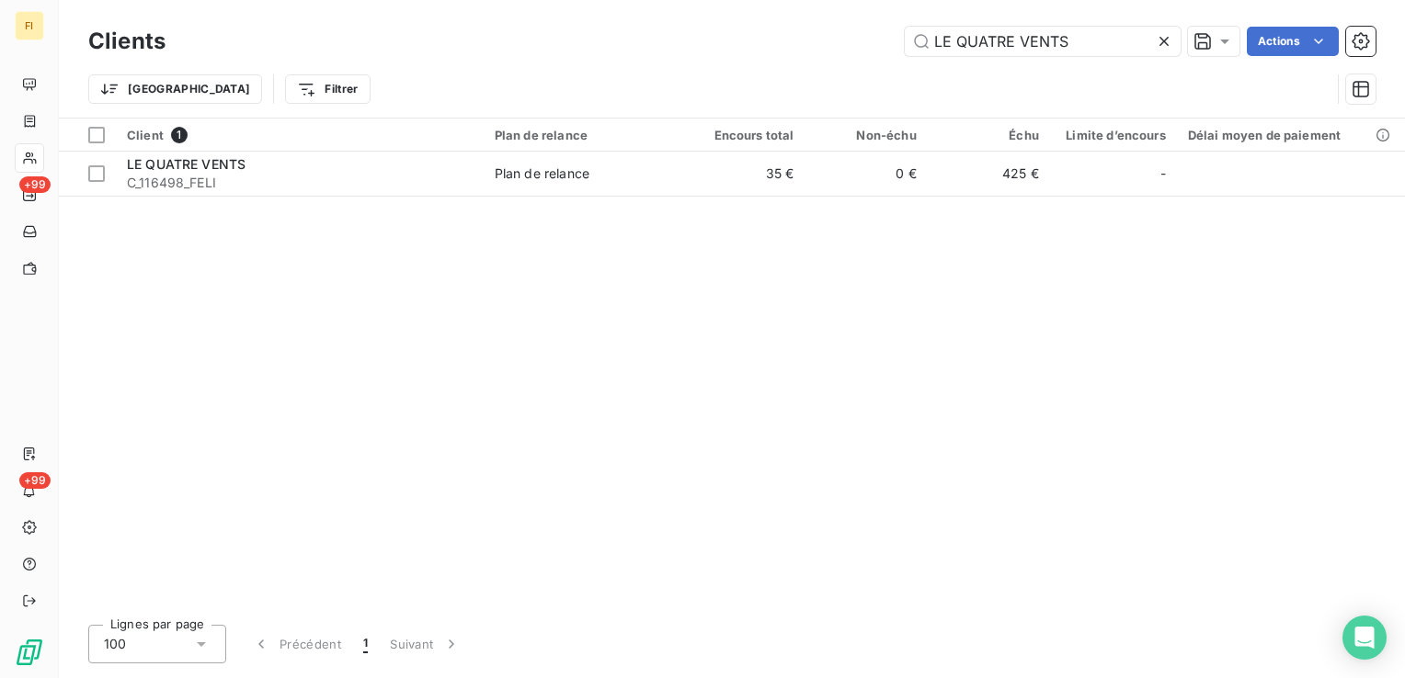
drag, startPoint x: 1077, startPoint y: 43, endPoint x: 626, endPoint y: 58, distance: 451.6
click at [644, 56] on div "Clients LE QUATRE VENTS Actions" at bounding box center [731, 41] width 1287 height 39
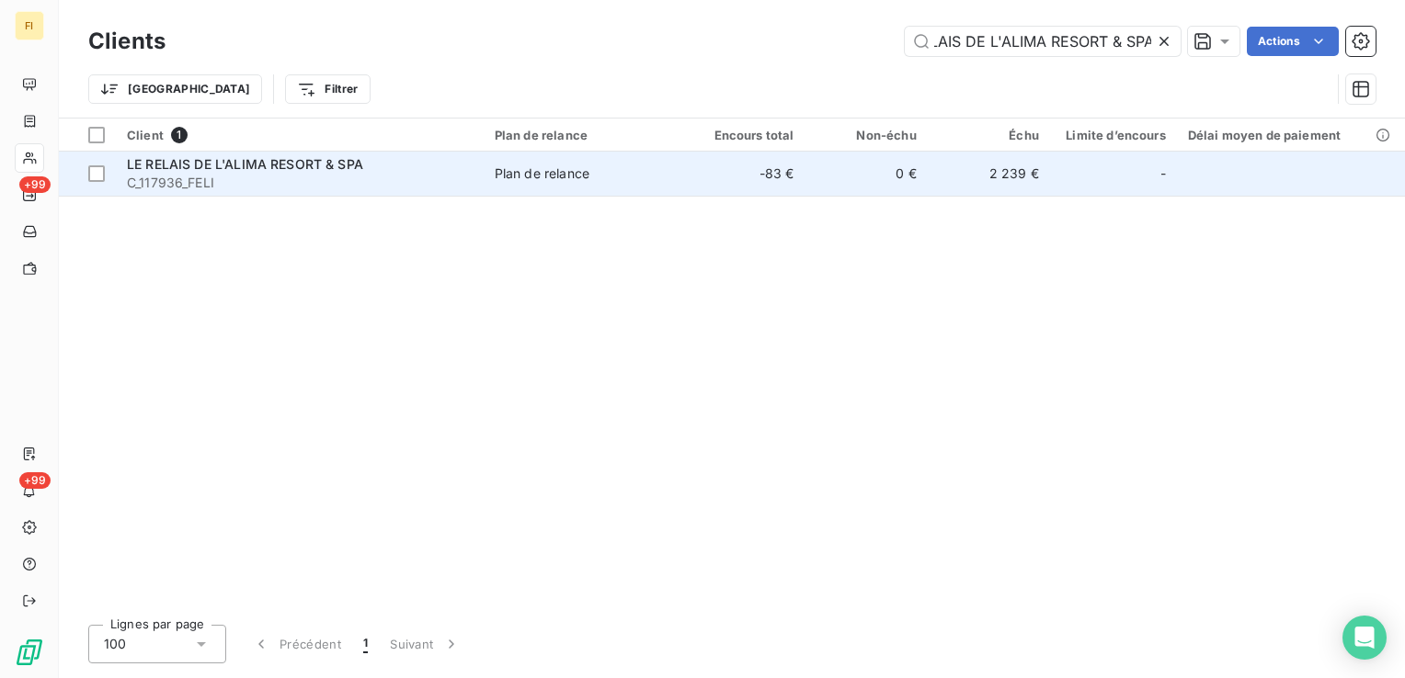
type input "LE RELAIS DE L'ALIMA RESORT & SPA"
click at [809, 175] on td "0 €" at bounding box center [865, 174] width 122 height 44
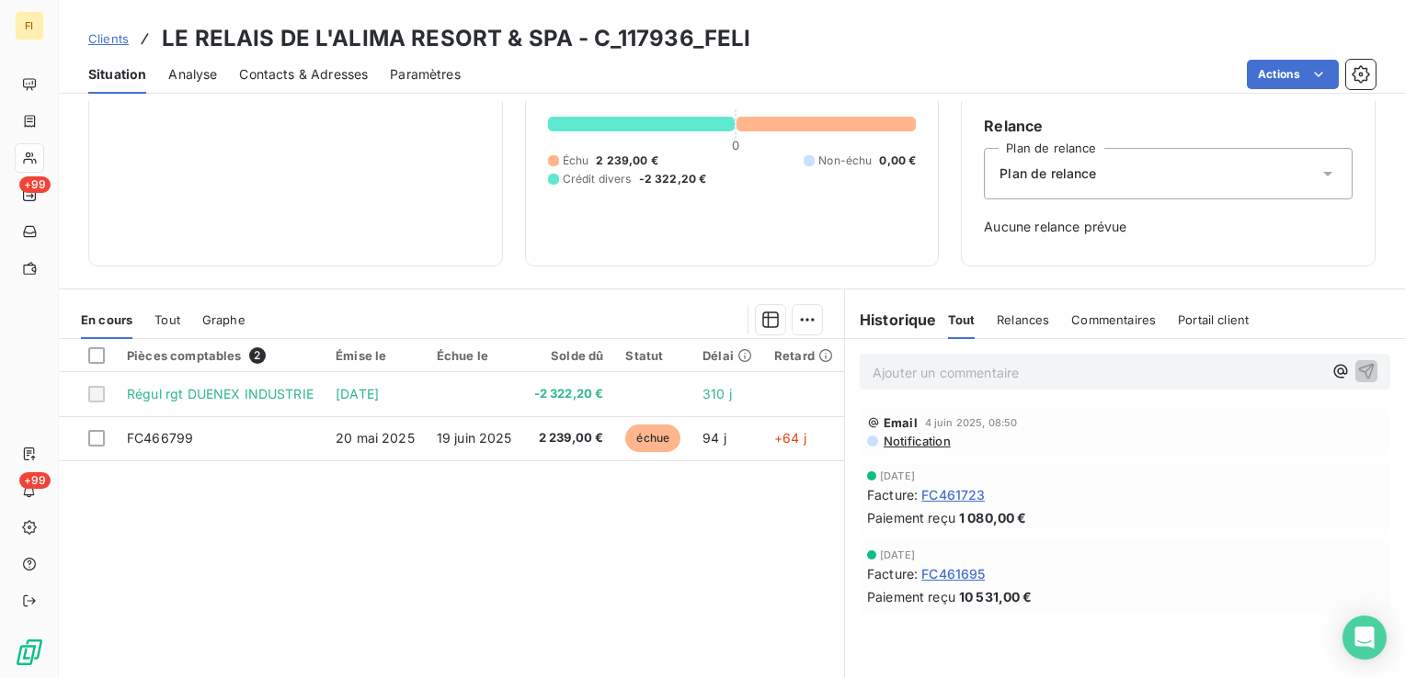
scroll to position [184, 0]
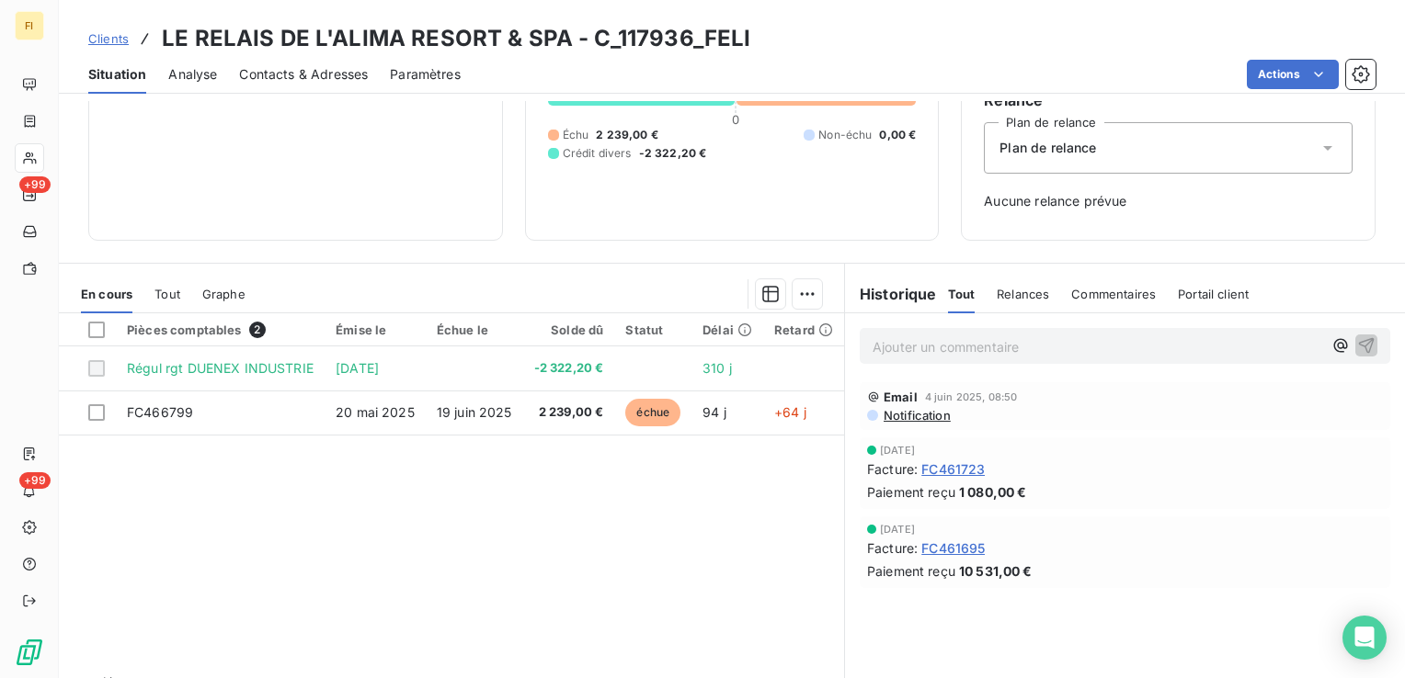
click at [931, 419] on span "Notification" at bounding box center [916, 415] width 69 height 15
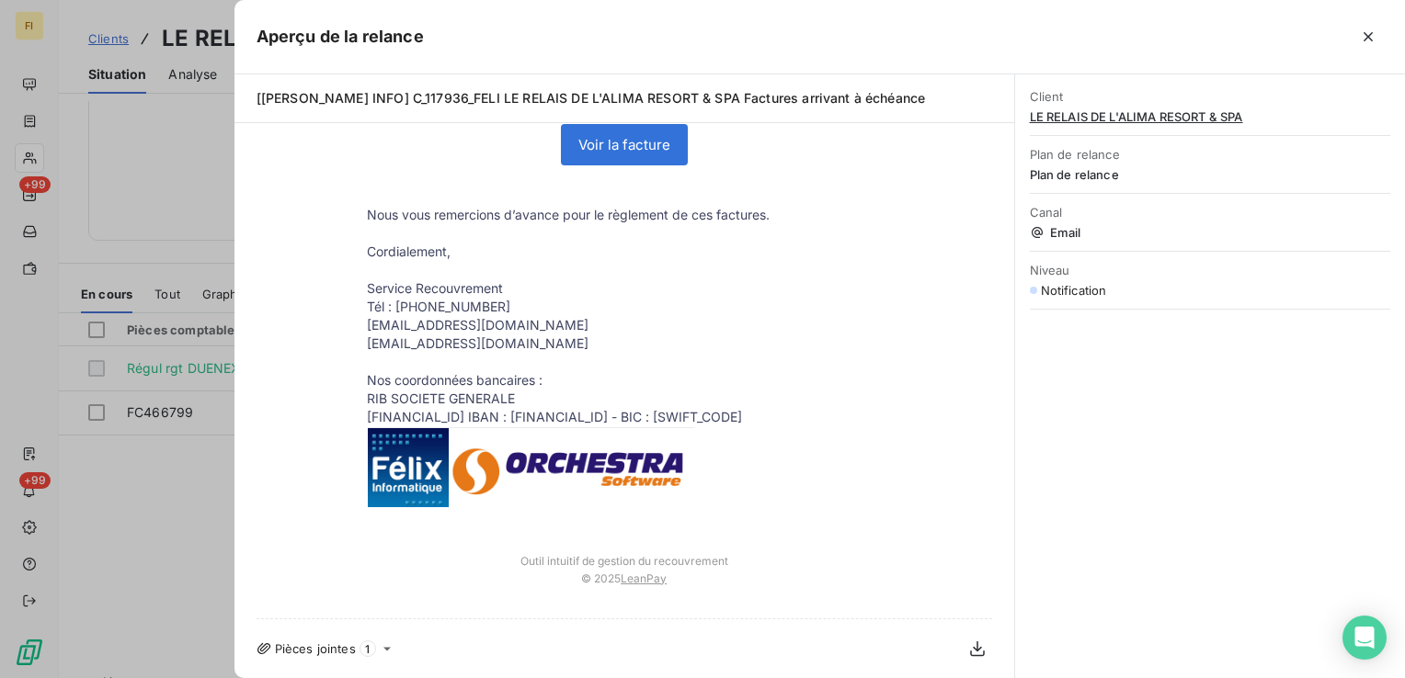
scroll to position [0, 0]
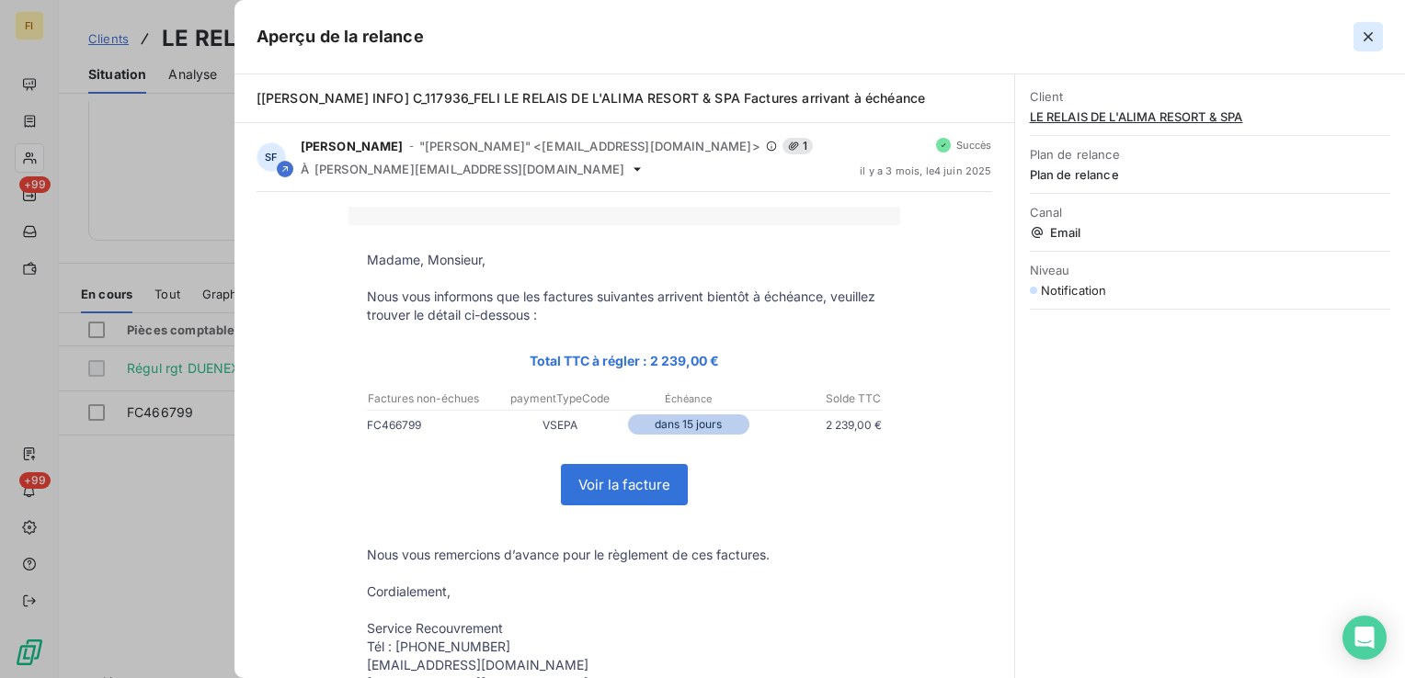
click at [1371, 35] on icon "button" at bounding box center [1368, 37] width 18 height 18
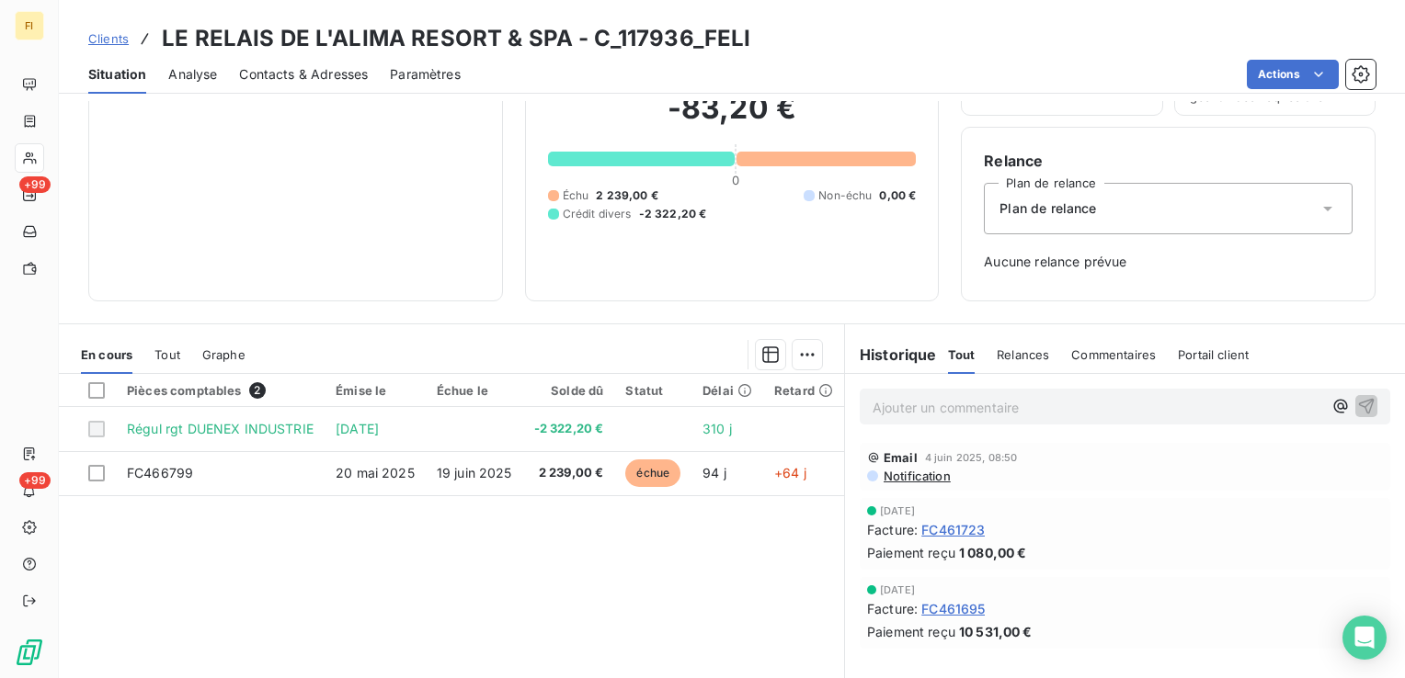
scroll to position [92, 0]
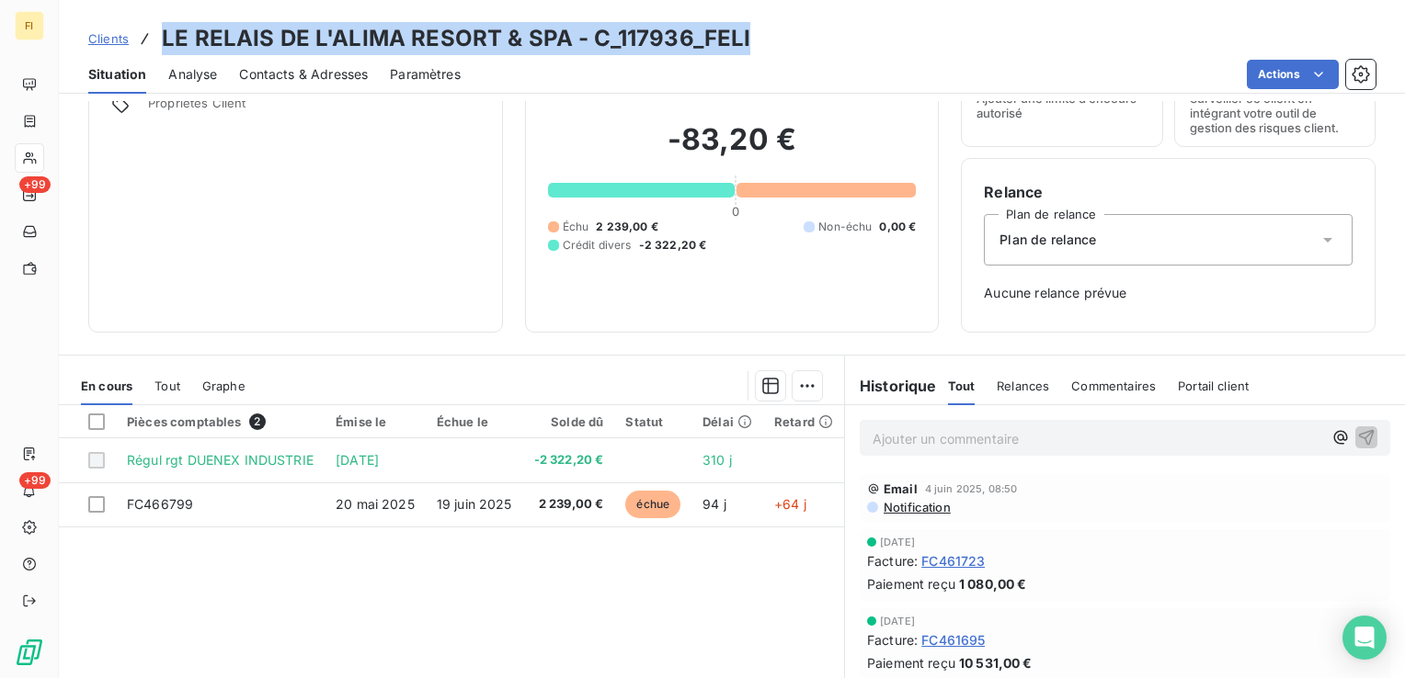
drag, startPoint x: 758, startPoint y: 32, endPoint x: 162, endPoint y: 37, distance: 596.7
click at [162, 37] on div "Clients LE RELAIS DE L'ALIMA RESORT & SPA - C_117936_FELI" at bounding box center [732, 38] width 1346 height 33
drag, startPoint x: 162, startPoint y: 37, endPoint x: 353, endPoint y: 42, distance: 191.3
copy h3 "LE RELAIS DE L'ALIMA RESORT & SPA - C_117936_FELI"
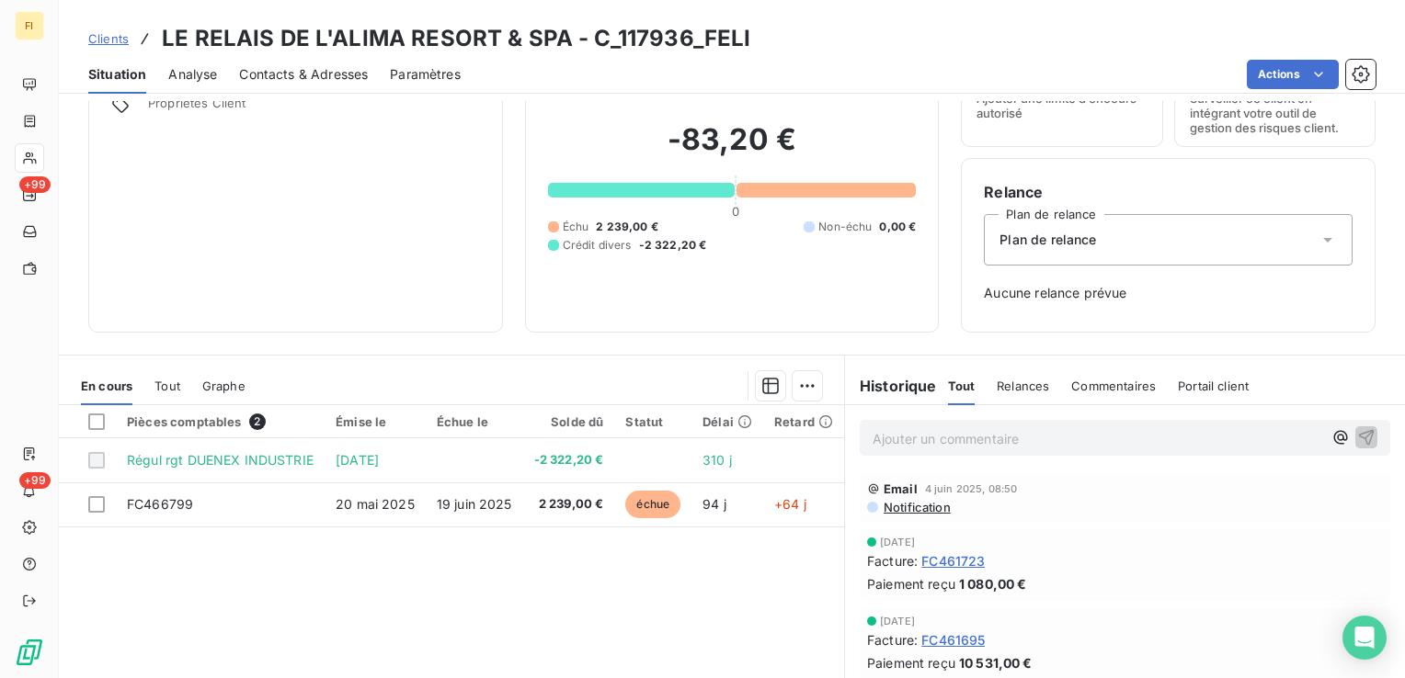
click at [391, 287] on div "Informations client Propriétés Client" at bounding box center [295, 176] width 415 height 313
click at [107, 39] on span "Clients" at bounding box center [108, 38] width 40 height 15
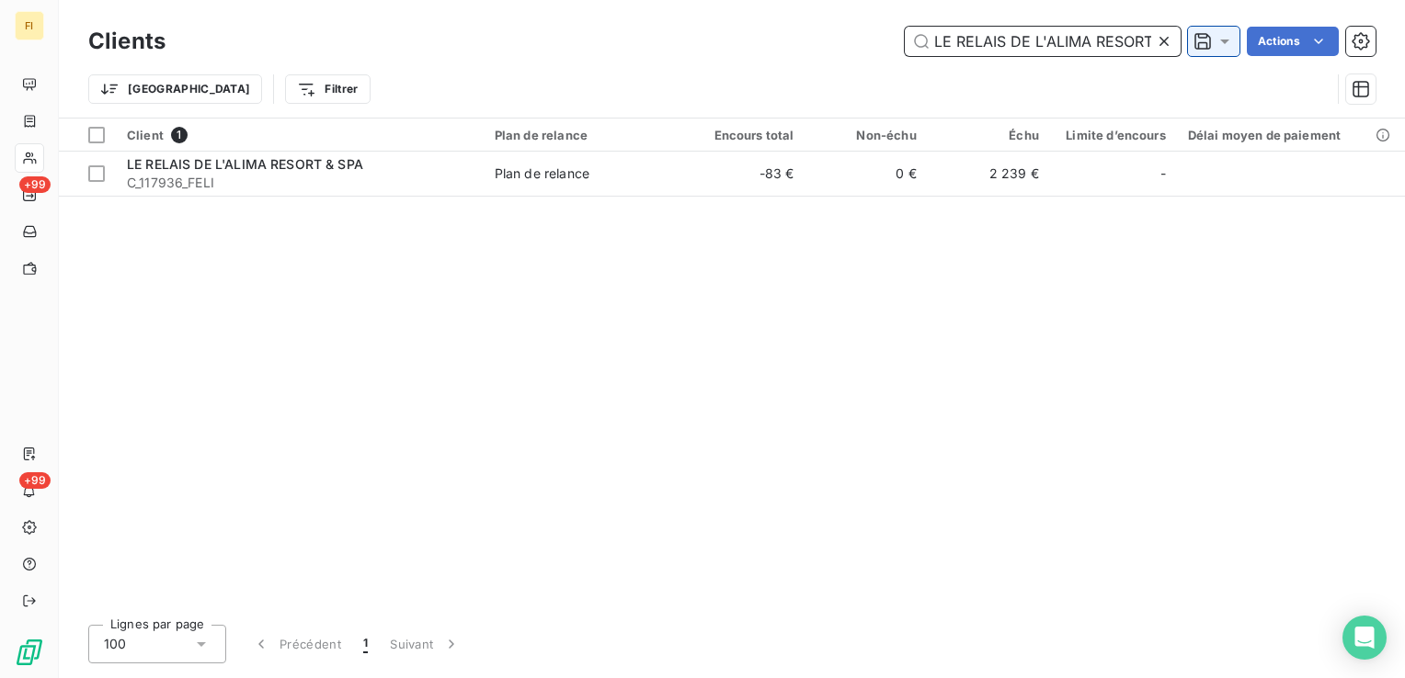
scroll to position [0, 46]
drag, startPoint x: 933, startPoint y: 46, endPoint x: 1190, endPoint y: 45, distance: 256.5
click at [1190, 46] on div "LE RELAIS DE L'ALIMA RESORT & SPA Actions" at bounding box center [782, 41] width 1188 height 29
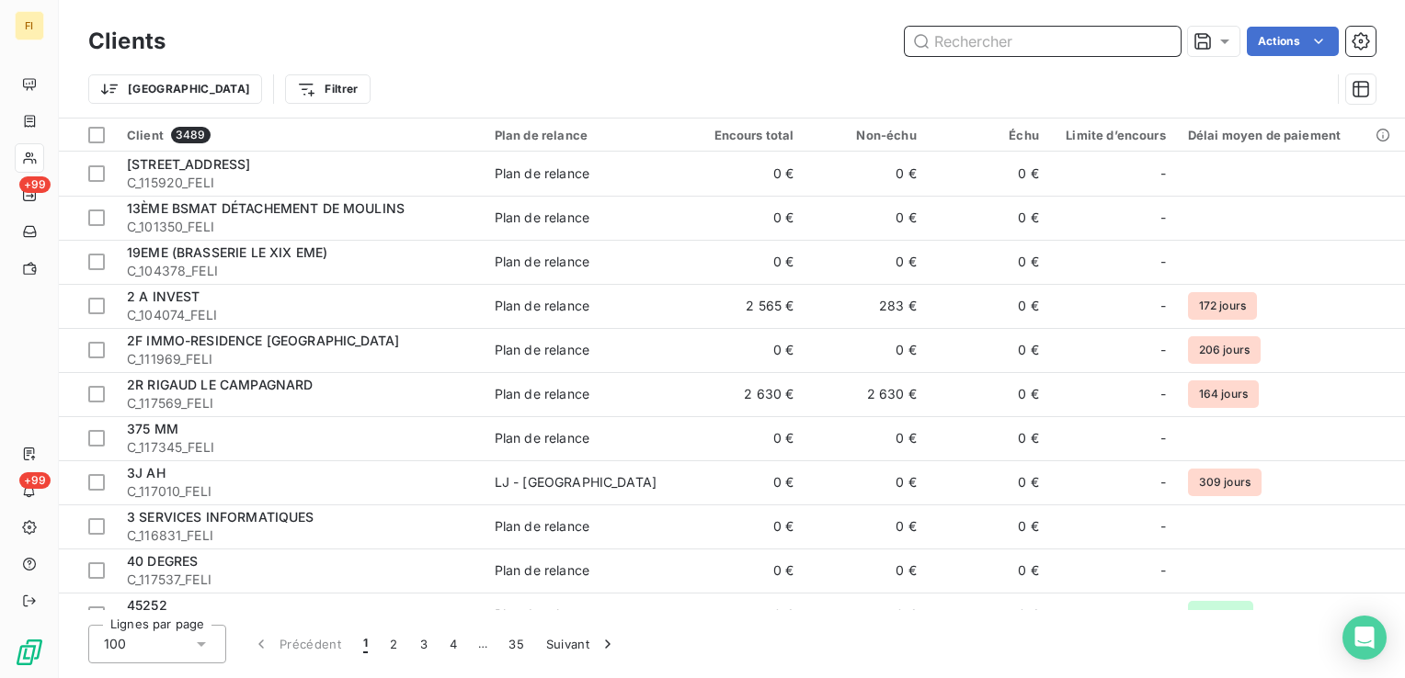
paste input "LE ROUBAISIEN"
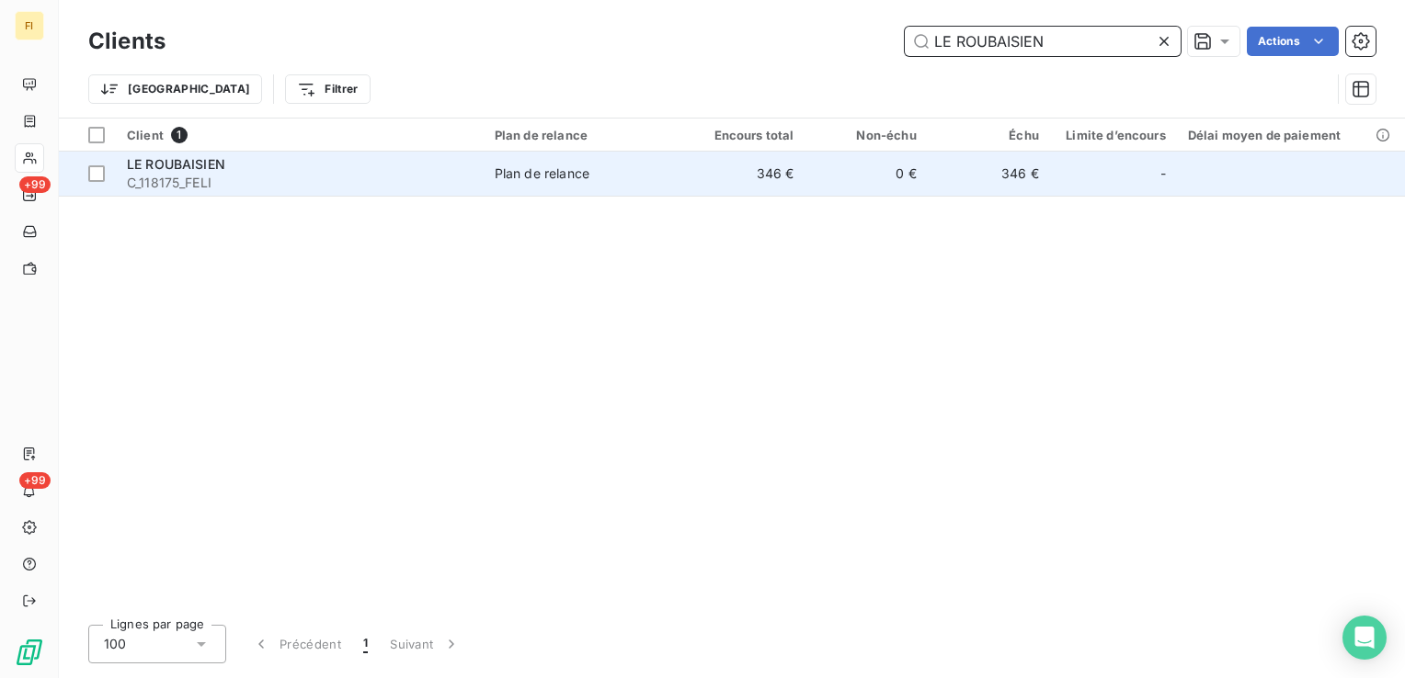
type input "LE ROUBAISIEN"
click at [569, 180] on div "Plan de relance" at bounding box center [542, 174] width 95 height 18
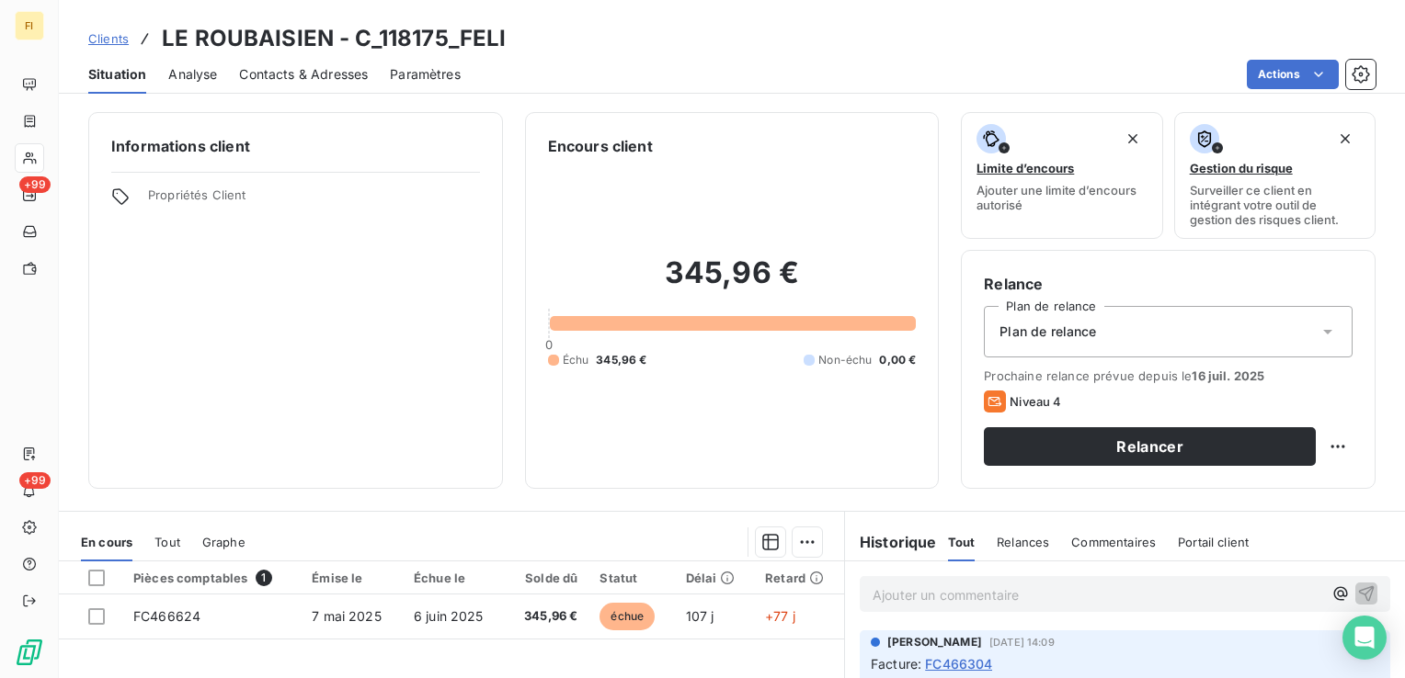
click at [333, 69] on span "Contacts & Adresses" at bounding box center [303, 74] width 129 height 18
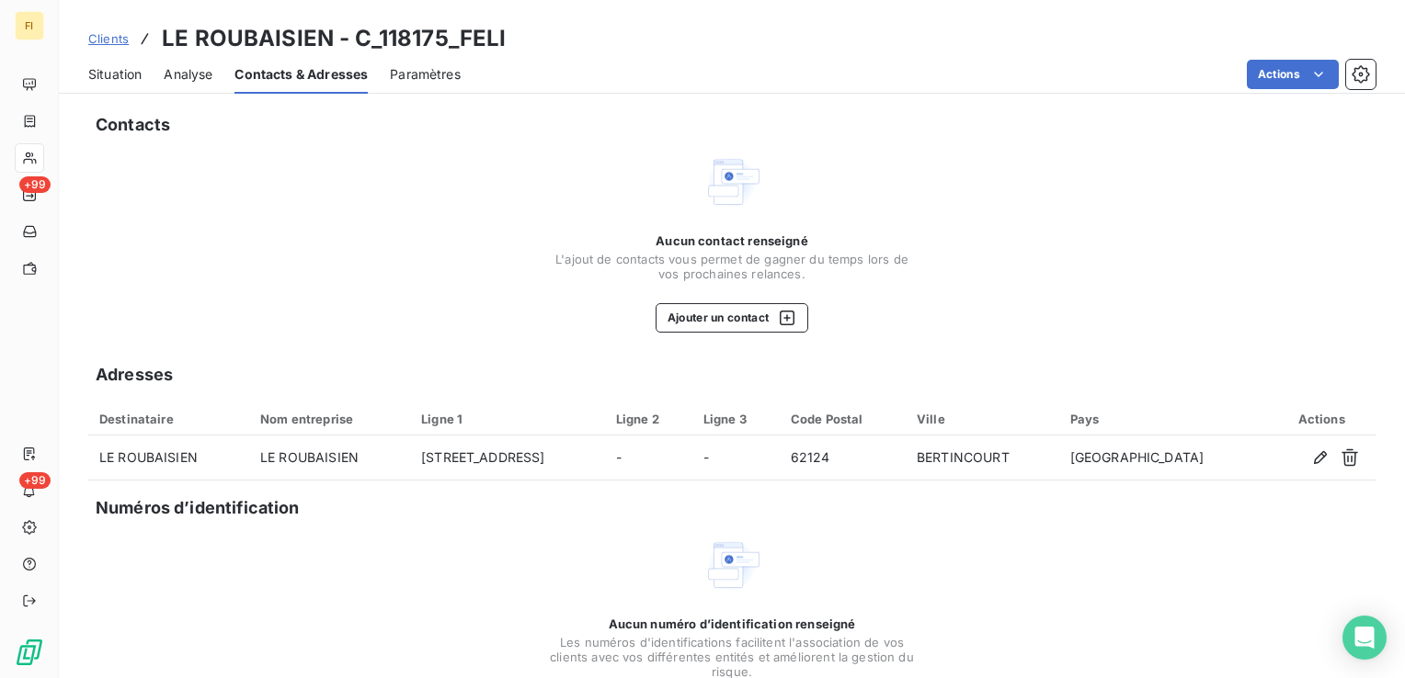
click at [116, 32] on span "Clients" at bounding box center [108, 38] width 40 height 15
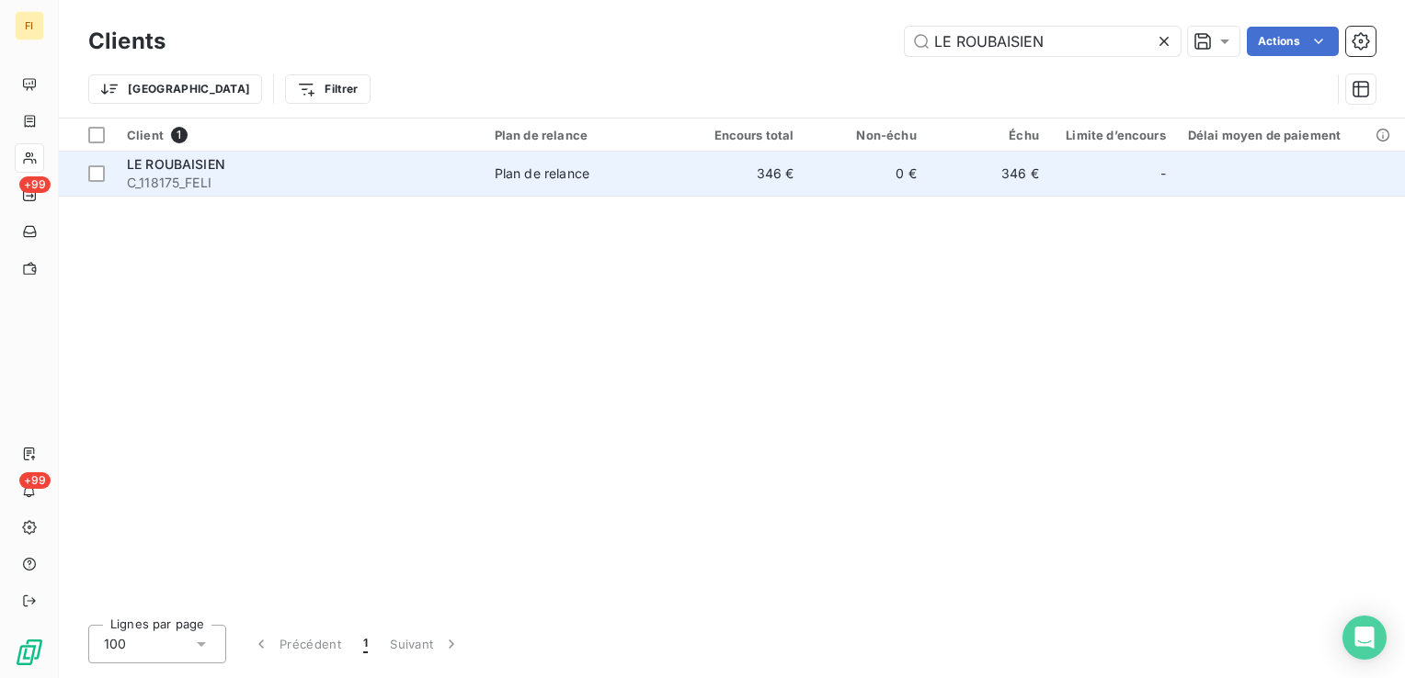
click at [184, 176] on span "C_118175_FELI" at bounding box center [300, 183] width 346 height 18
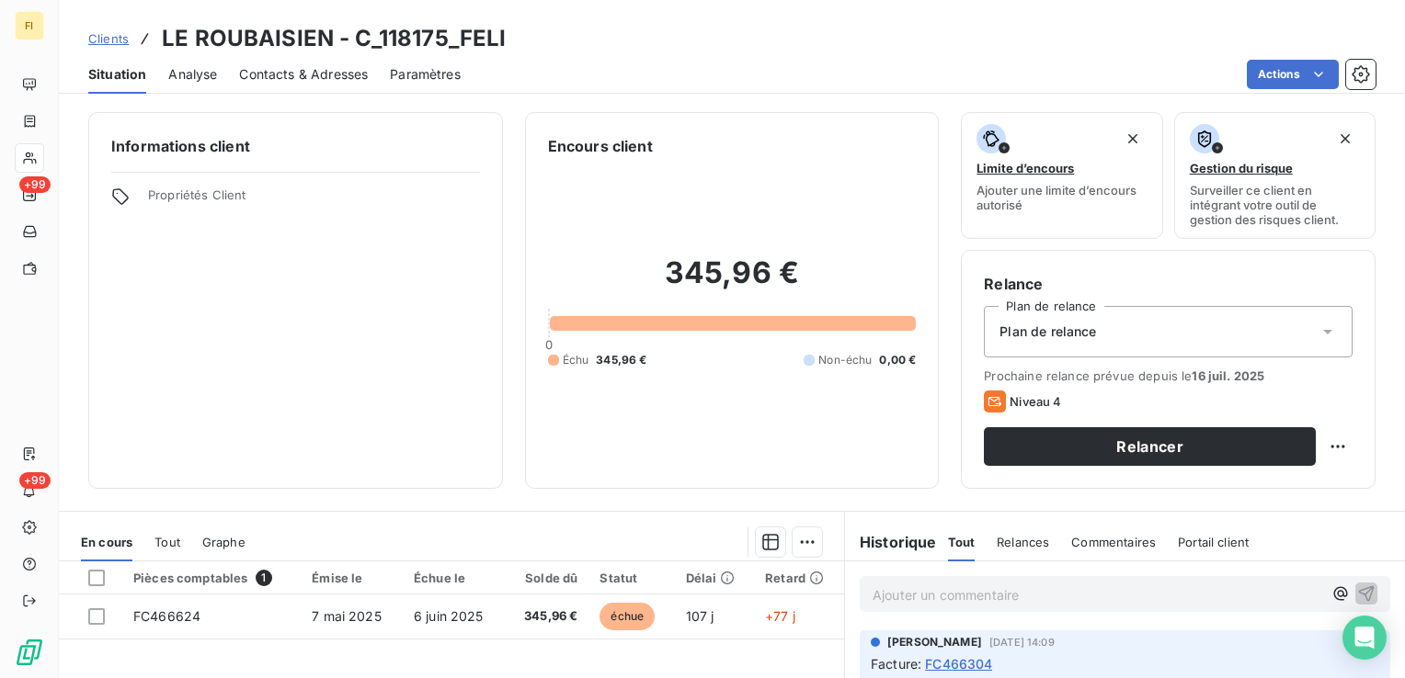
click at [352, 81] on span "Contacts & Adresses" at bounding box center [303, 74] width 129 height 18
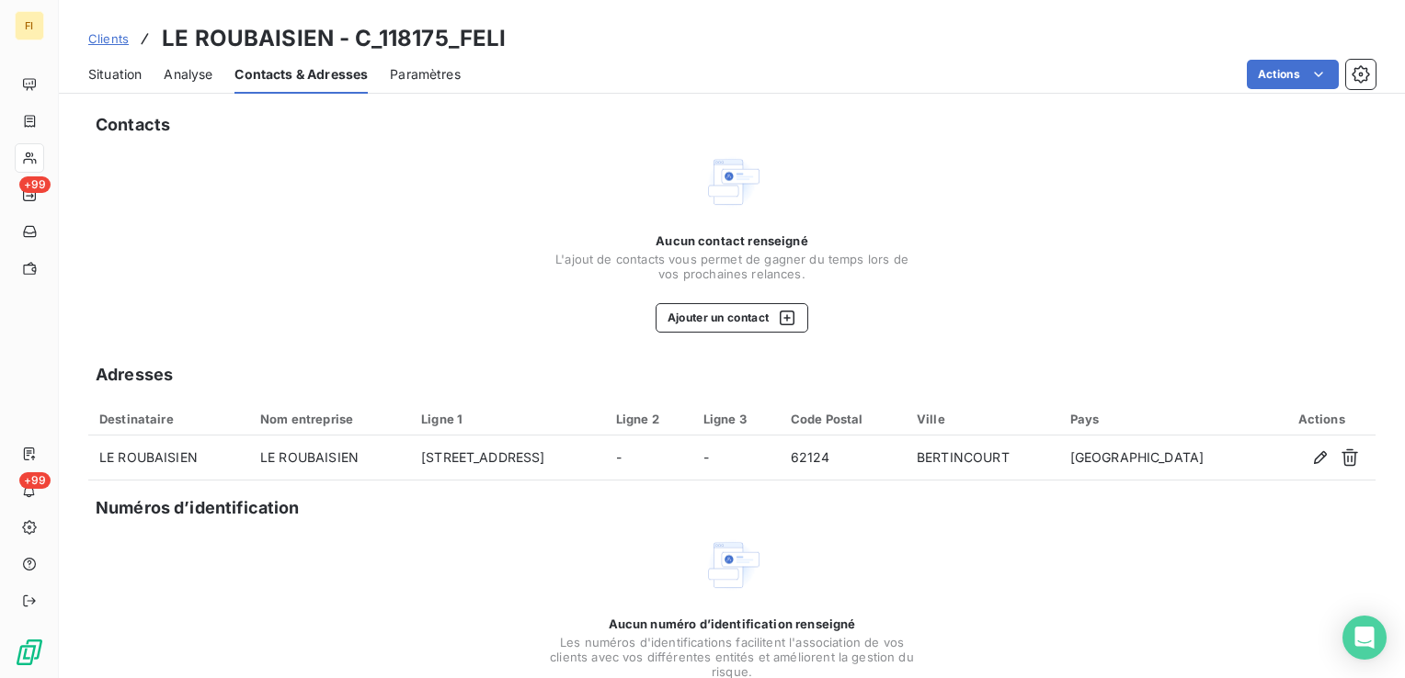
click at [109, 43] on span "Clients" at bounding box center [108, 38] width 40 height 15
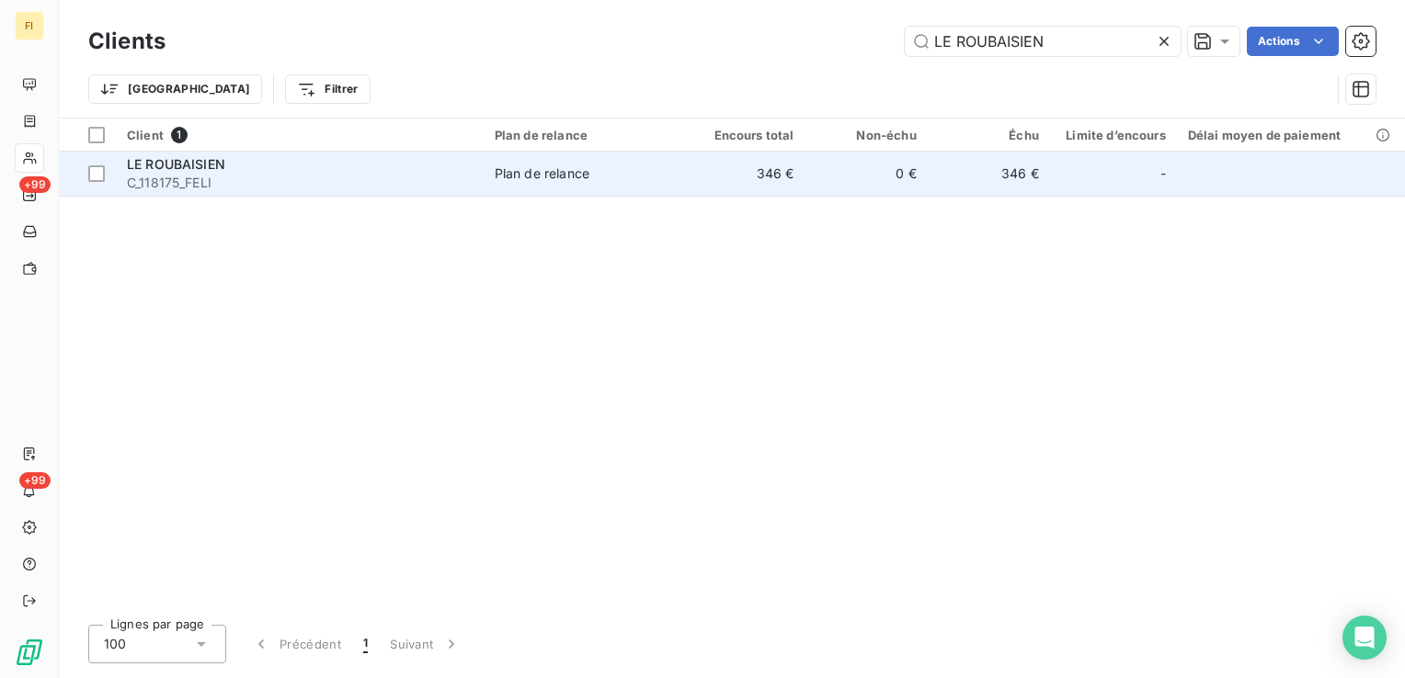
click at [614, 179] on span "Plan de relance" at bounding box center [583, 174] width 177 height 18
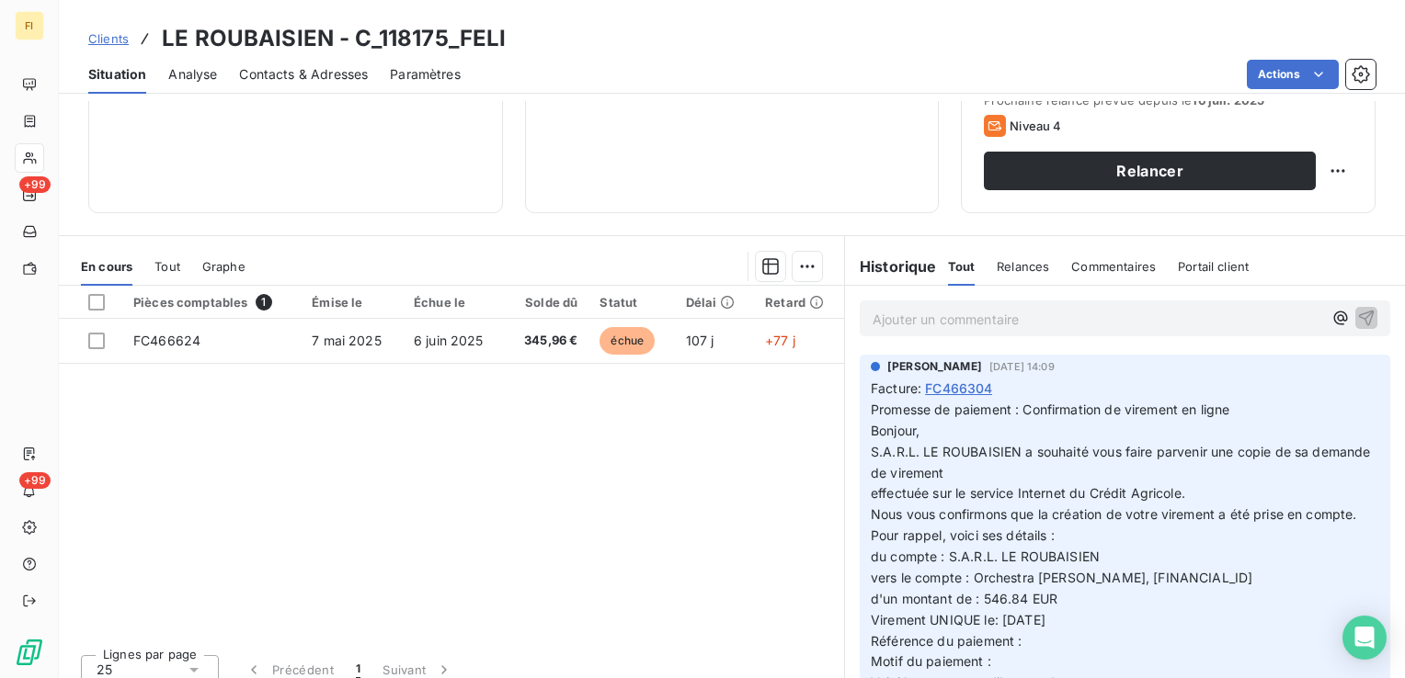
click at [108, 46] on link "Clients" at bounding box center [108, 38] width 40 height 18
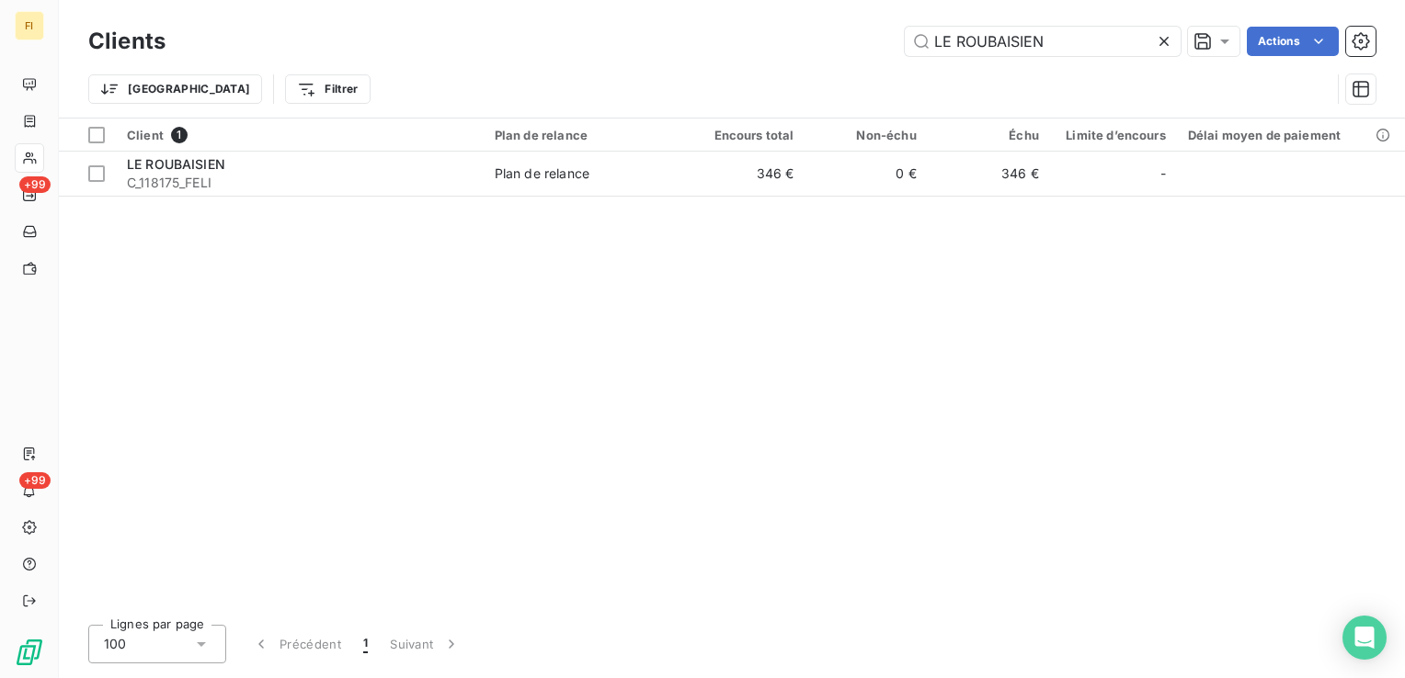
drag, startPoint x: 1066, startPoint y: 36, endPoint x: 544, endPoint y: 53, distance: 522.5
click at [688, 40] on div "LE ROUBAISIEN Actions" at bounding box center [782, 41] width 1188 height 29
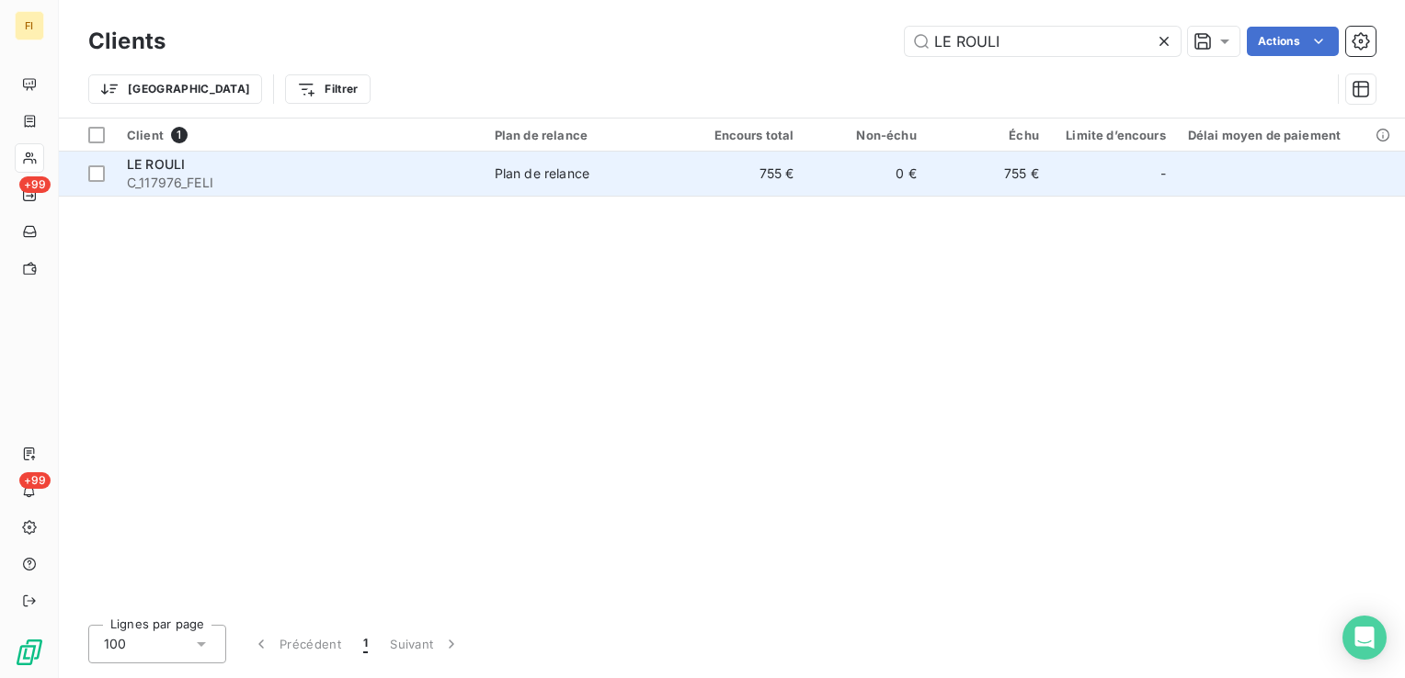
type input "LE ROULI"
click at [559, 177] on div "Plan de relance" at bounding box center [542, 174] width 95 height 18
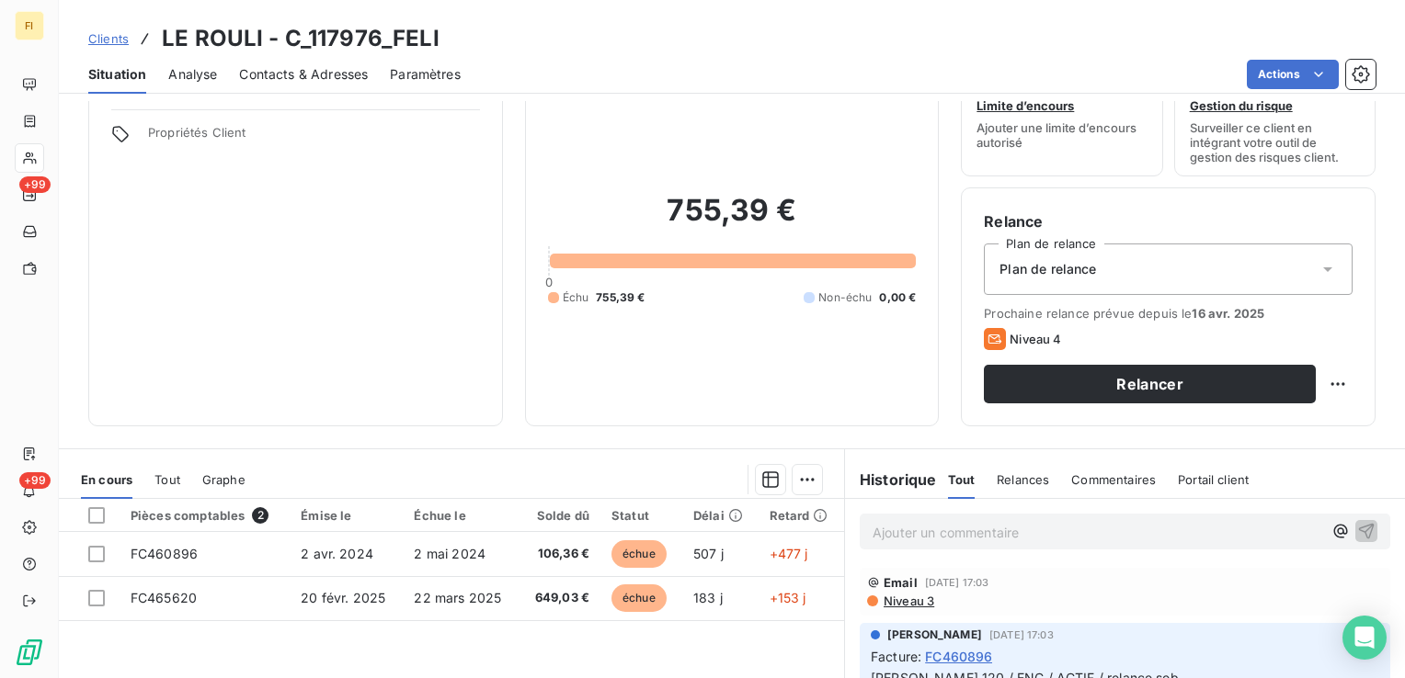
scroll to position [92, 0]
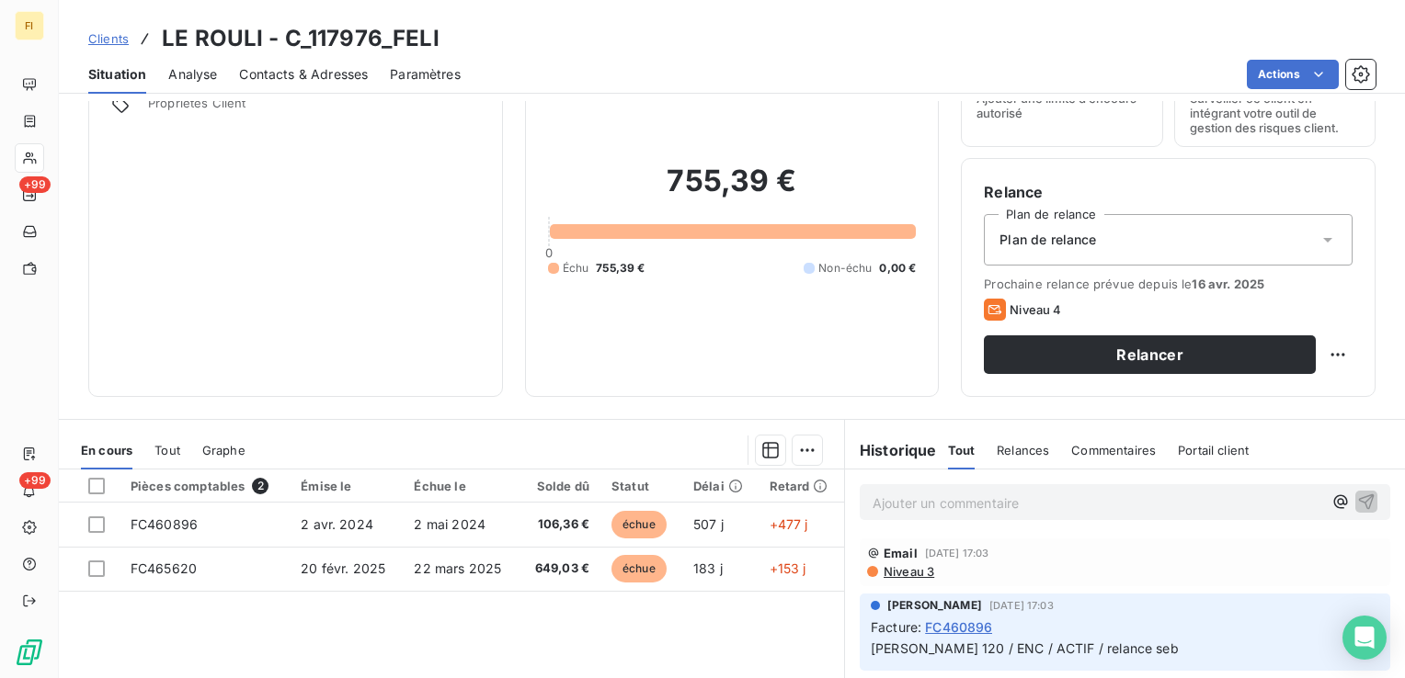
click at [121, 38] on span "Clients" at bounding box center [108, 38] width 40 height 15
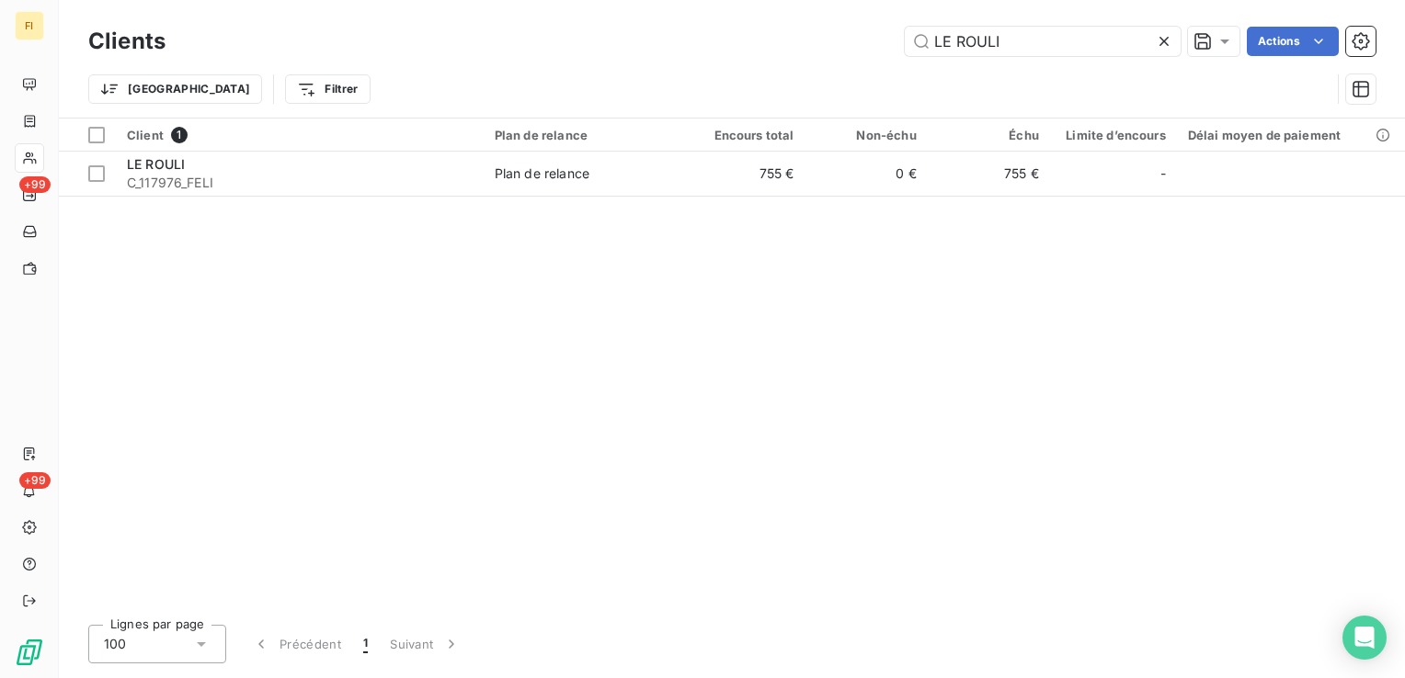
drag, startPoint x: 810, startPoint y: 36, endPoint x: 606, endPoint y: 45, distance: 204.3
click at [682, 40] on div "LE ROULI Actions" at bounding box center [782, 41] width 1188 height 29
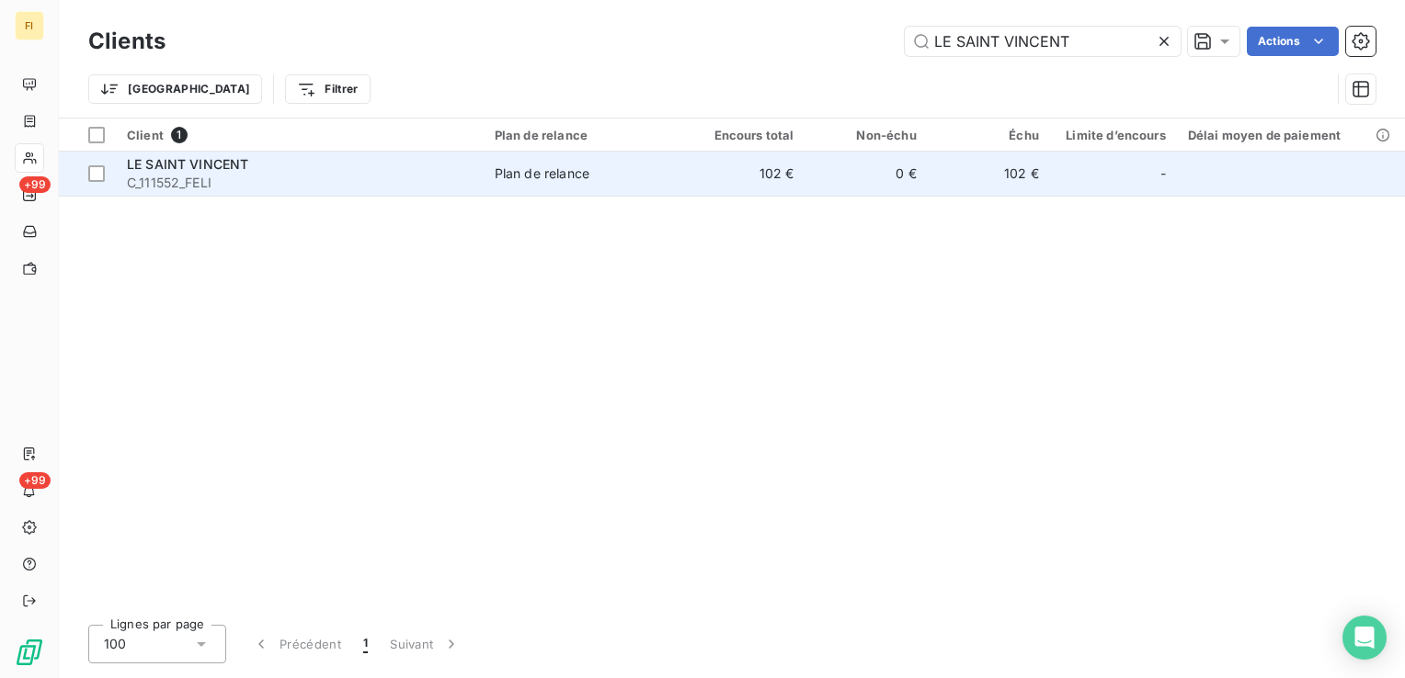
type input "LE SAINT VINCENT"
click at [686, 165] on td "102 €" at bounding box center [743, 174] width 122 height 44
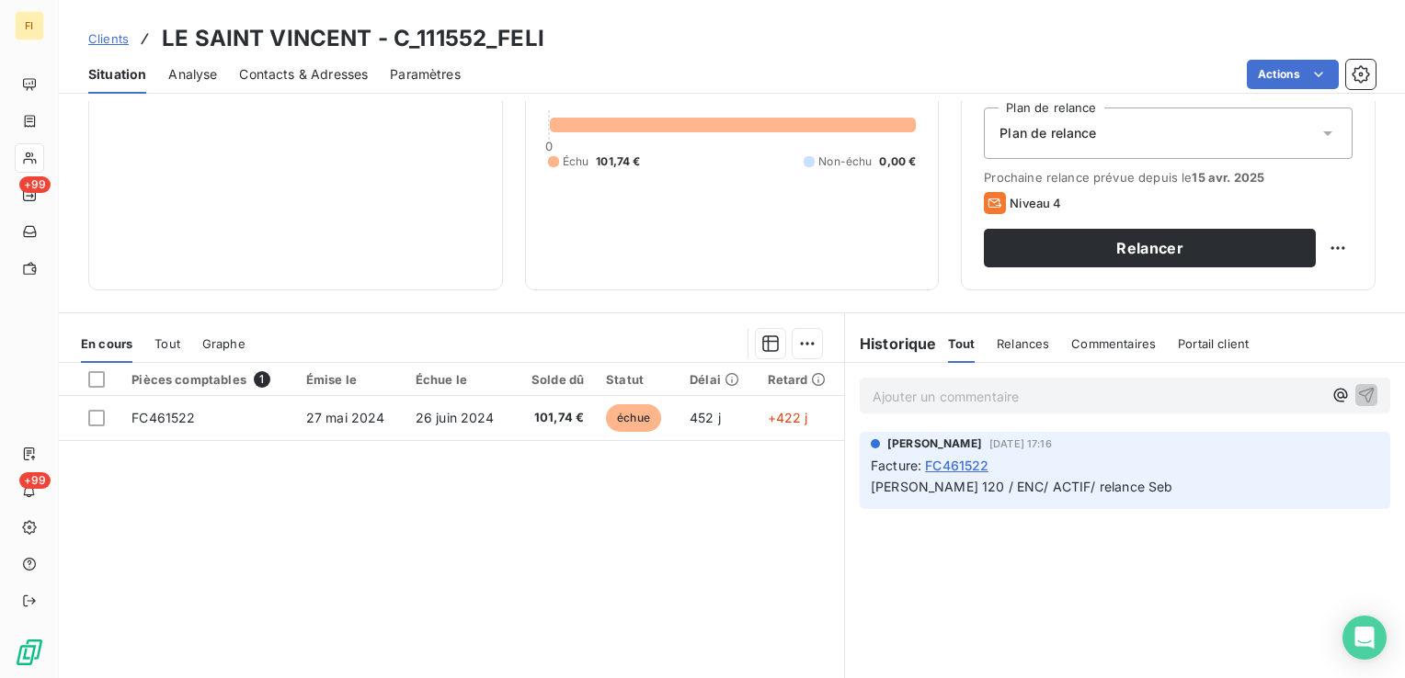
scroll to position [92, 0]
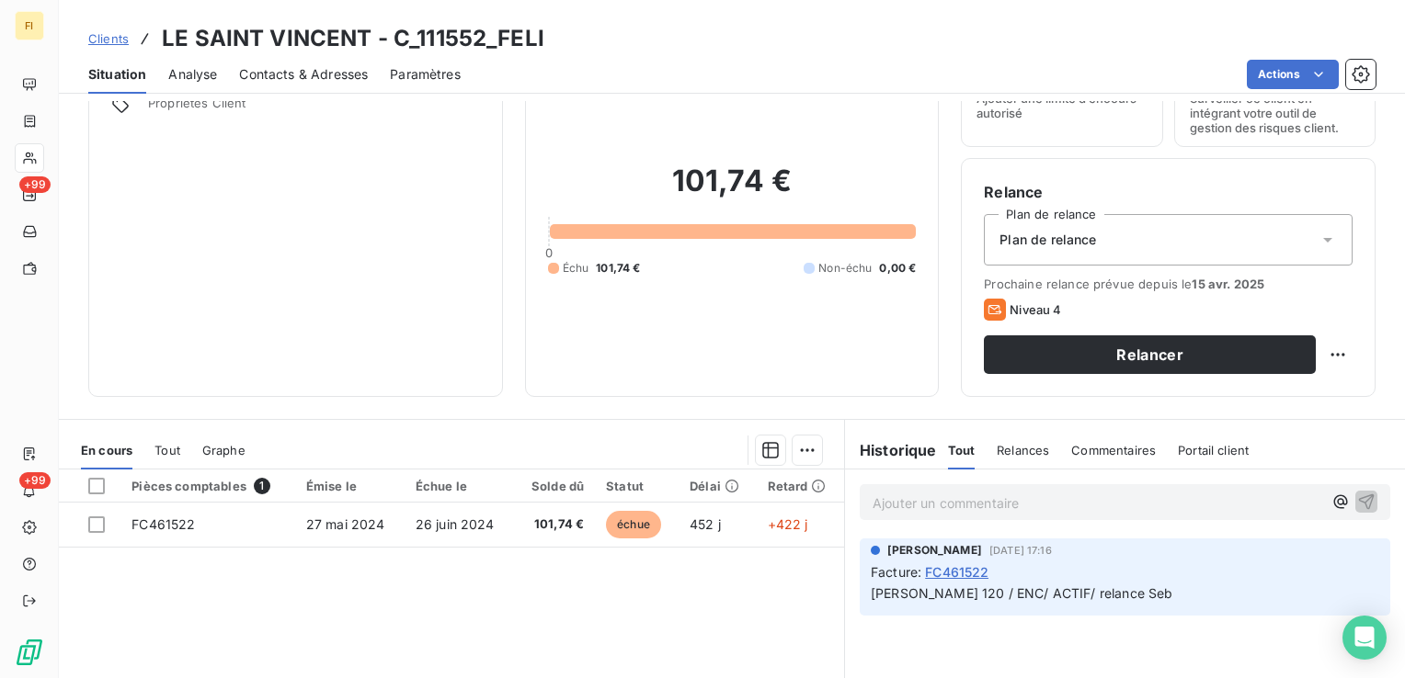
click at [324, 77] on span "Contacts & Adresses" at bounding box center [303, 74] width 129 height 18
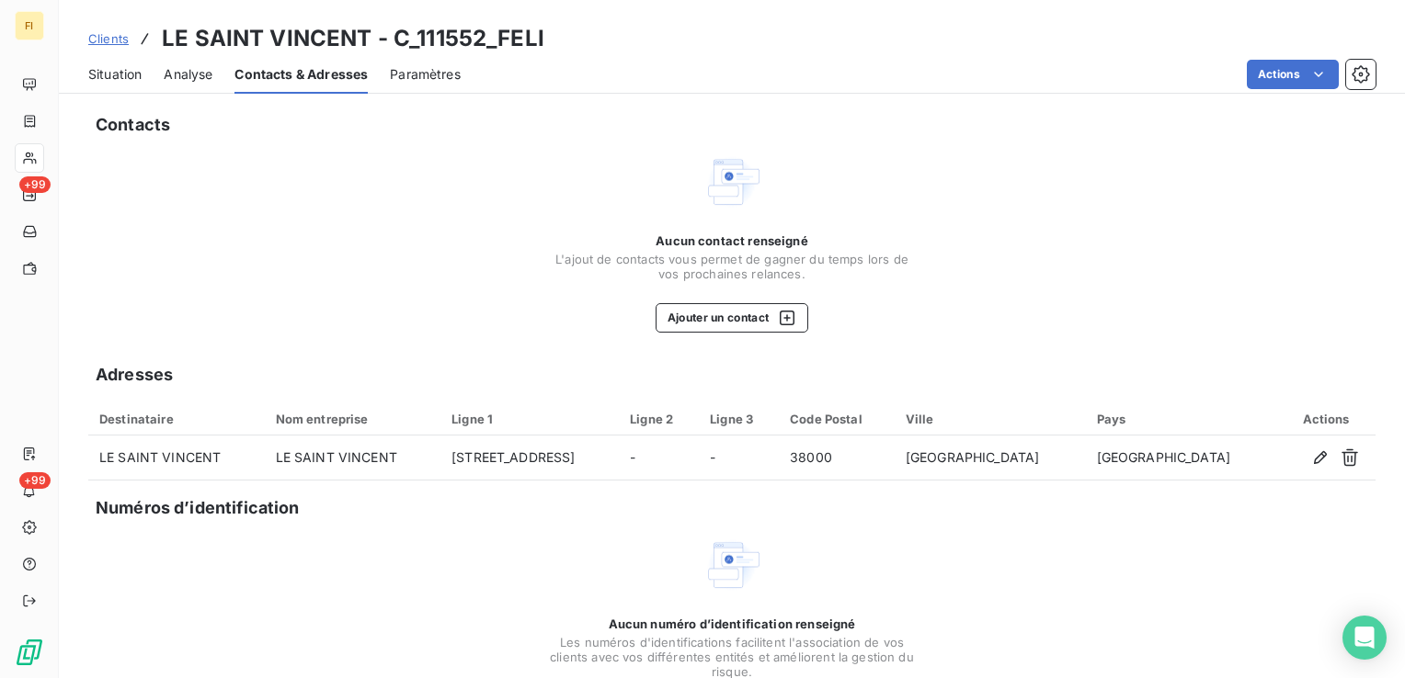
click at [122, 40] on span "Clients" at bounding box center [108, 38] width 40 height 15
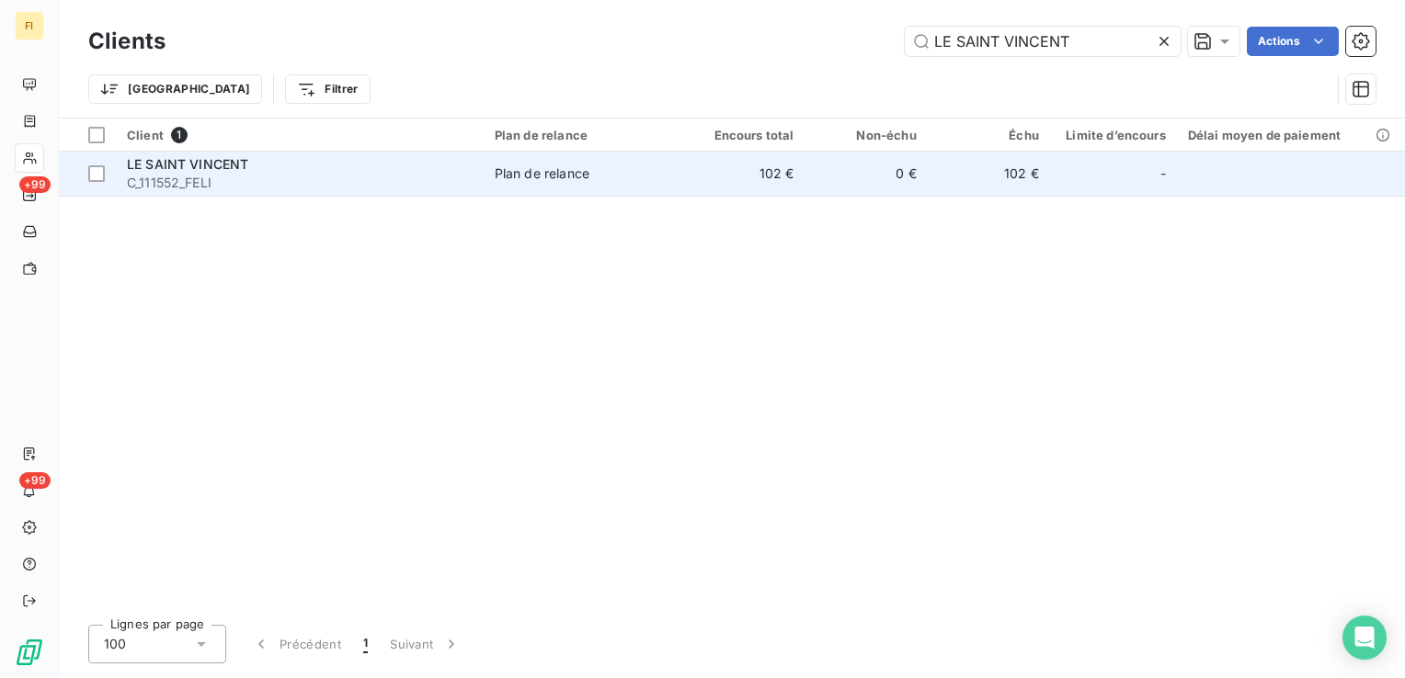
click at [303, 168] on div "LE SAINT VINCENT" at bounding box center [300, 164] width 346 height 18
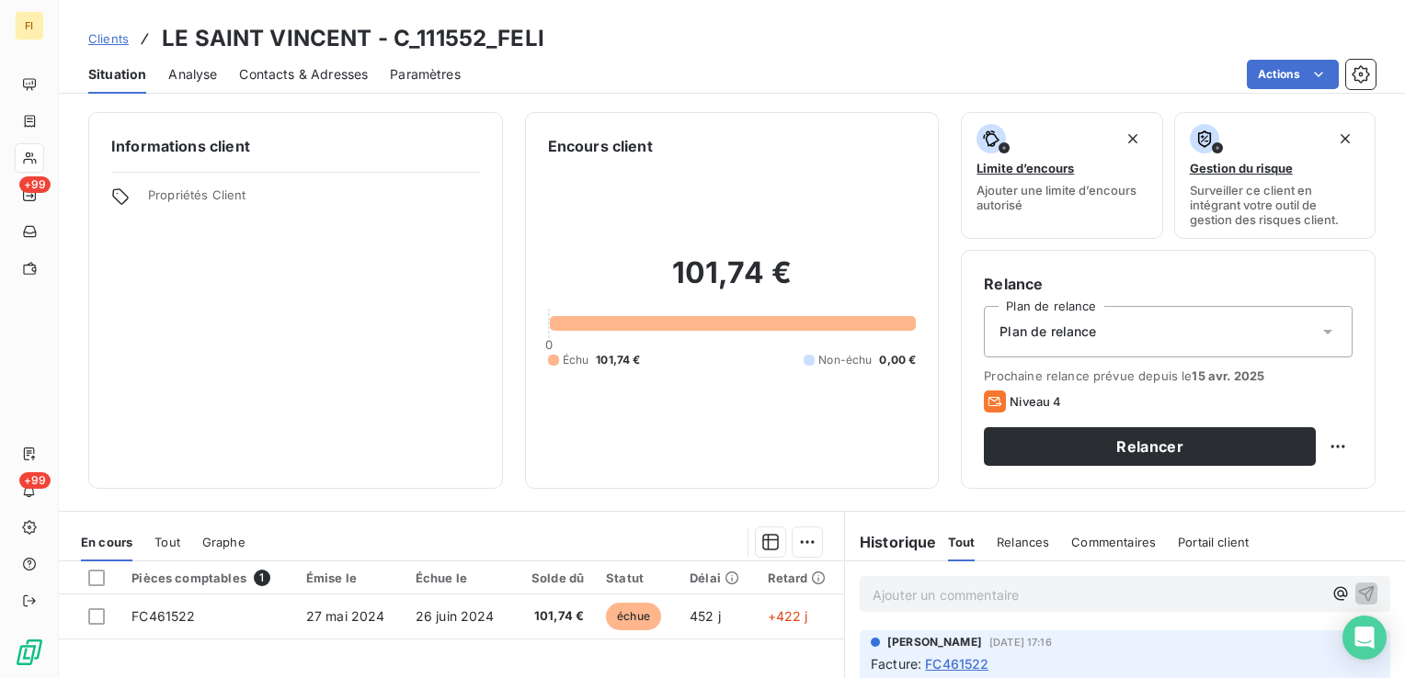
click at [118, 35] on span "Clients" at bounding box center [108, 38] width 40 height 15
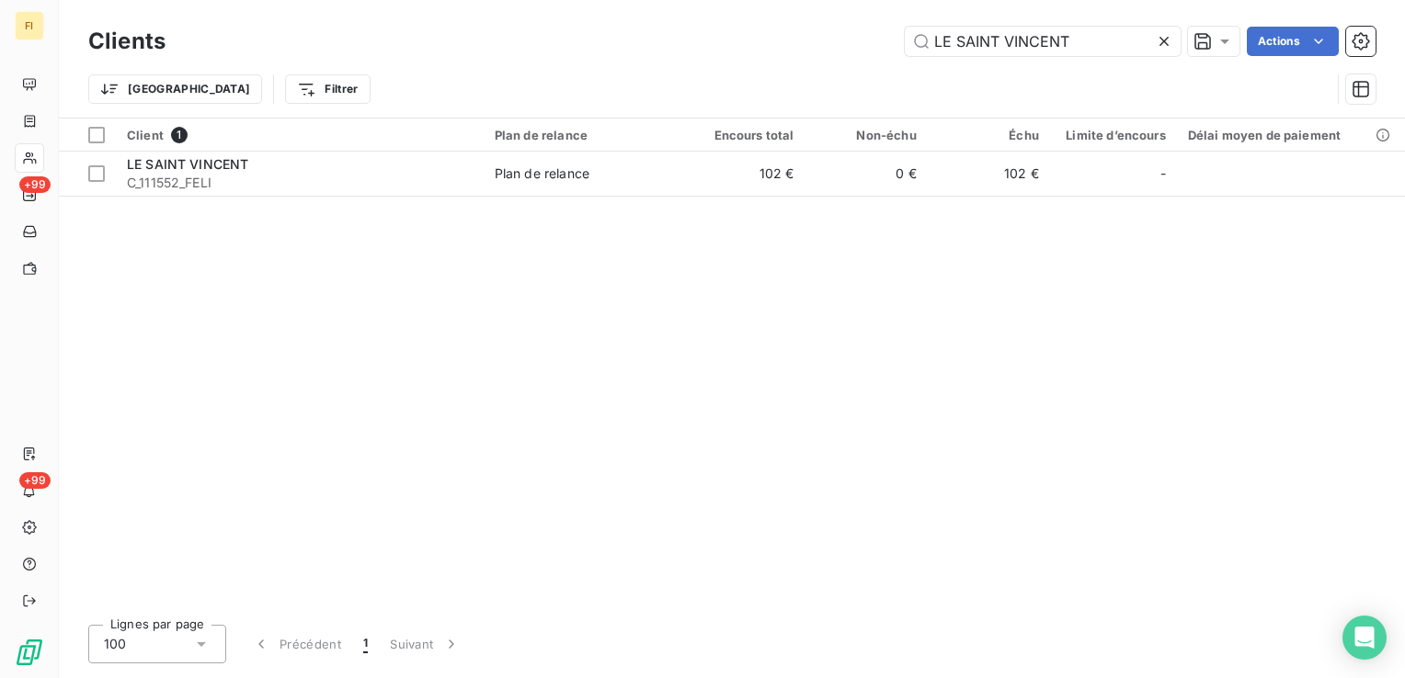
drag, startPoint x: 1077, startPoint y: 41, endPoint x: 638, endPoint y: 41, distance: 438.5
click at [695, 32] on div "LE SAINT VINCENT Actions" at bounding box center [782, 41] width 1188 height 29
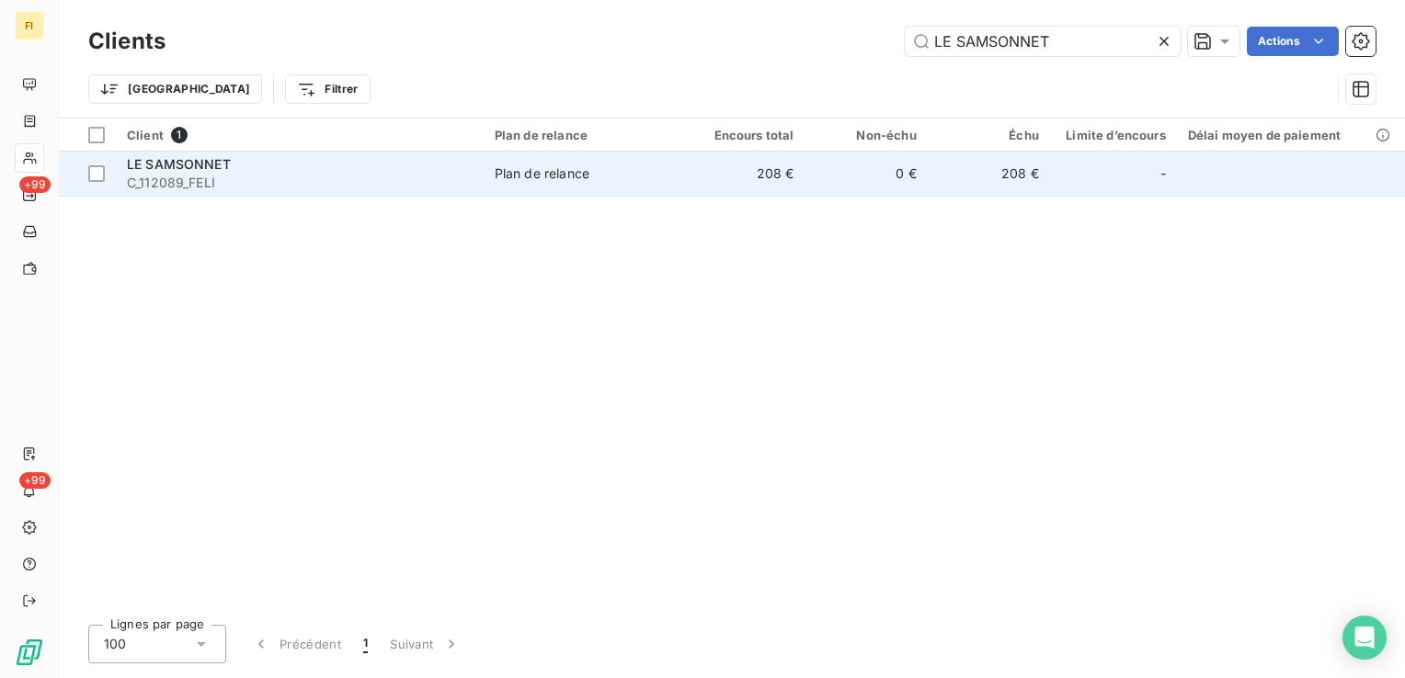
type input "LE SAMSONNET"
click at [748, 171] on td "208 €" at bounding box center [743, 174] width 122 height 44
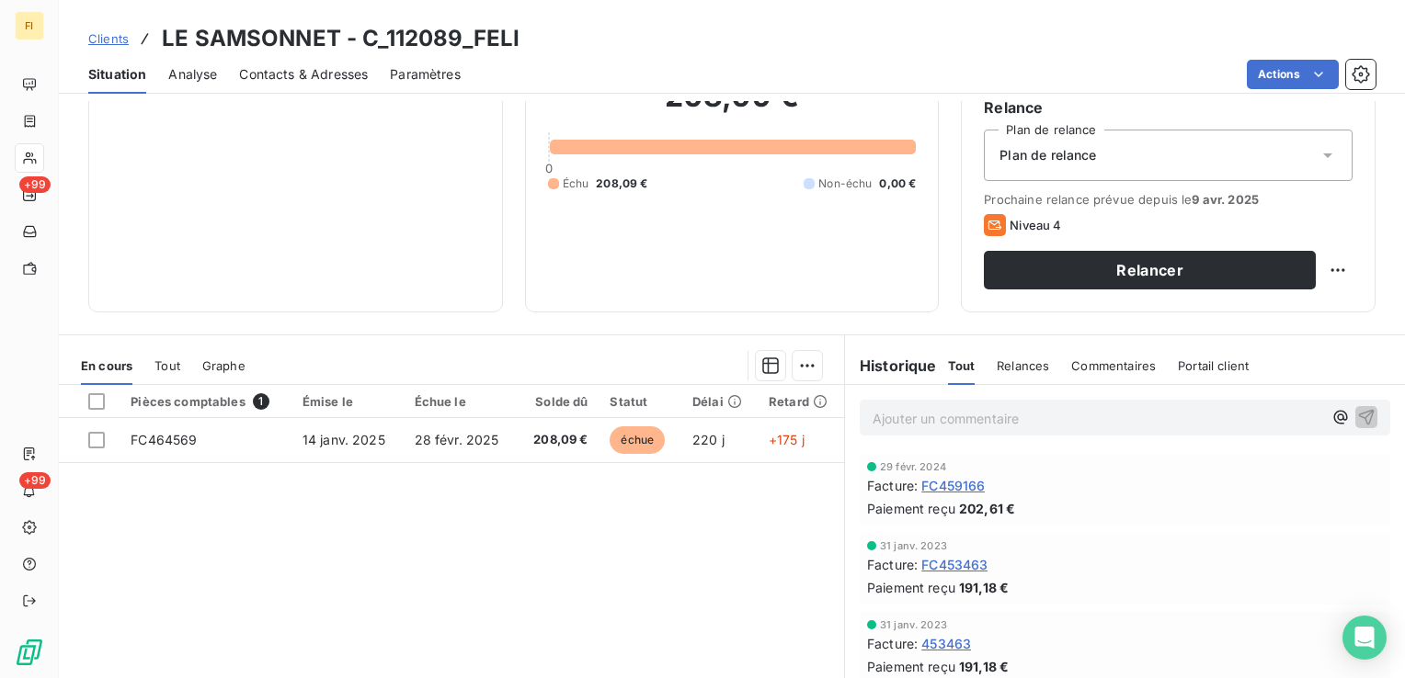
scroll to position [184, 0]
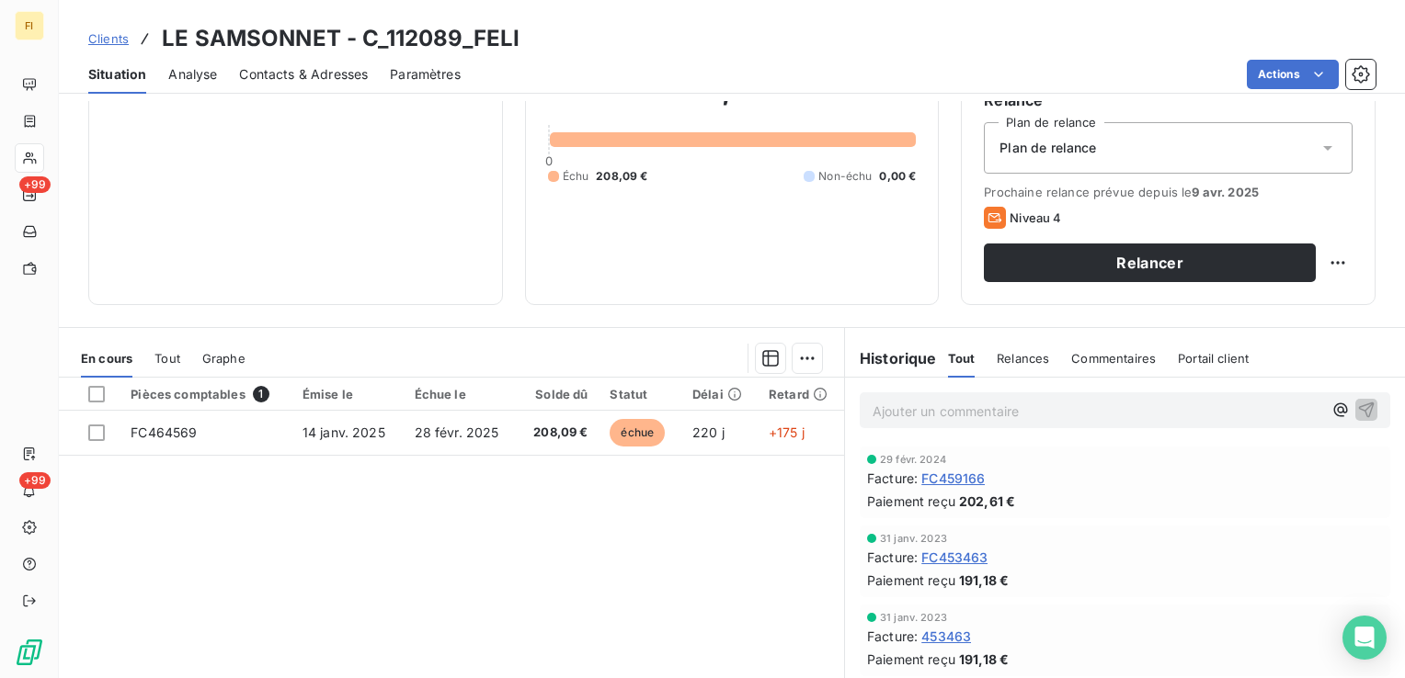
click at [355, 79] on span "Contacts & Adresses" at bounding box center [303, 74] width 129 height 18
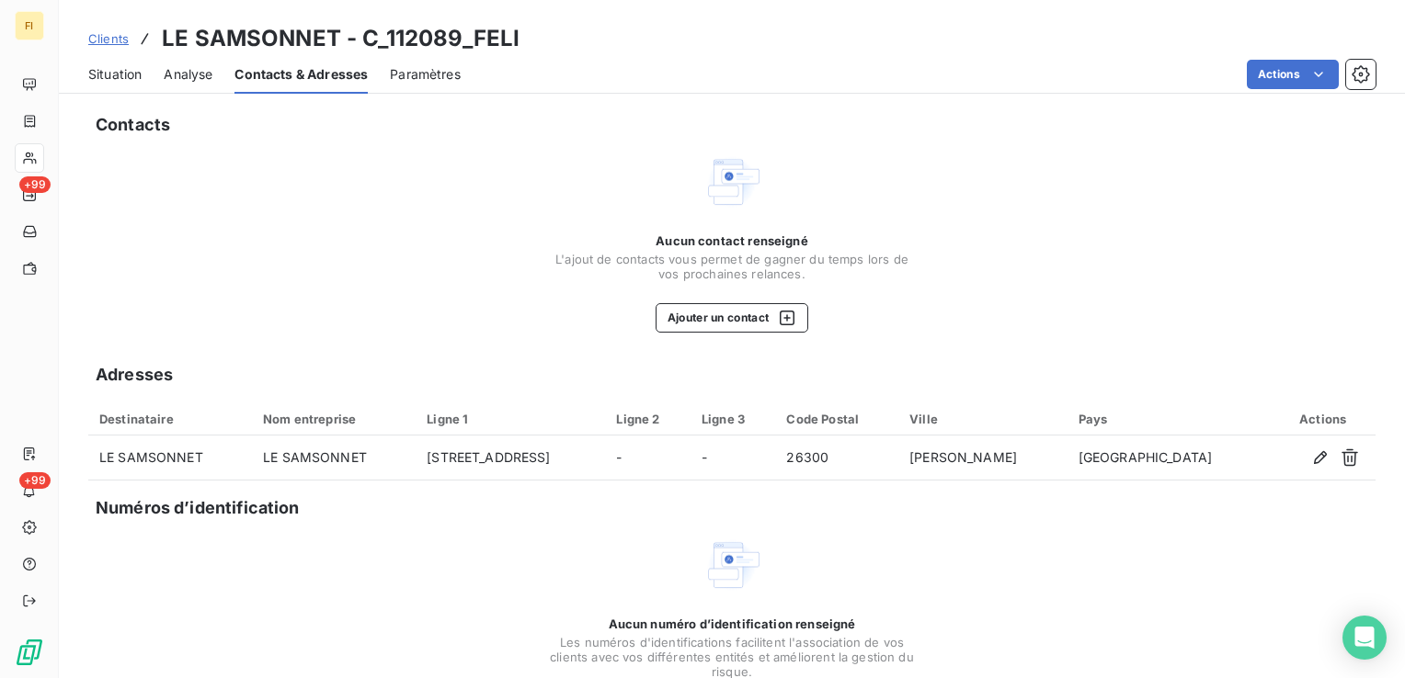
click at [96, 37] on span "Clients" at bounding box center [108, 38] width 40 height 15
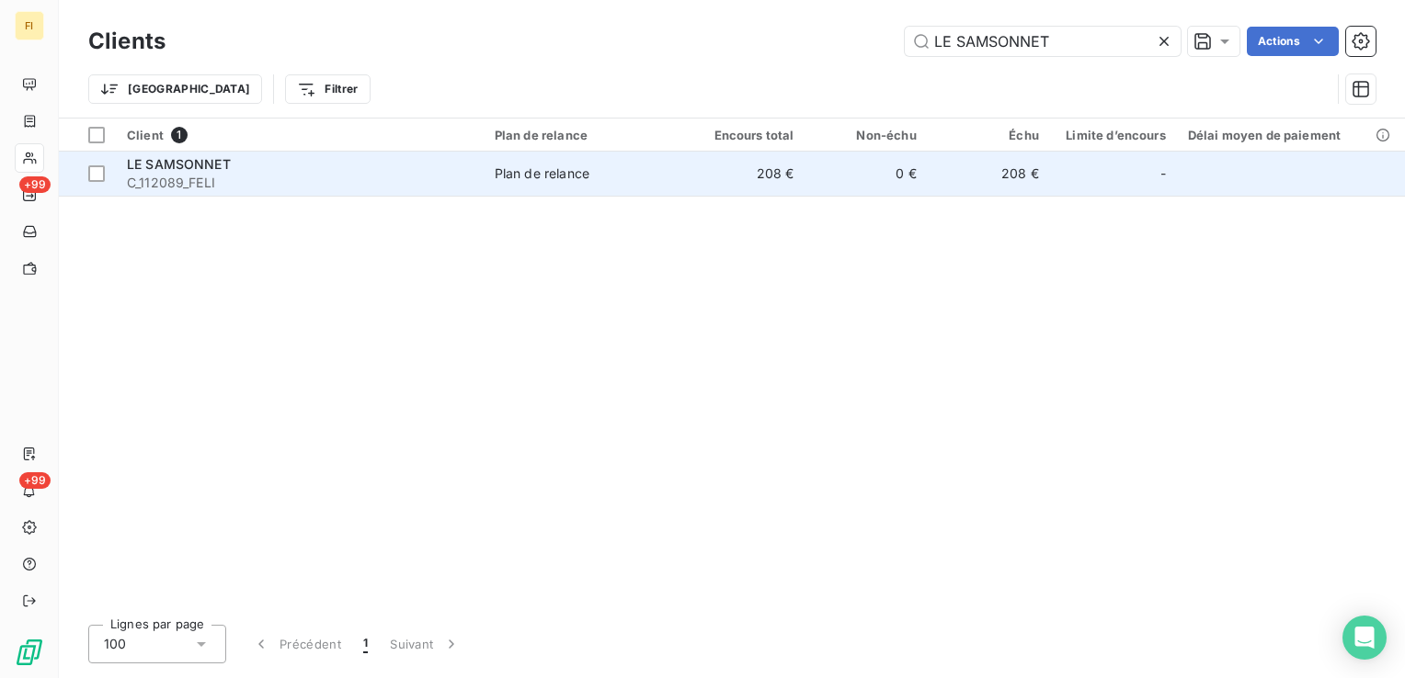
click at [346, 185] on span "C_112089_FELI" at bounding box center [300, 183] width 346 height 18
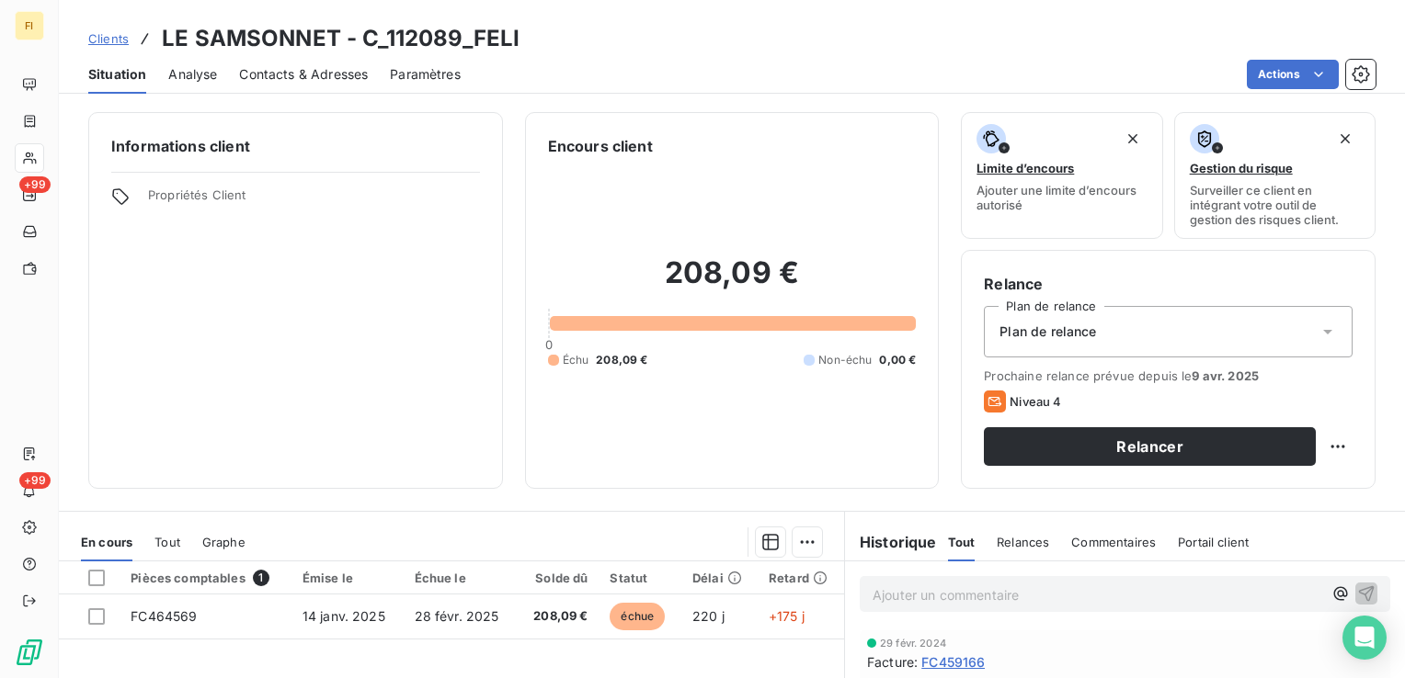
click at [113, 37] on span "Clients" at bounding box center [108, 38] width 40 height 15
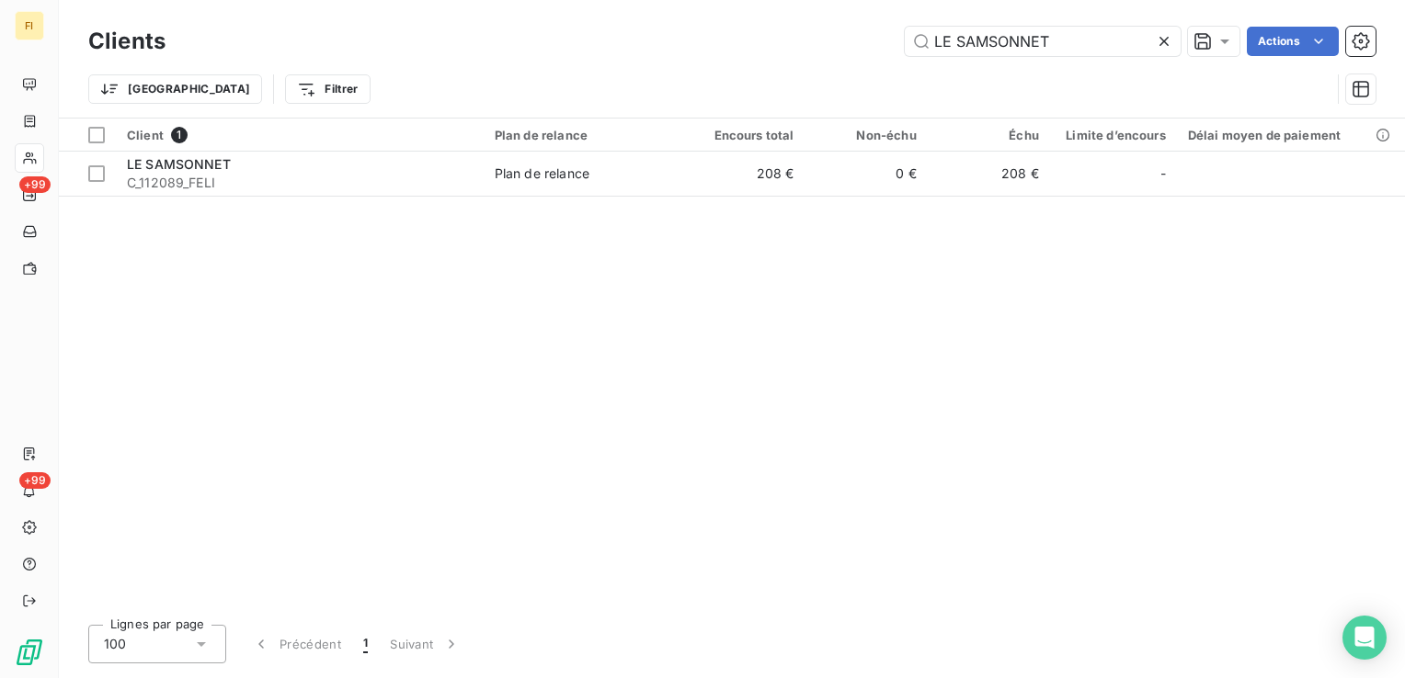
drag, startPoint x: 1099, startPoint y: 36, endPoint x: 695, endPoint y: 18, distance: 404.9
click at [695, 18] on div "Clients LE SAMSONNET Actions Trier Filtrer" at bounding box center [732, 59] width 1346 height 118
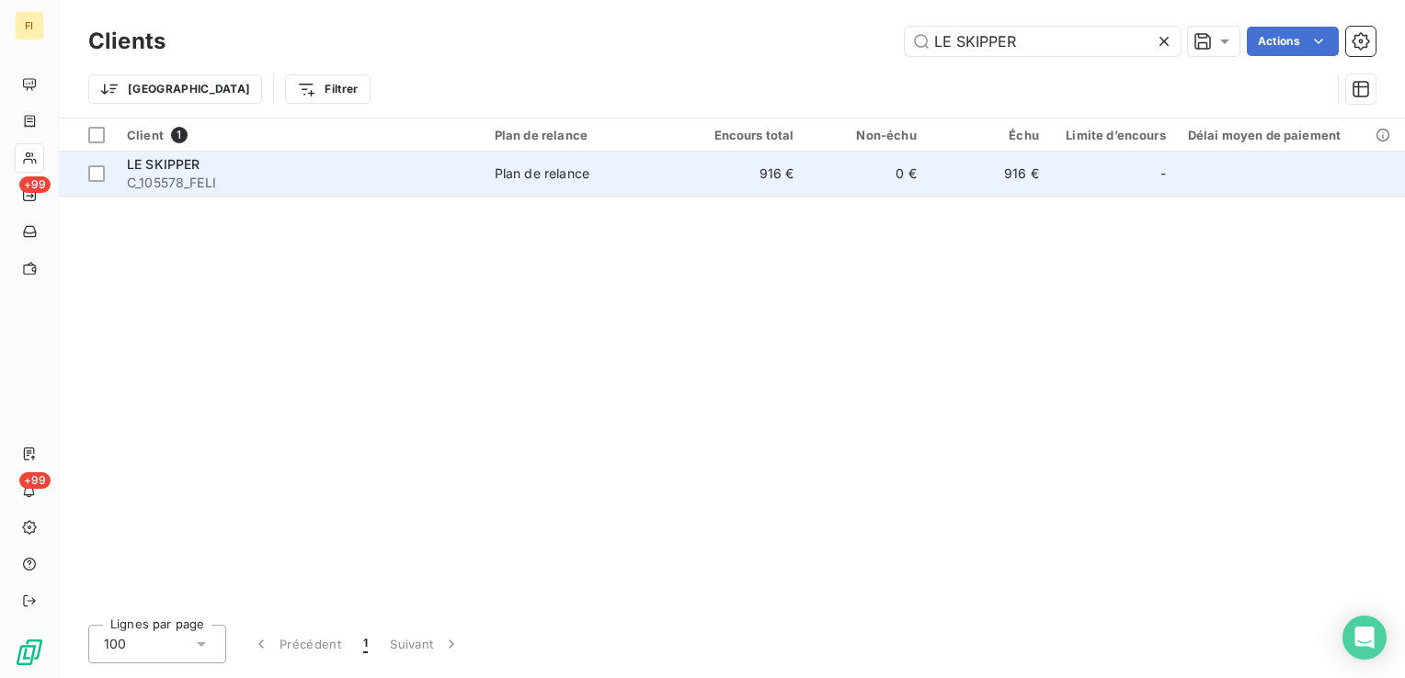
type input "LE SKIPPER"
click at [679, 170] on td "Plan de relance" at bounding box center [583, 174] width 199 height 44
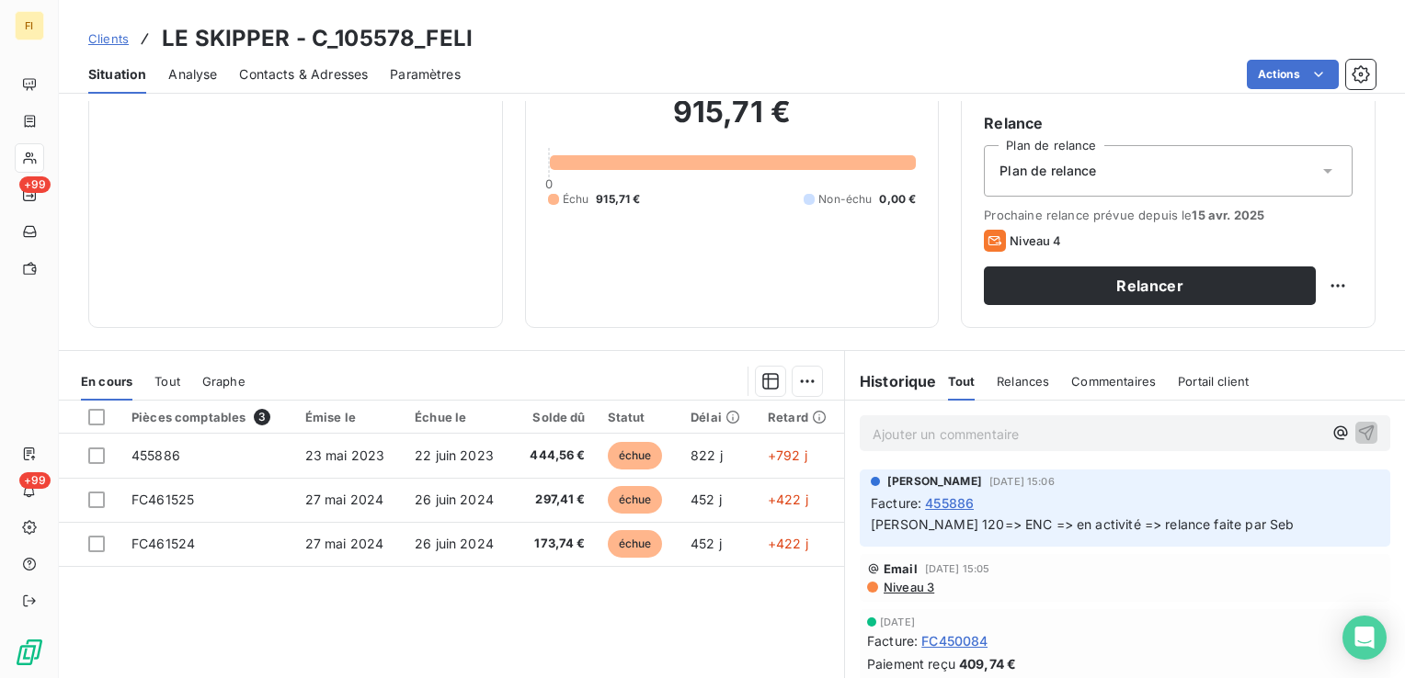
scroll to position [184, 0]
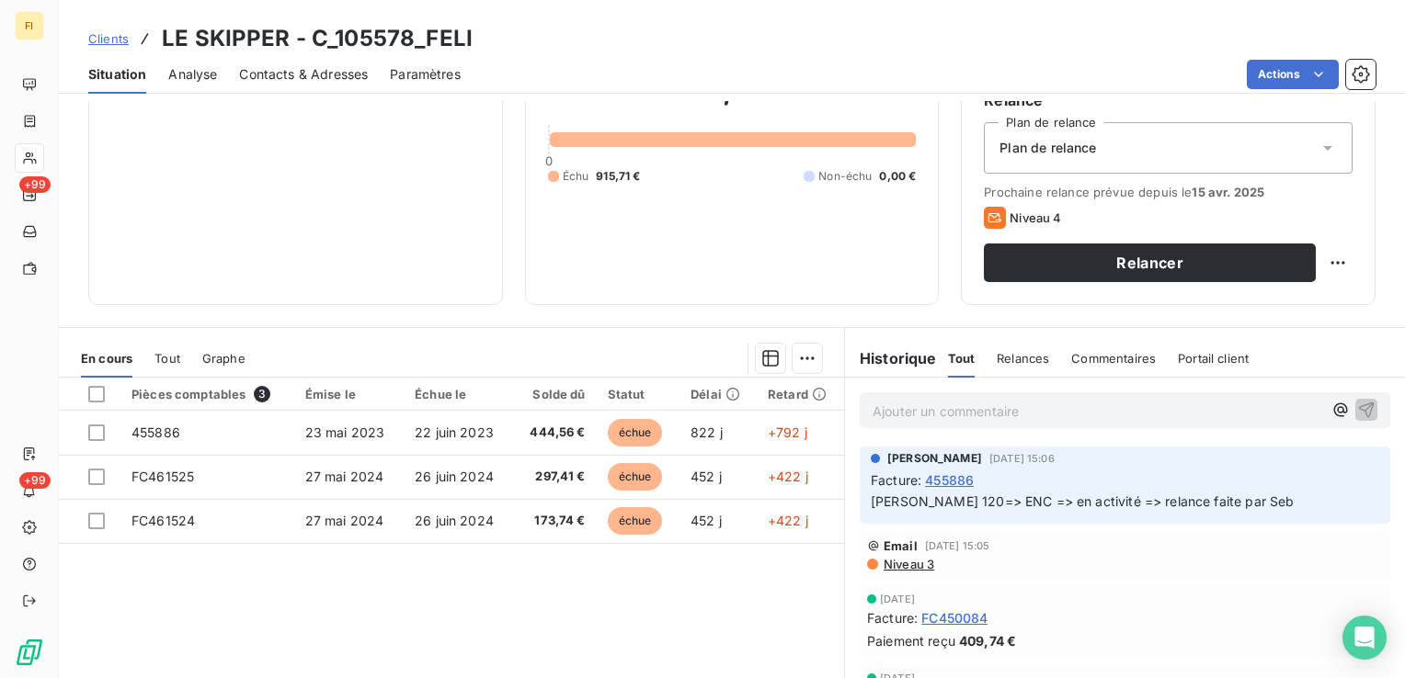
click at [112, 45] on span "Clients" at bounding box center [108, 38] width 40 height 15
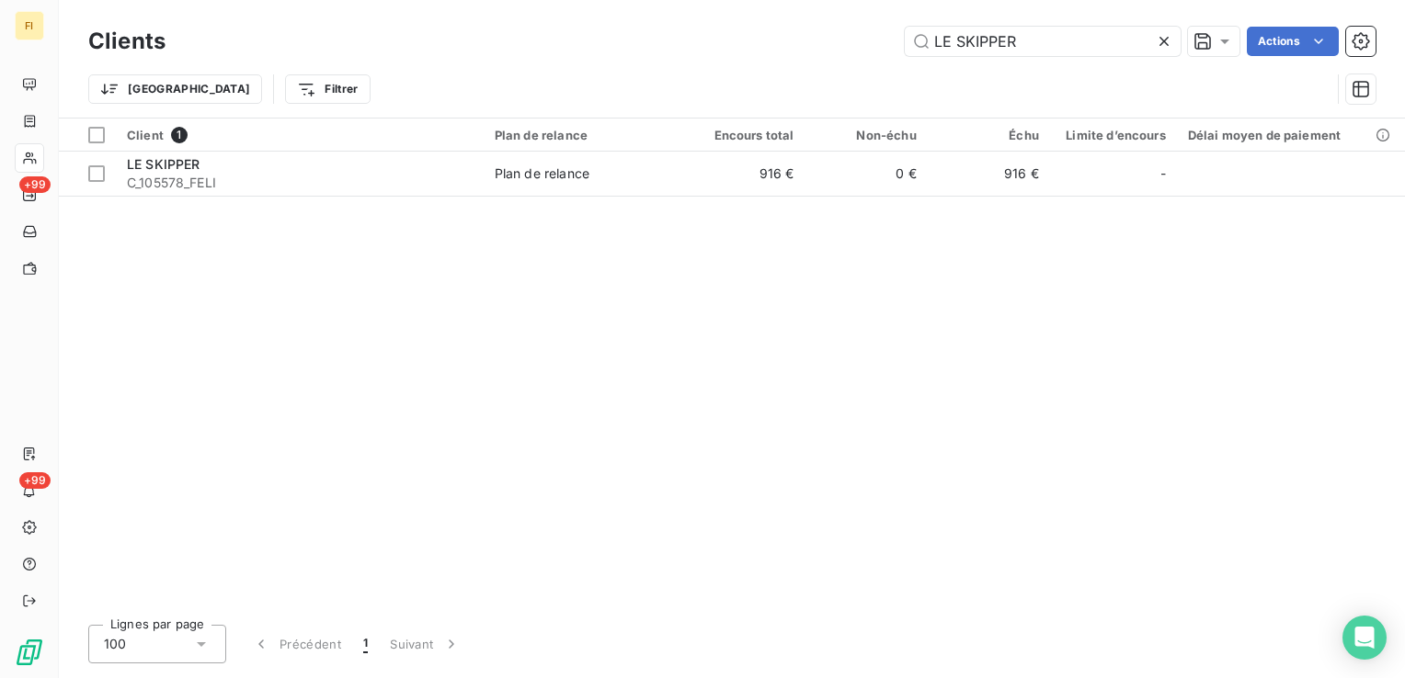
click at [746, 37] on div "LE SKIPPER Actions" at bounding box center [782, 41] width 1188 height 29
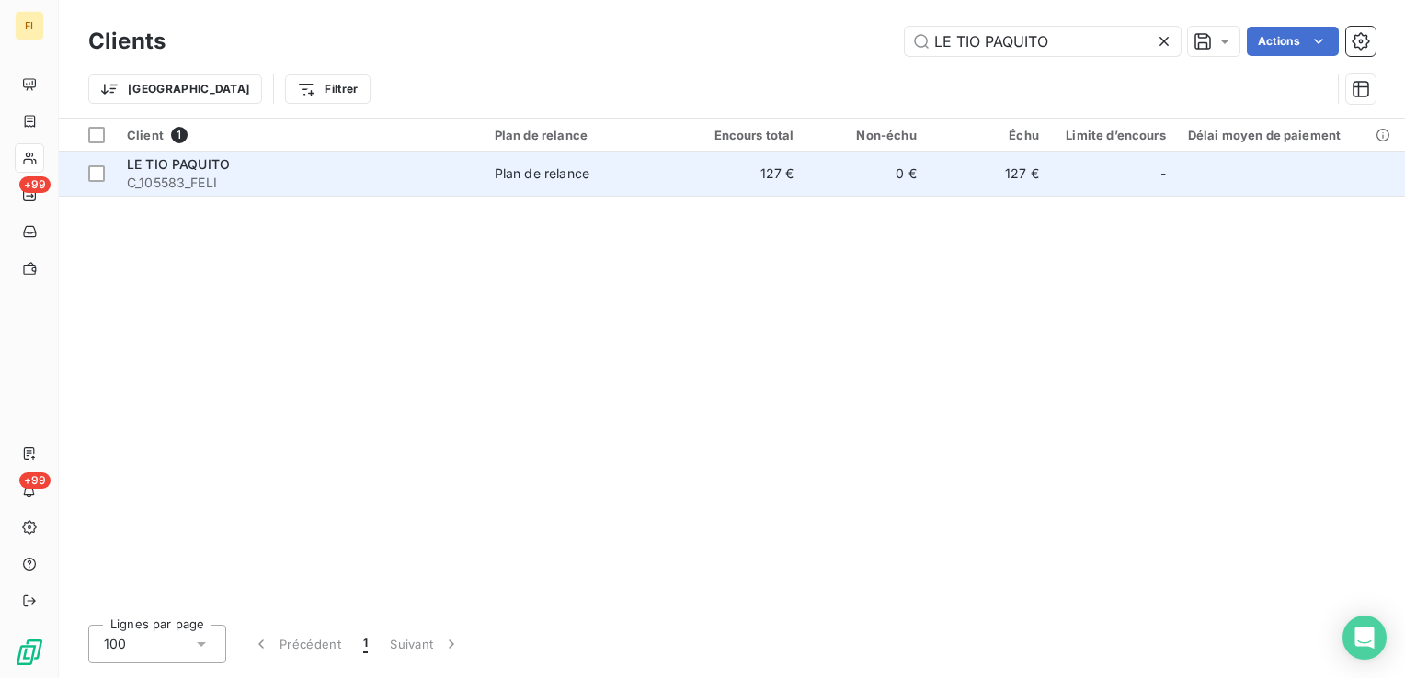
type input "LE TIO PAQUITO"
click at [800, 167] on td "127 €" at bounding box center [743, 174] width 122 height 44
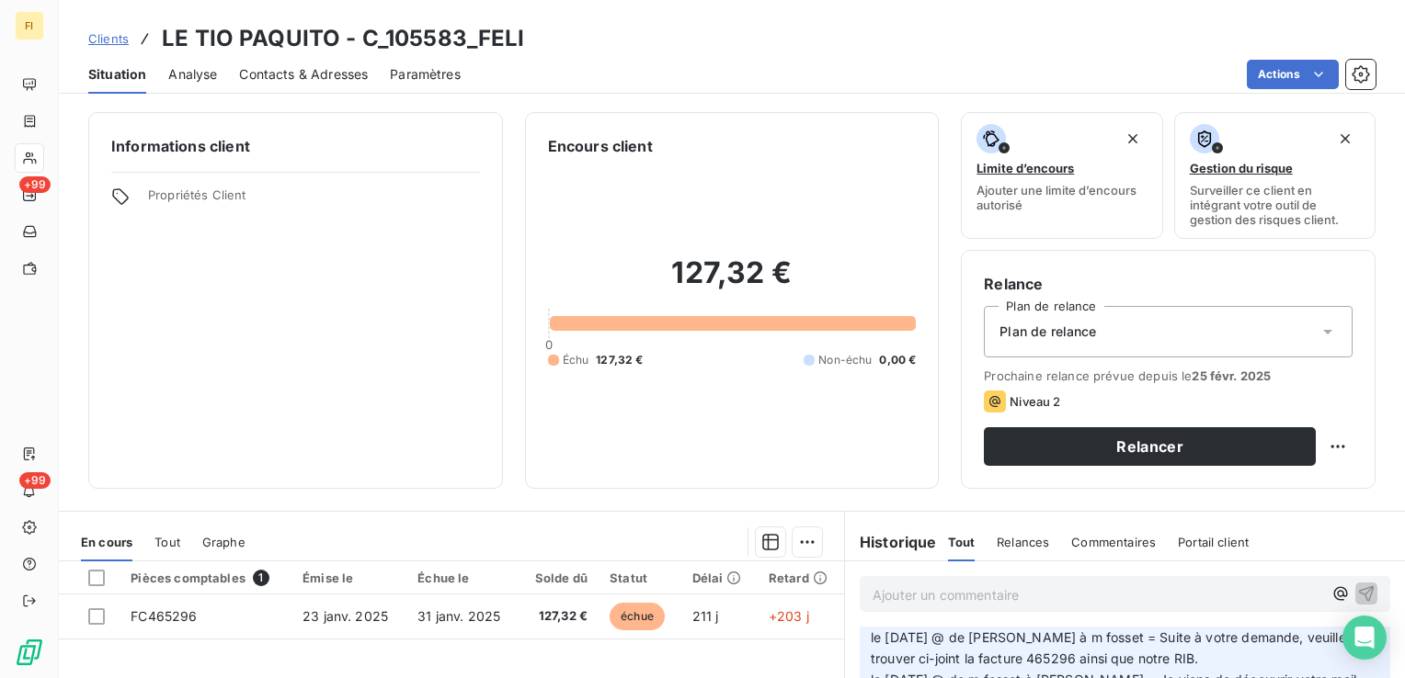
scroll to position [92, 0]
click at [108, 35] on span "Clients" at bounding box center [108, 38] width 40 height 15
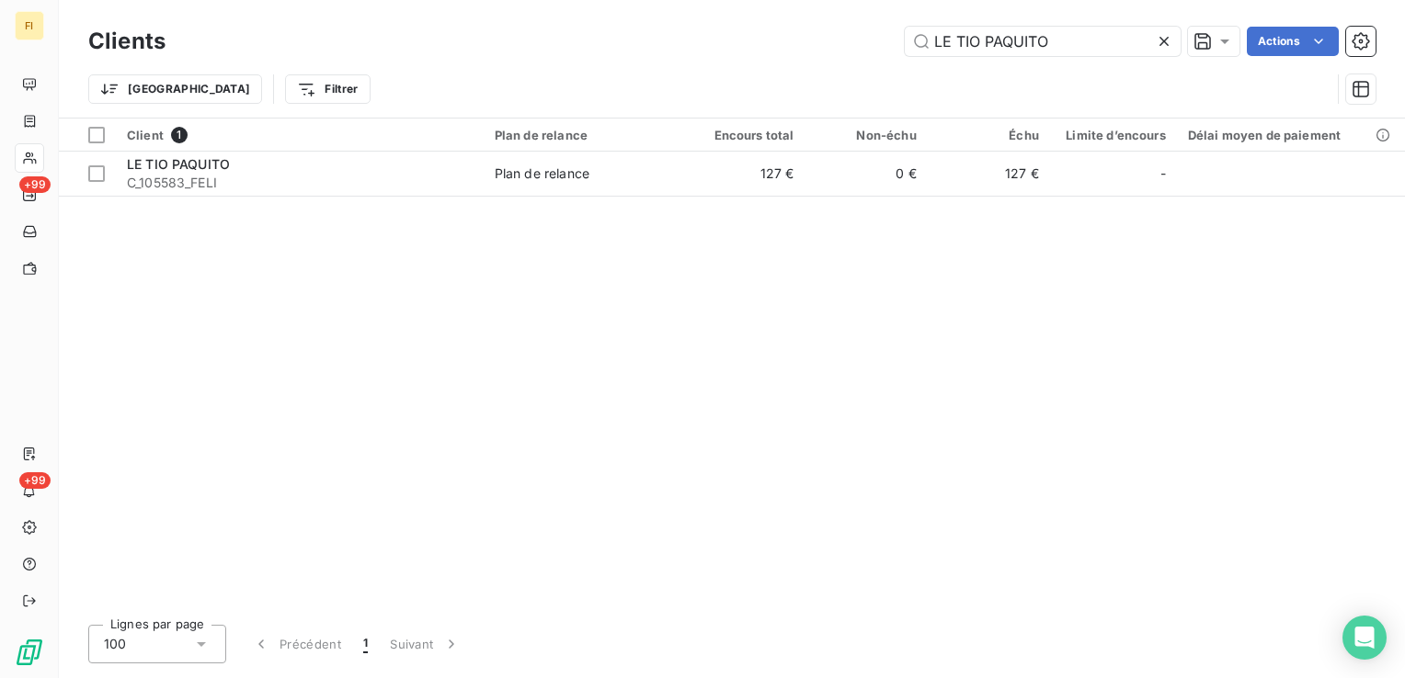
drag, startPoint x: 1055, startPoint y: 45, endPoint x: 816, endPoint y: 40, distance: 239.1
click at [819, 40] on div "LE TIO PAQUITO Actions" at bounding box center [782, 41] width 1188 height 29
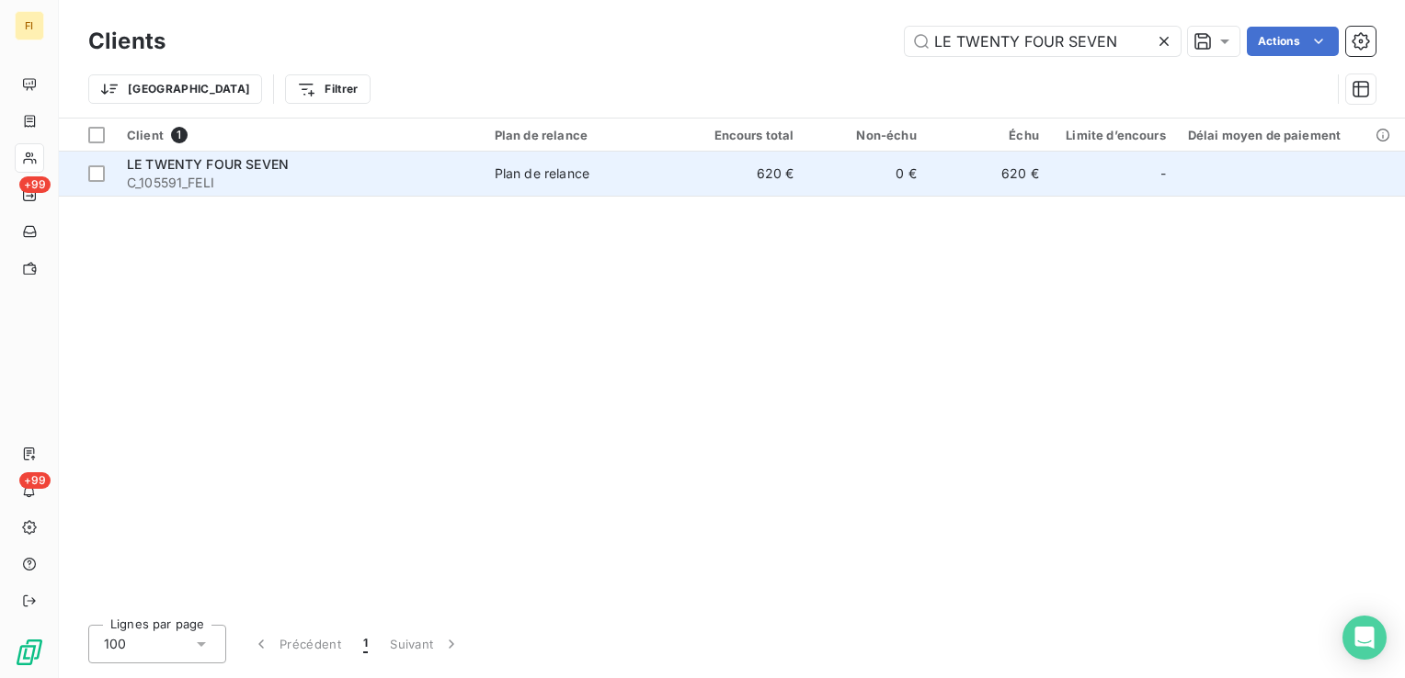
type input "LE TWENTY FOUR SEVEN"
click at [845, 181] on td "0 €" at bounding box center [865, 174] width 122 height 44
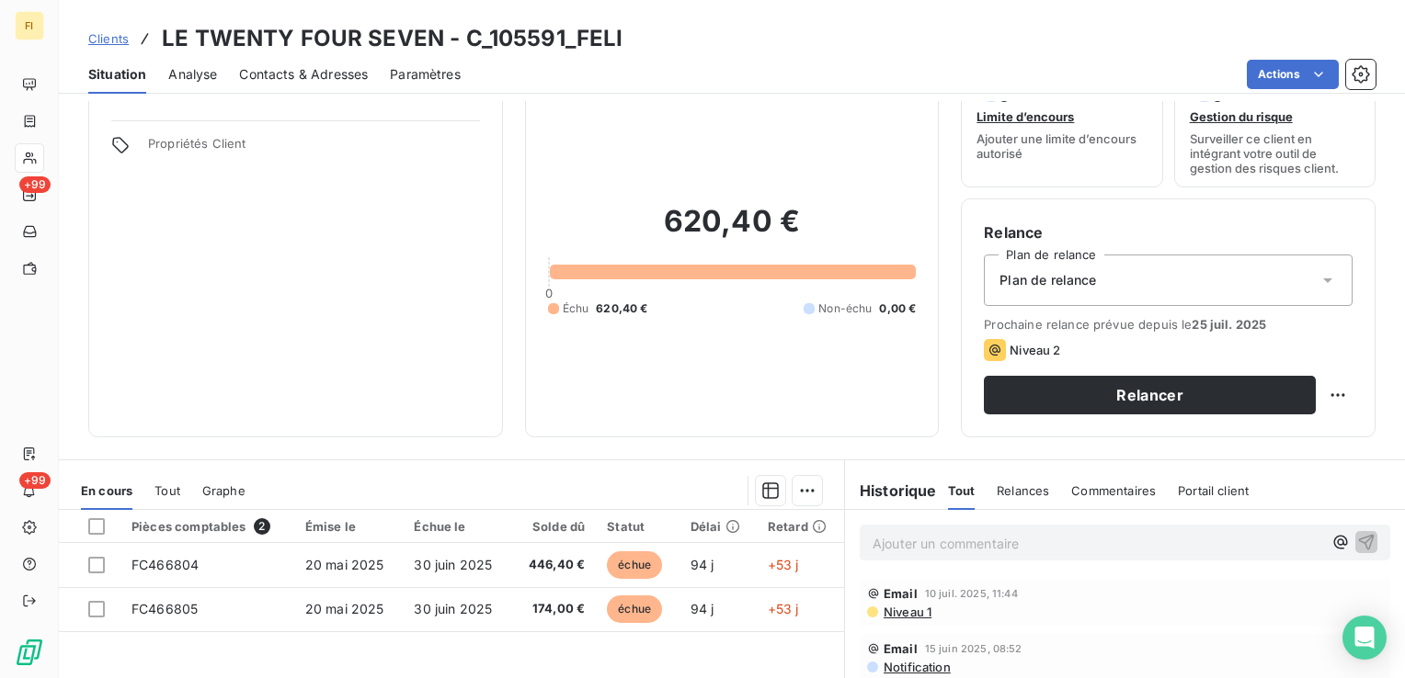
scroll to position [92, 0]
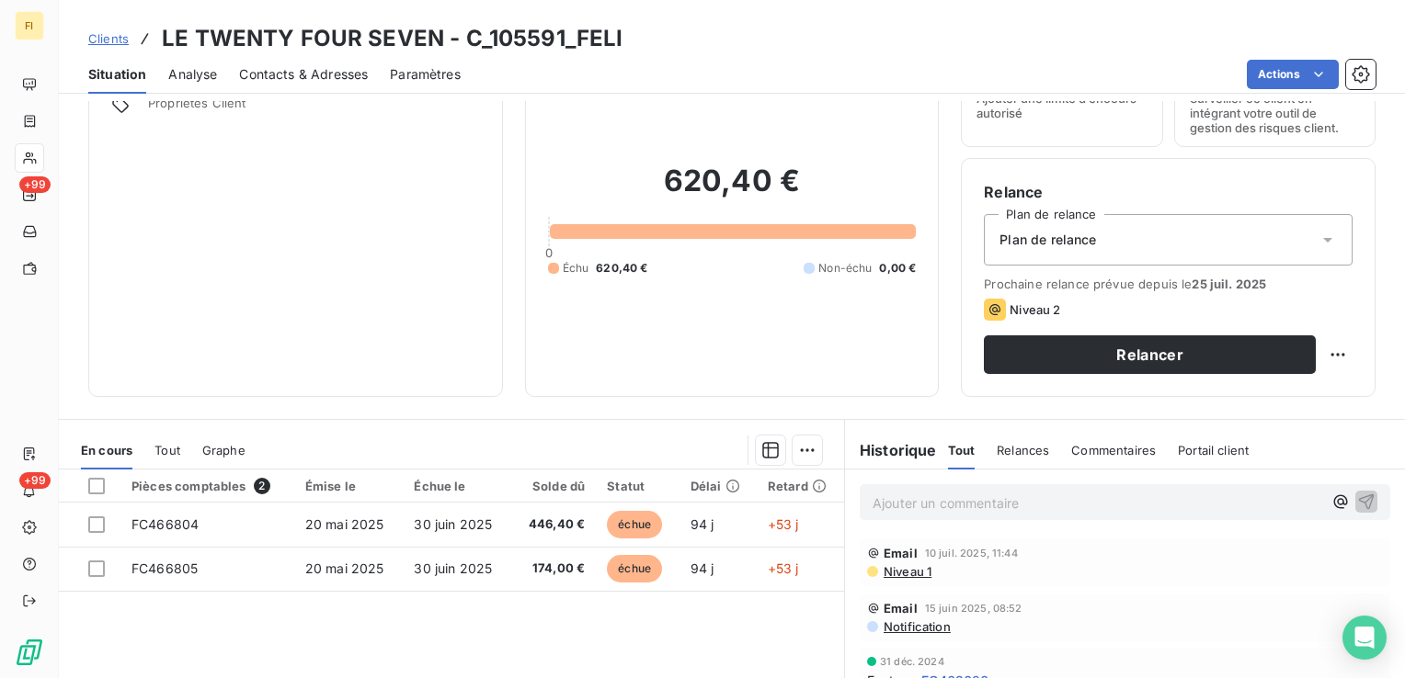
click at [103, 31] on span "Clients" at bounding box center [108, 38] width 40 height 15
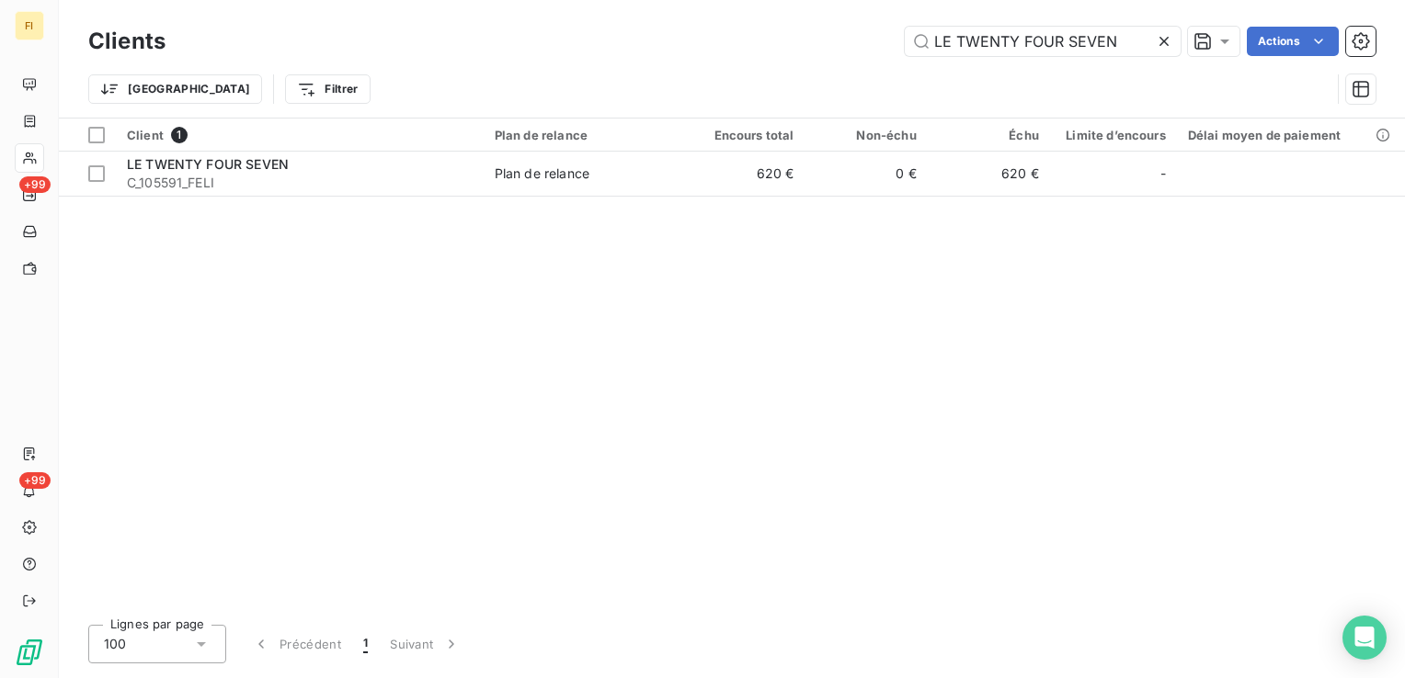
drag, startPoint x: 1118, startPoint y: 39, endPoint x: 864, endPoint y: 28, distance: 254.0
click at [851, 25] on div "Clients LE TWENTY FOUR SEVEN Actions" at bounding box center [731, 41] width 1287 height 39
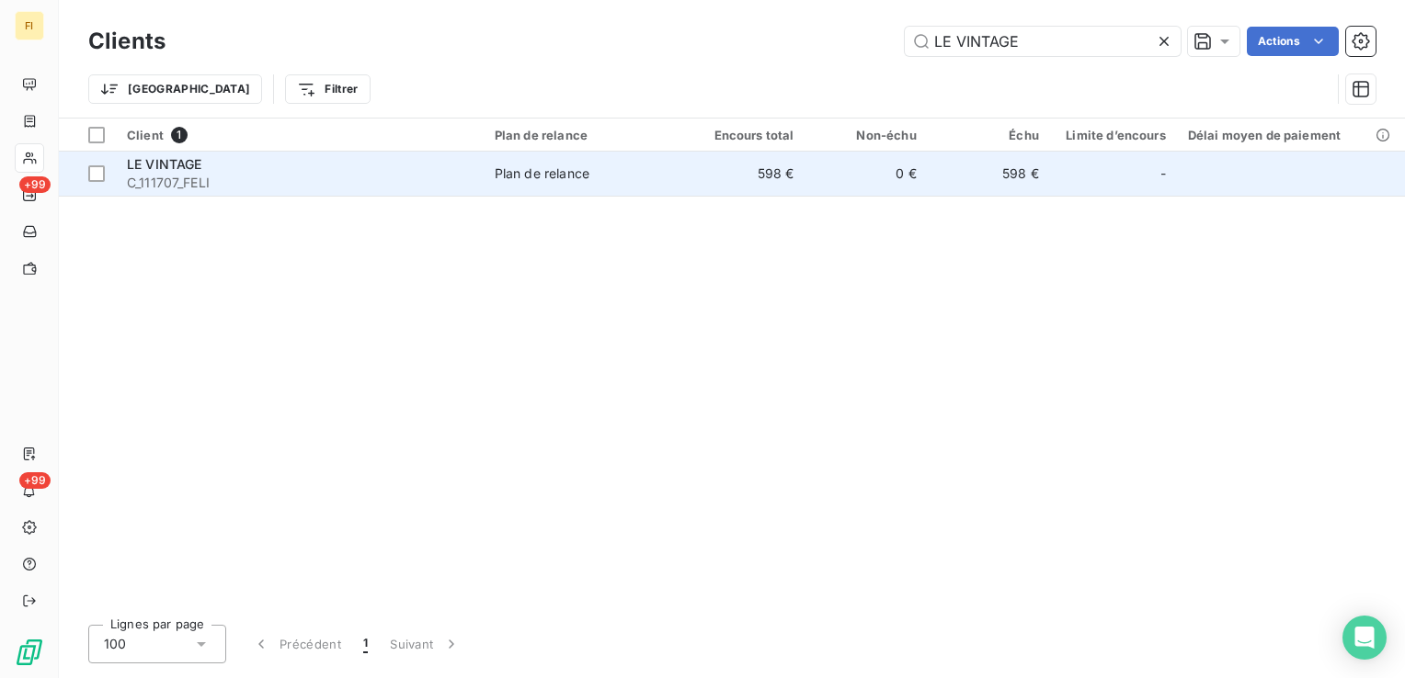
type input "LE VINTAGE"
click at [730, 182] on td "598 €" at bounding box center [743, 174] width 122 height 44
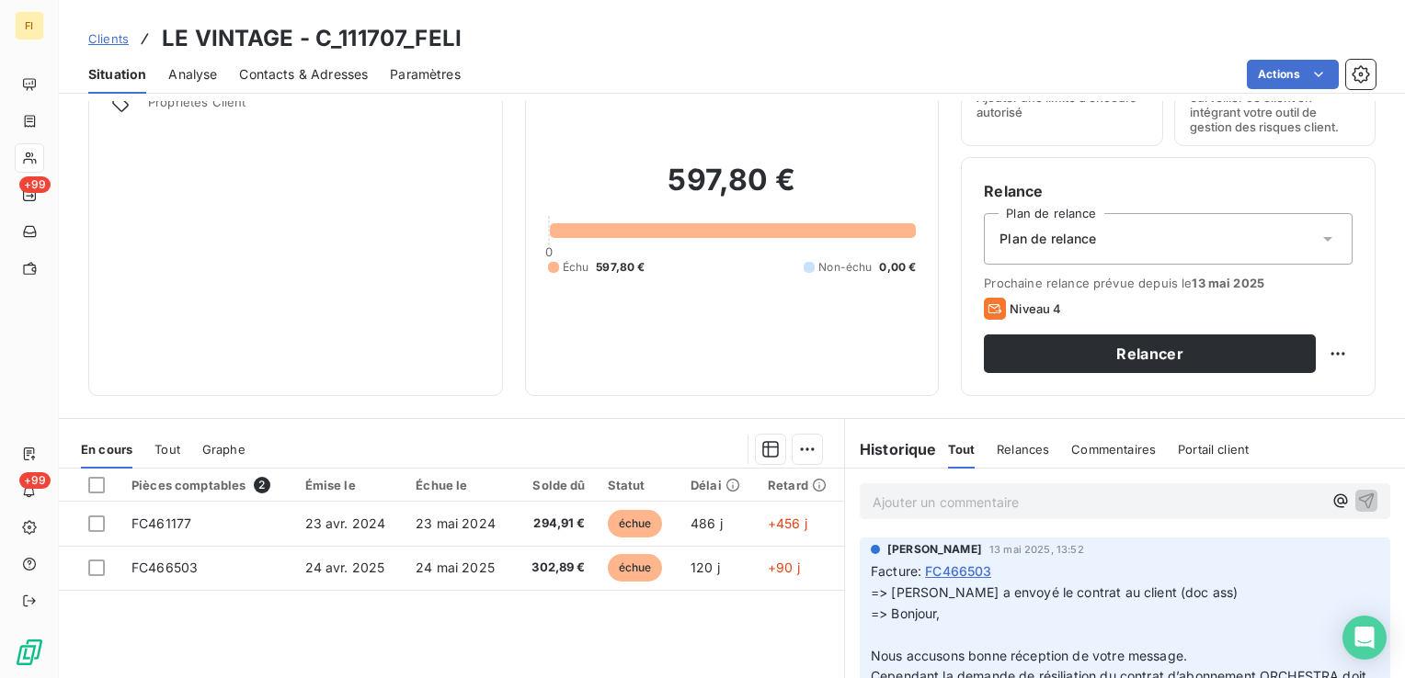
scroll to position [15, 0]
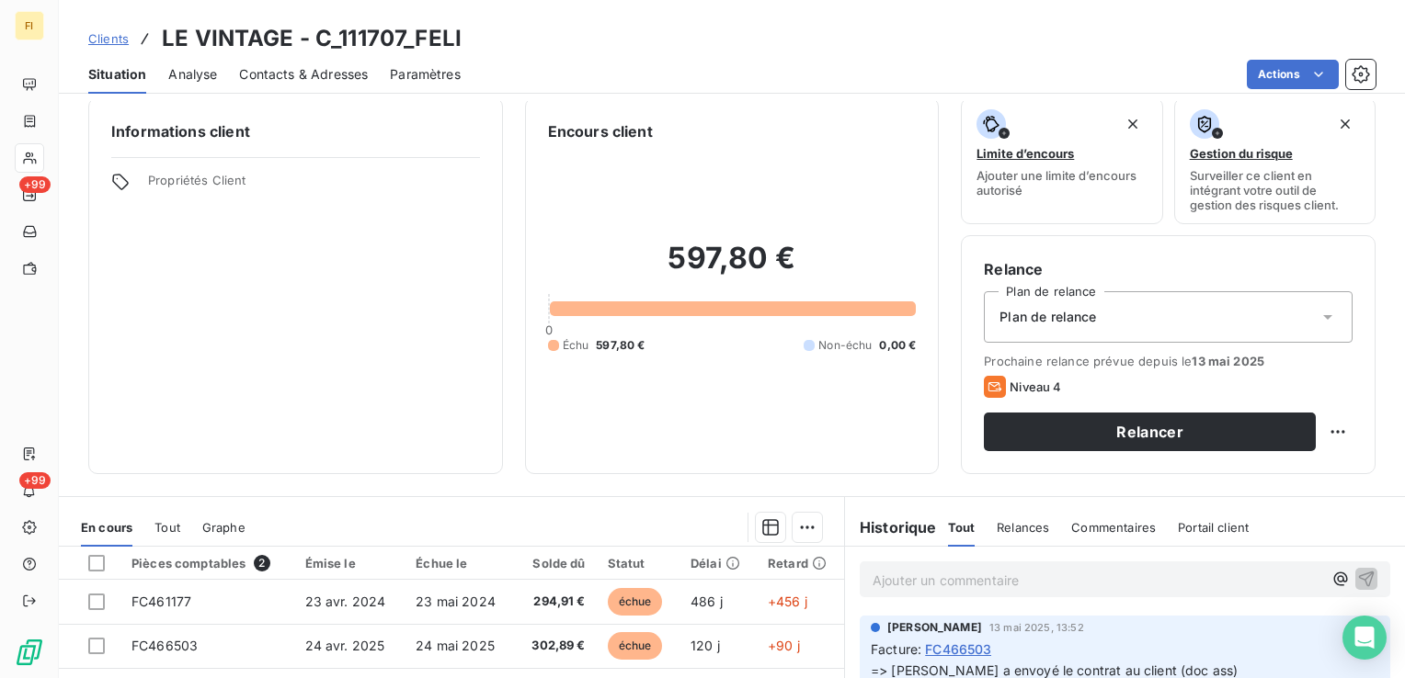
click at [93, 35] on span "Clients" at bounding box center [108, 38] width 40 height 15
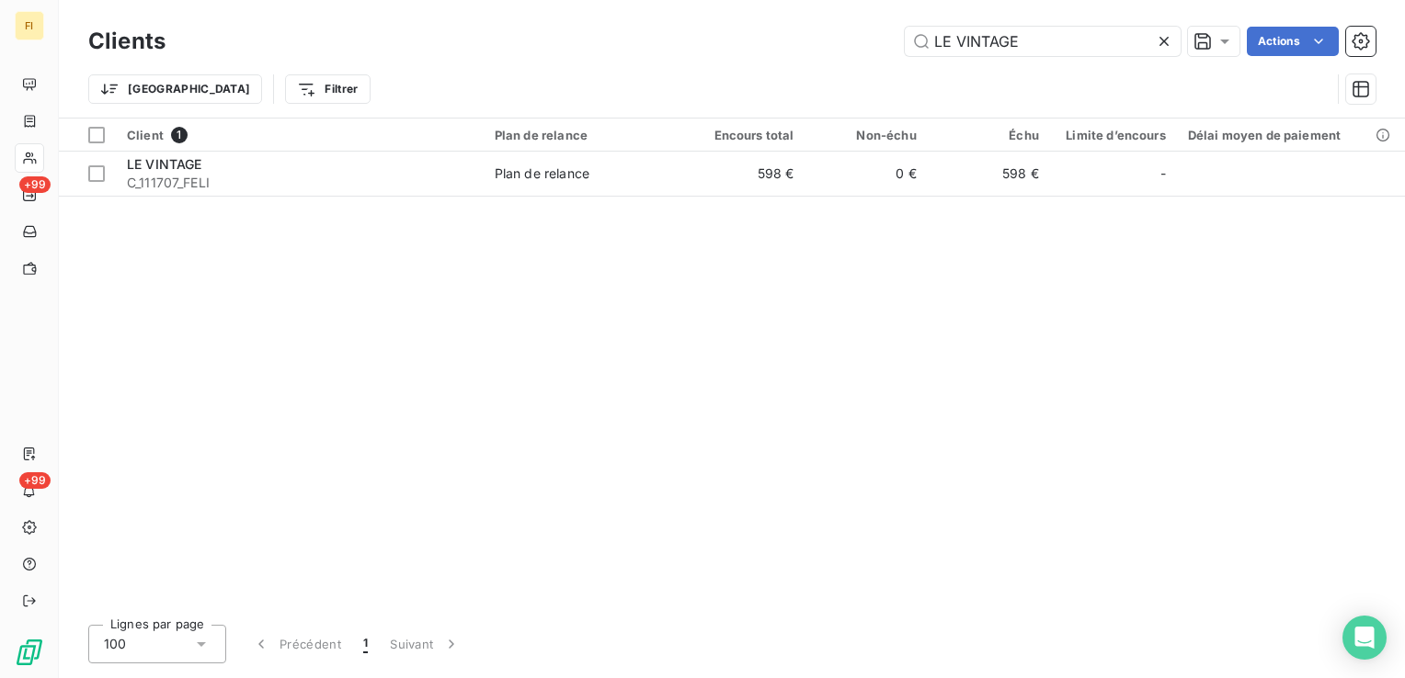
drag, startPoint x: 1028, startPoint y: 31, endPoint x: 484, endPoint y: 57, distance: 544.8
click at [549, 34] on div "LE VINTAGE Actions" at bounding box center [782, 41] width 1188 height 29
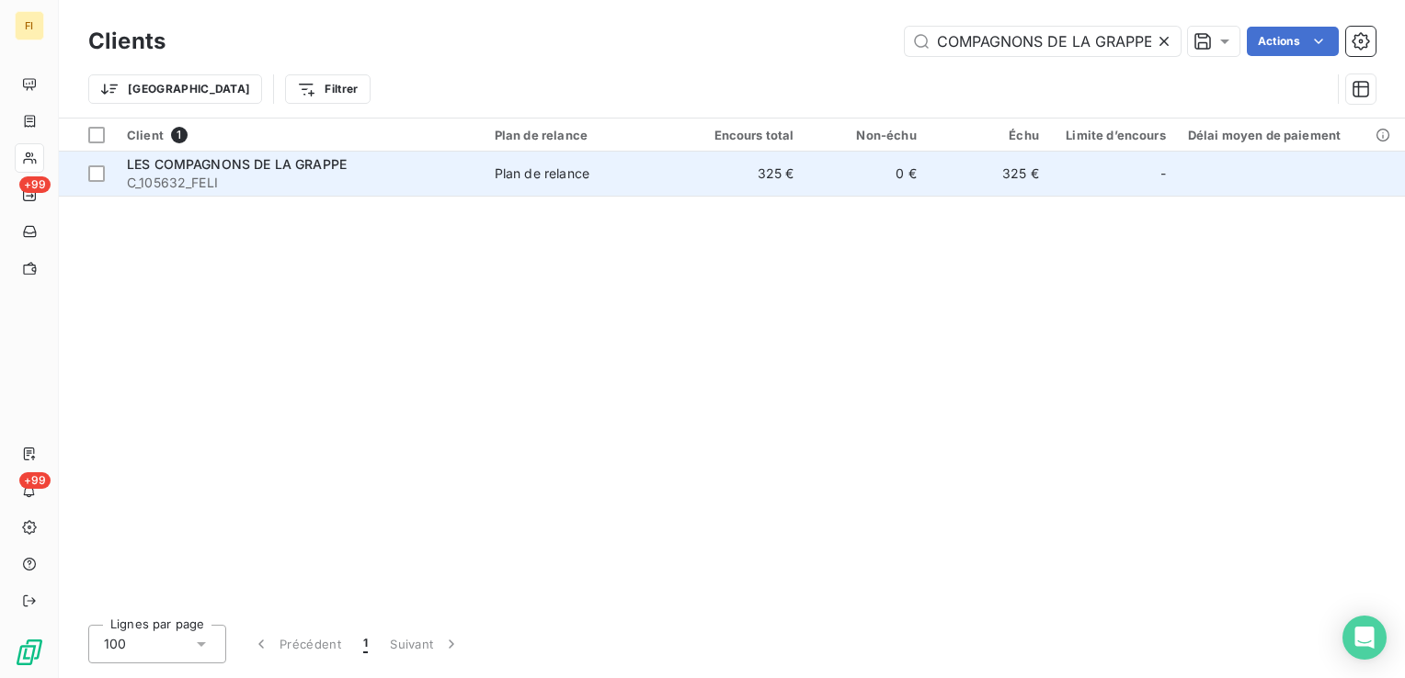
type input "LES COMPAGNONS DE LA GRAPPE"
click at [692, 191] on td "325 €" at bounding box center [743, 174] width 122 height 44
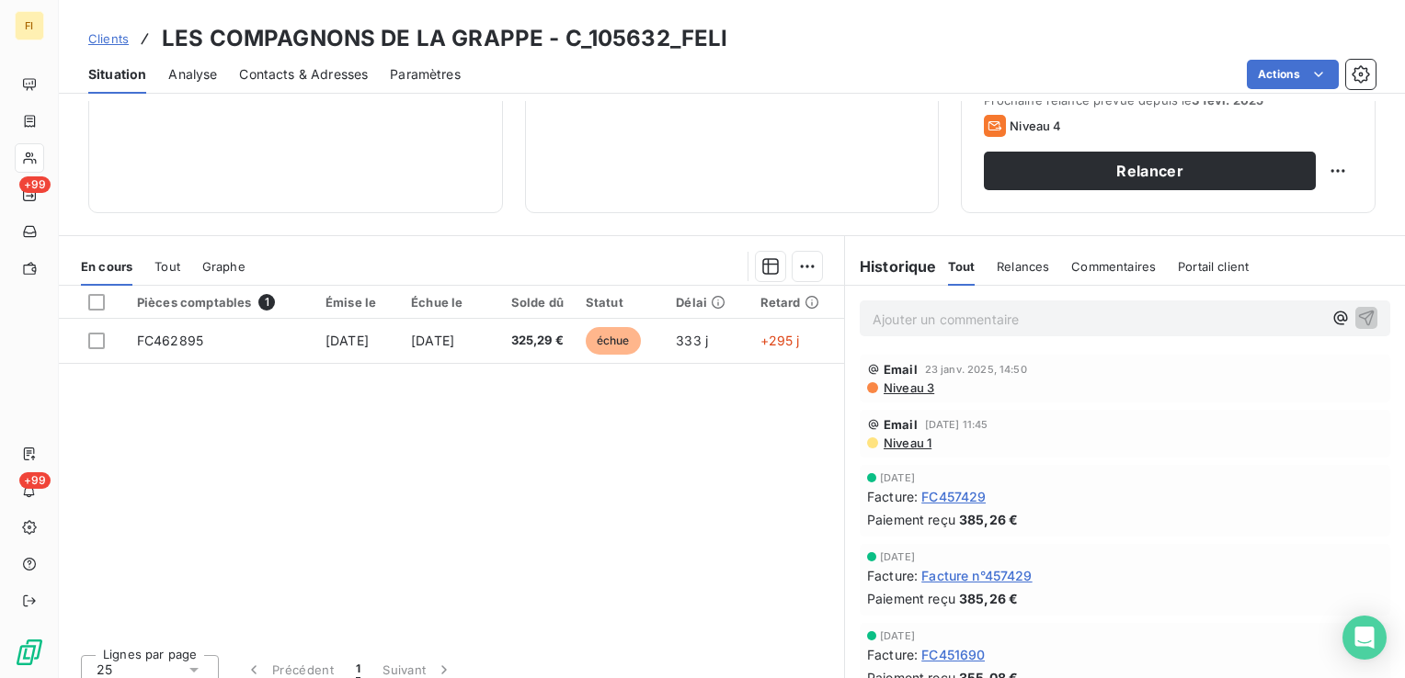
scroll to position [184, 0]
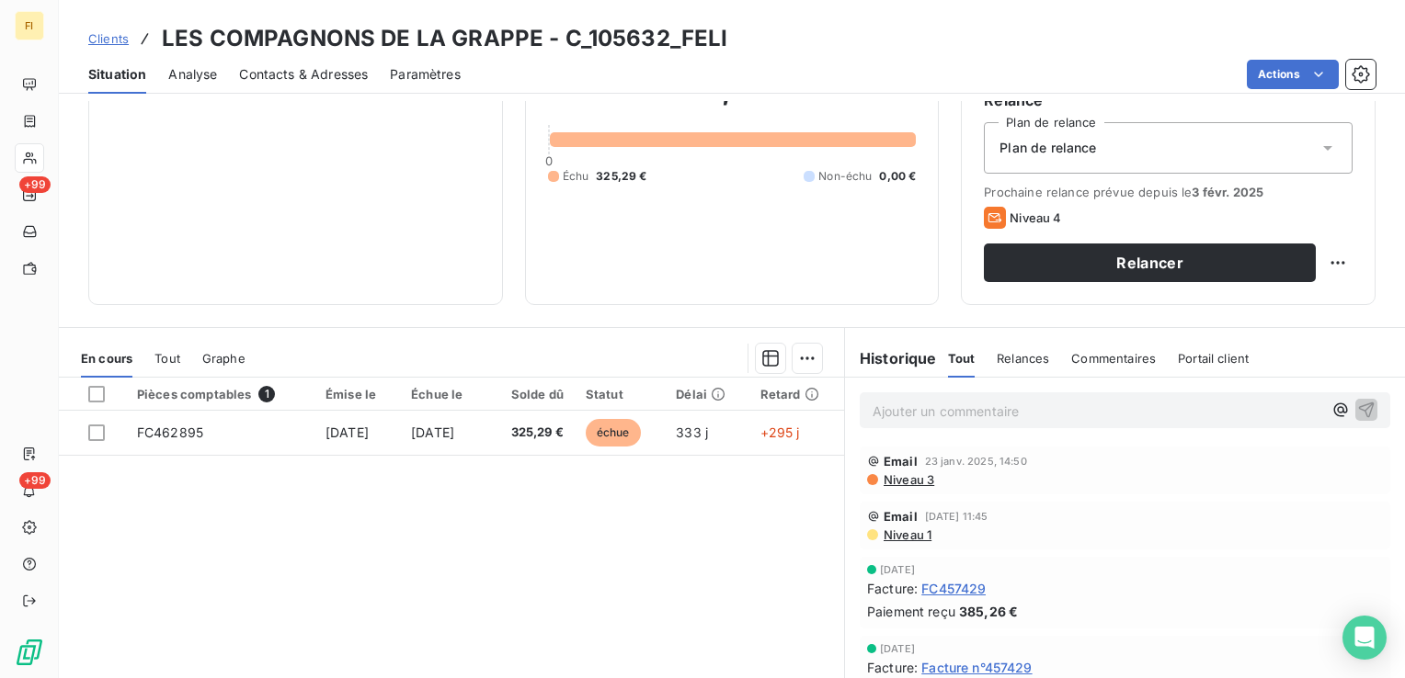
click at [107, 42] on span "Clients" at bounding box center [108, 38] width 40 height 15
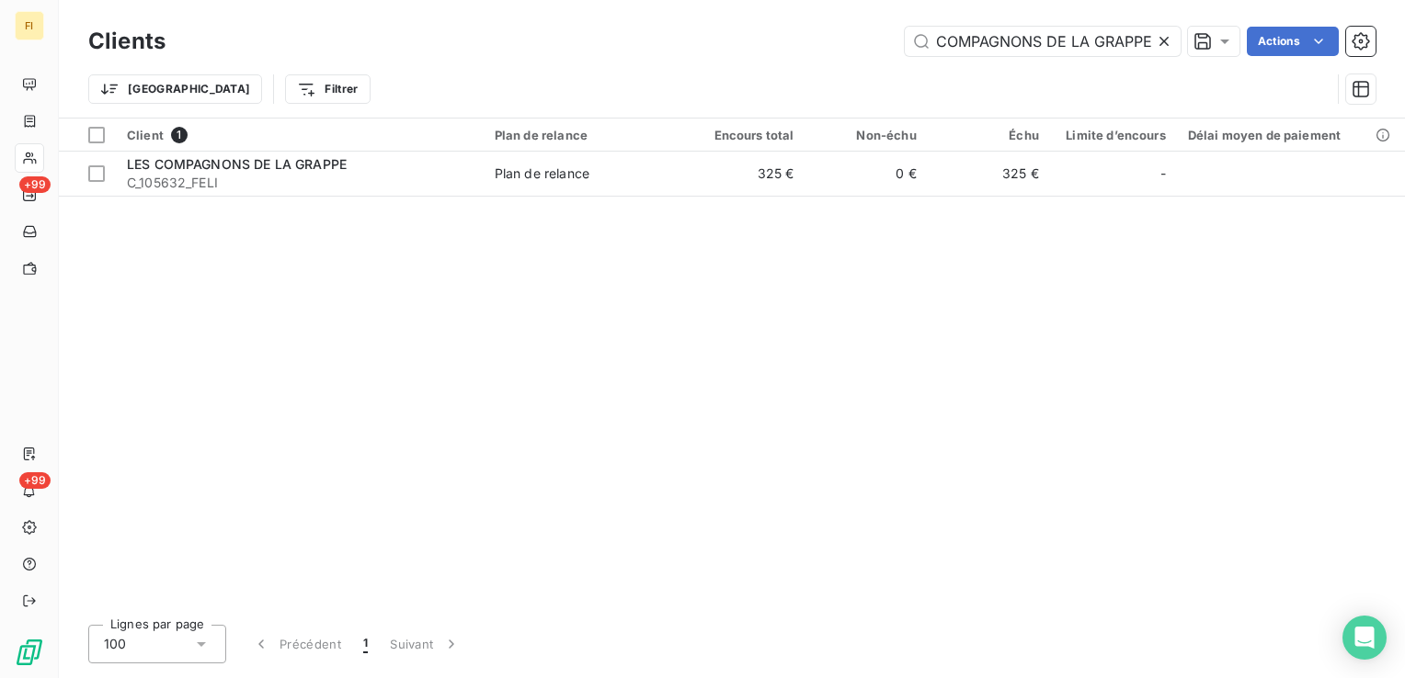
scroll to position [0, 29]
drag, startPoint x: 930, startPoint y: 42, endPoint x: 1402, endPoint y: 53, distance: 471.7
click at [1384, 52] on div "Clients LES COMPAGNONS DE LA GRAPPE Actions Trier Filtrer" at bounding box center [732, 59] width 1346 height 118
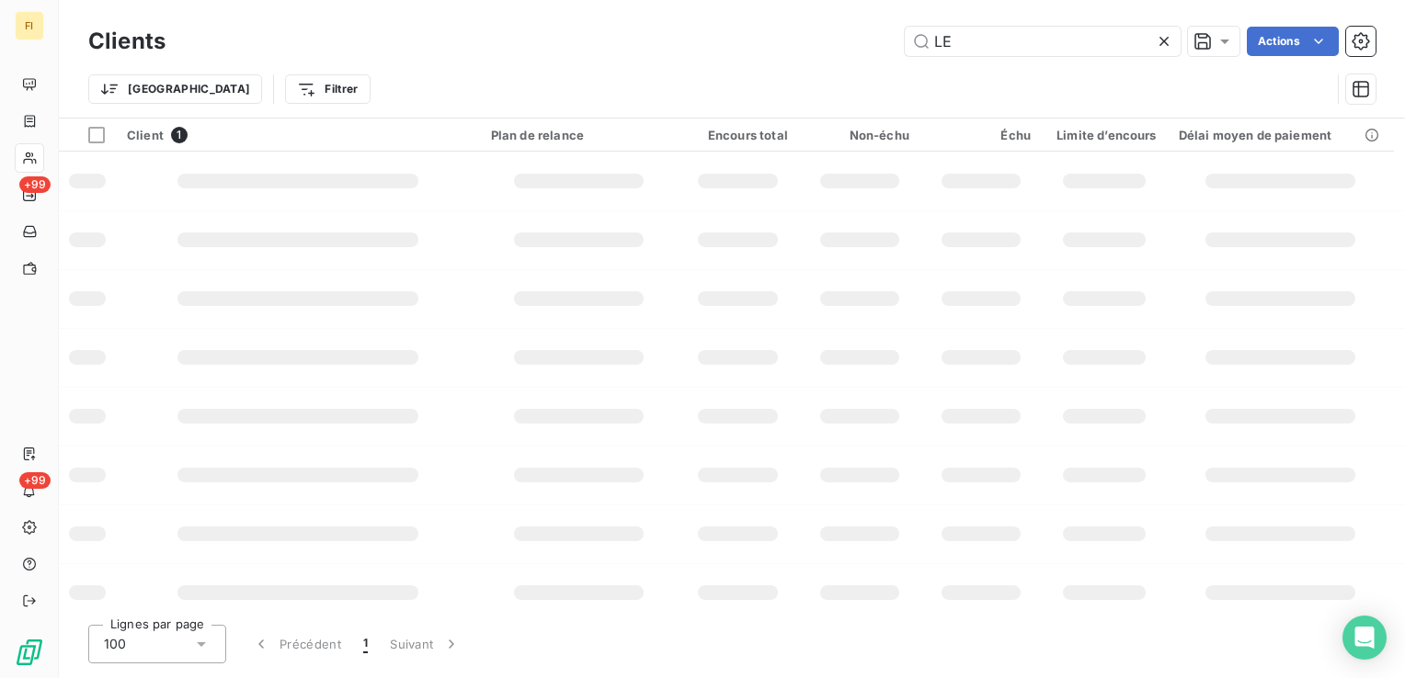
type input "L"
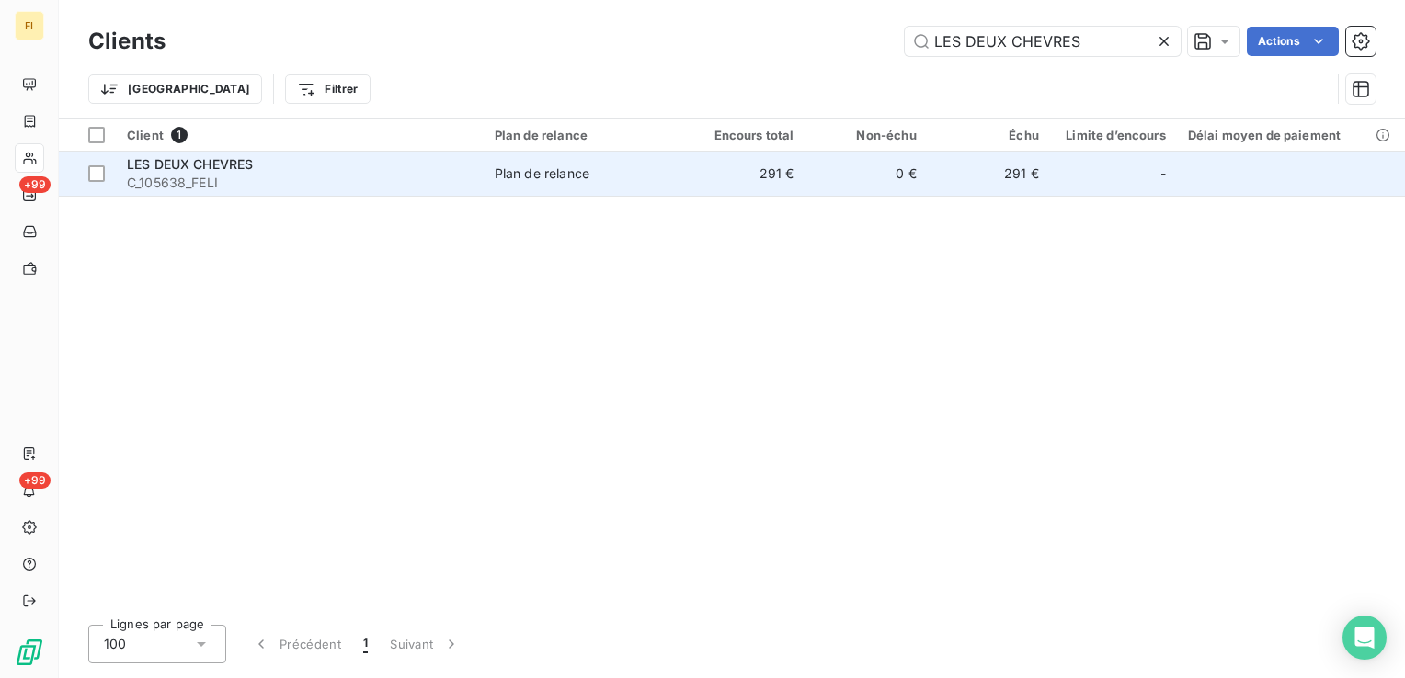
type input "LES DEUX CHEVRES"
click at [929, 167] on td "291 €" at bounding box center [989, 174] width 122 height 44
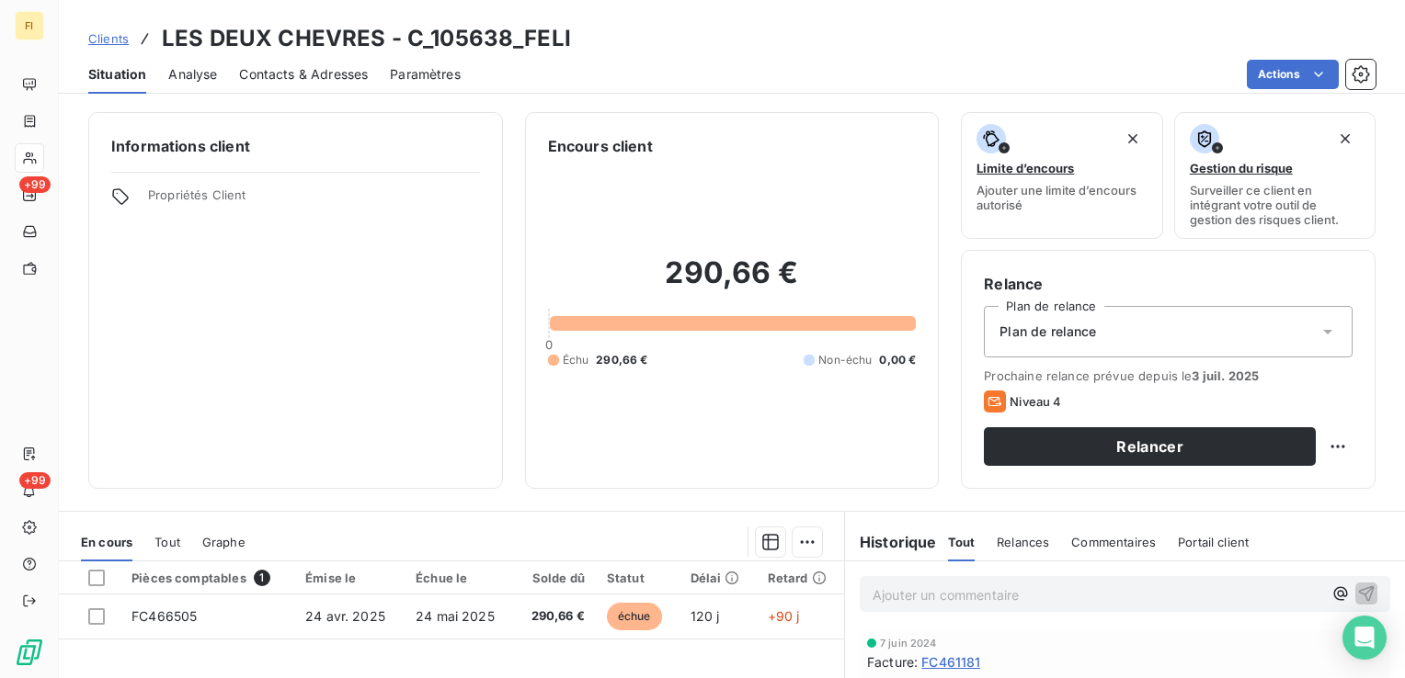
click at [321, 74] on span "Contacts & Adresses" at bounding box center [303, 74] width 129 height 18
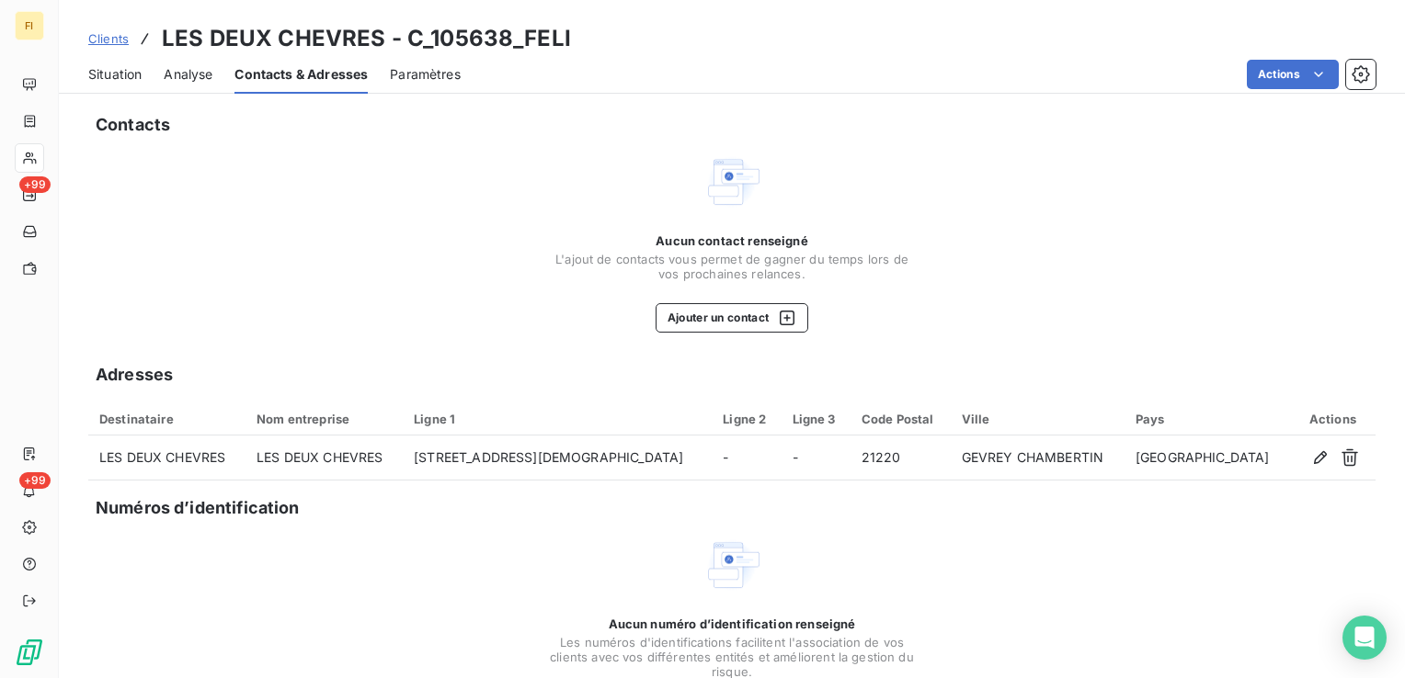
click at [111, 36] on span "Clients" at bounding box center [108, 38] width 40 height 15
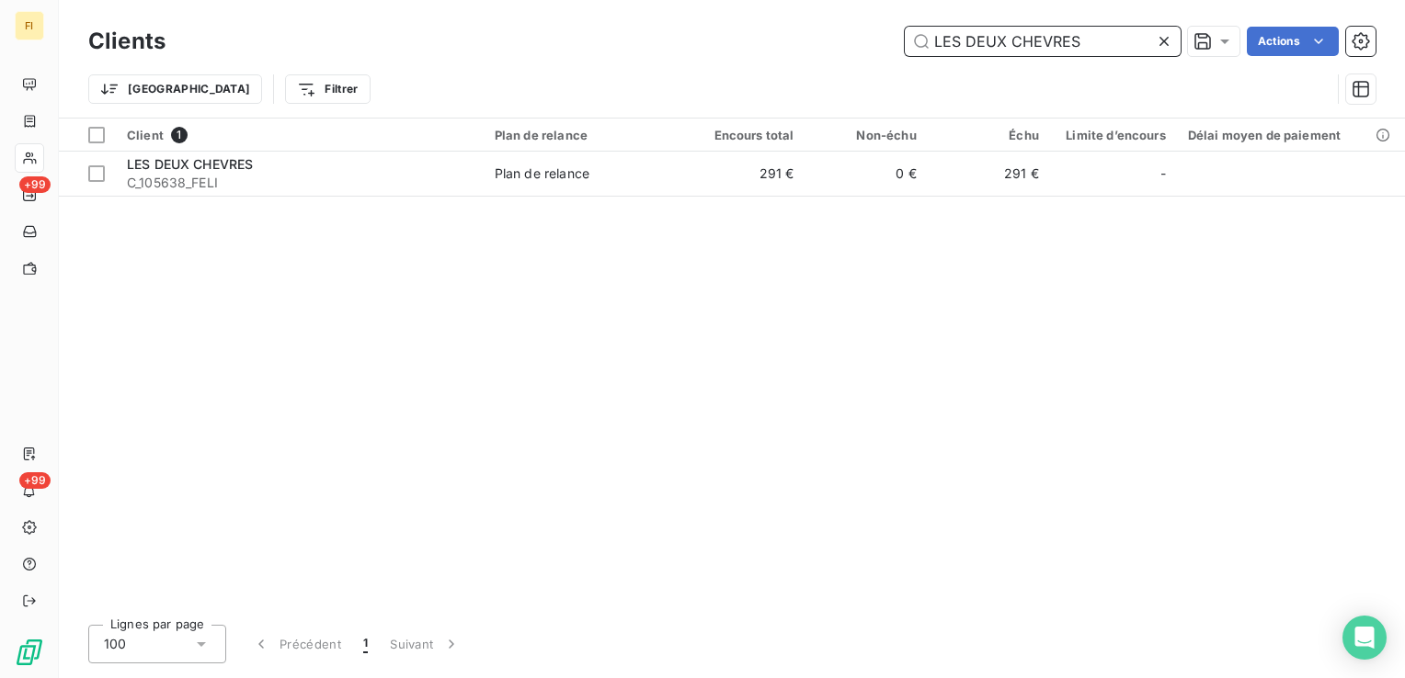
drag, startPoint x: 1115, startPoint y: 49, endPoint x: 905, endPoint y: 33, distance: 211.1
click at [905, 34] on input "LES DEUX CHEVRES" at bounding box center [1043, 41] width 276 height 29
paste input "MAQUIGNON"
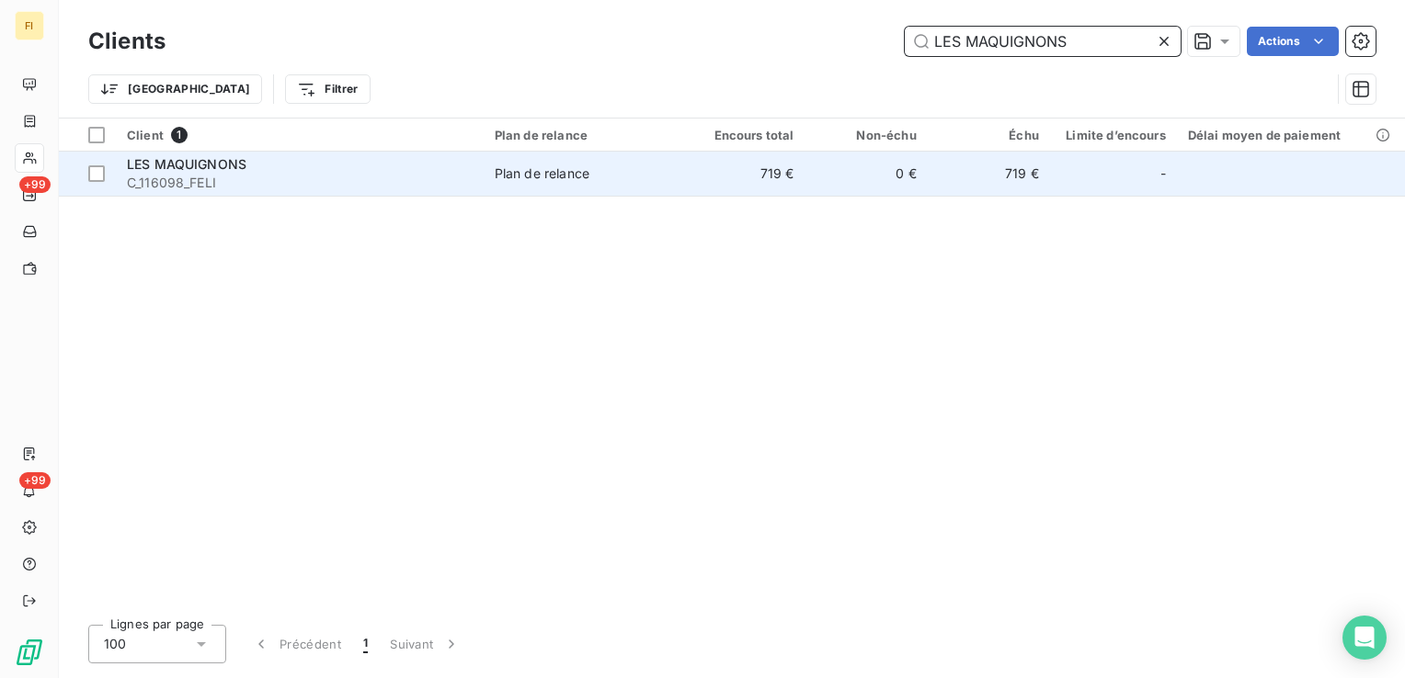
type input "LES MAQUIGNONS"
click at [923, 185] on td "0 €" at bounding box center [865, 174] width 122 height 44
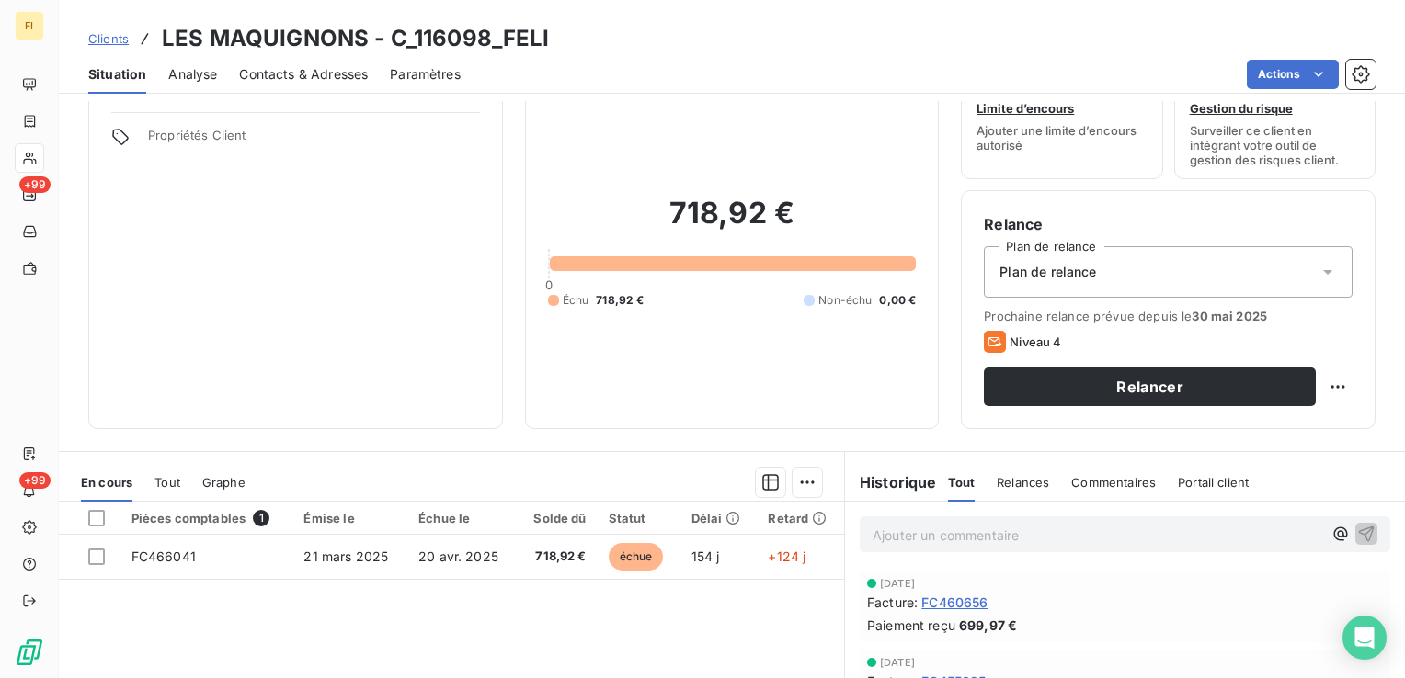
scroll to position [92, 0]
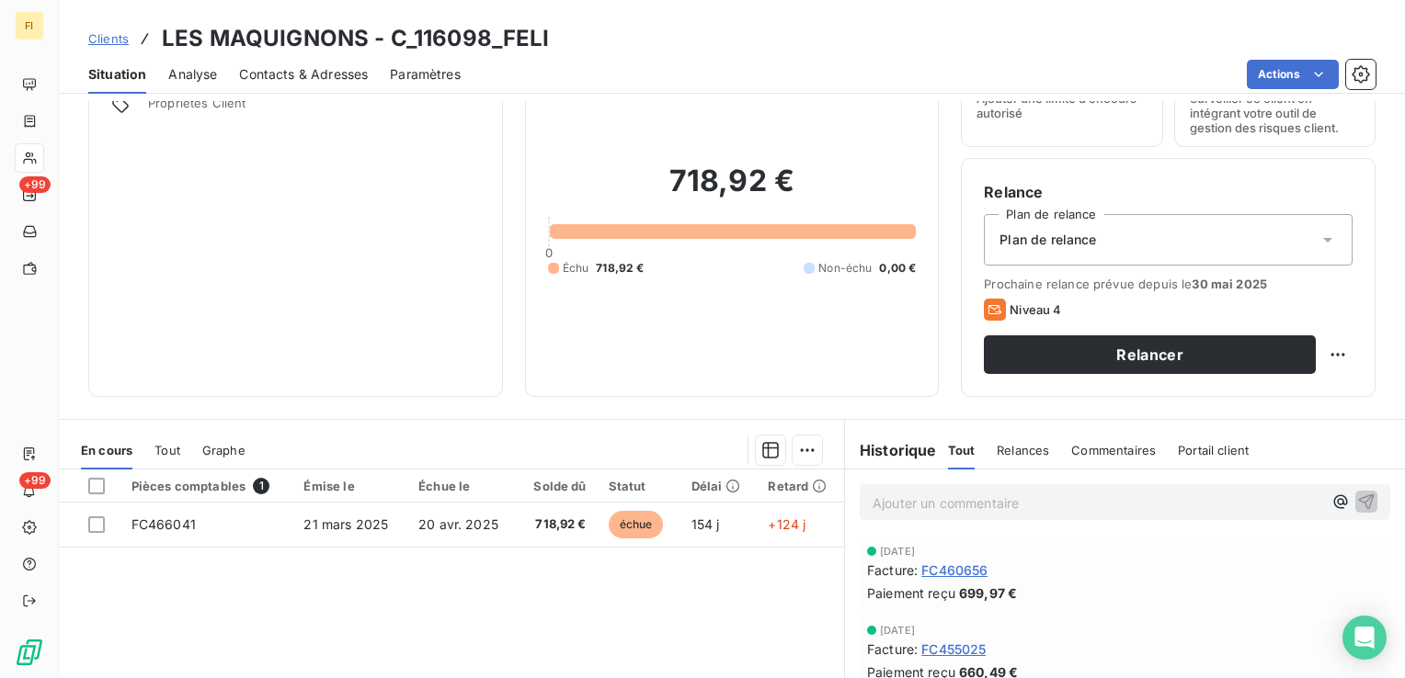
click at [313, 74] on span "Contacts & Adresses" at bounding box center [303, 74] width 129 height 18
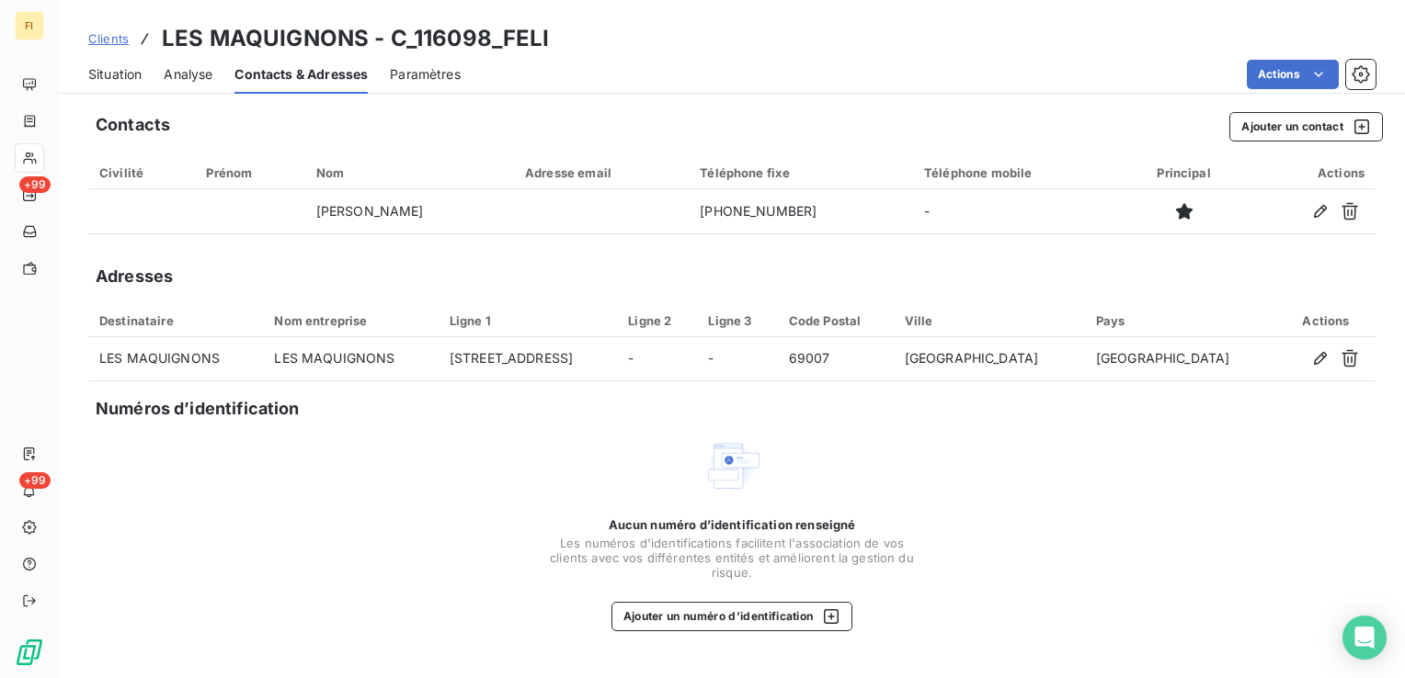
click at [122, 32] on span "Clients" at bounding box center [108, 38] width 40 height 15
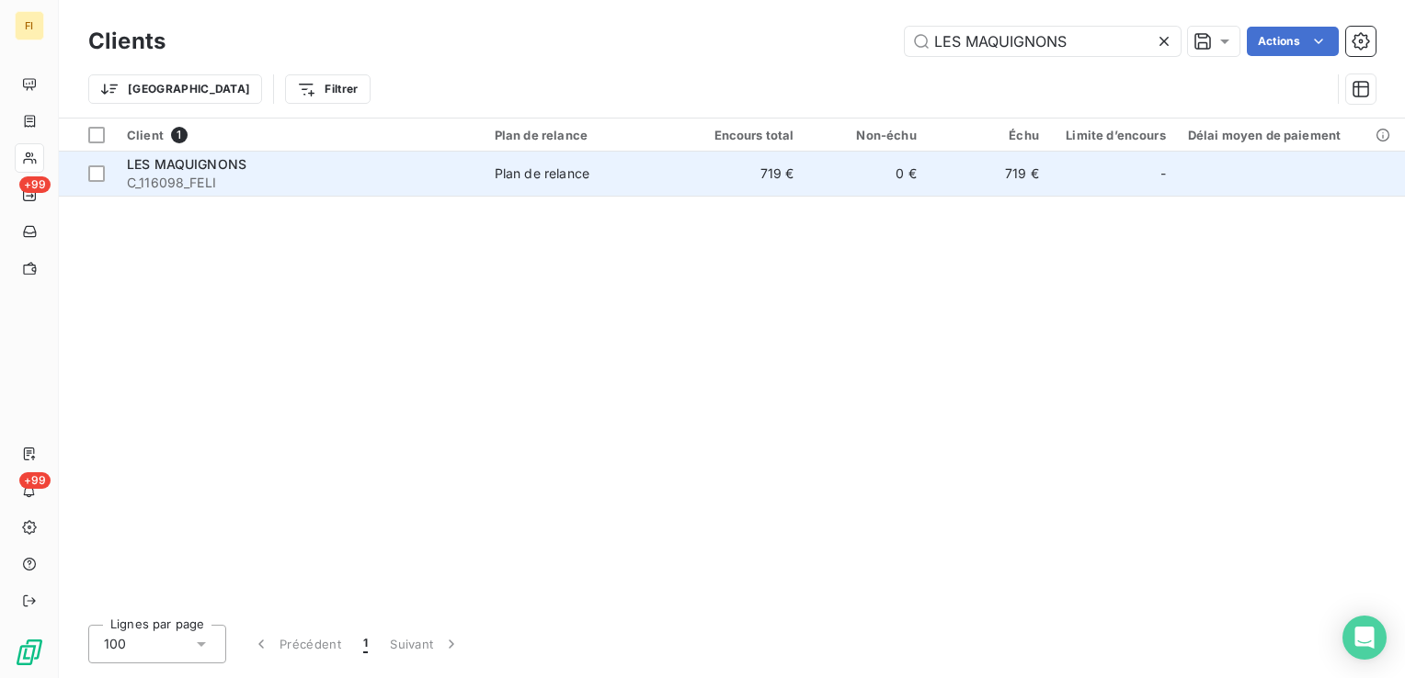
click at [254, 163] on div "LES MAQUIGNONS" at bounding box center [300, 164] width 346 height 18
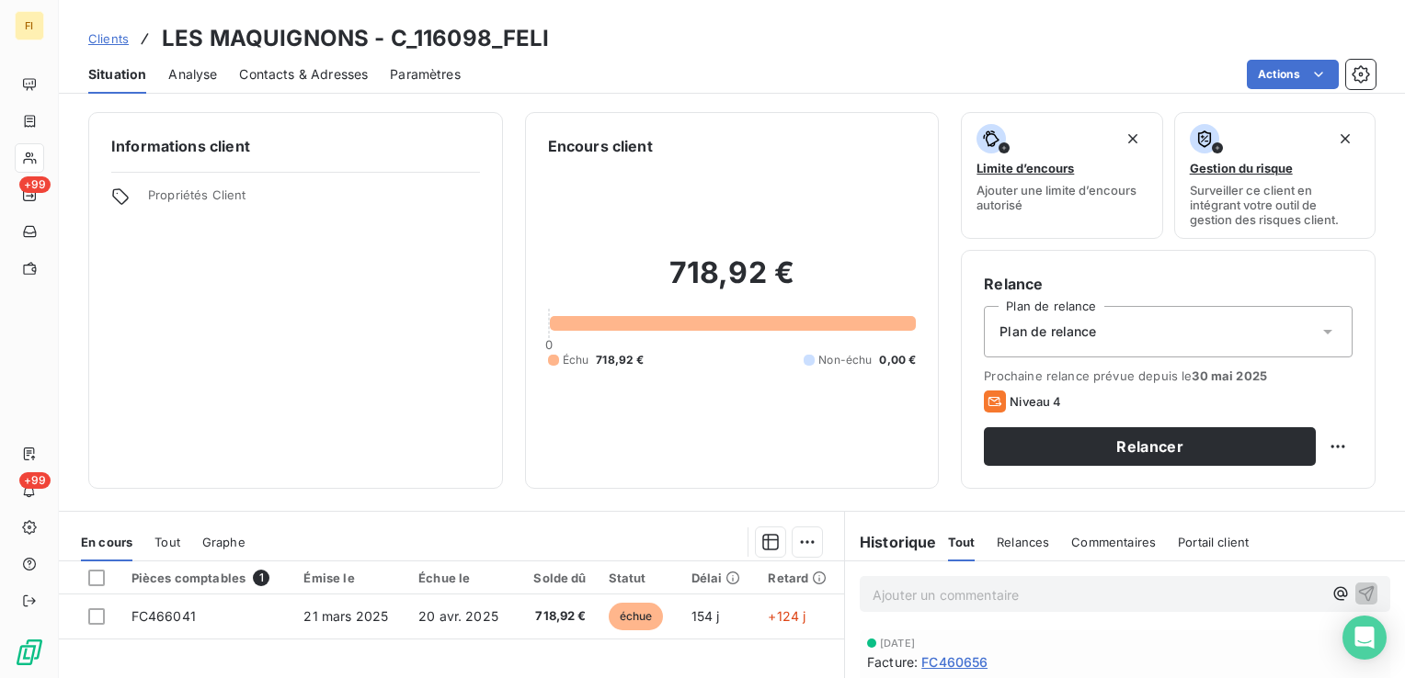
click at [109, 31] on span "Clients" at bounding box center [108, 38] width 40 height 15
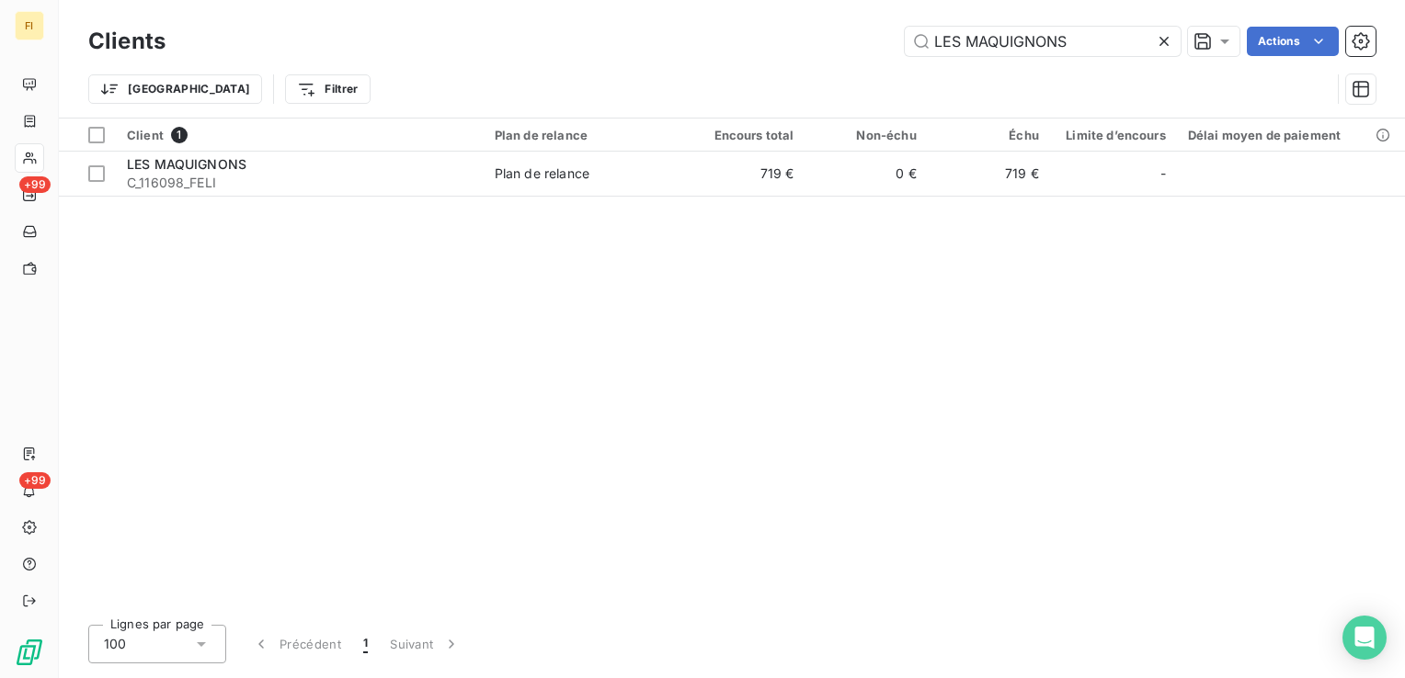
drag, startPoint x: 1099, startPoint y: 39, endPoint x: 727, endPoint y: 36, distance: 371.4
click at [747, 36] on div "LES MAQUIGNONS Actions" at bounding box center [782, 41] width 1188 height 29
type input "LES SAVEURS DU MARAIS"
click at [870, 182] on td "0 €" at bounding box center [865, 174] width 122 height 44
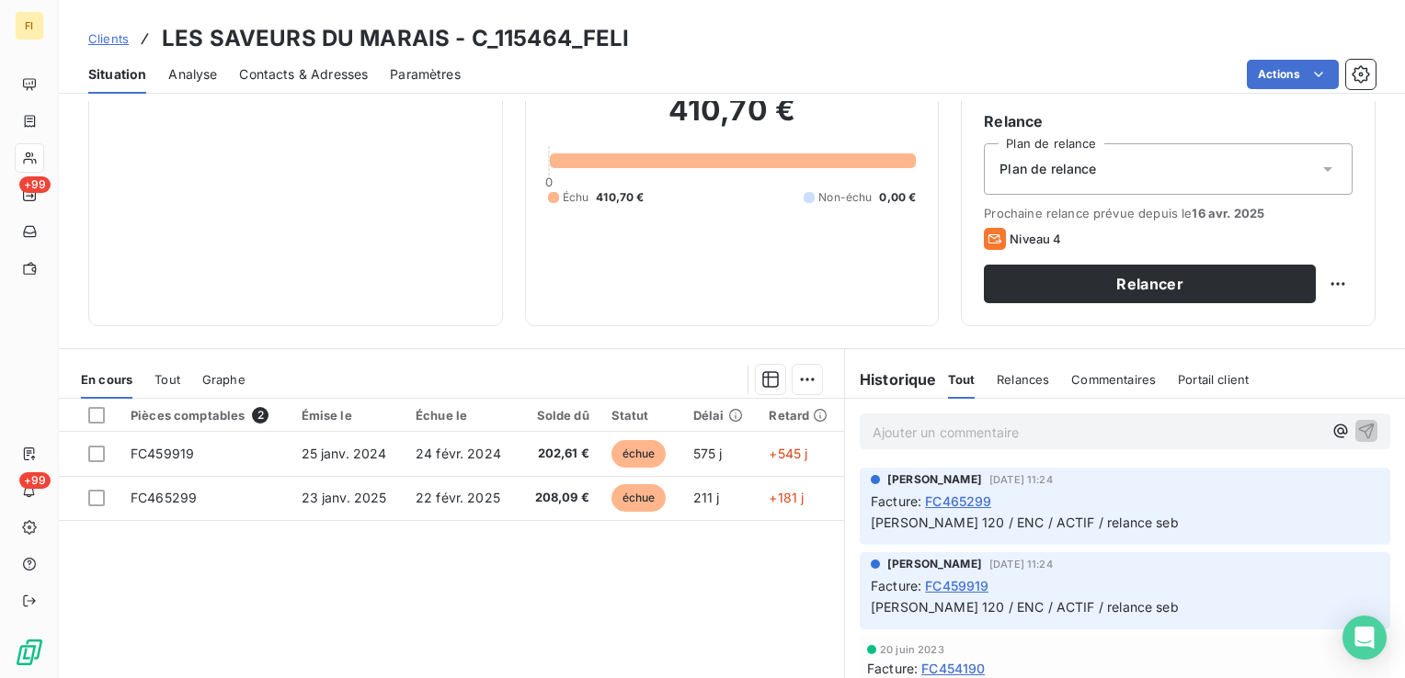
scroll to position [184, 0]
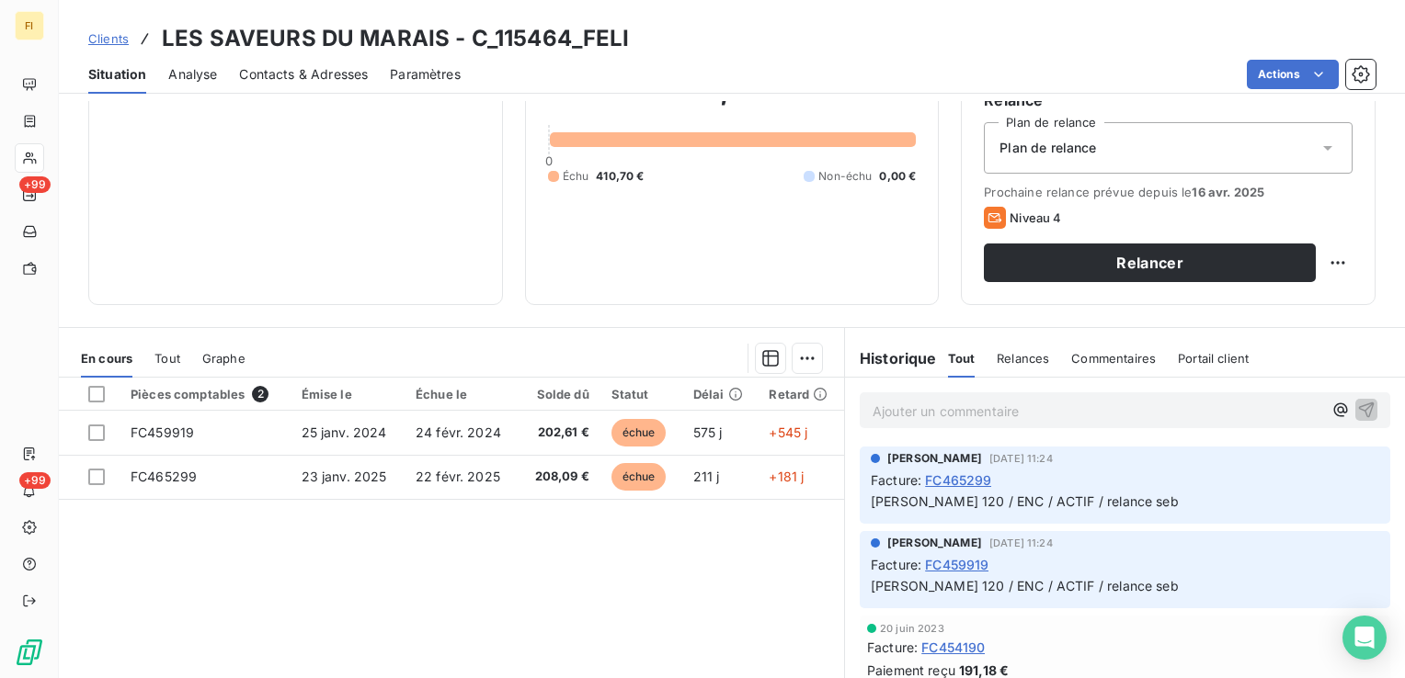
click at [308, 82] on span "Contacts & Adresses" at bounding box center [303, 74] width 129 height 18
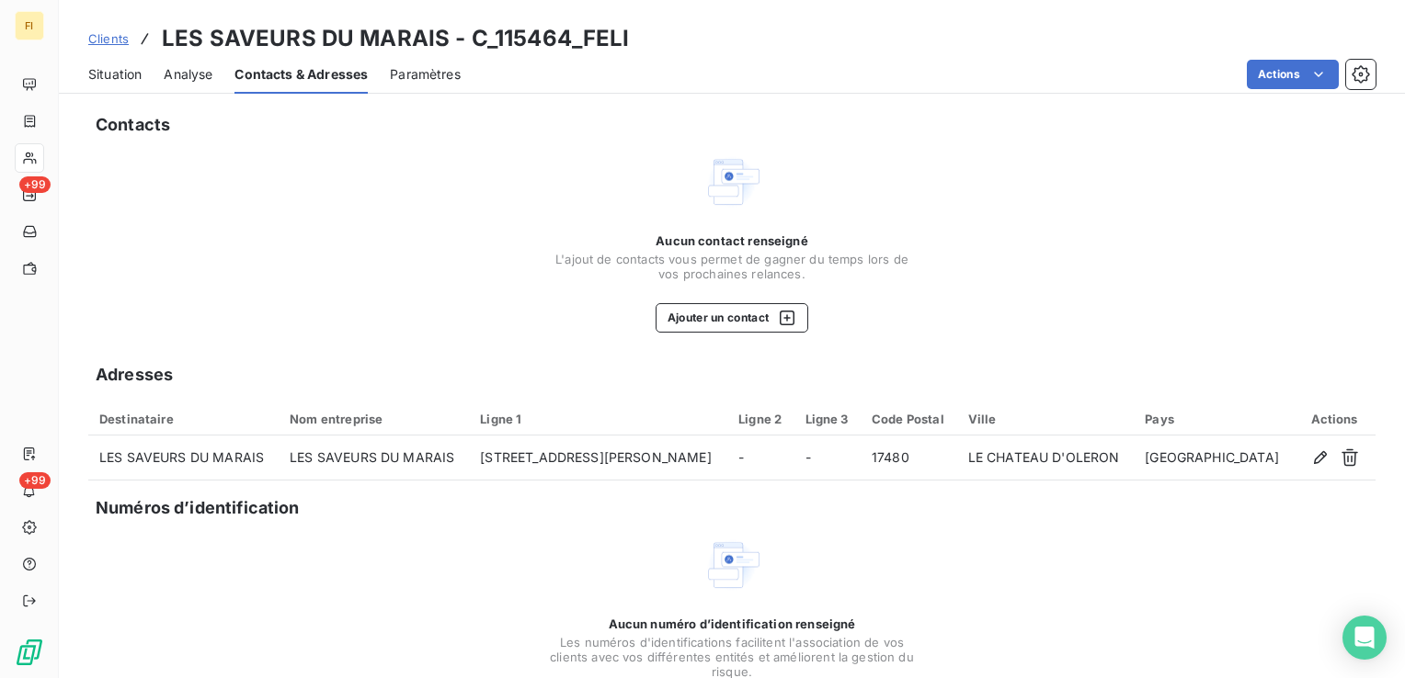
click at [104, 35] on span "Clients" at bounding box center [108, 38] width 40 height 15
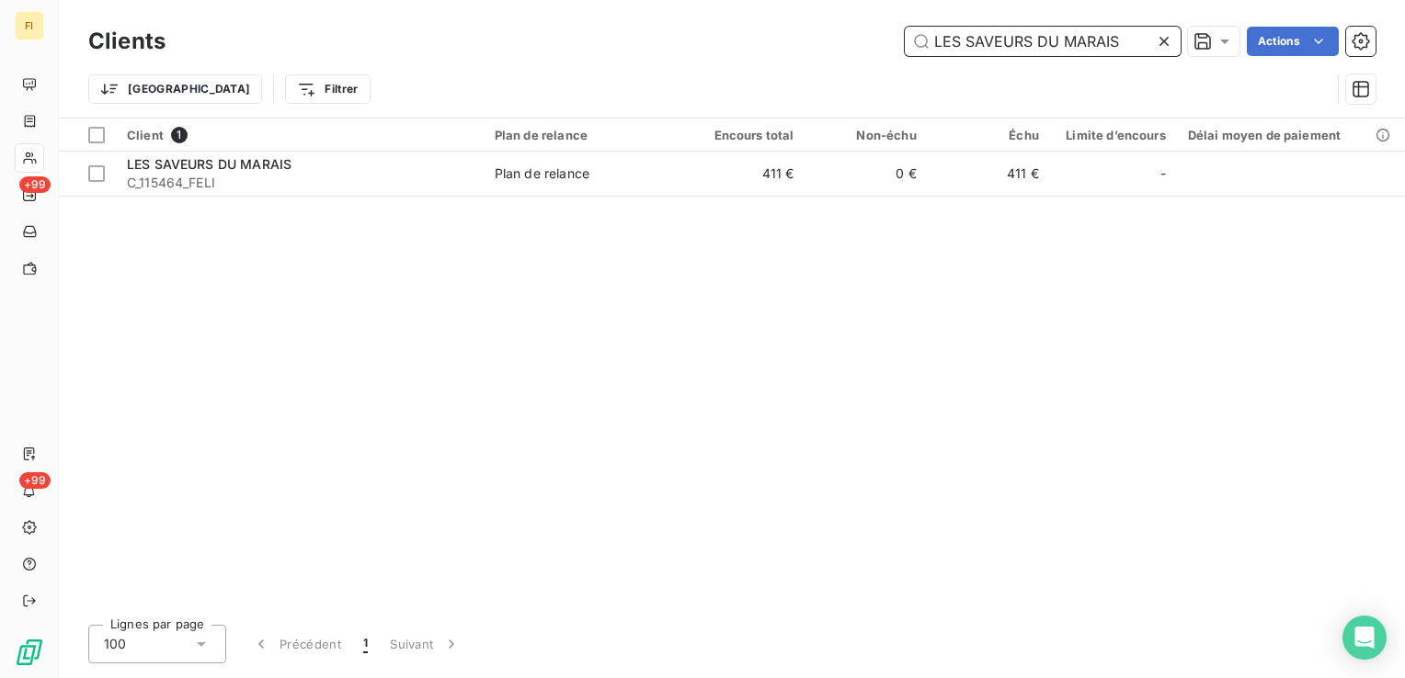
drag, startPoint x: 1132, startPoint y: 32, endPoint x: 822, endPoint y: 57, distance: 310.8
click at [823, 57] on div "Clients LES SAVEURS DU MARAIS Actions" at bounding box center [731, 41] width 1287 height 39
paste input "TONNELLE"
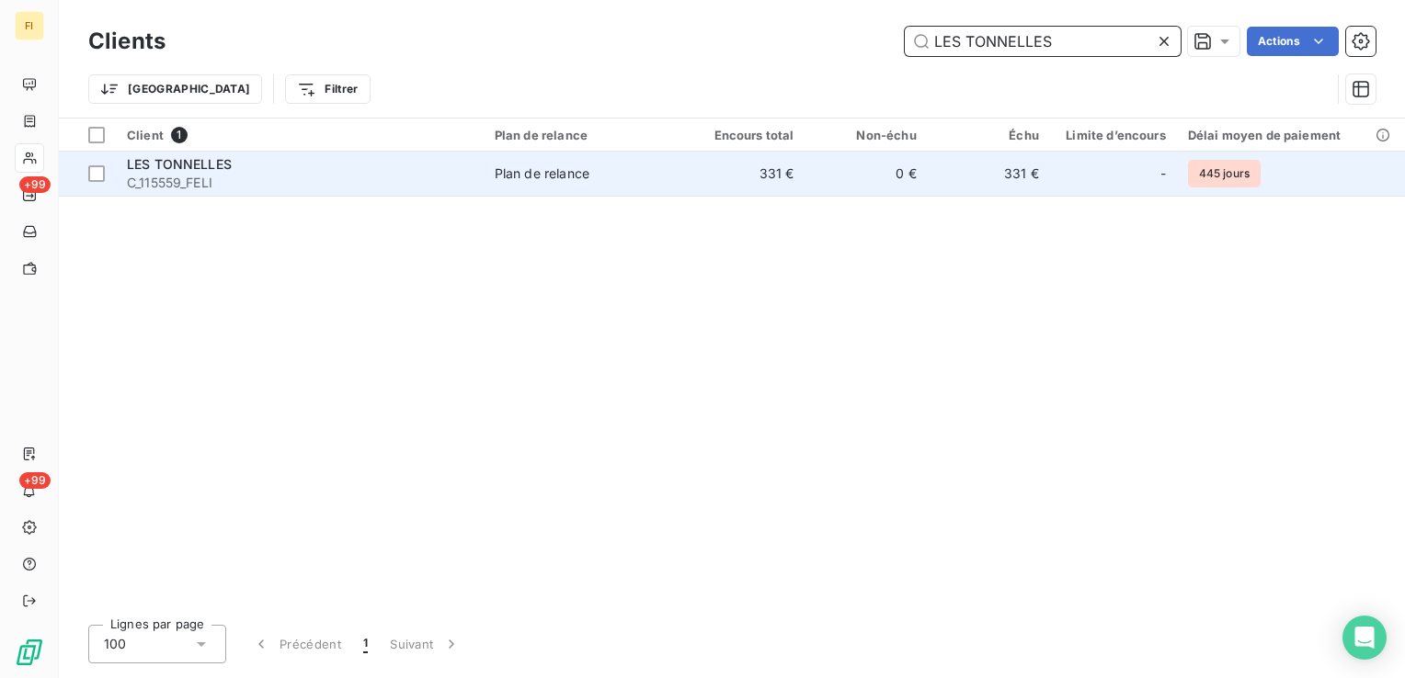
type input "LES TONNELLES"
click at [635, 180] on span "Plan de relance" at bounding box center [583, 174] width 177 height 18
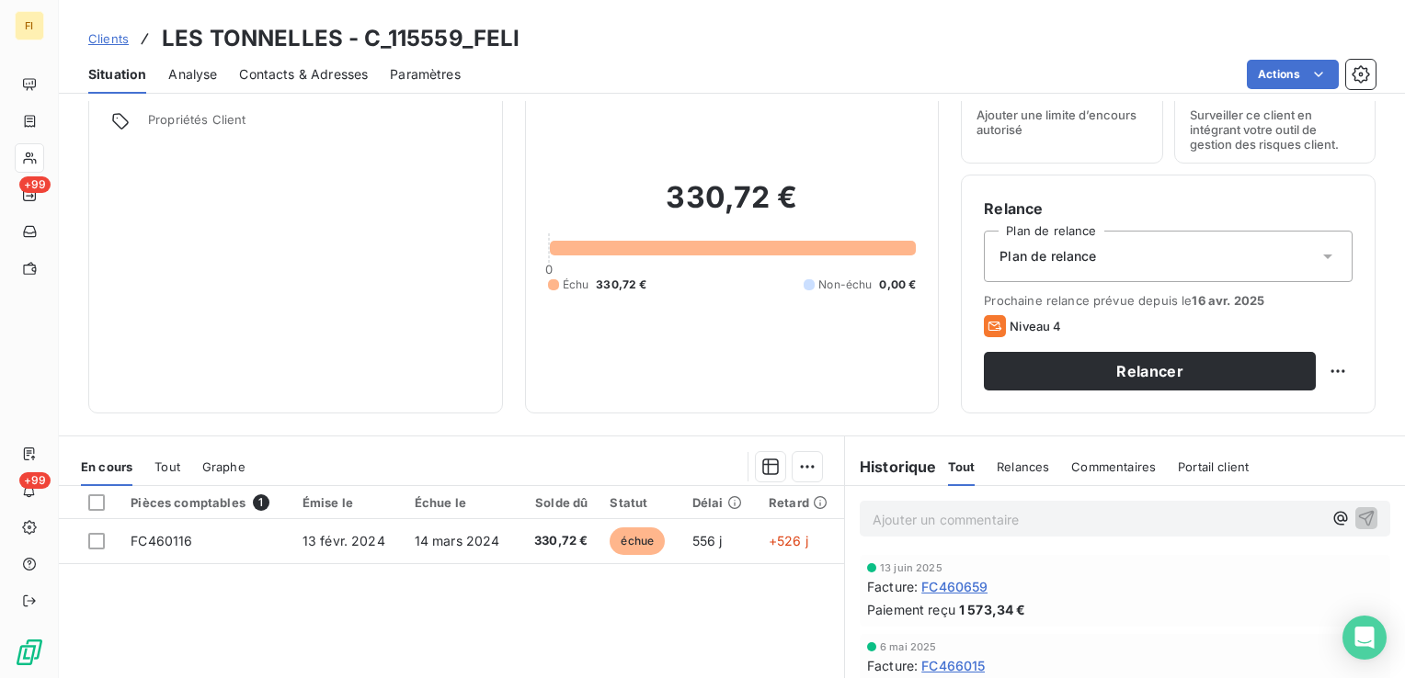
scroll to position [184, 0]
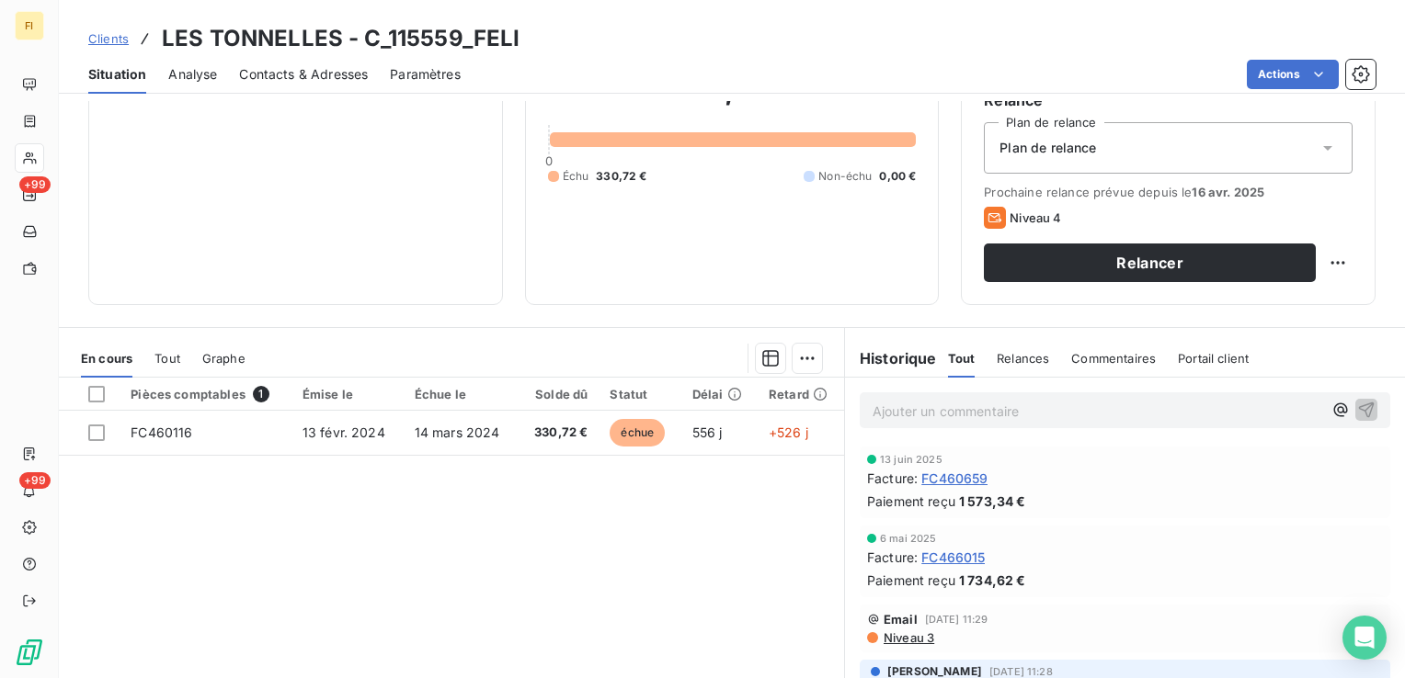
click at [114, 38] on span "Clients" at bounding box center [108, 38] width 40 height 15
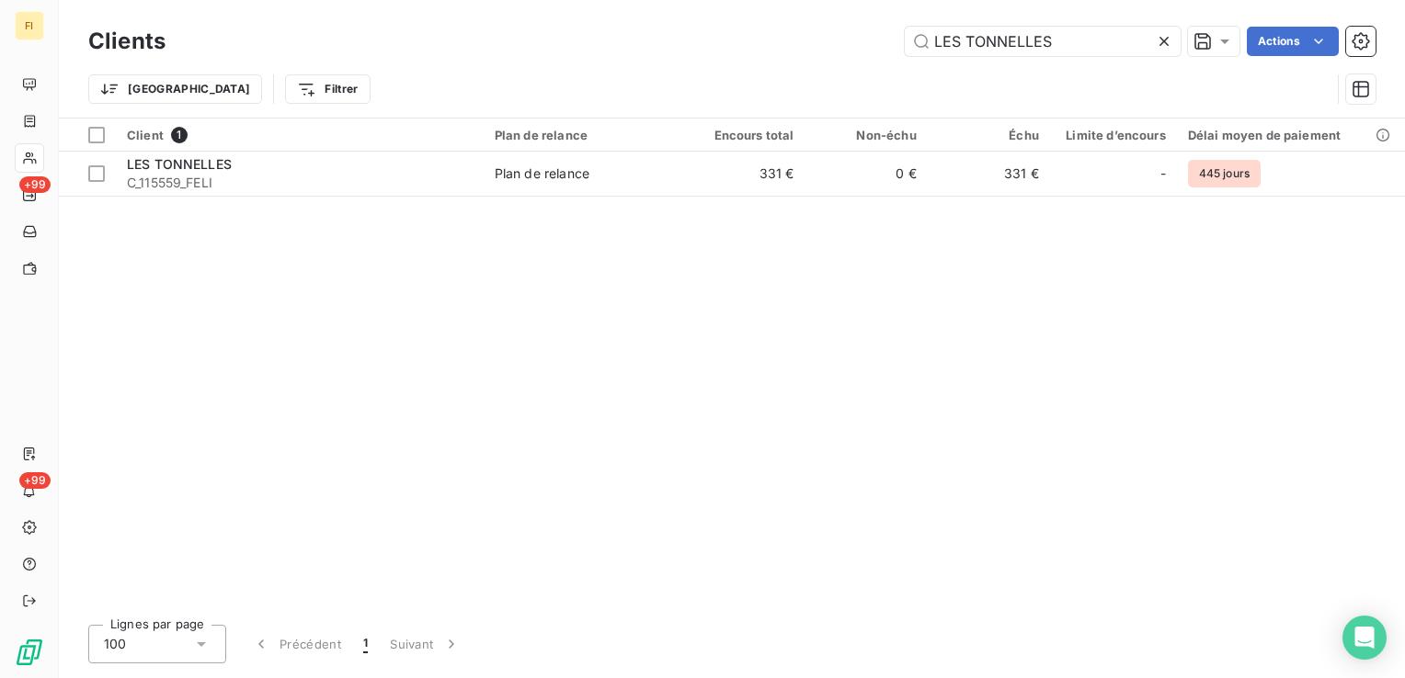
drag, startPoint x: 798, startPoint y: 36, endPoint x: 826, endPoint y: 38, distance: 27.6
click at [755, 35] on div "LES TONNELLES Actions" at bounding box center [782, 41] width 1188 height 29
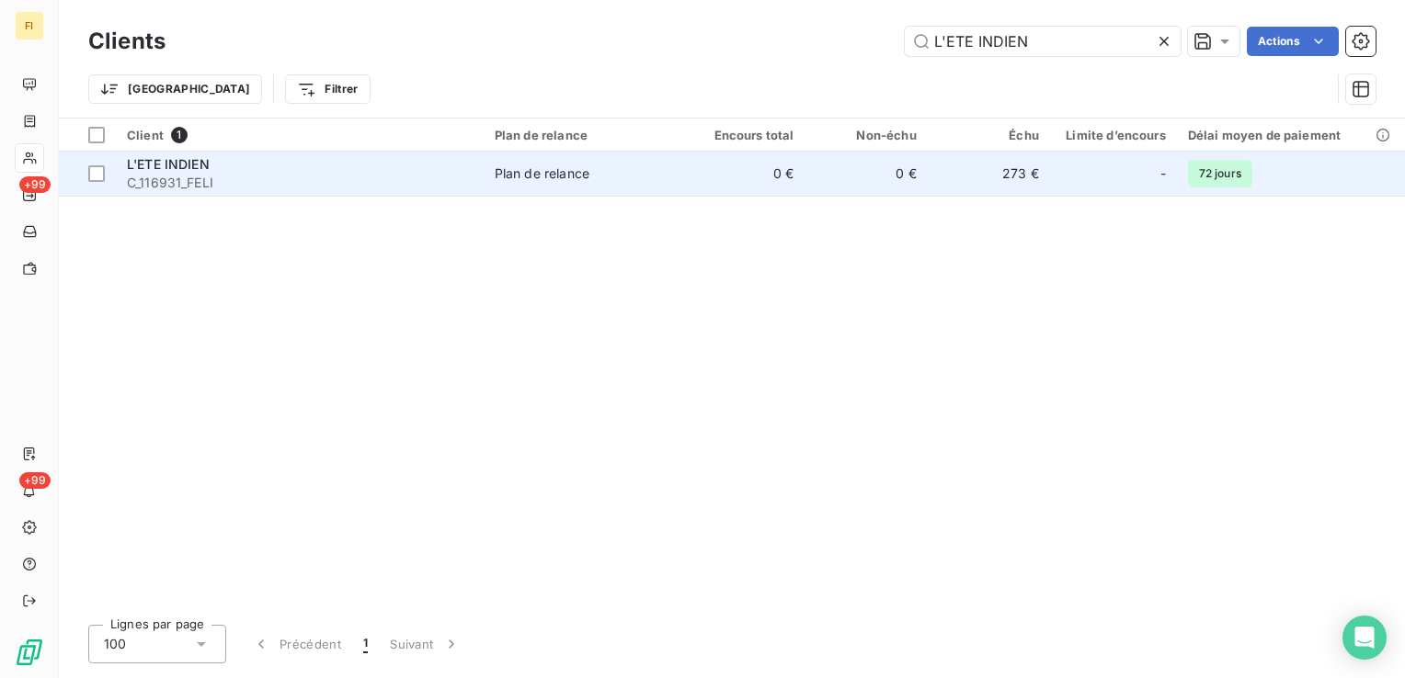
type input "L'ETE INDIEN"
click at [1045, 181] on td "273 €" at bounding box center [989, 174] width 122 height 44
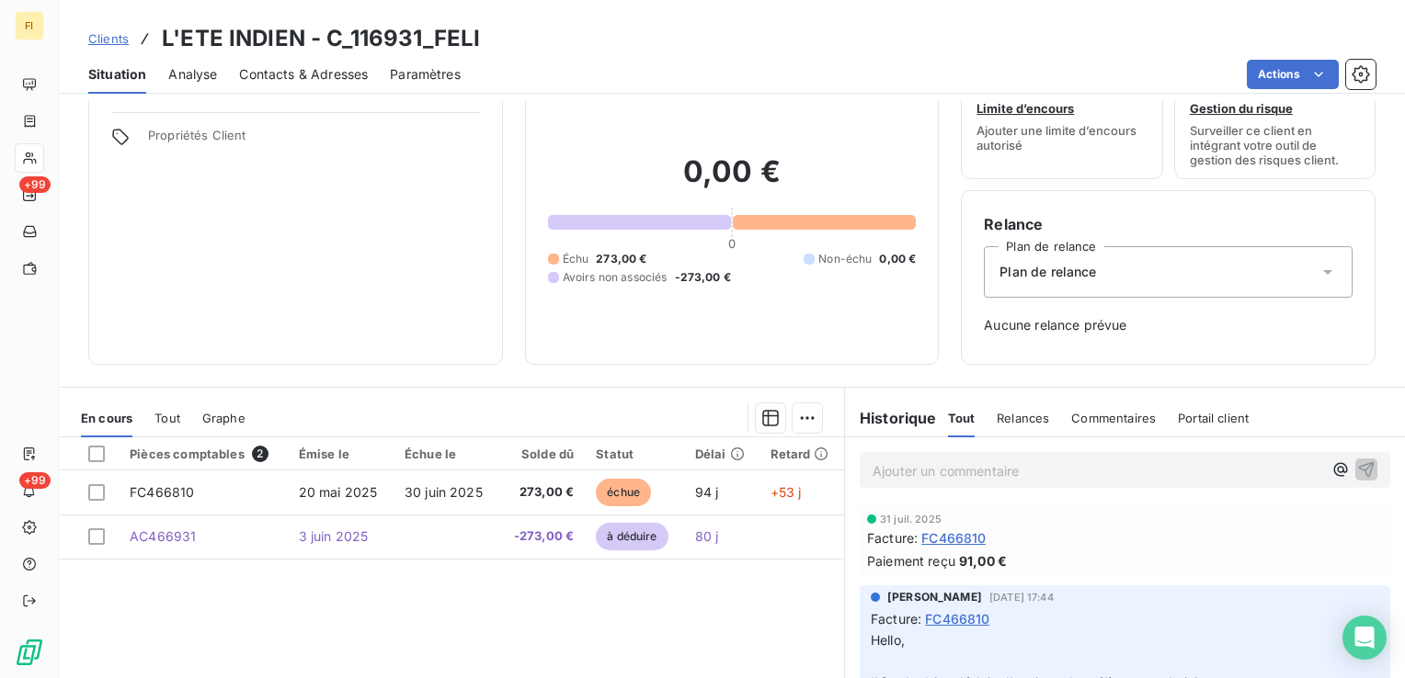
scroll to position [92, 0]
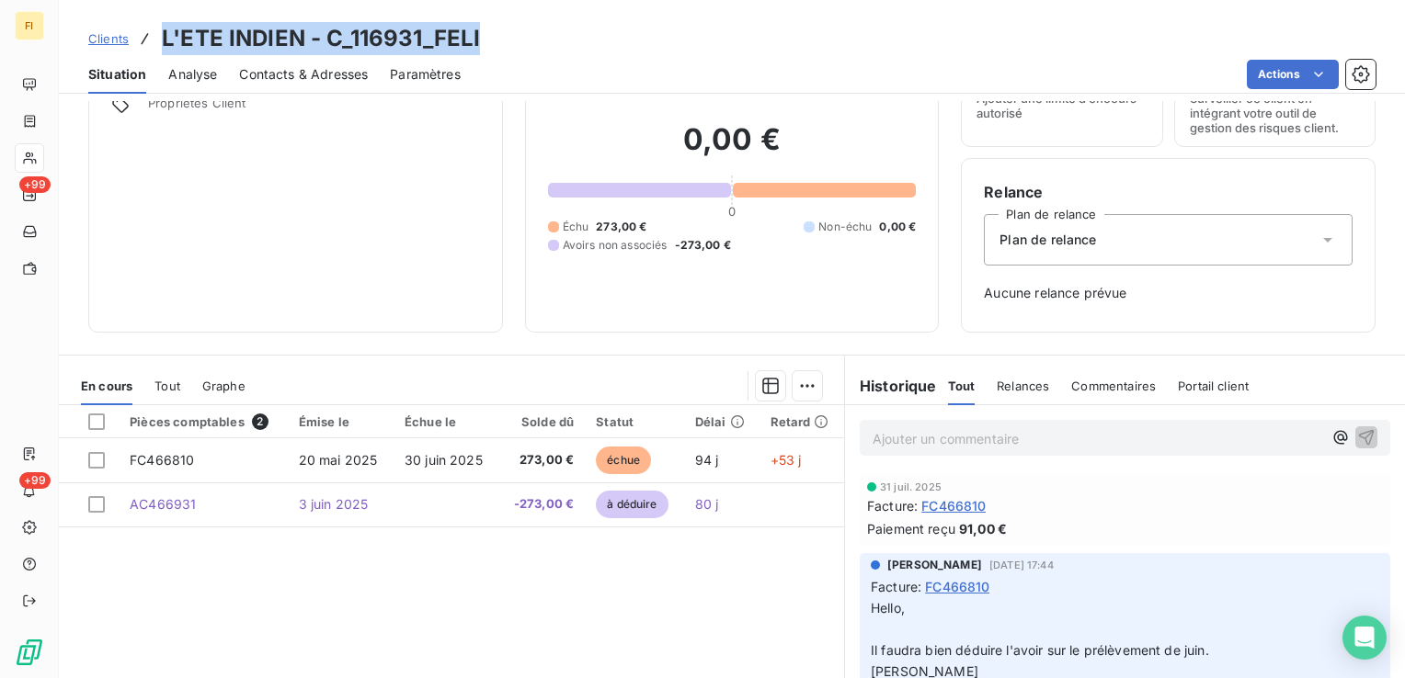
drag, startPoint x: 482, startPoint y: 35, endPoint x: 158, endPoint y: 42, distance: 323.7
click at [158, 42] on div "Clients L'ETE INDIEN - C_116931_FELI" at bounding box center [732, 38] width 1346 height 33
copy h3 "L'ETE INDIEN - C_116931_FELI"
click at [118, 41] on span "Clients" at bounding box center [108, 38] width 40 height 15
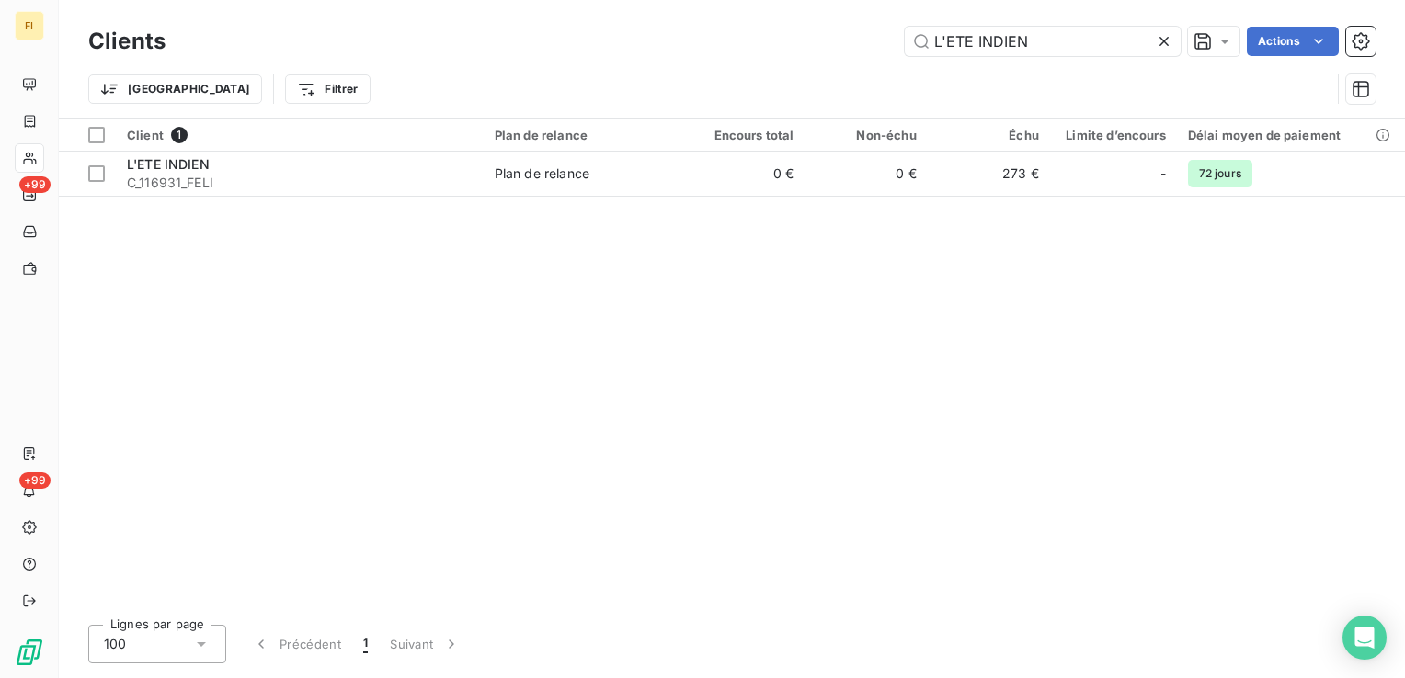
drag, startPoint x: 1113, startPoint y: 40, endPoint x: 758, endPoint y: 33, distance: 355.8
click at [797, 33] on div "L'ETE INDIEN Actions" at bounding box center [782, 41] width 1188 height 29
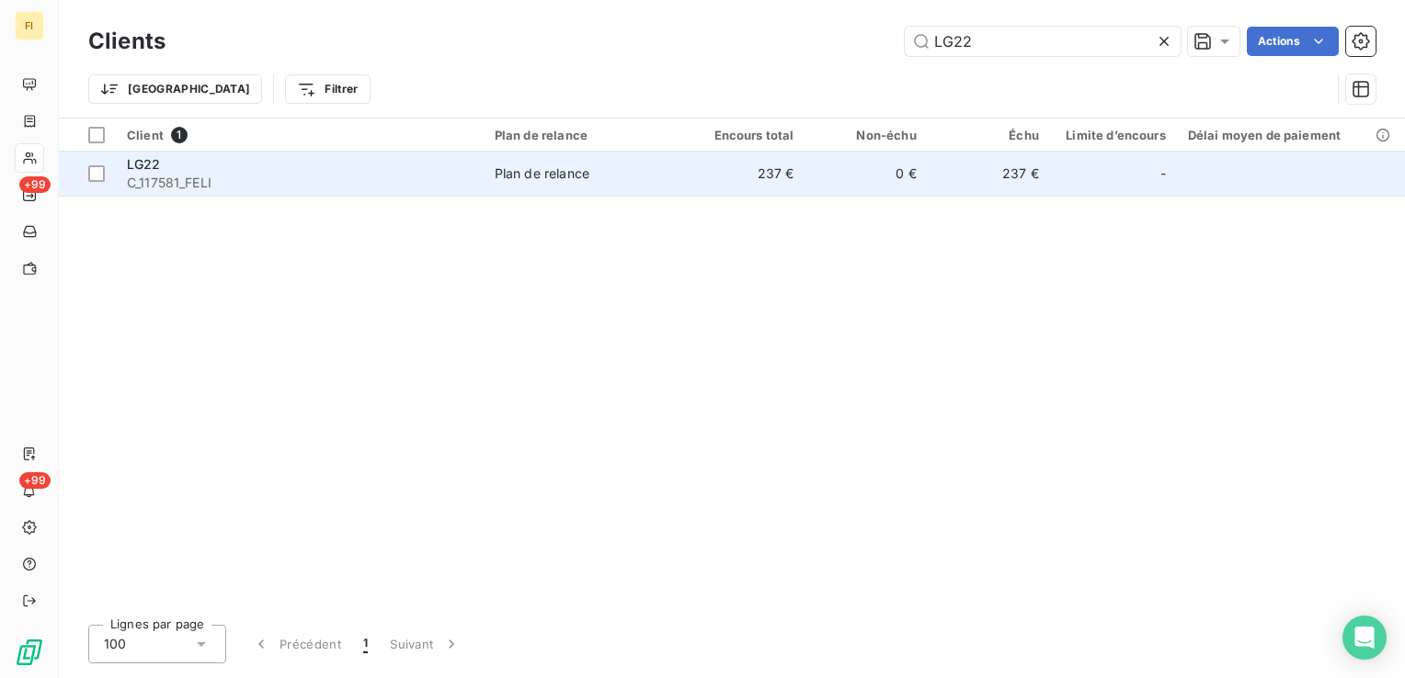
type input "LG22"
click at [927, 176] on td "0 €" at bounding box center [865, 174] width 122 height 44
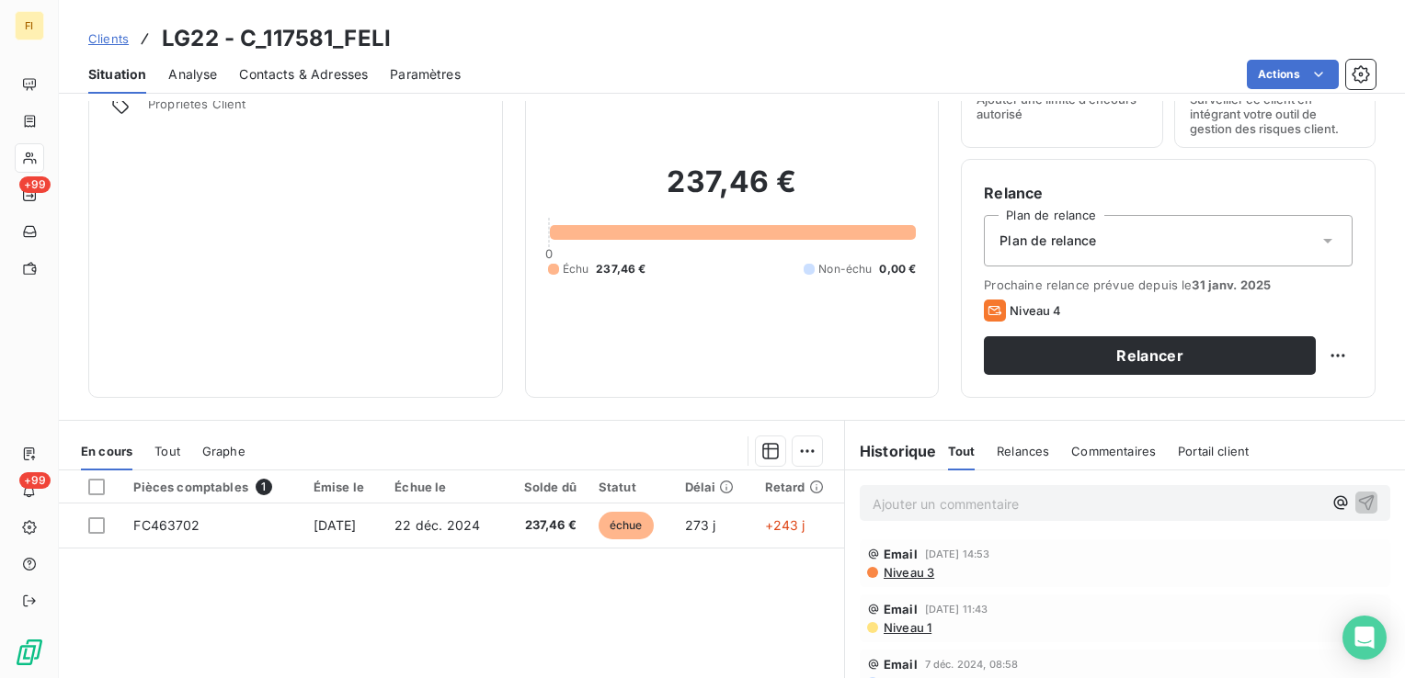
scroll to position [92, 0]
click at [120, 39] on span "Clients" at bounding box center [108, 38] width 40 height 15
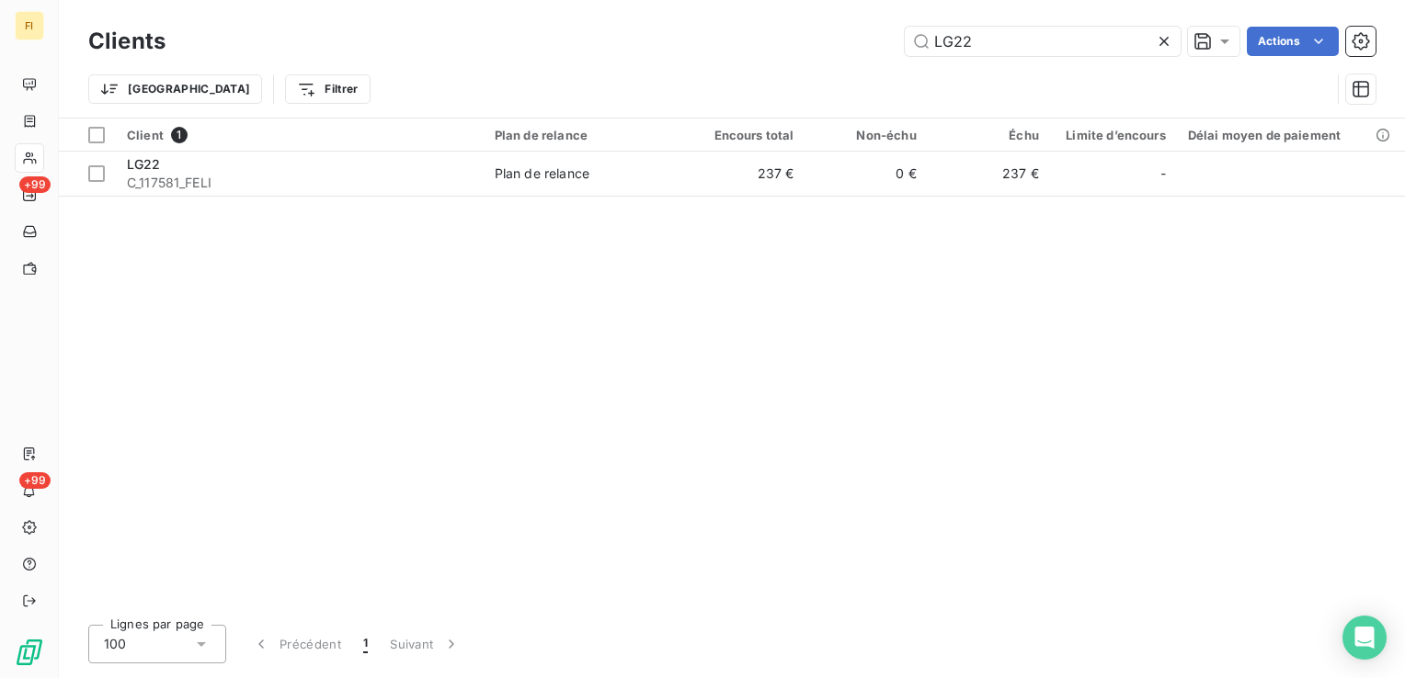
drag, startPoint x: 1032, startPoint y: 47, endPoint x: 591, endPoint y: 57, distance: 441.4
click at [667, 52] on div "LG22 Actions" at bounding box center [782, 41] width 1188 height 29
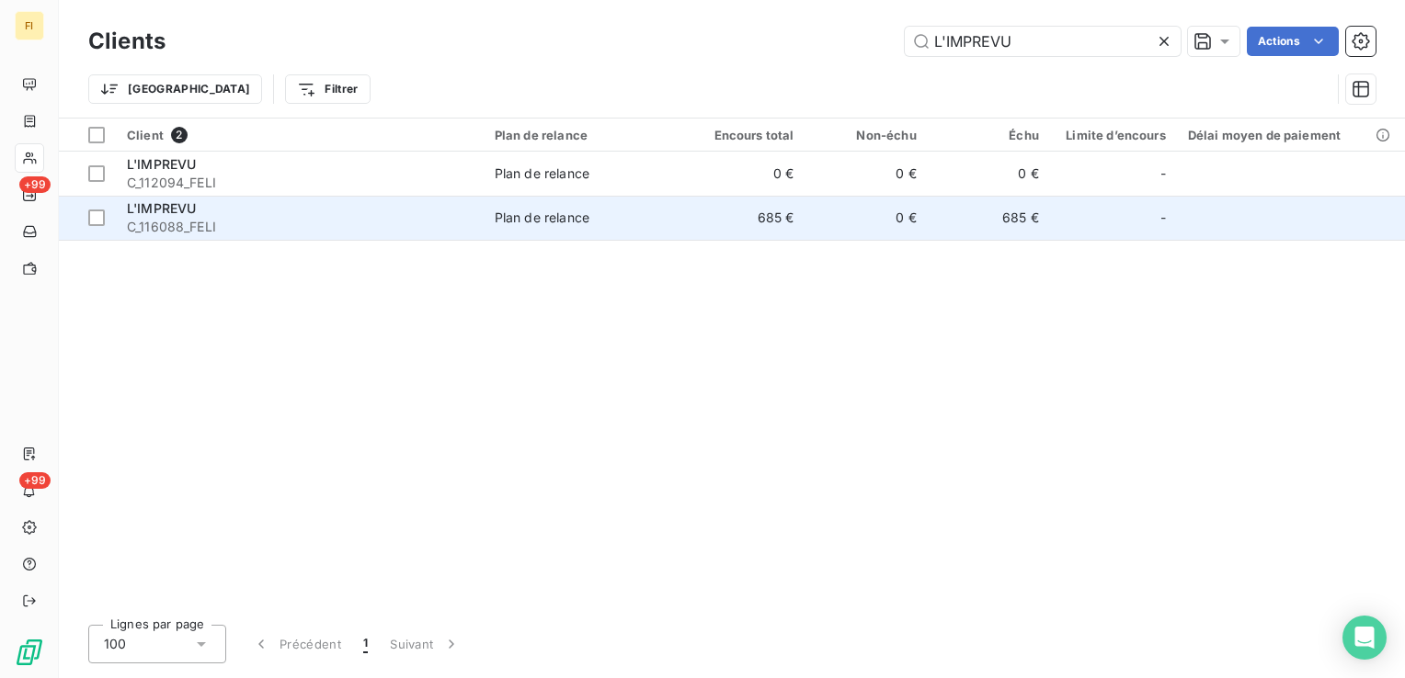
type input "L'IMPREVU"
click at [645, 210] on span "Plan de relance" at bounding box center [583, 218] width 177 height 18
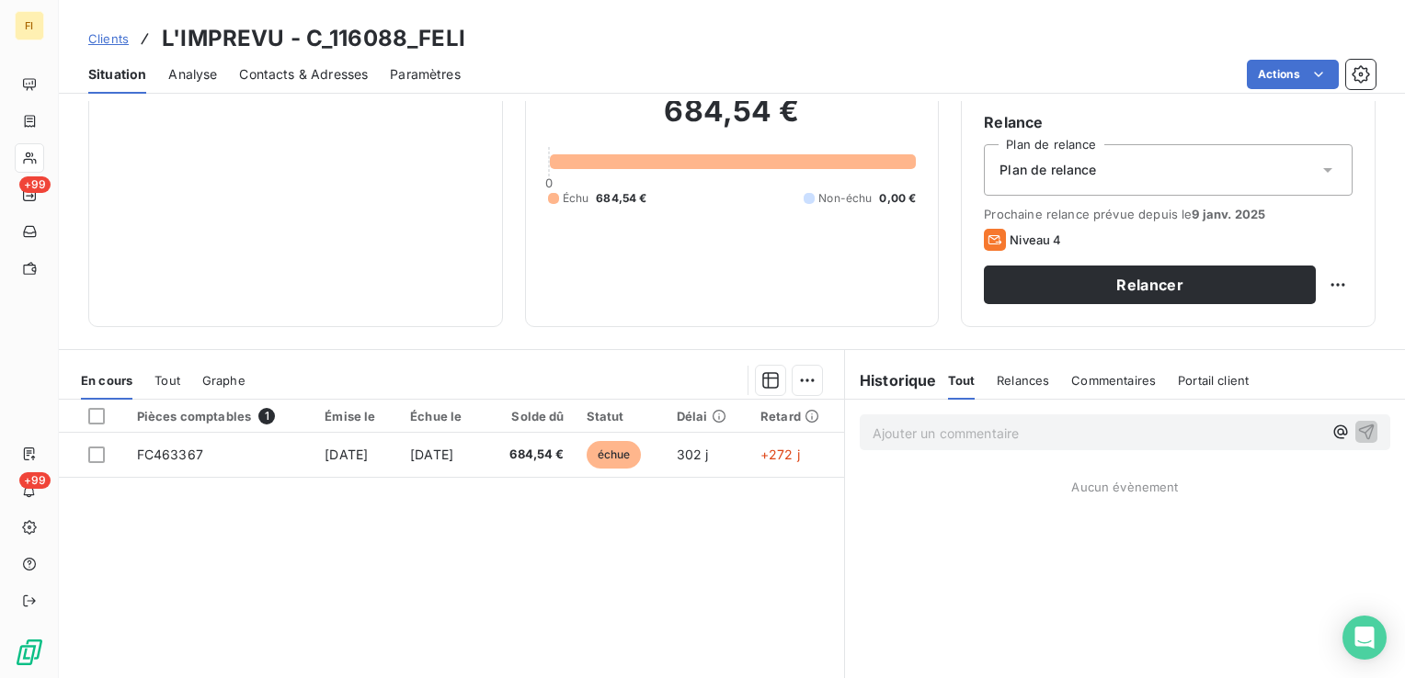
scroll to position [184, 0]
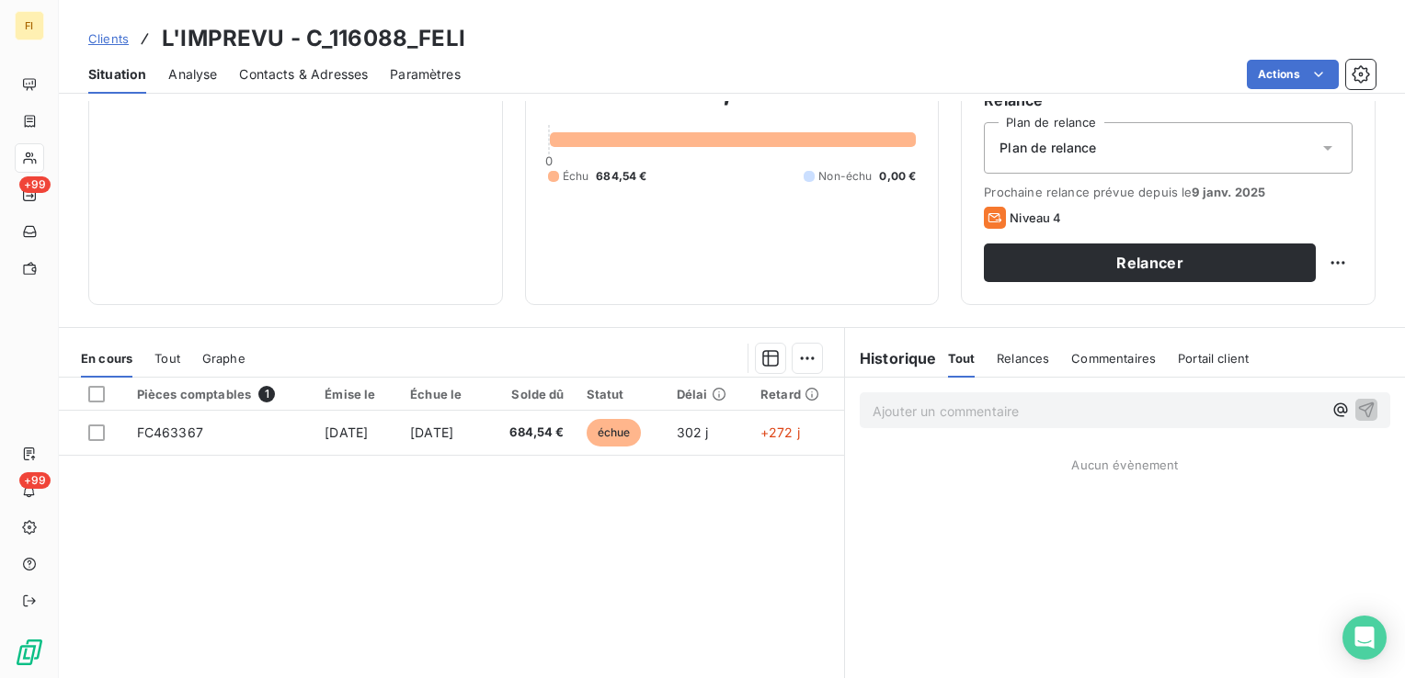
click at [113, 37] on span "Clients" at bounding box center [108, 38] width 40 height 15
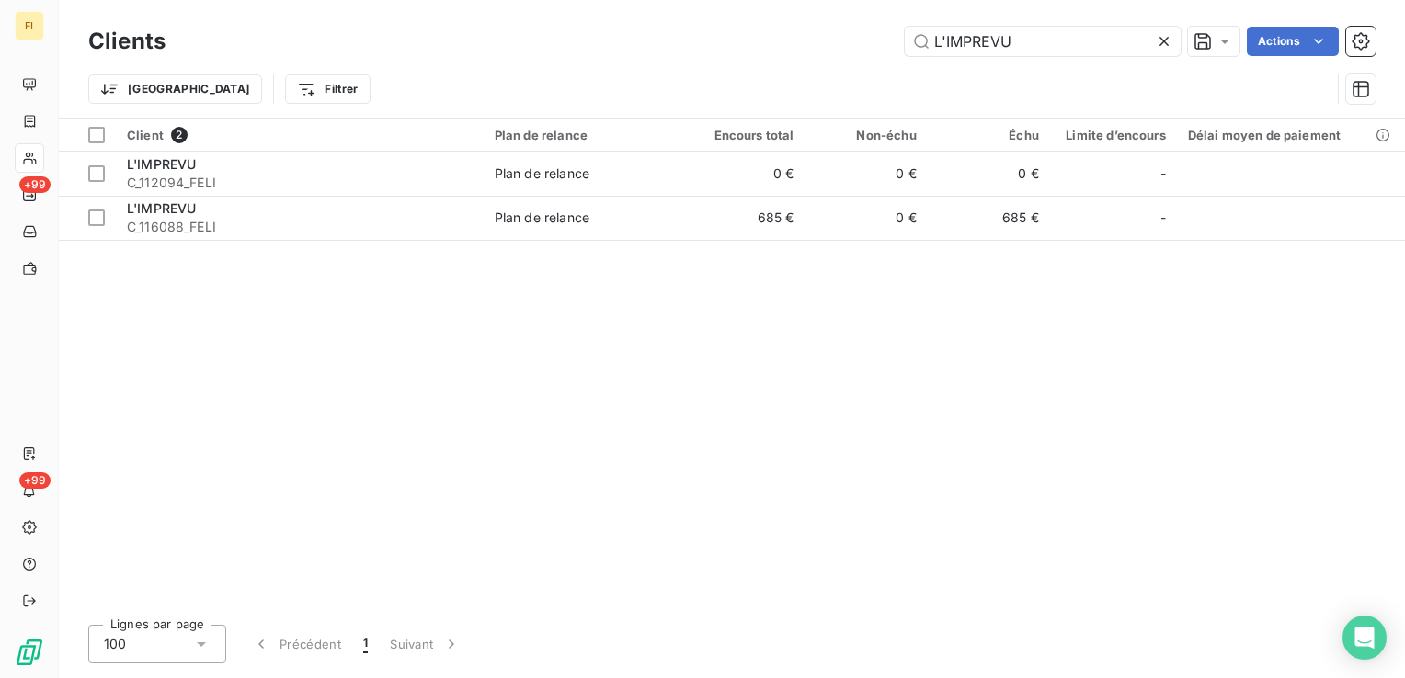
drag, startPoint x: 1076, startPoint y: 33, endPoint x: 673, endPoint y: 34, distance: 402.7
click at [826, 20] on div "Clients L'IMPREVU Actions Trier Filtrer" at bounding box center [732, 59] width 1346 height 118
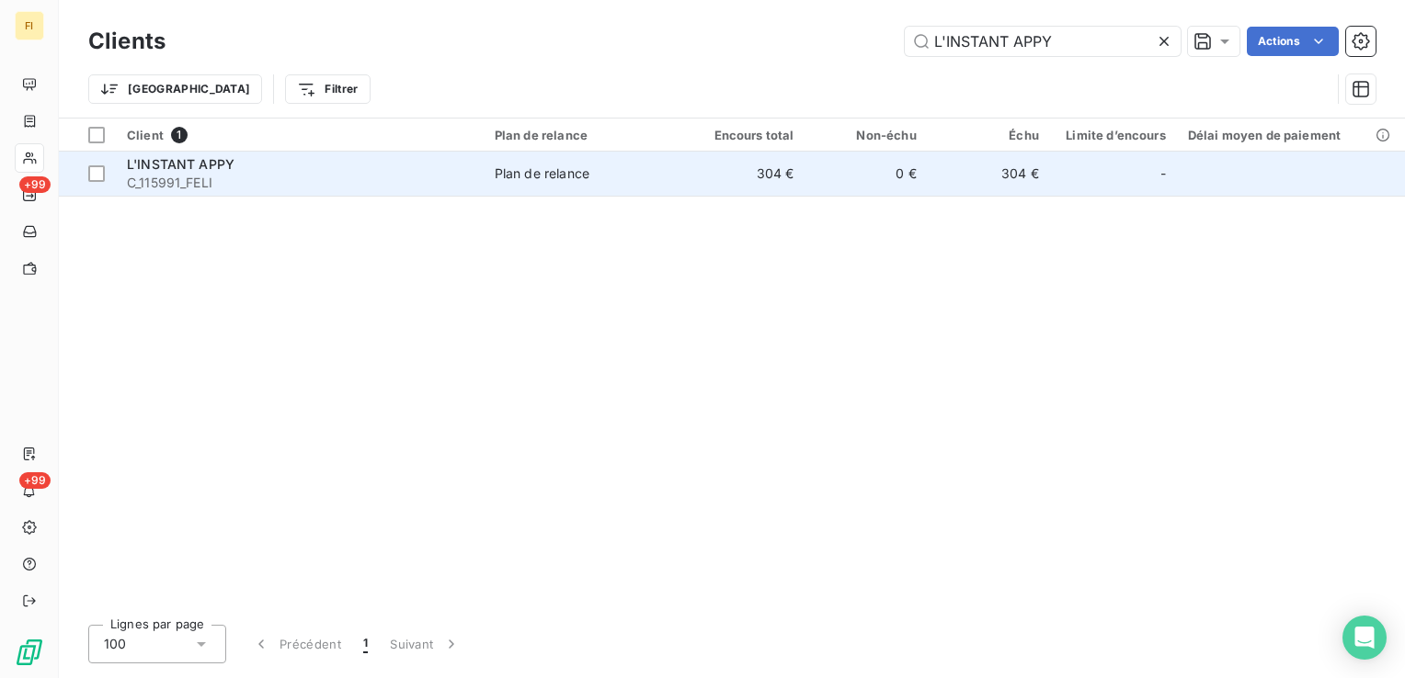
type input "L'INSTANT APPY"
click at [809, 183] on td "0 €" at bounding box center [865, 174] width 122 height 44
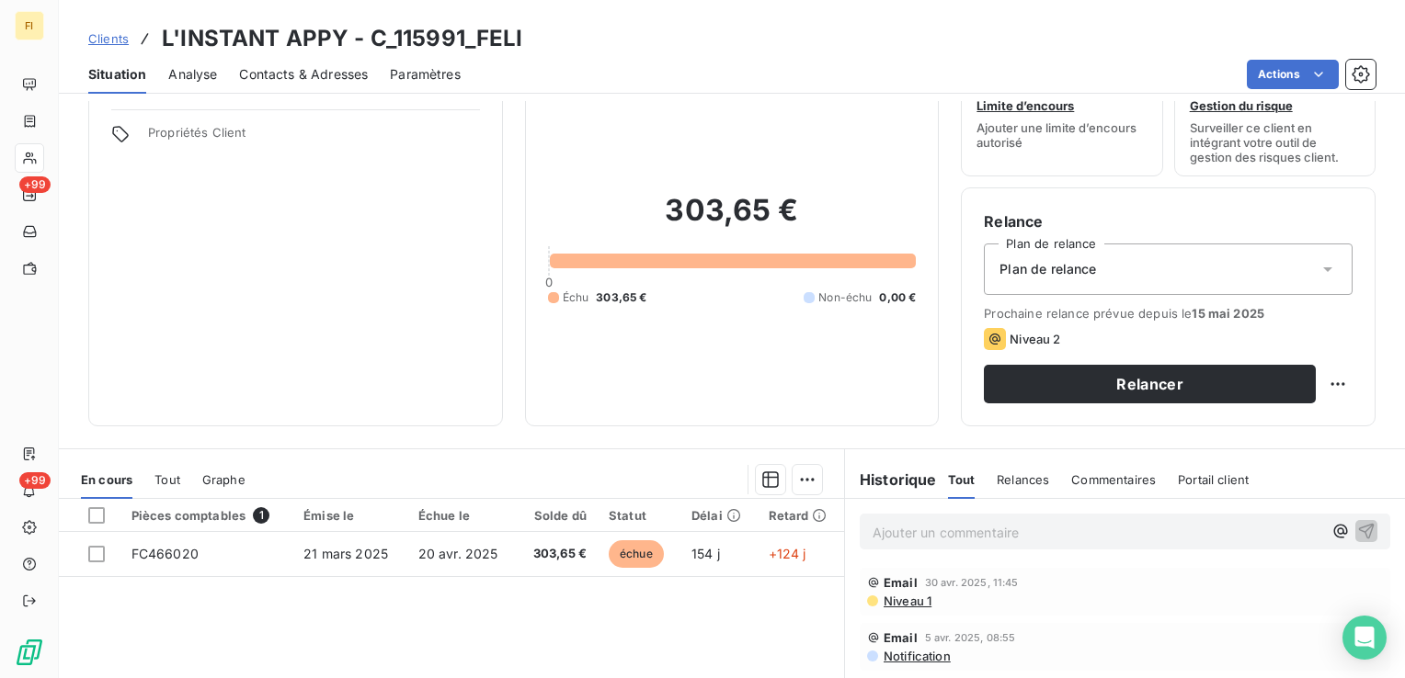
scroll to position [92, 0]
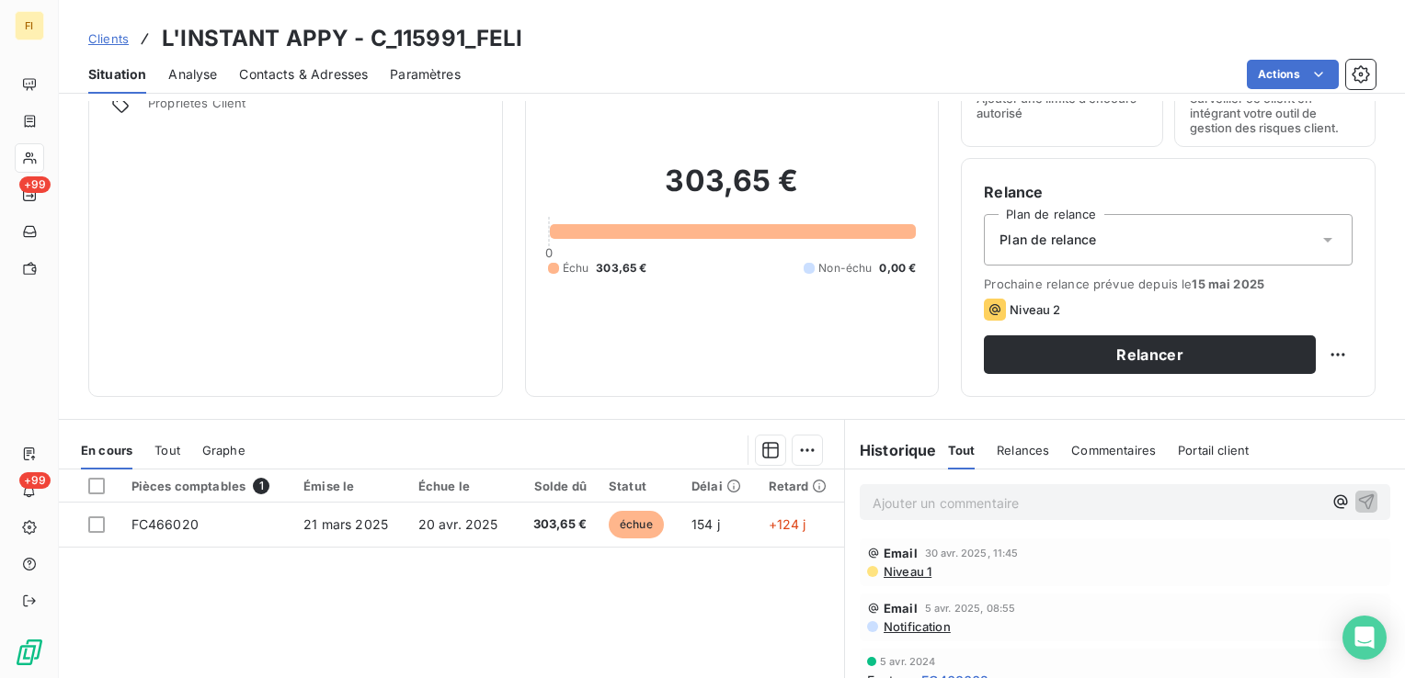
click at [116, 40] on span "Clients" at bounding box center [108, 38] width 40 height 15
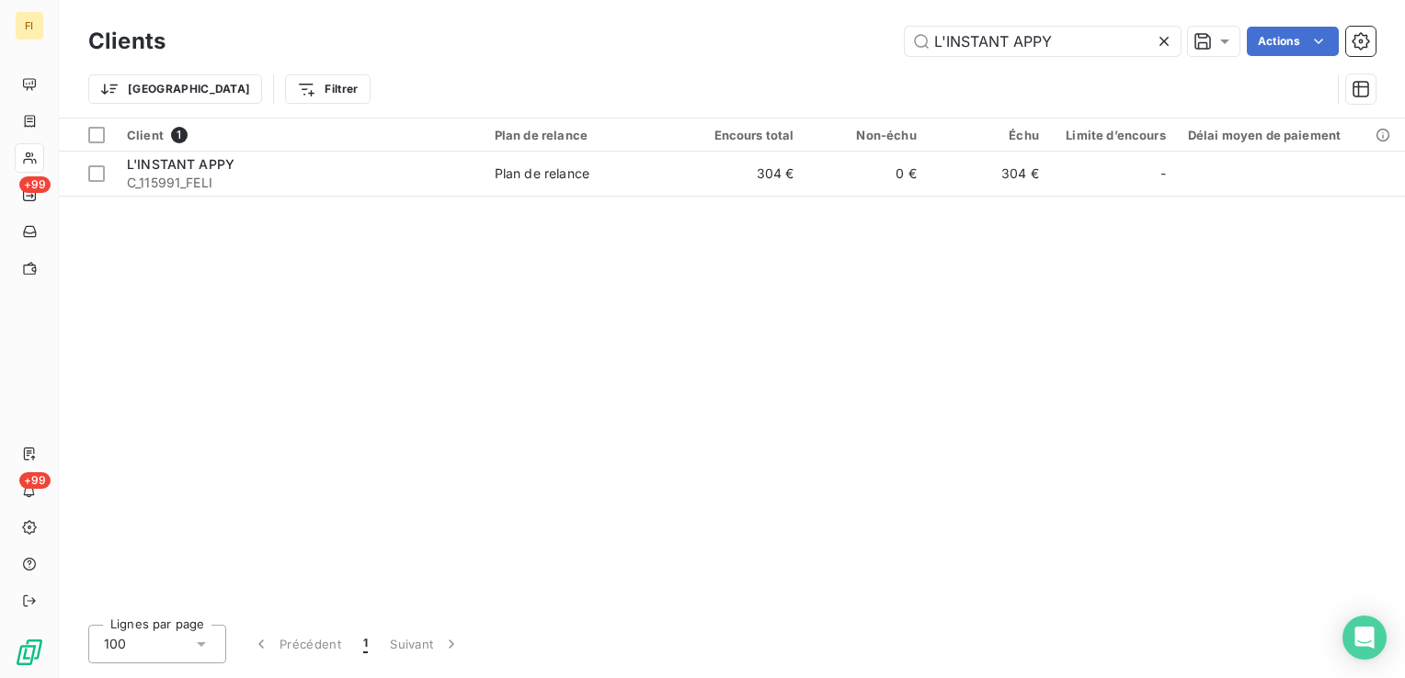
drag, startPoint x: 848, startPoint y: 37, endPoint x: 669, endPoint y: 51, distance: 178.9
click at [716, 42] on div "L'INSTANT APPY Actions" at bounding box center [782, 41] width 1188 height 29
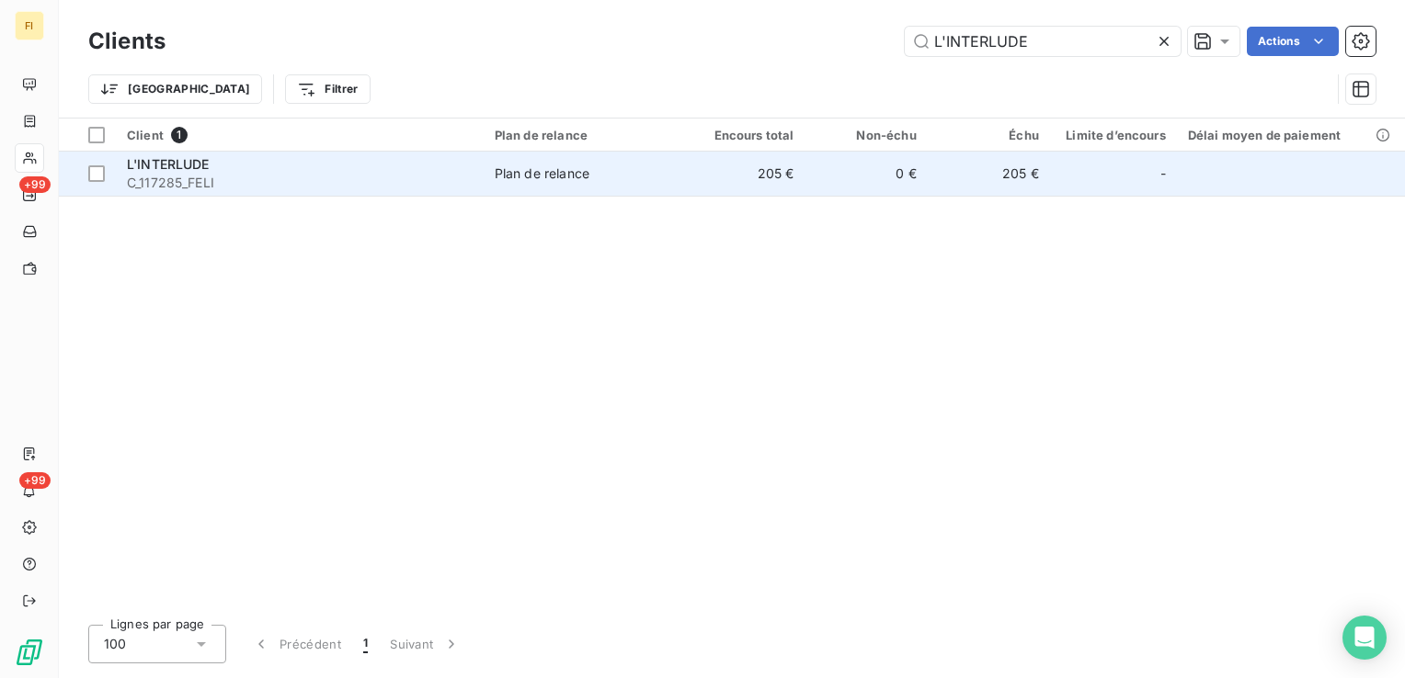
type input "L'INTERLUDE"
click at [746, 177] on td "205 €" at bounding box center [743, 174] width 122 height 44
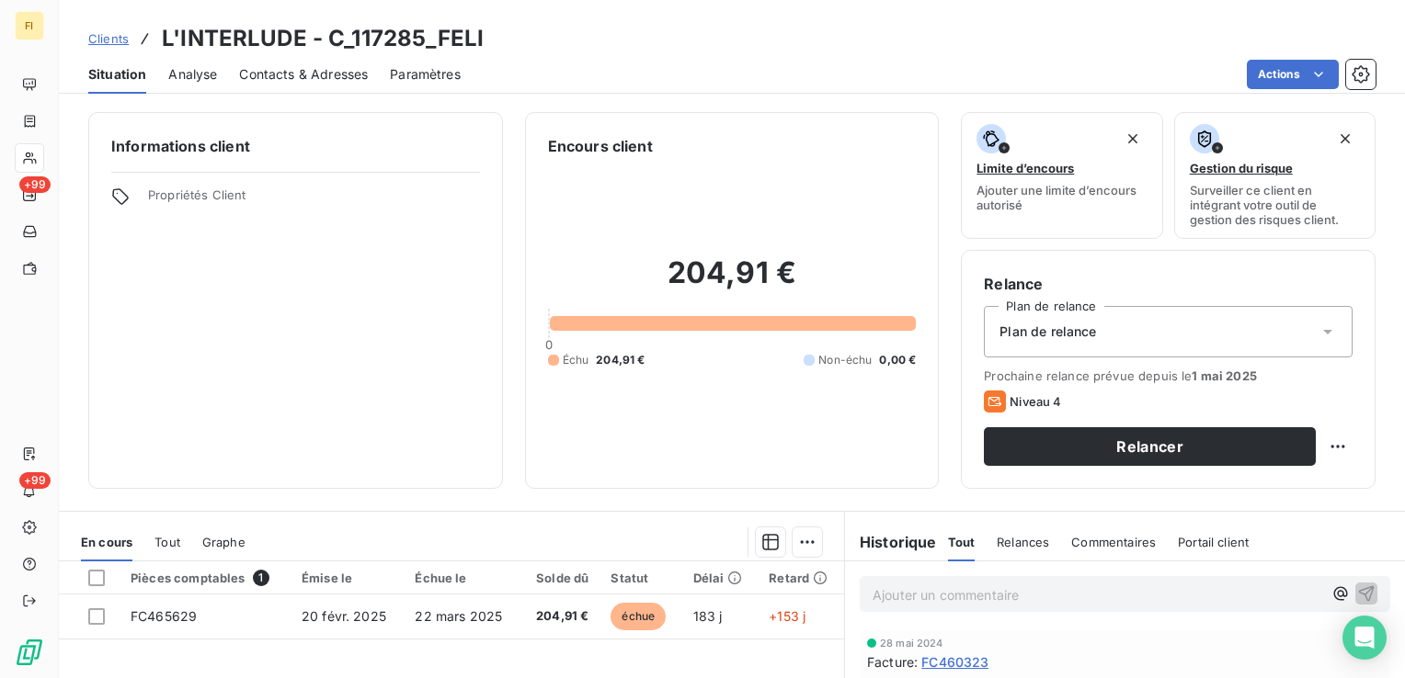
click at [113, 43] on span "Clients" at bounding box center [108, 38] width 40 height 15
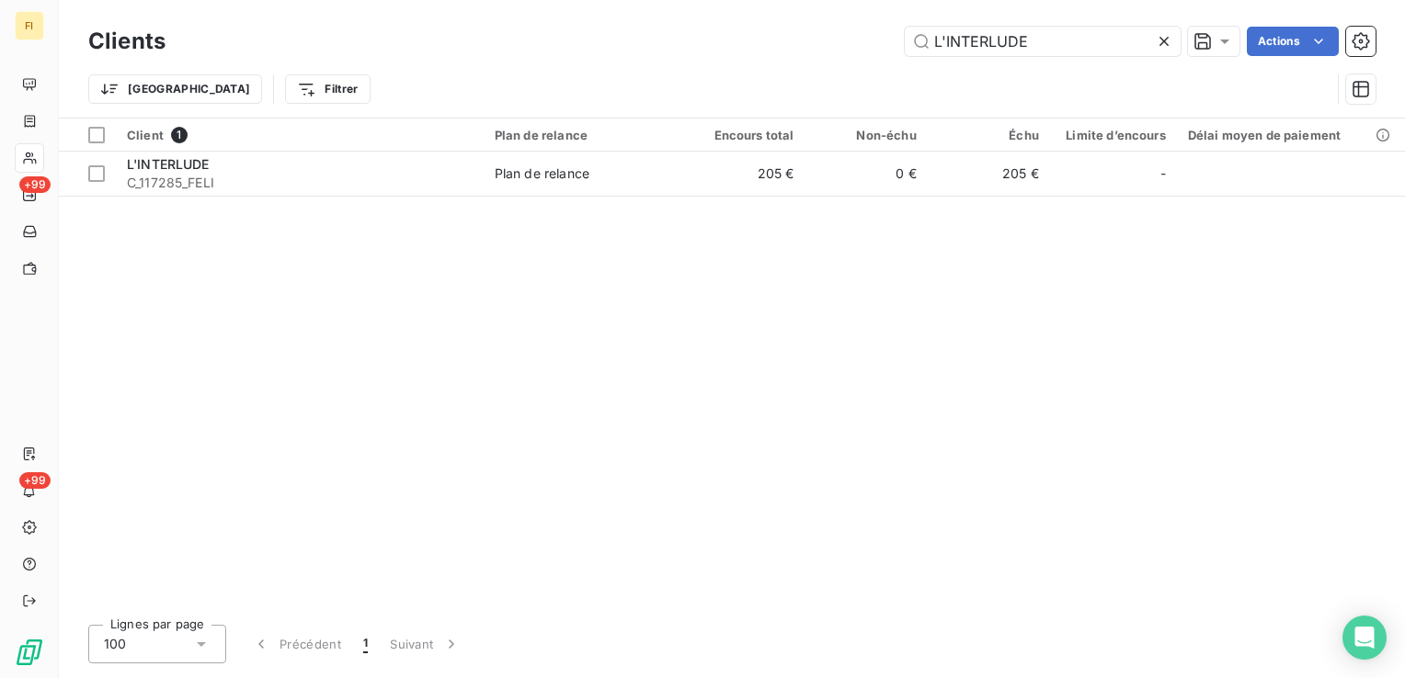
drag, startPoint x: 1051, startPoint y: 46, endPoint x: 614, endPoint y: 36, distance: 436.8
click at [614, 36] on div "L'INTERLUDE Actions" at bounding box center [782, 41] width 1188 height 29
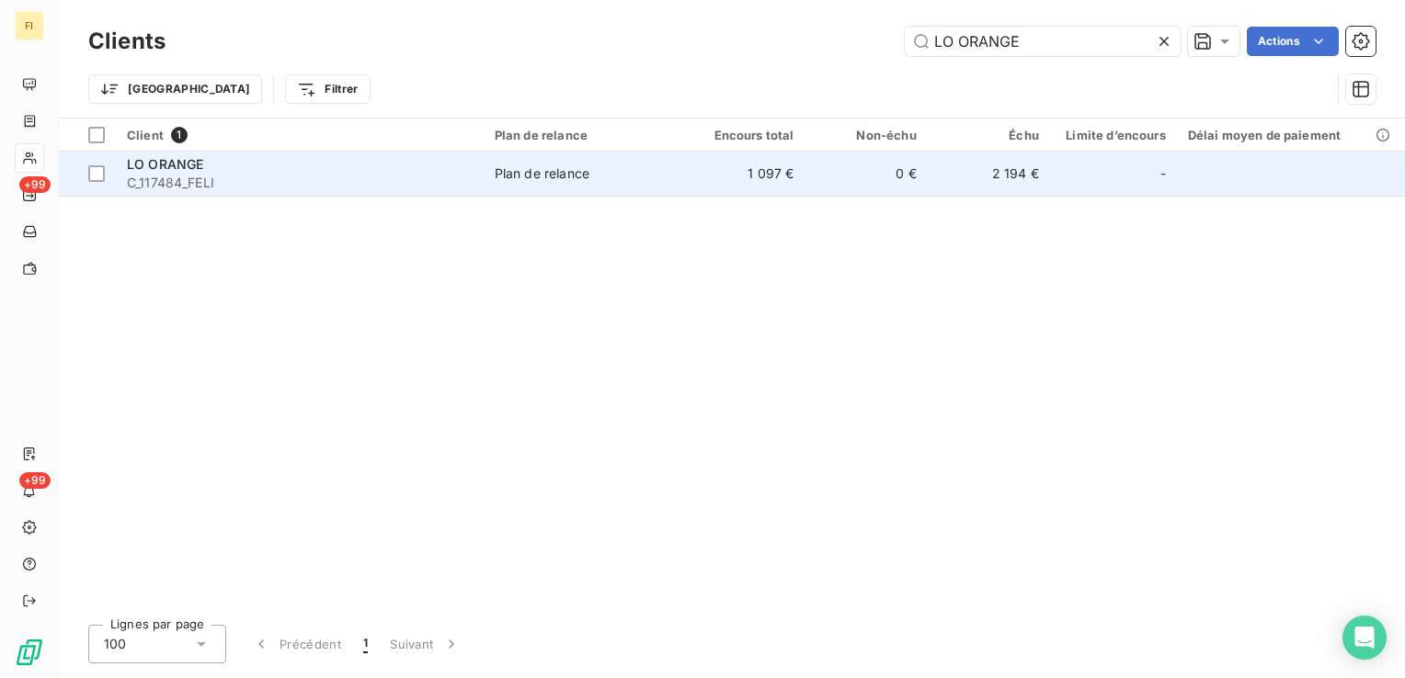
type input "LO ORANGE"
click at [668, 169] on span "Plan de relance" at bounding box center [583, 174] width 177 height 18
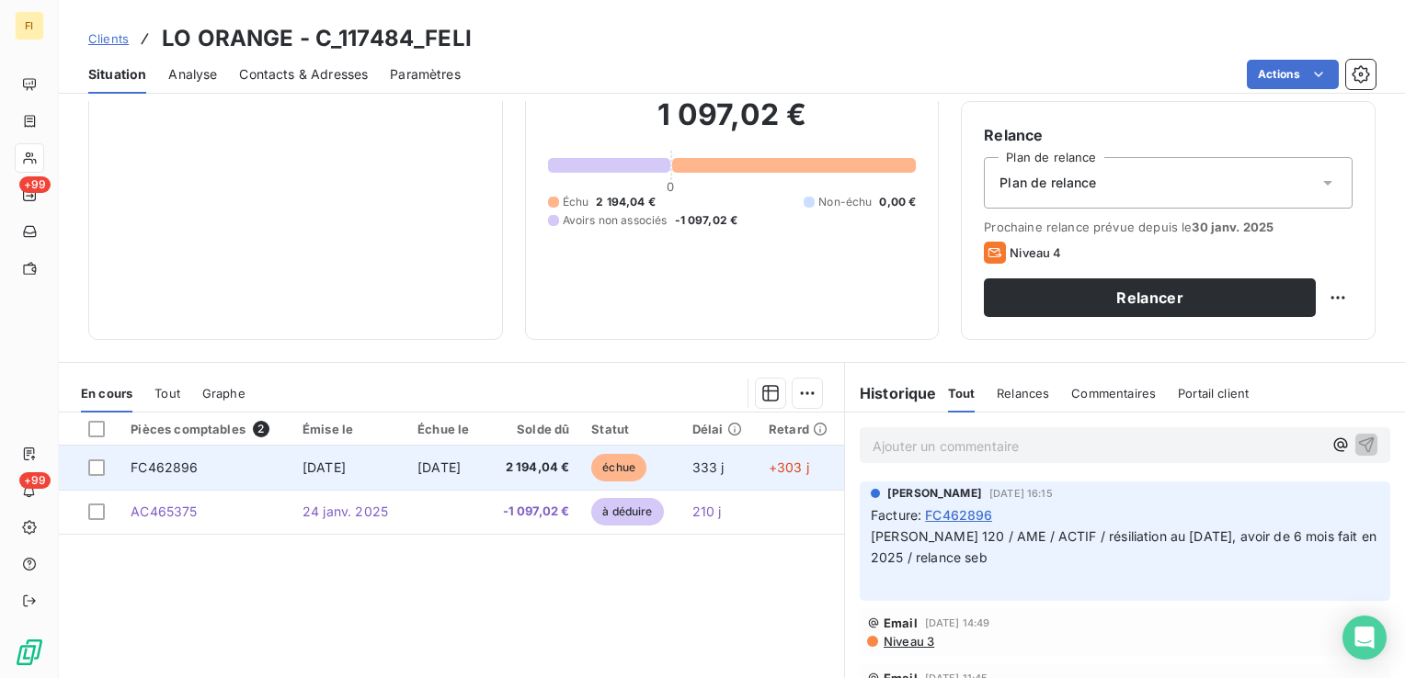
scroll to position [184, 0]
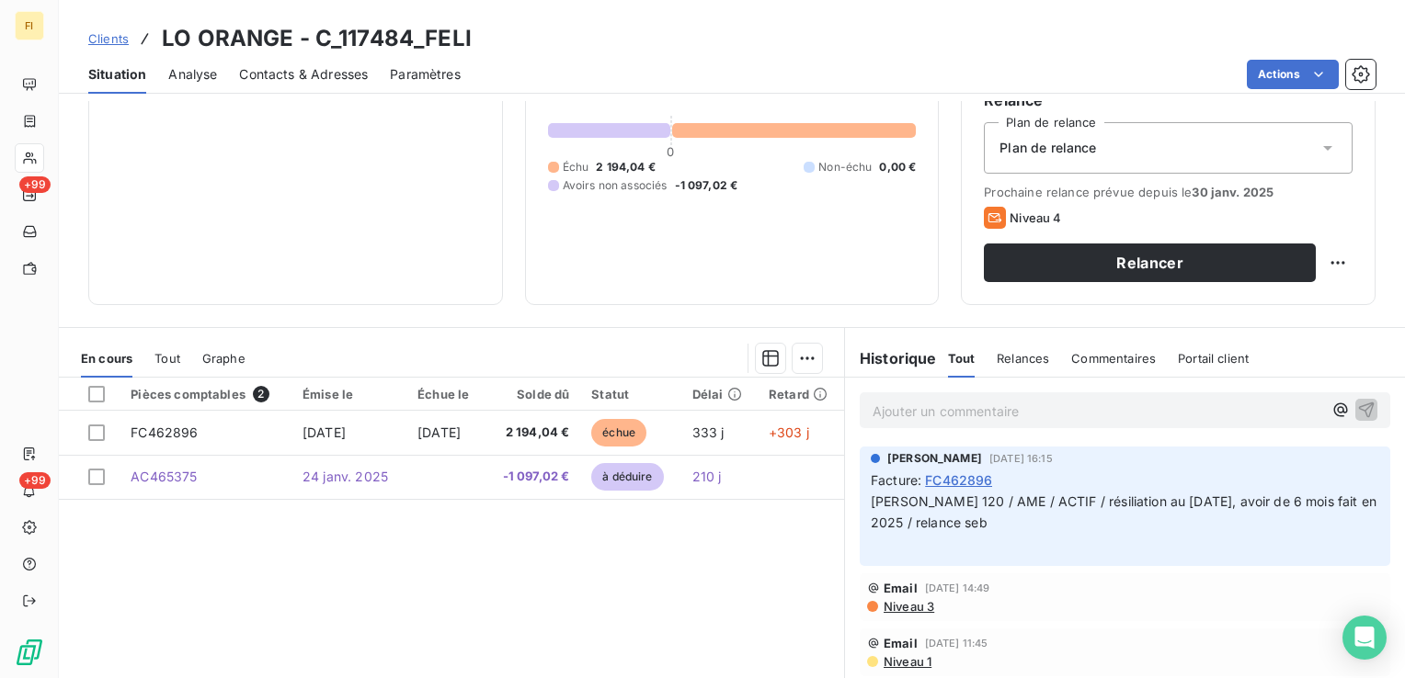
click at [120, 42] on span "Clients" at bounding box center [108, 38] width 40 height 15
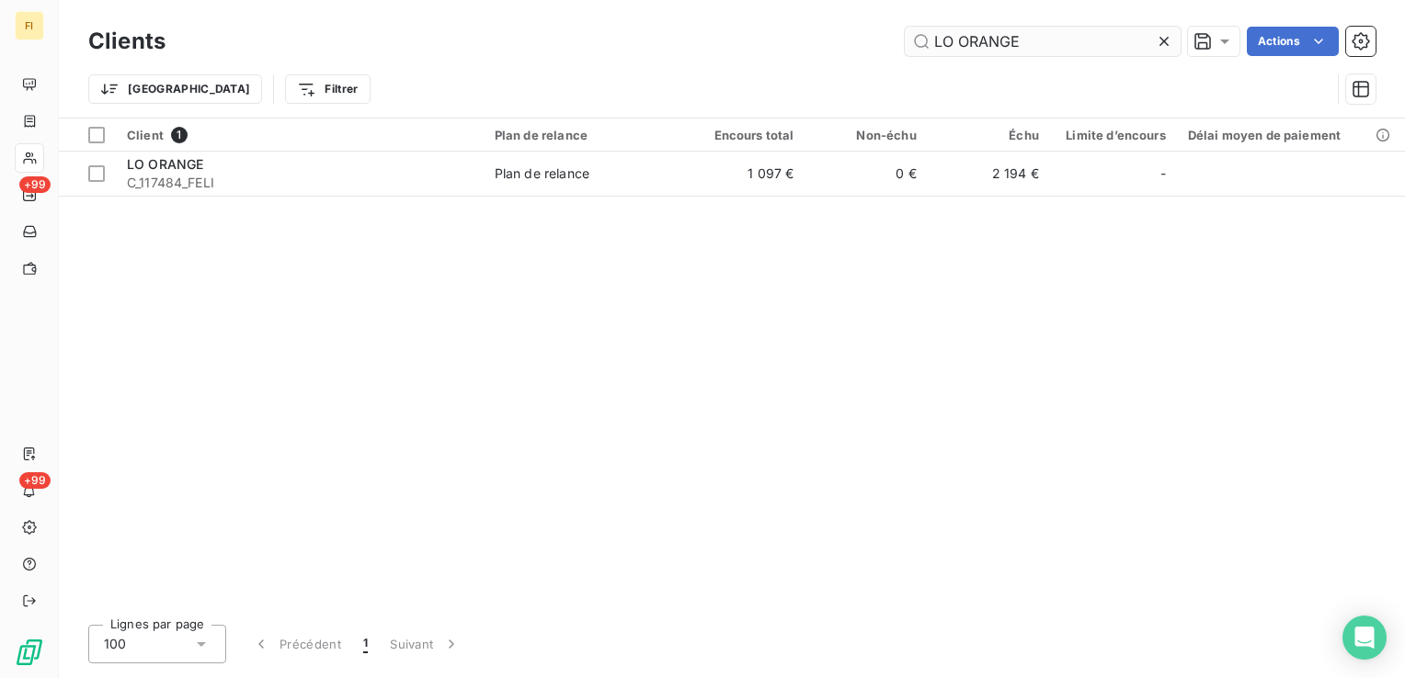
drag, startPoint x: 1017, startPoint y: 46, endPoint x: 913, endPoint y: 41, distance: 104.0
click at [906, 41] on input "LO ORANGE" at bounding box center [1043, 41] width 276 height 29
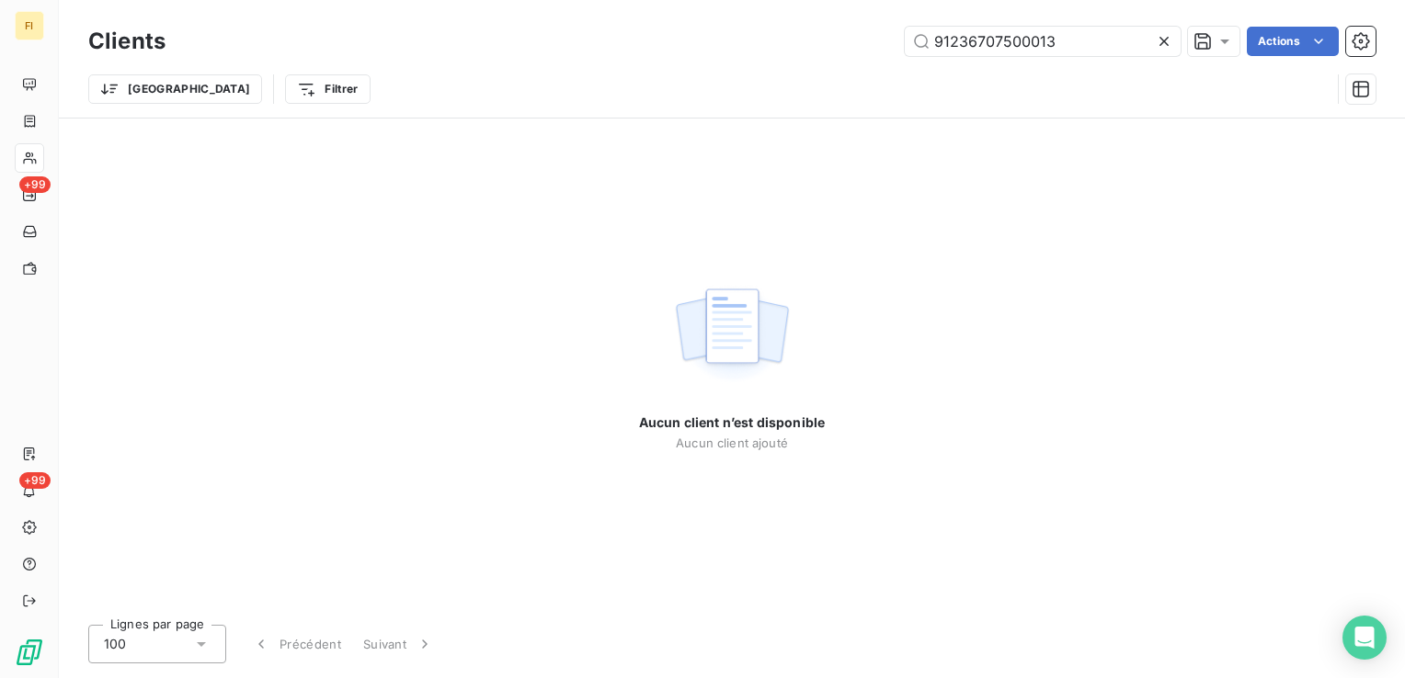
drag, startPoint x: 1103, startPoint y: 39, endPoint x: 749, endPoint y: 50, distance: 354.1
click at [758, 48] on div "91236707500013 Actions" at bounding box center [782, 41] width 1188 height 29
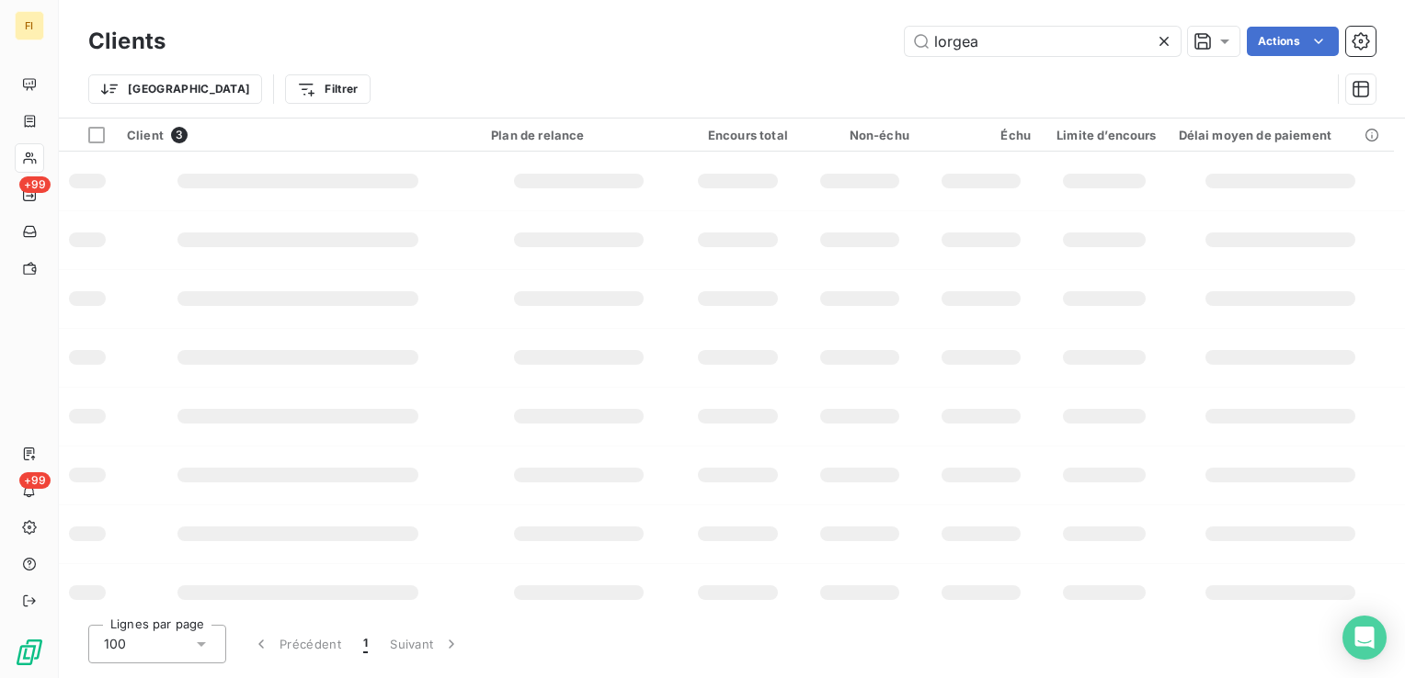
drag, startPoint x: 1039, startPoint y: 50, endPoint x: 771, endPoint y: 57, distance: 267.6
click at [776, 55] on div "lorgea Actions" at bounding box center [782, 41] width 1188 height 29
type input "LORGEA"
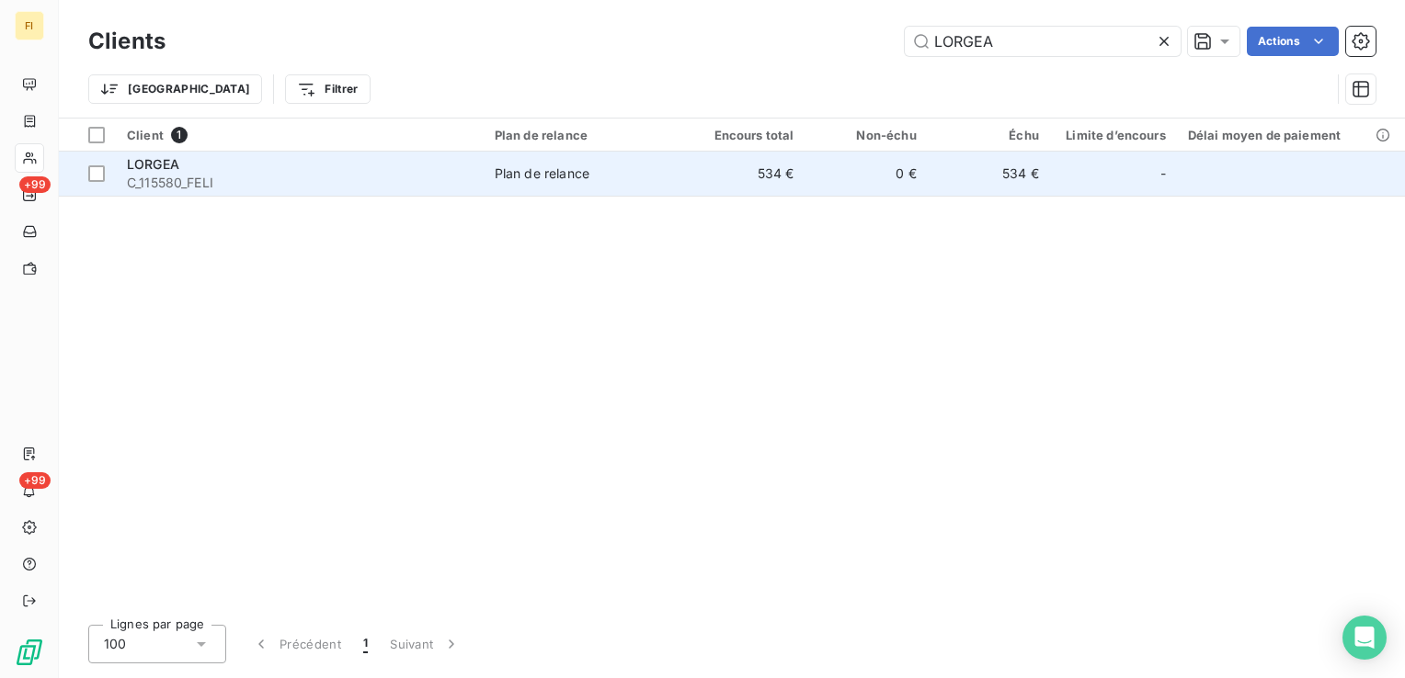
click at [578, 178] on div "Plan de relance" at bounding box center [542, 174] width 95 height 18
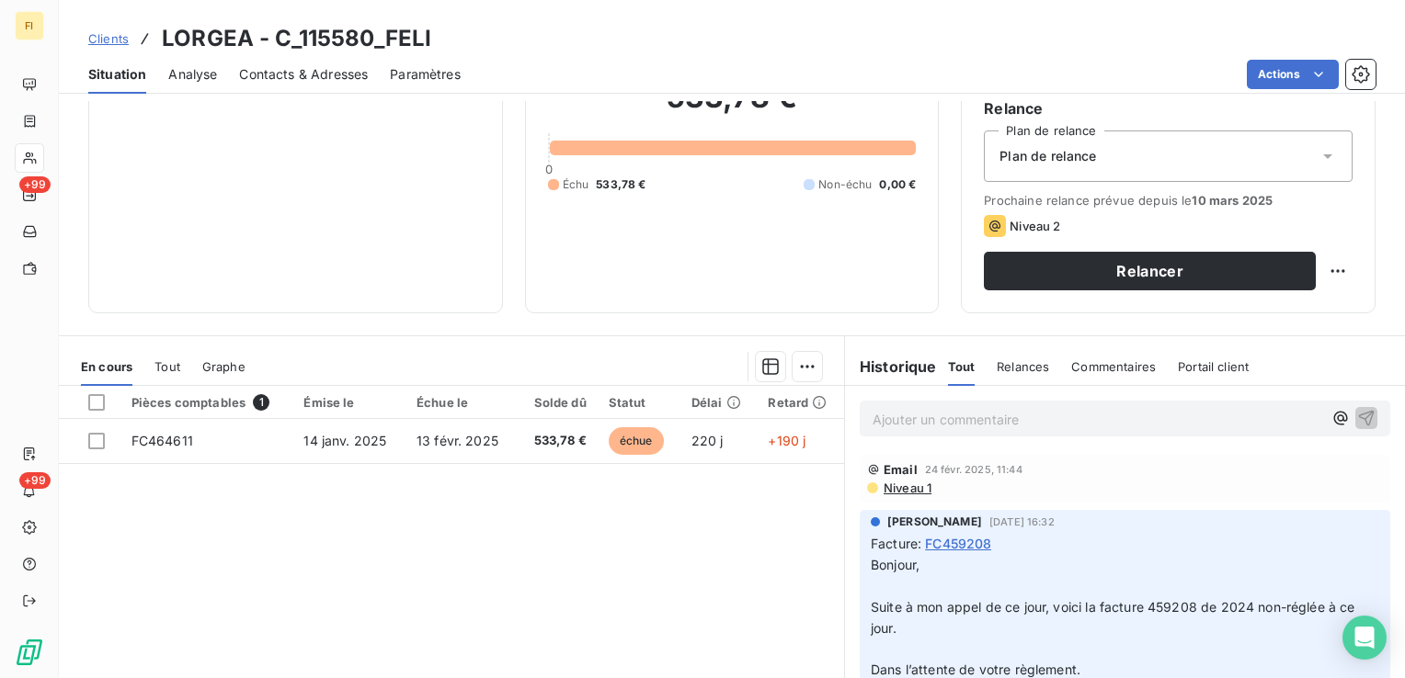
scroll to position [184, 0]
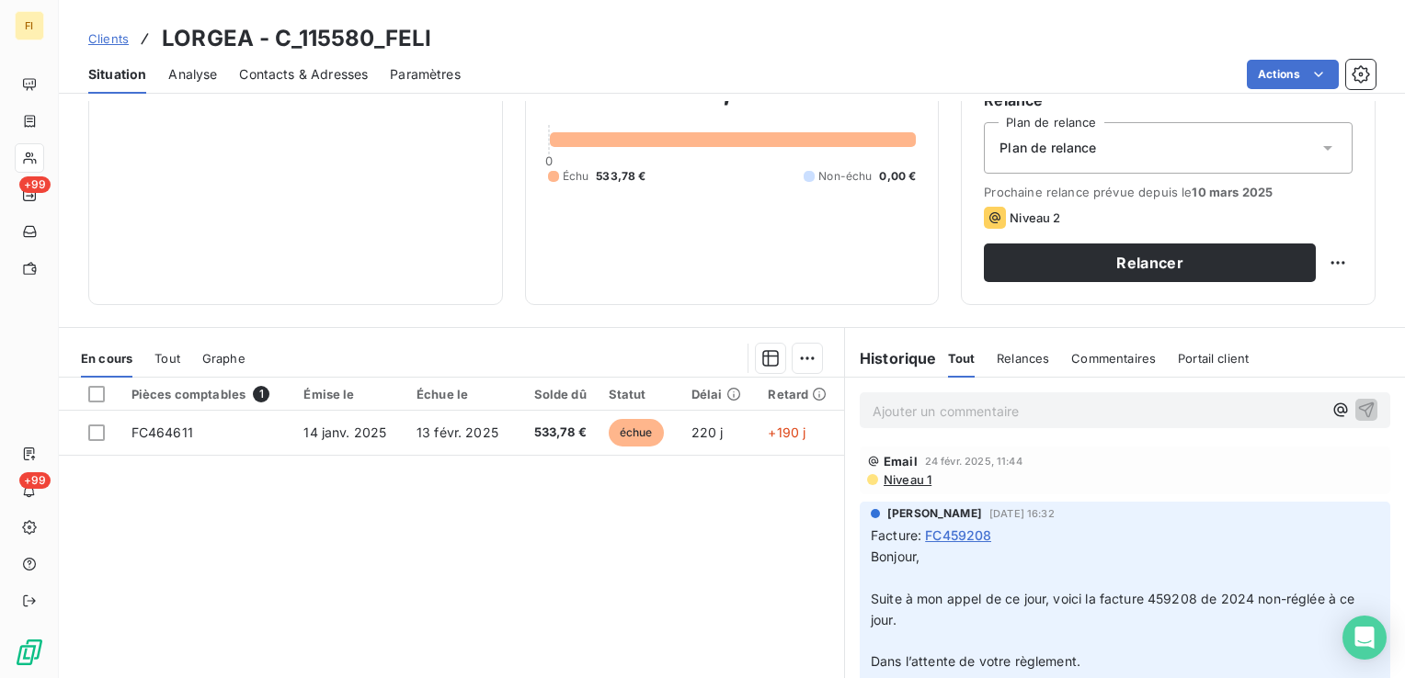
click at [103, 31] on span "Clients" at bounding box center [108, 38] width 40 height 15
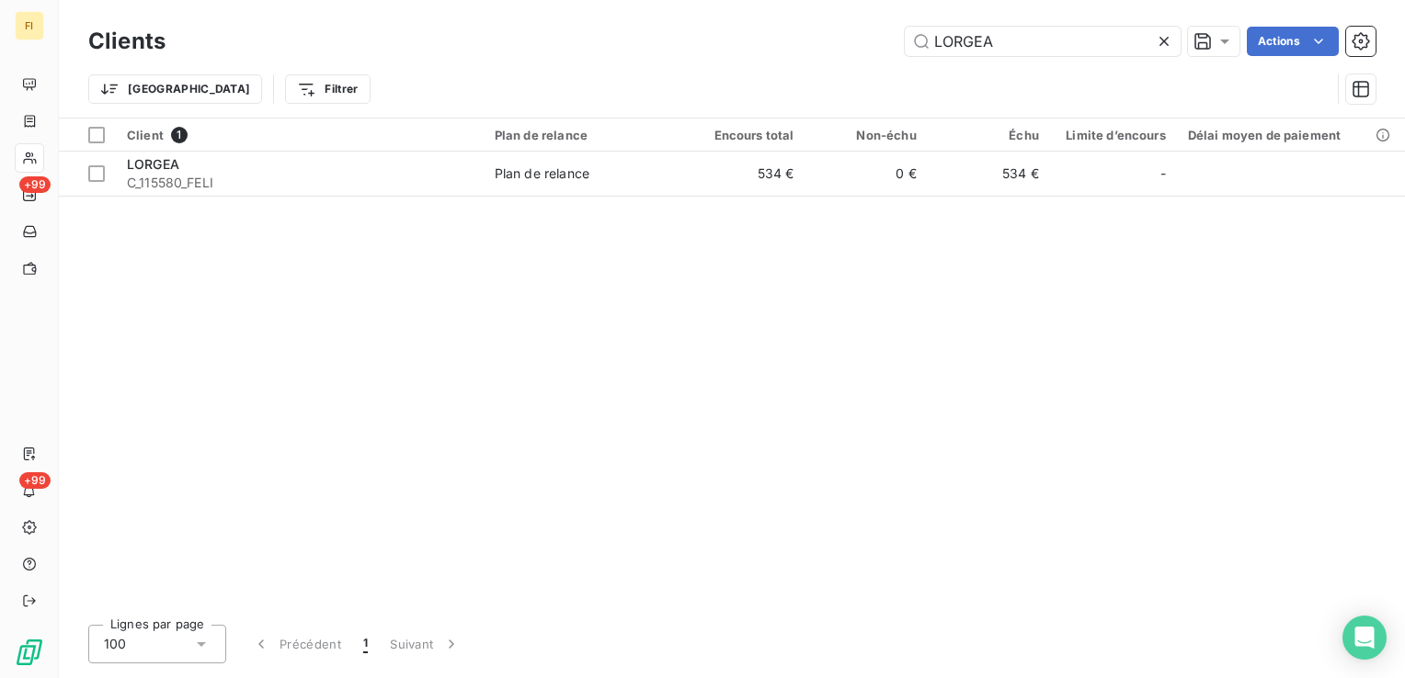
drag, startPoint x: 1021, startPoint y: 47, endPoint x: 809, endPoint y: 47, distance: 212.4
click at [849, 47] on div "LORGEA Actions" at bounding box center [782, 41] width 1188 height 29
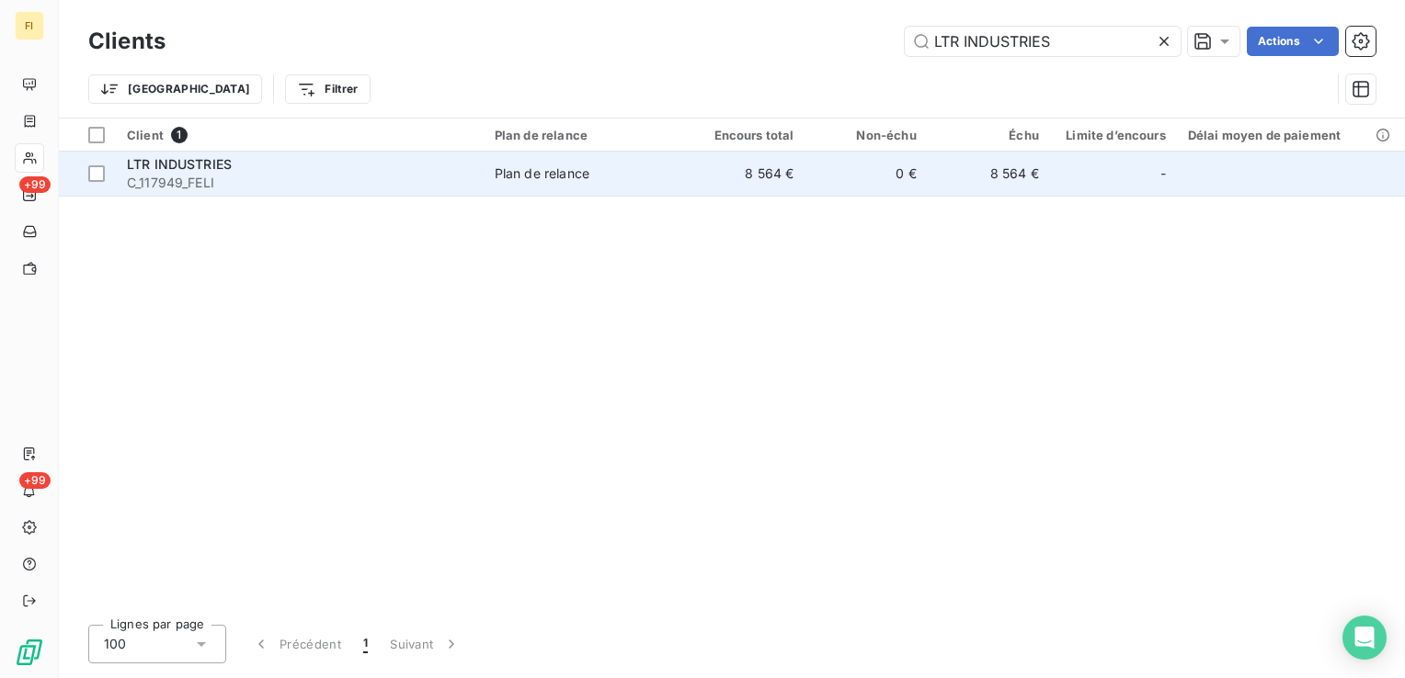
type input "LTR INDUSTRIES"
click at [761, 179] on td "8 564 €" at bounding box center [743, 174] width 122 height 44
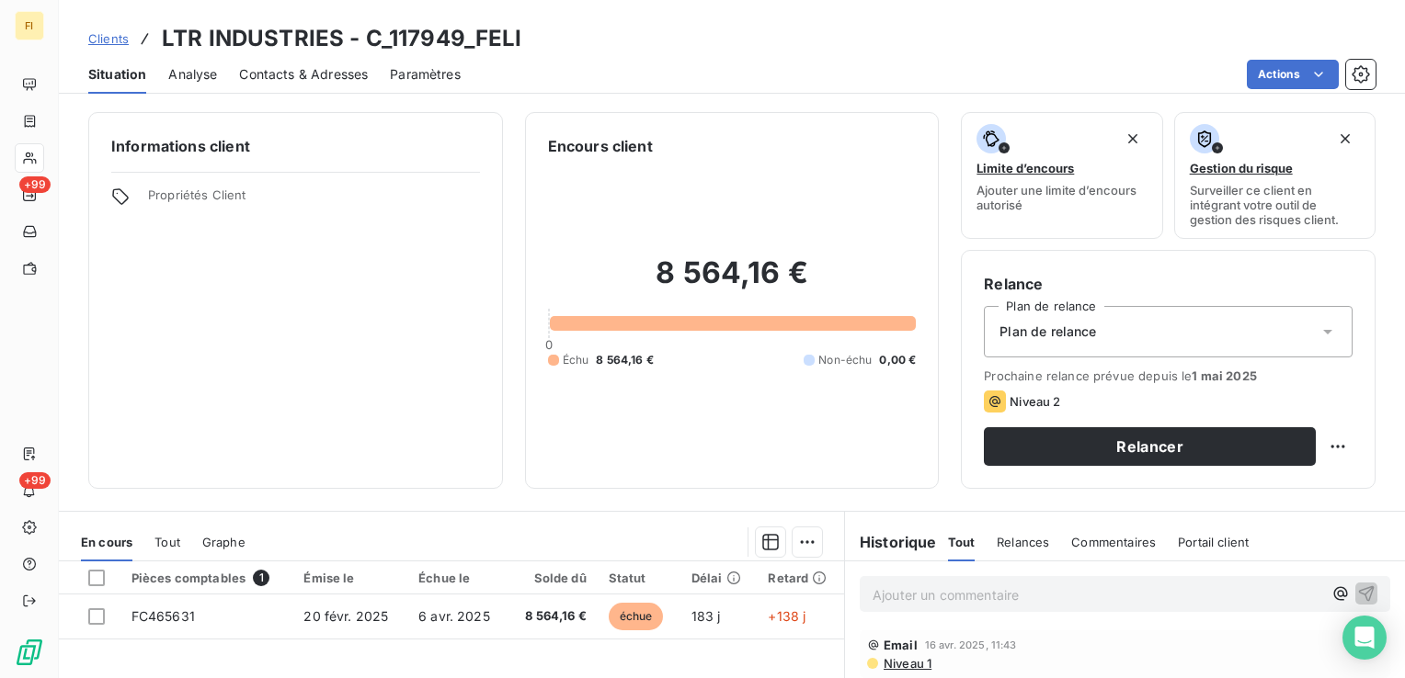
click at [114, 38] on span "Clients" at bounding box center [108, 38] width 40 height 15
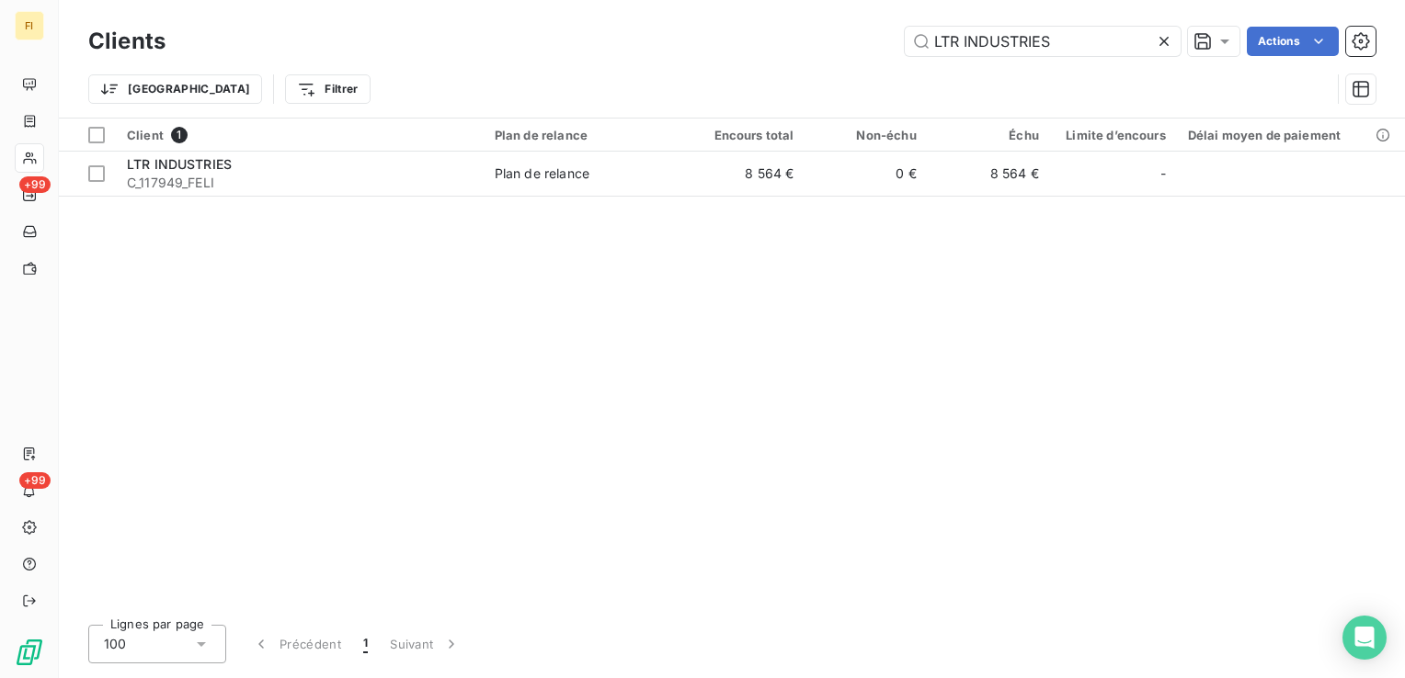
drag, startPoint x: 1087, startPoint y: 29, endPoint x: 562, endPoint y: 31, distance: 524.9
click at [556, 27] on div "LTR INDUSTRIES Actions" at bounding box center [782, 41] width 1188 height 29
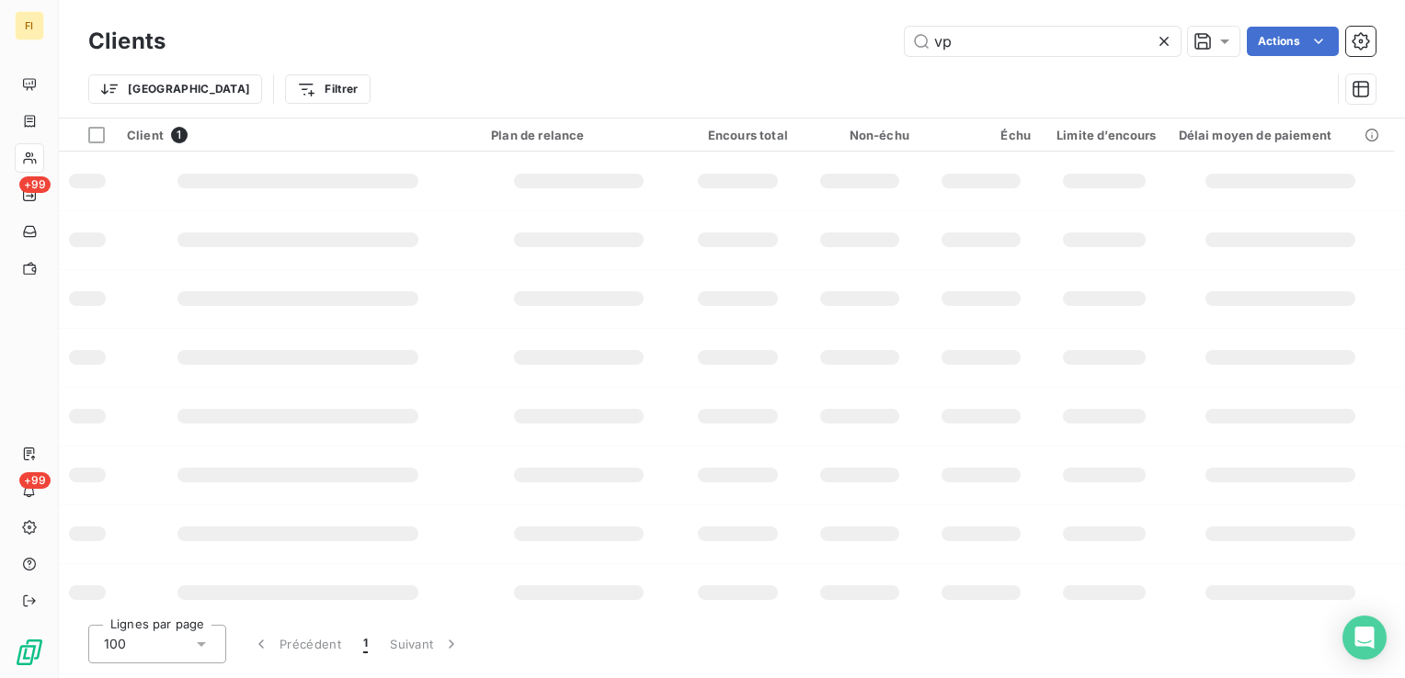
type input "vp"
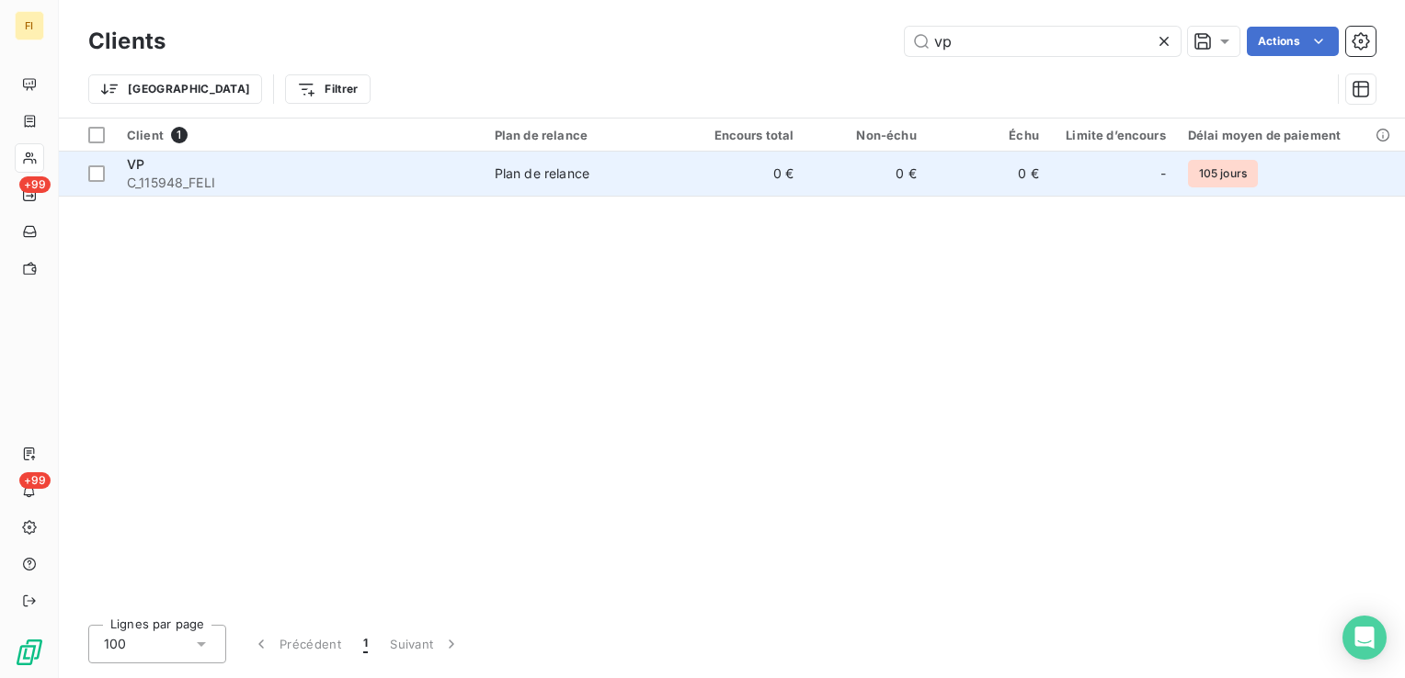
click at [596, 182] on td "Plan de relance" at bounding box center [583, 174] width 199 height 44
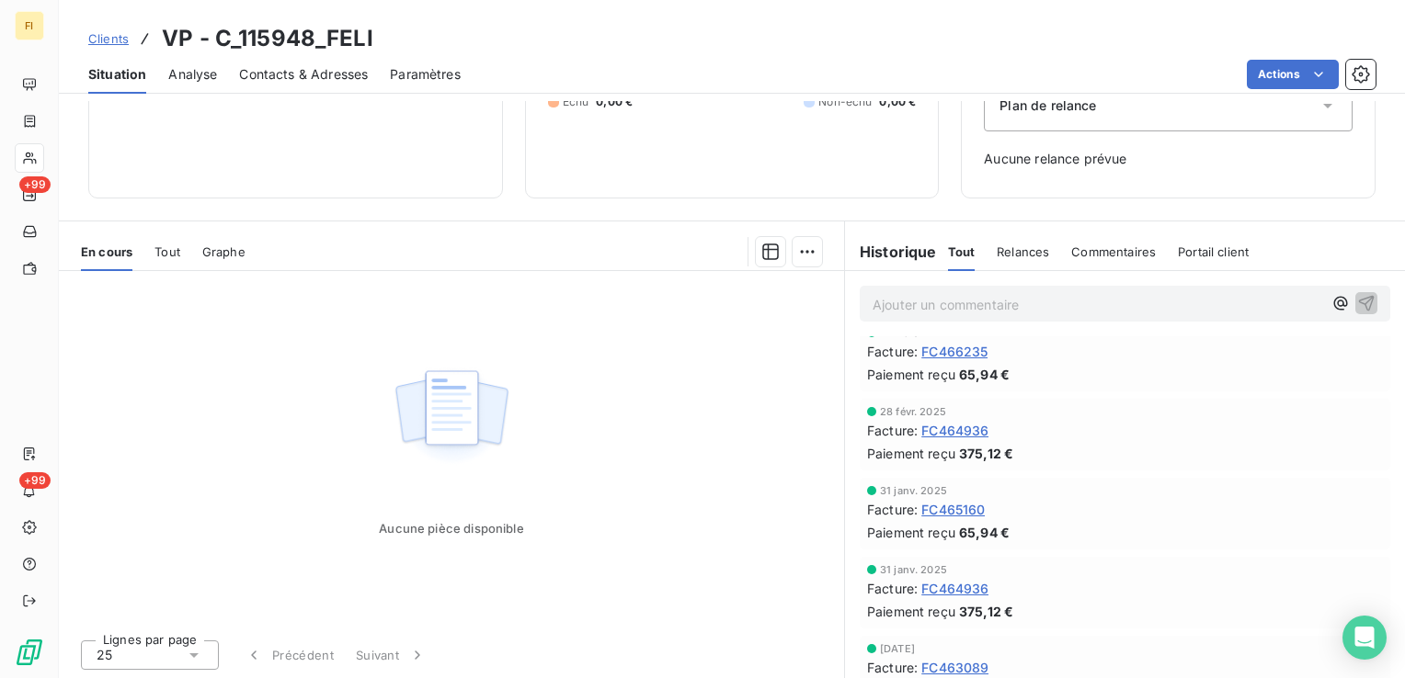
scroll to position [552, 0]
click at [158, 256] on span "Tout" at bounding box center [167, 252] width 26 height 15
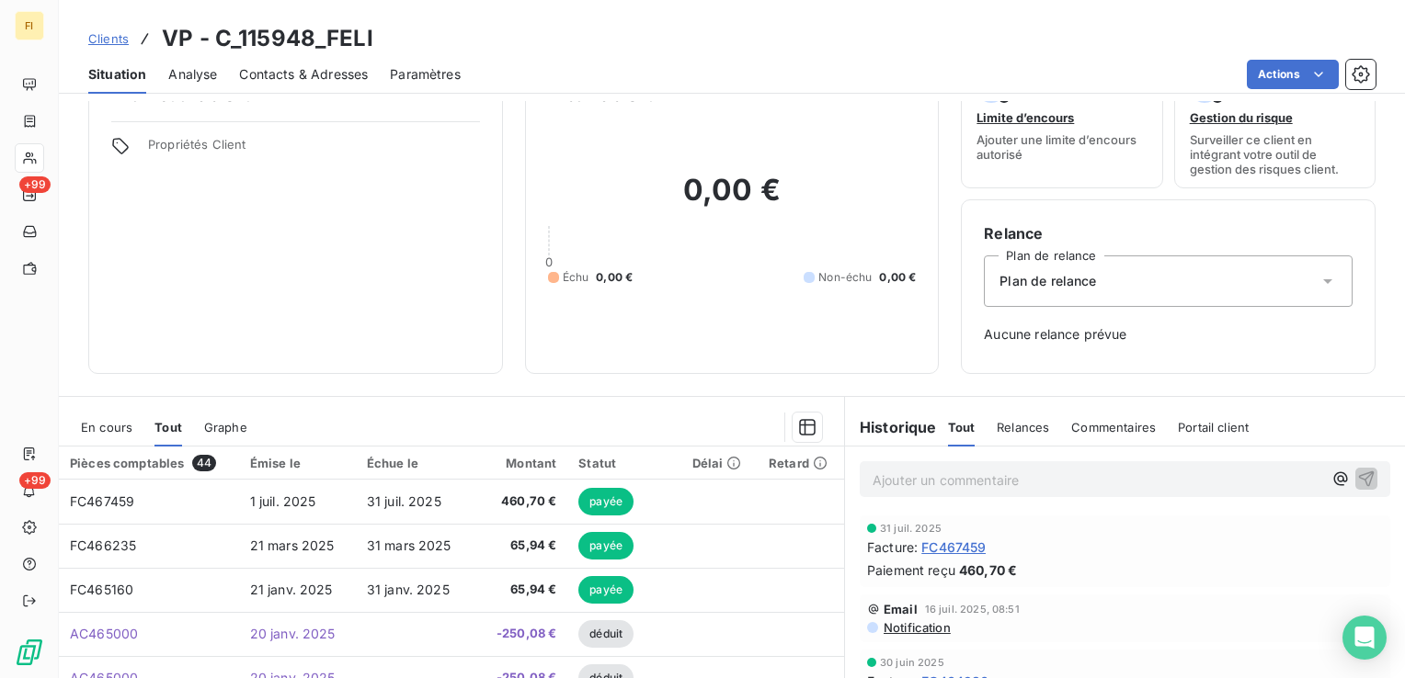
scroll to position [42, 0]
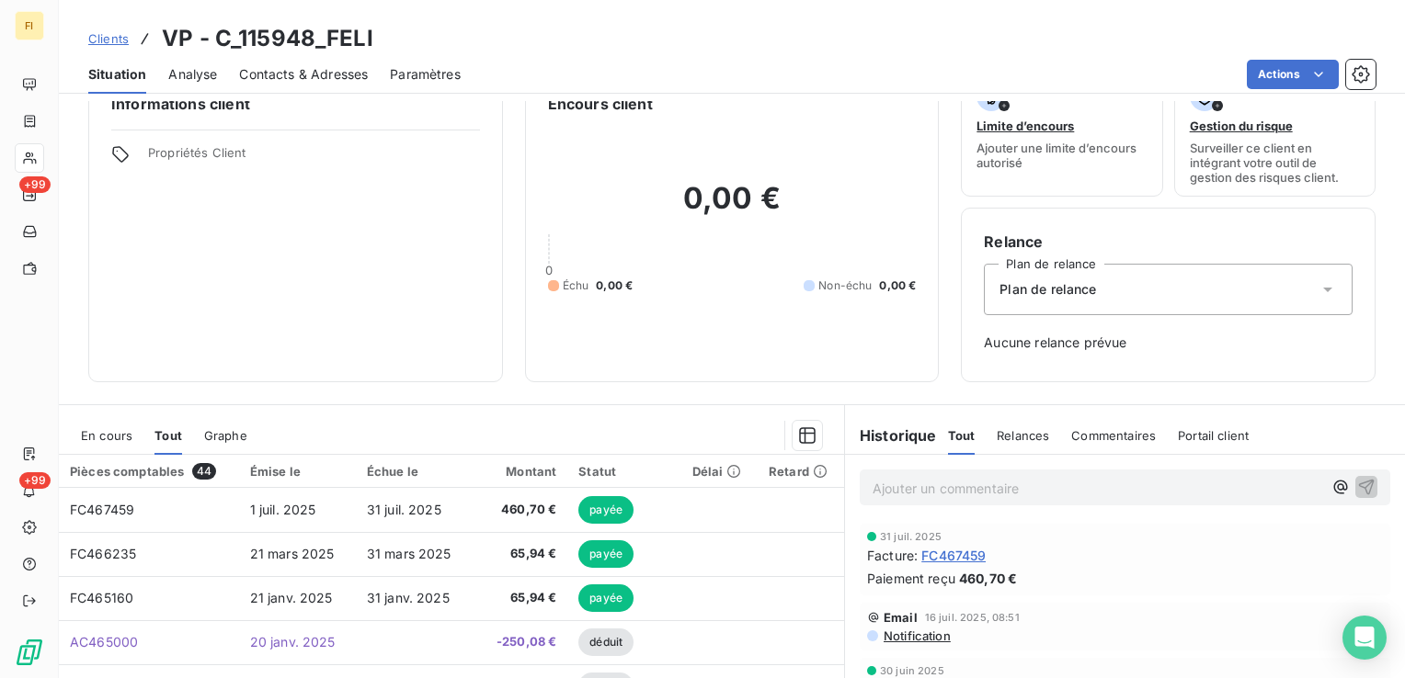
click at [1094, 441] on div "Commentaires" at bounding box center [1113, 435] width 85 height 39
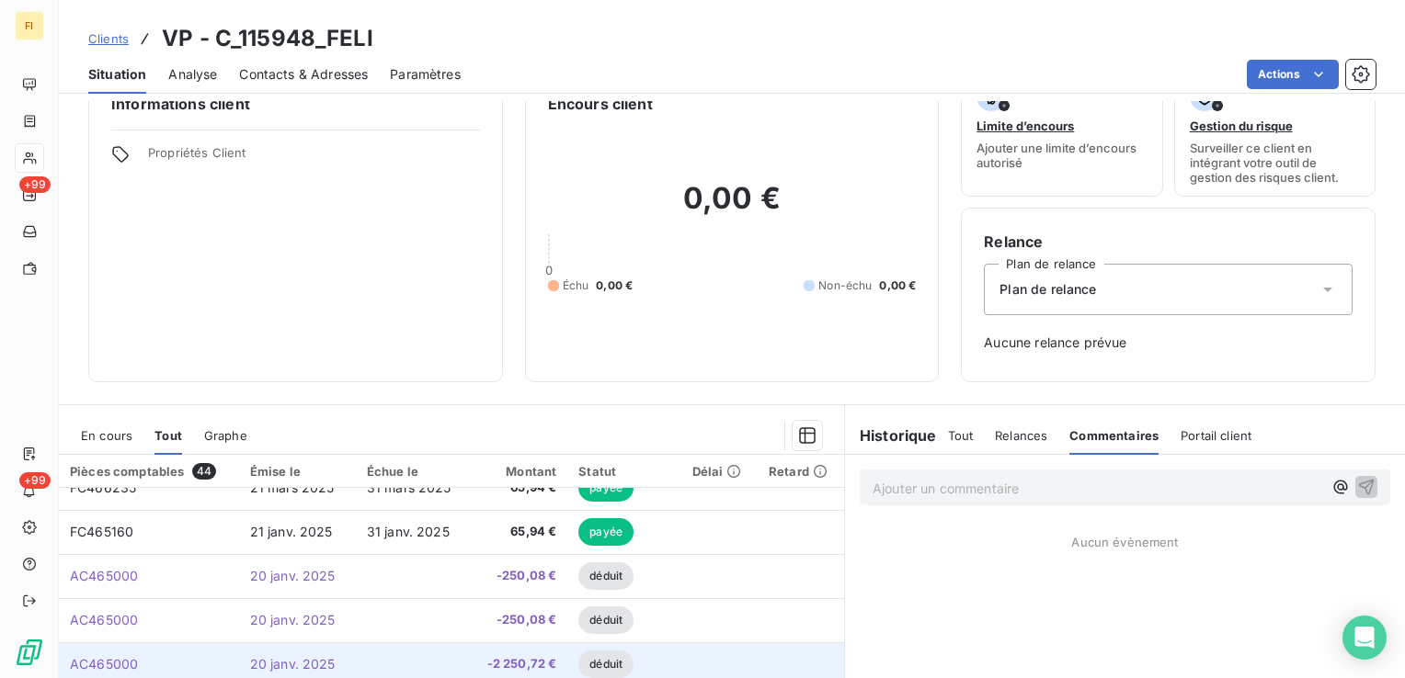
scroll to position [184, 0]
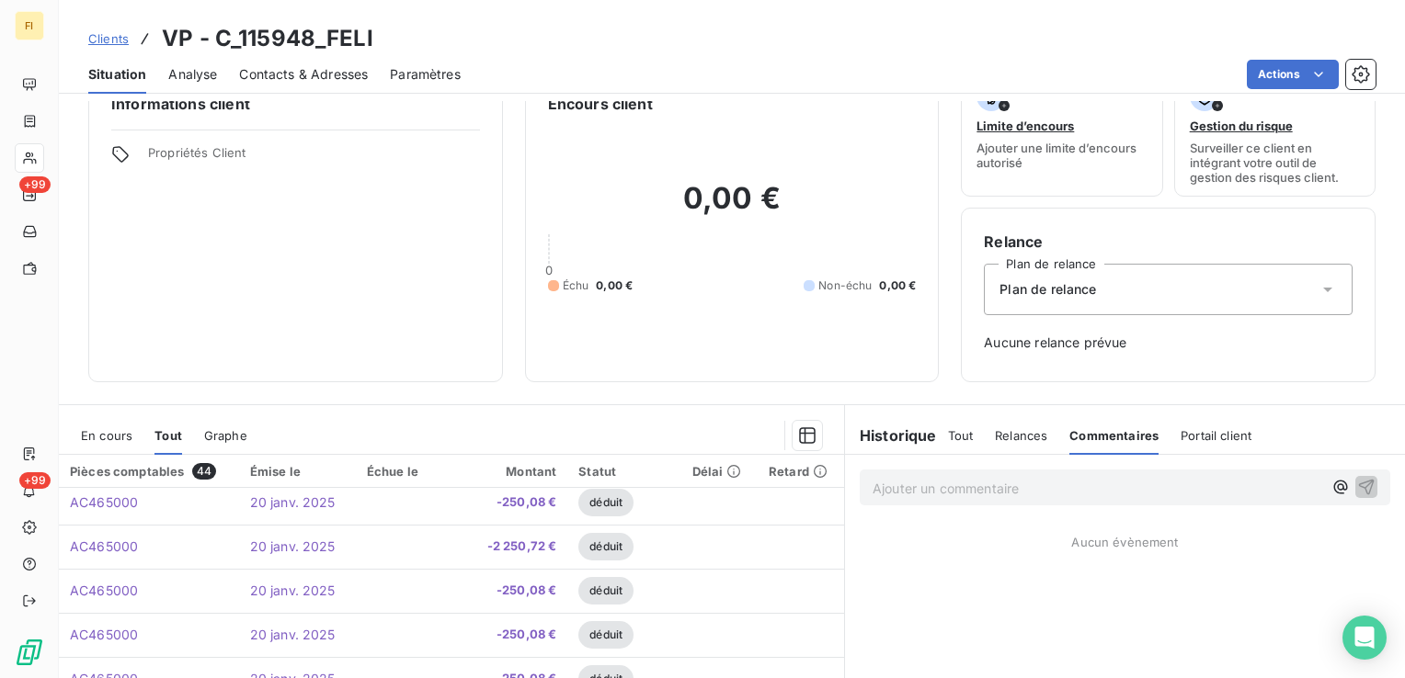
click at [110, 439] on span "En cours" at bounding box center [106, 435] width 51 height 15
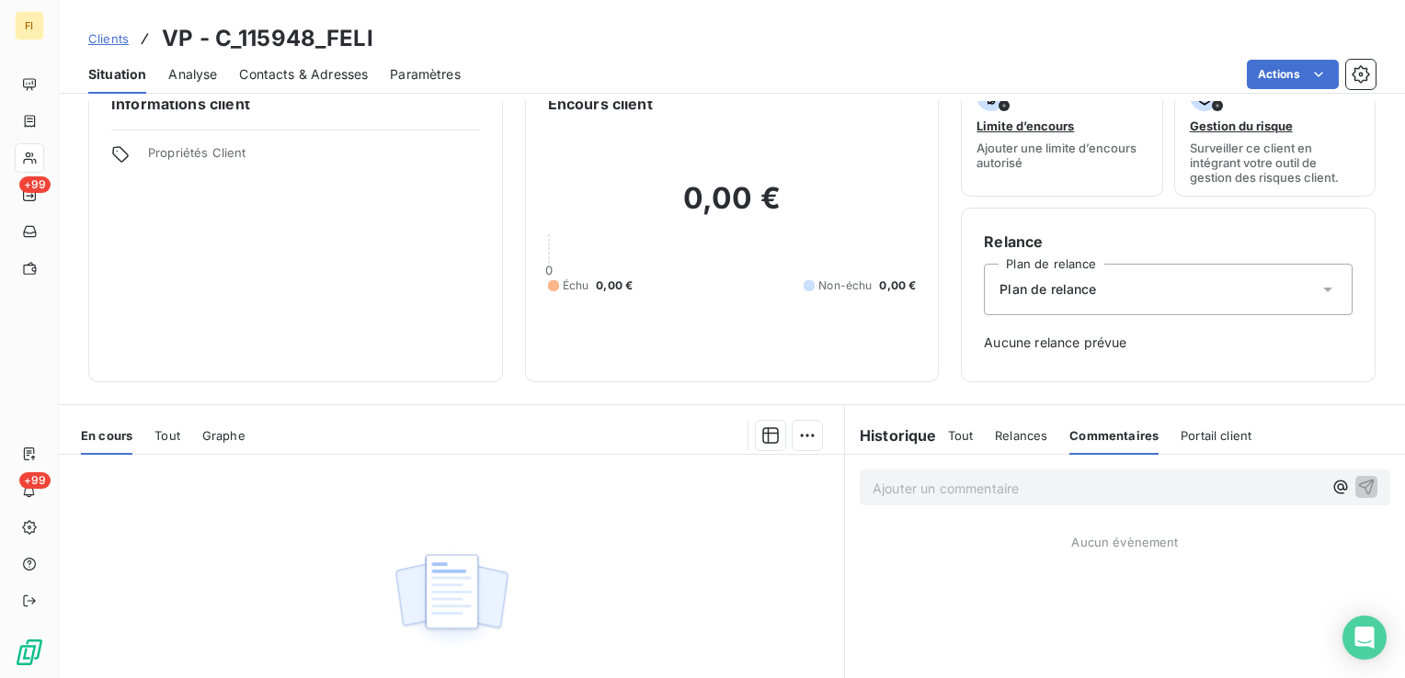
scroll to position [226, 0]
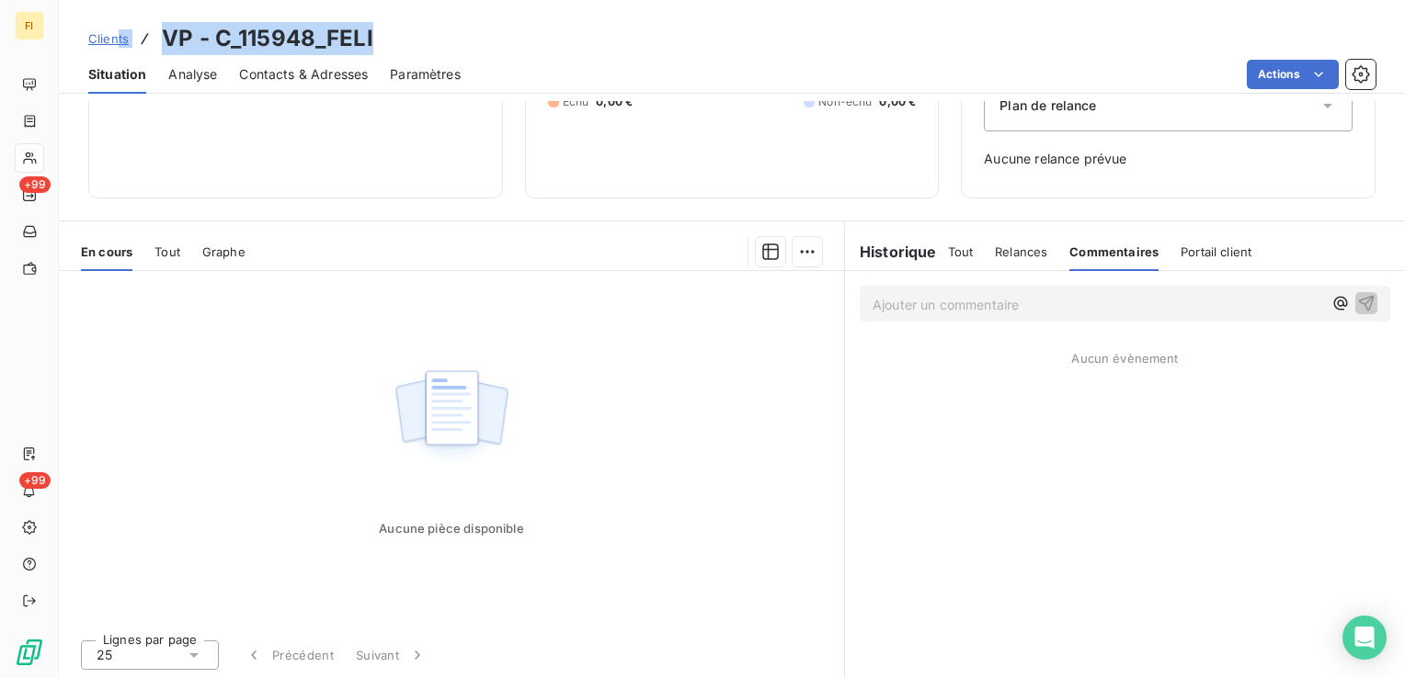
drag, startPoint x: 377, startPoint y: 39, endPoint x: 120, endPoint y: 44, distance: 256.5
click at [120, 44] on div "Clients VP - C_115948_FELI" at bounding box center [732, 38] width 1346 height 33
drag, startPoint x: 120, startPoint y: 44, endPoint x: 452, endPoint y: 27, distance: 332.3
click at [452, 27] on div "Clients VP - C_115948_FELI" at bounding box center [732, 38] width 1346 height 33
click at [406, 40] on div "Clients VP - C_115948_FELI" at bounding box center [732, 38] width 1346 height 33
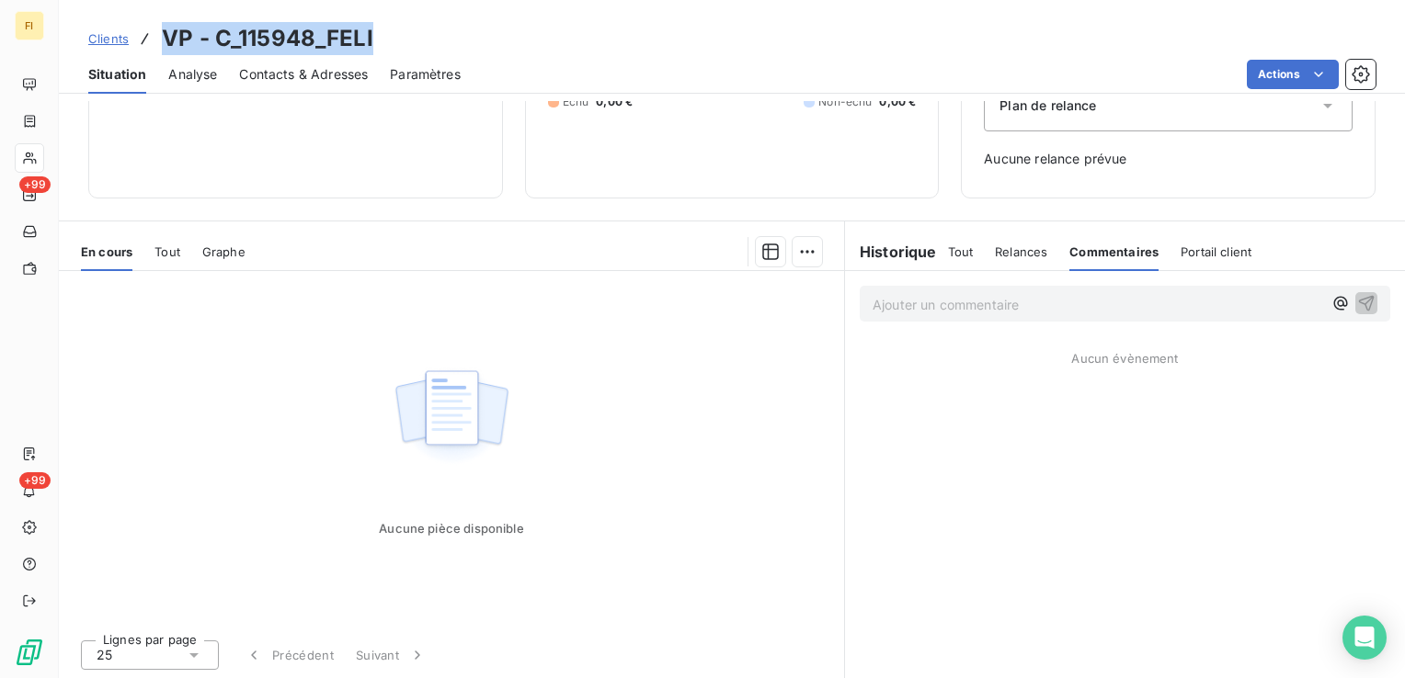
drag, startPoint x: 398, startPoint y: 35, endPoint x: 158, endPoint y: 39, distance: 240.0
click at [158, 39] on div "Clients VP - C_115948_FELI" at bounding box center [732, 38] width 1346 height 33
copy h3 "VP - C_115948_FELI"
click at [121, 256] on span "En cours" at bounding box center [106, 252] width 51 height 15
click at [179, 252] on span "Tout" at bounding box center [167, 252] width 26 height 15
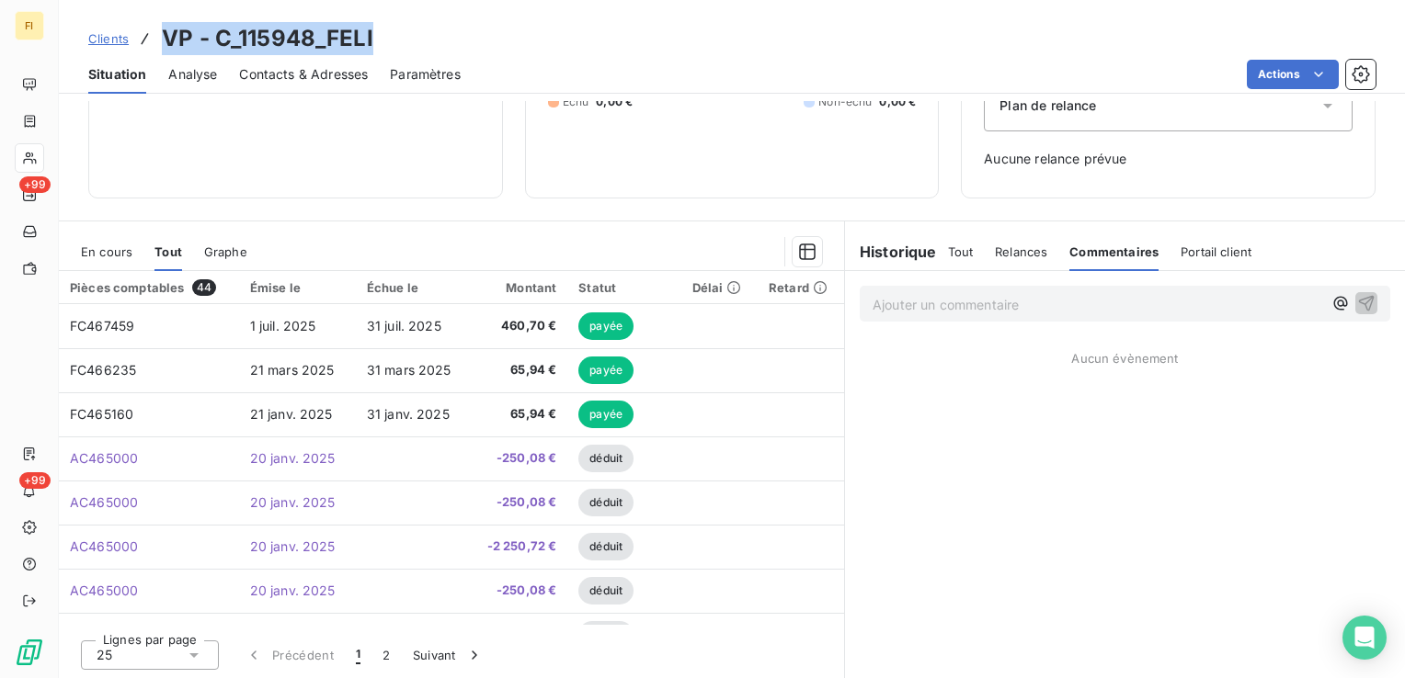
click at [120, 248] on span "En cours" at bounding box center [106, 252] width 51 height 15
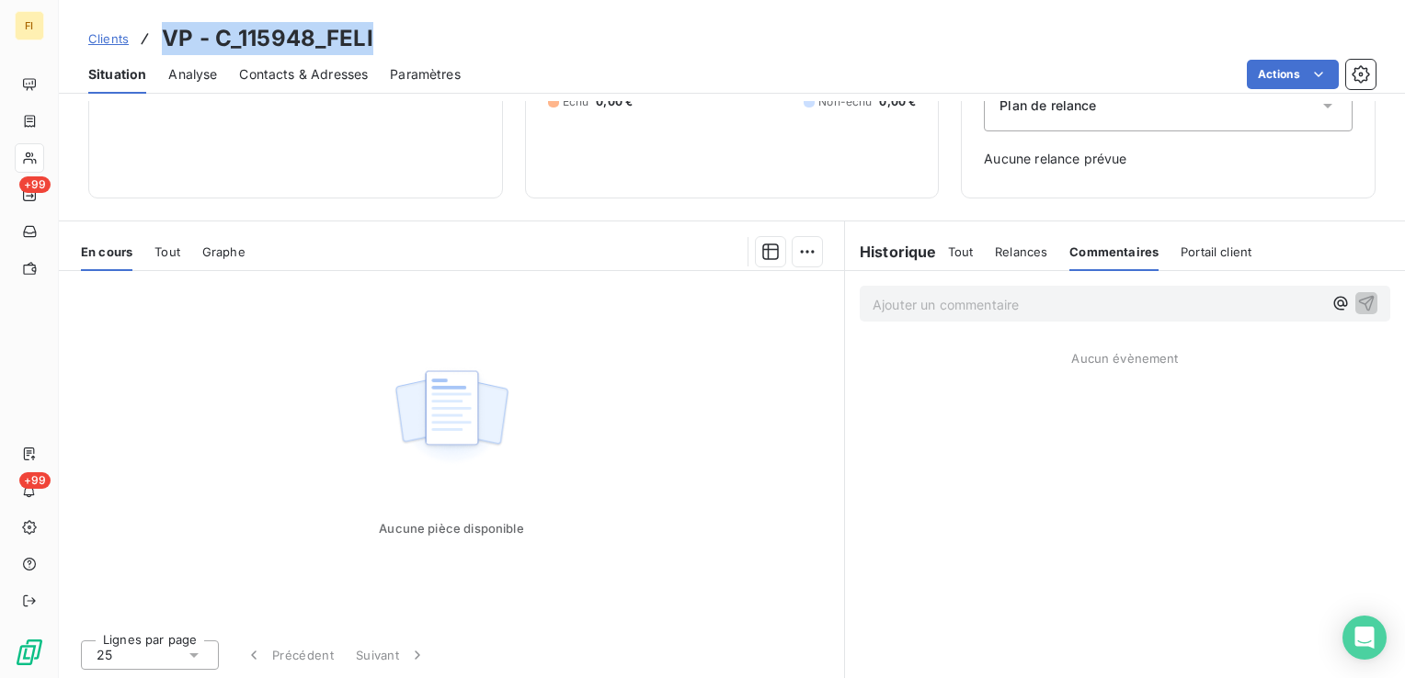
click at [104, 40] on span "Clients" at bounding box center [108, 38] width 40 height 15
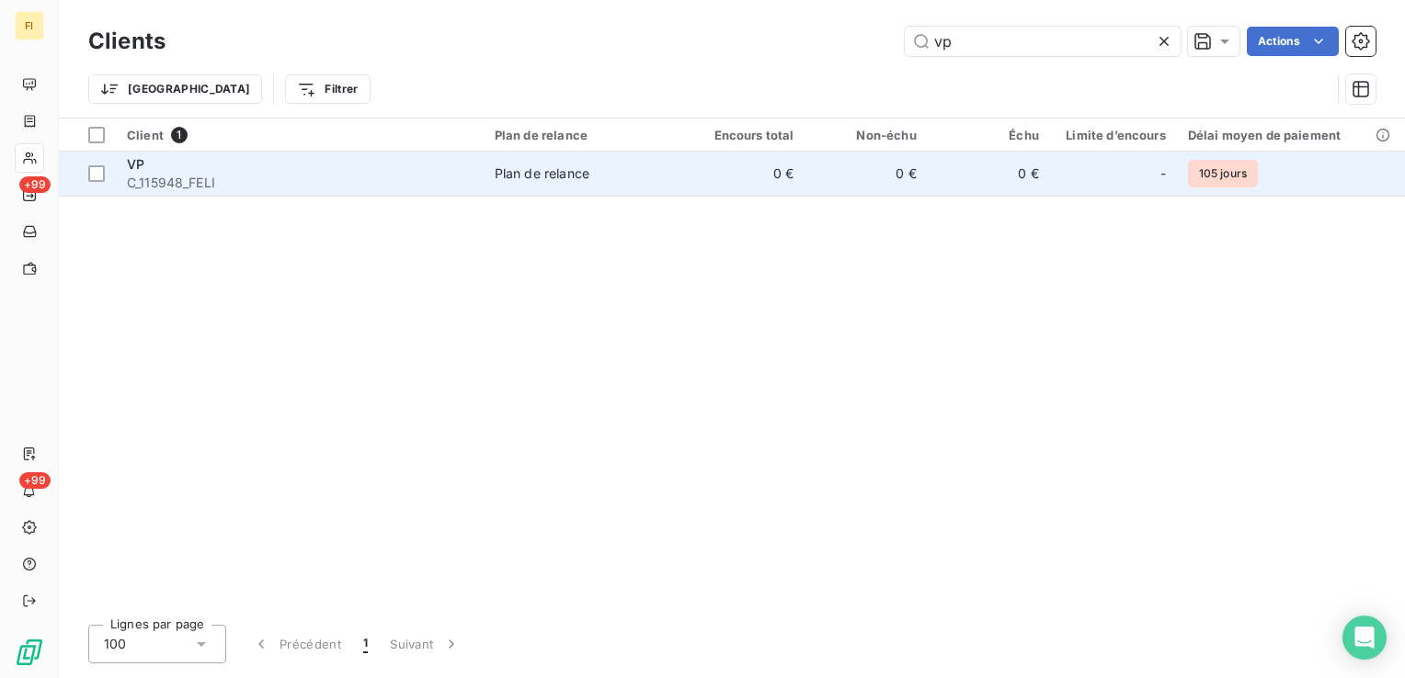
click at [150, 174] on span "C_115948_FELI" at bounding box center [300, 183] width 346 height 18
